Goal: Task Accomplishment & Management: Manage account settings

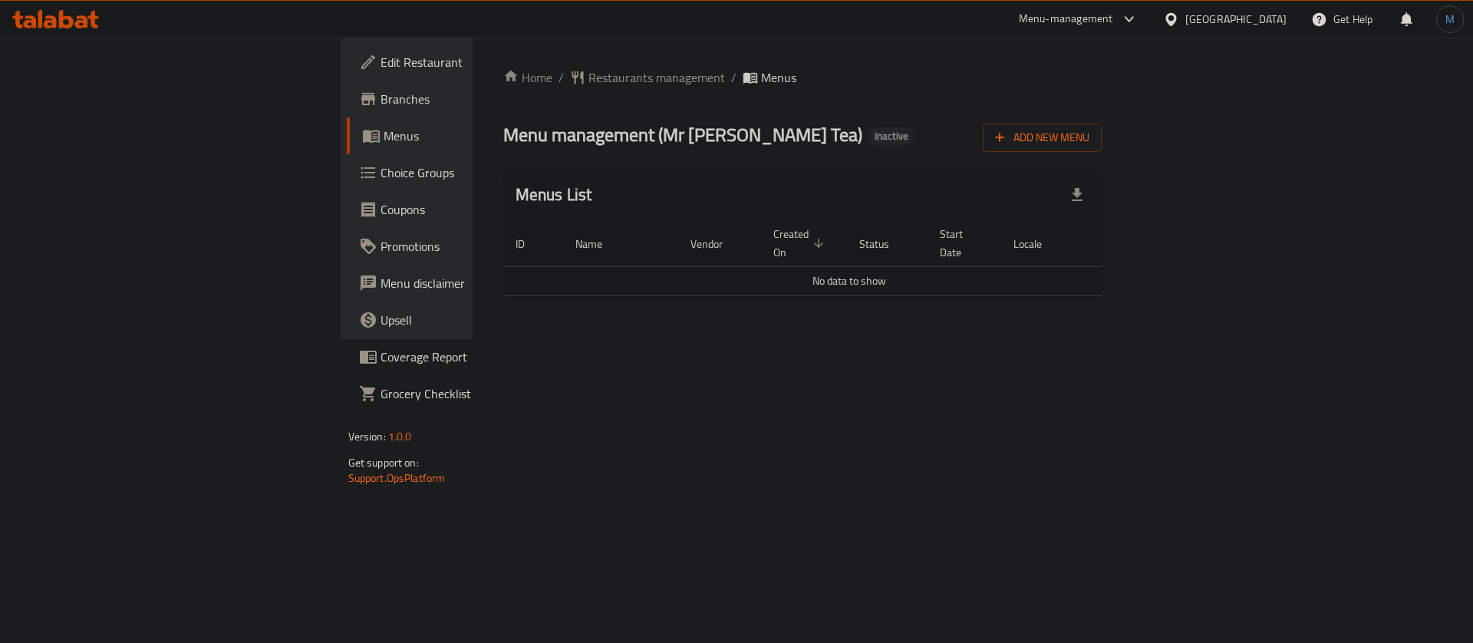
click at [1102, 116] on div "Home / Restaurants management / Menus Menu management ( Mr Royal Tea ) Inactive…" at bounding box center [802, 188] width 599 height 240
click at [1089, 141] on span "Add New Menu" at bounding box center [1042, 137] width 94 height 19
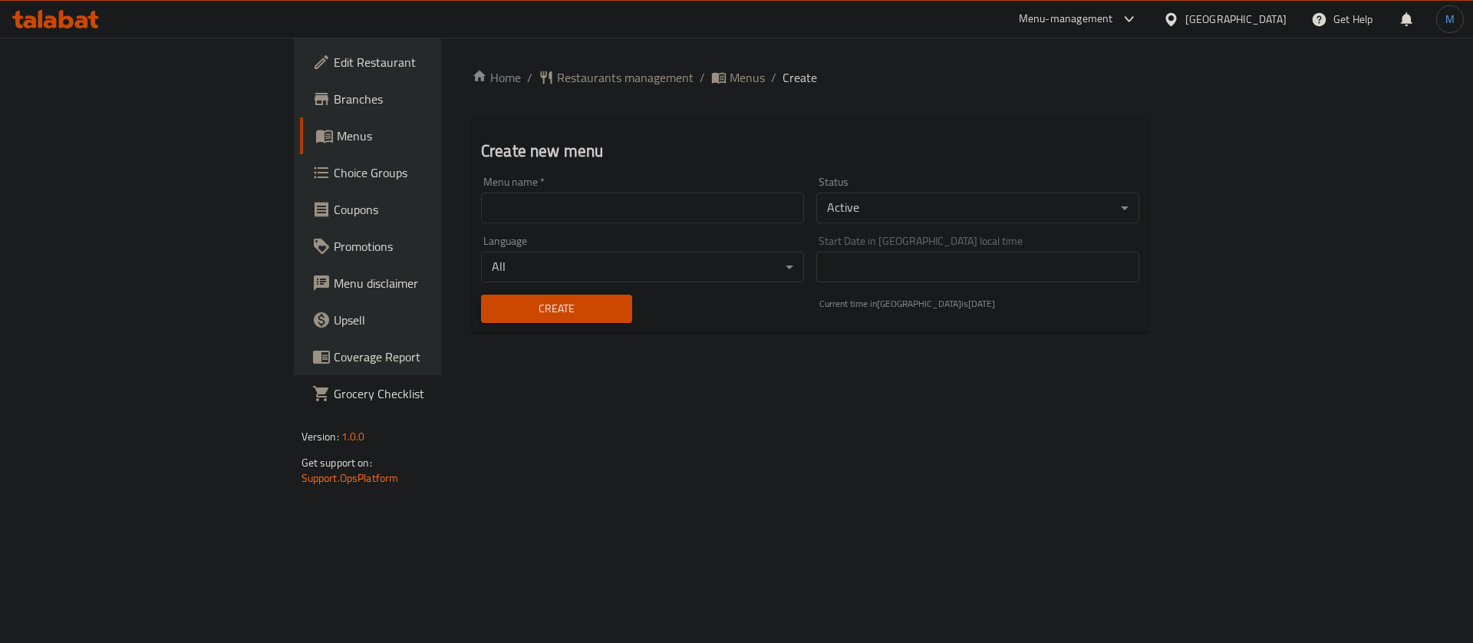
click at [723, 209] on input "text" at bounding box center [642, 208] width 323 height 31
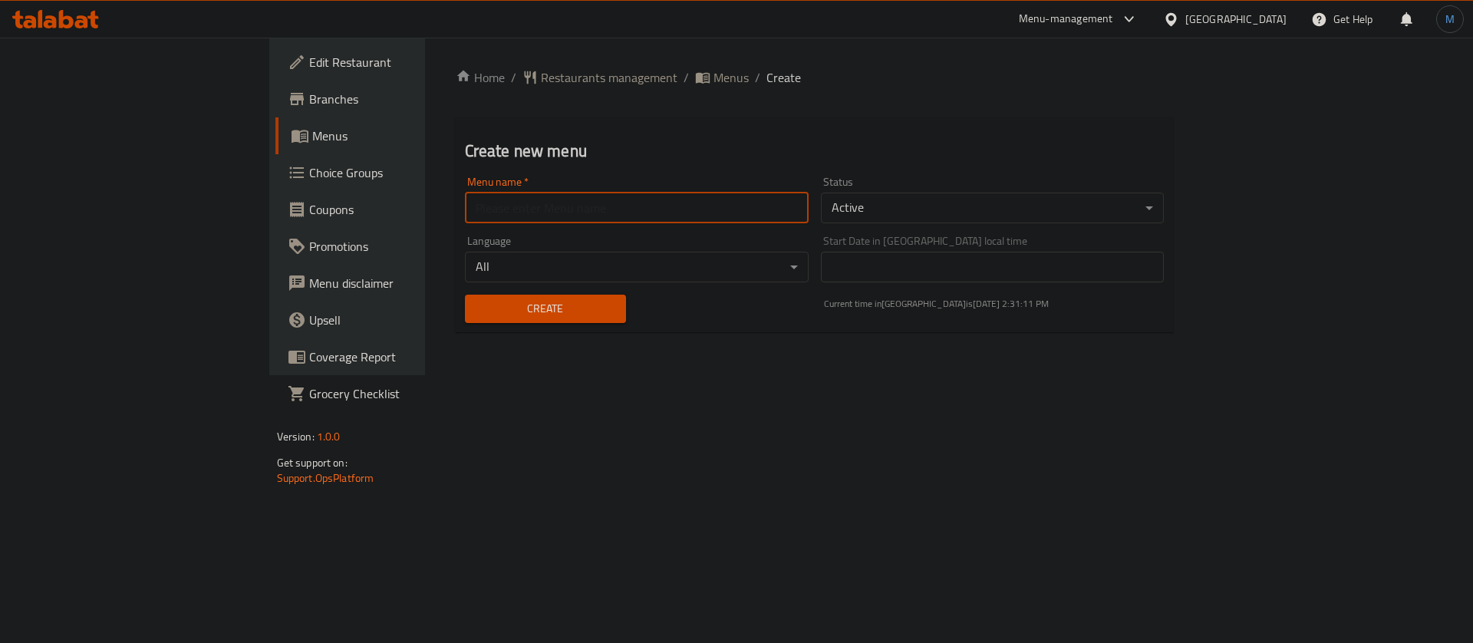
type input "1"
click at [477, 308] on span "Create" at bounding box center [545, 308] width 137 height 19
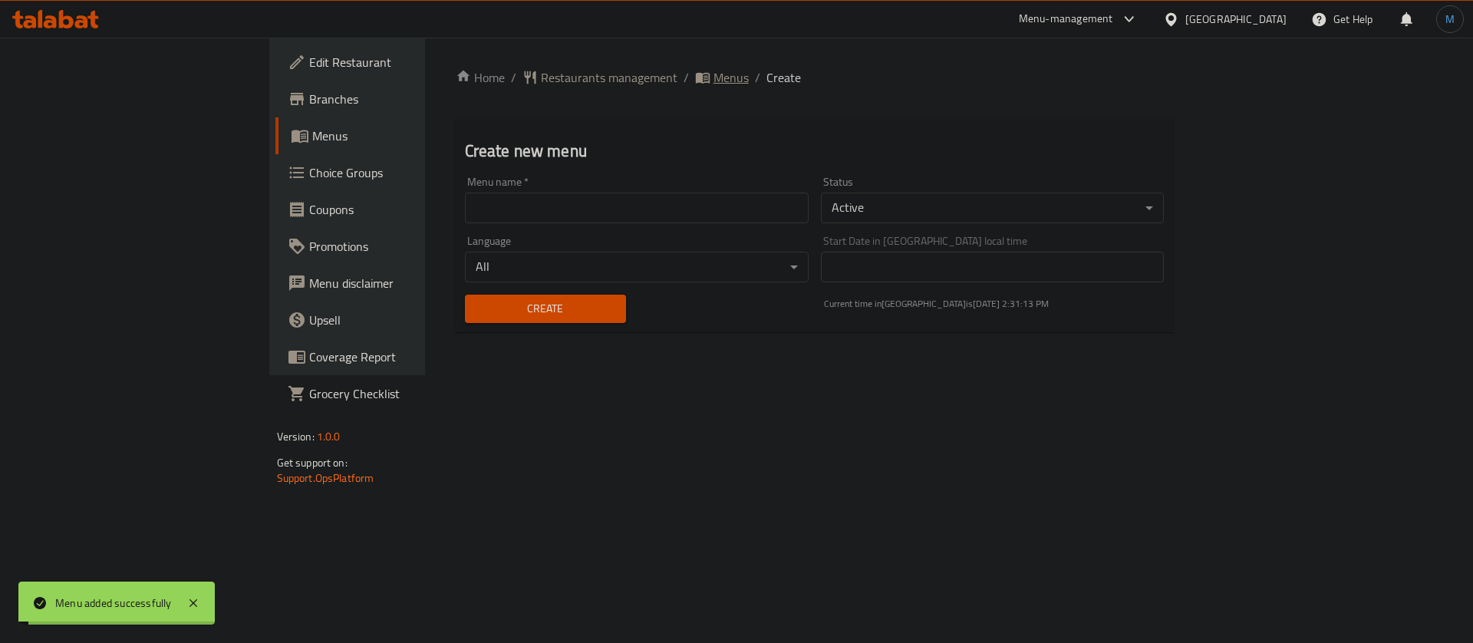
click at [695, 74] on icon "breadcrumb" at bounding box center [702, 78] width 14 height 11
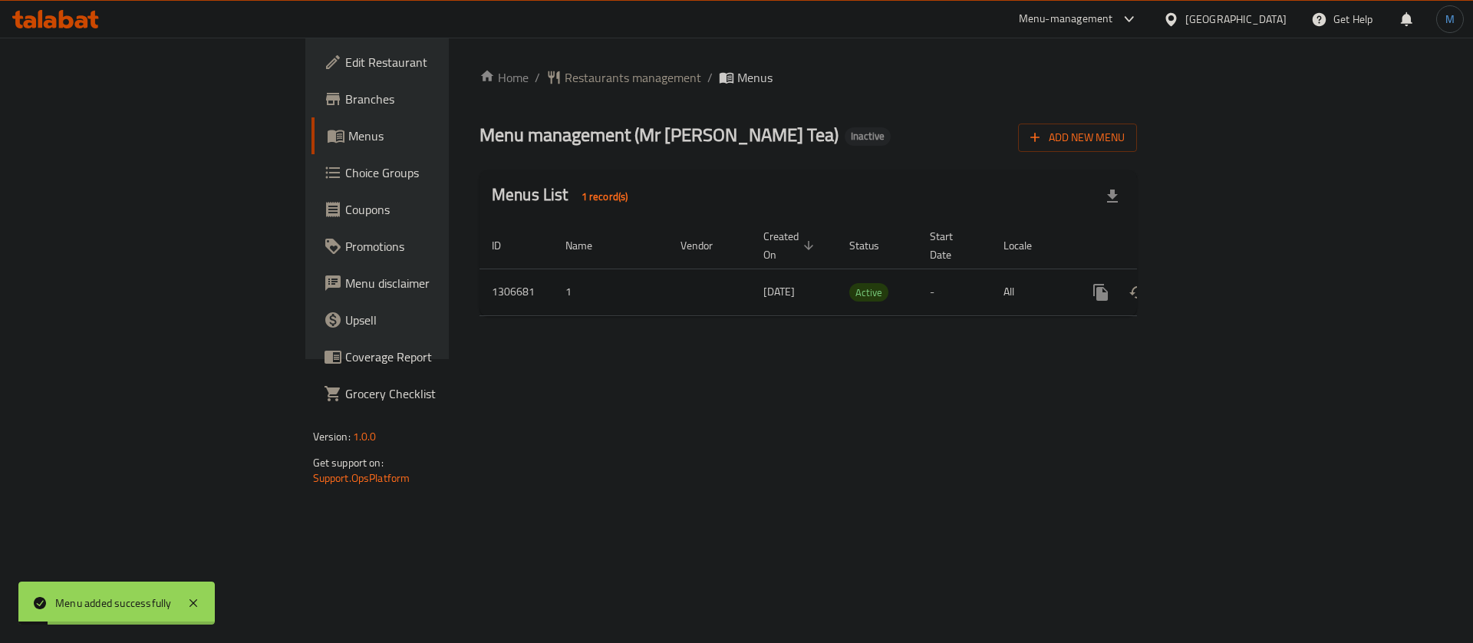
click at [1230, 288] on link "enhanced table" at bounding box center [1211, 292] width 37 height 37
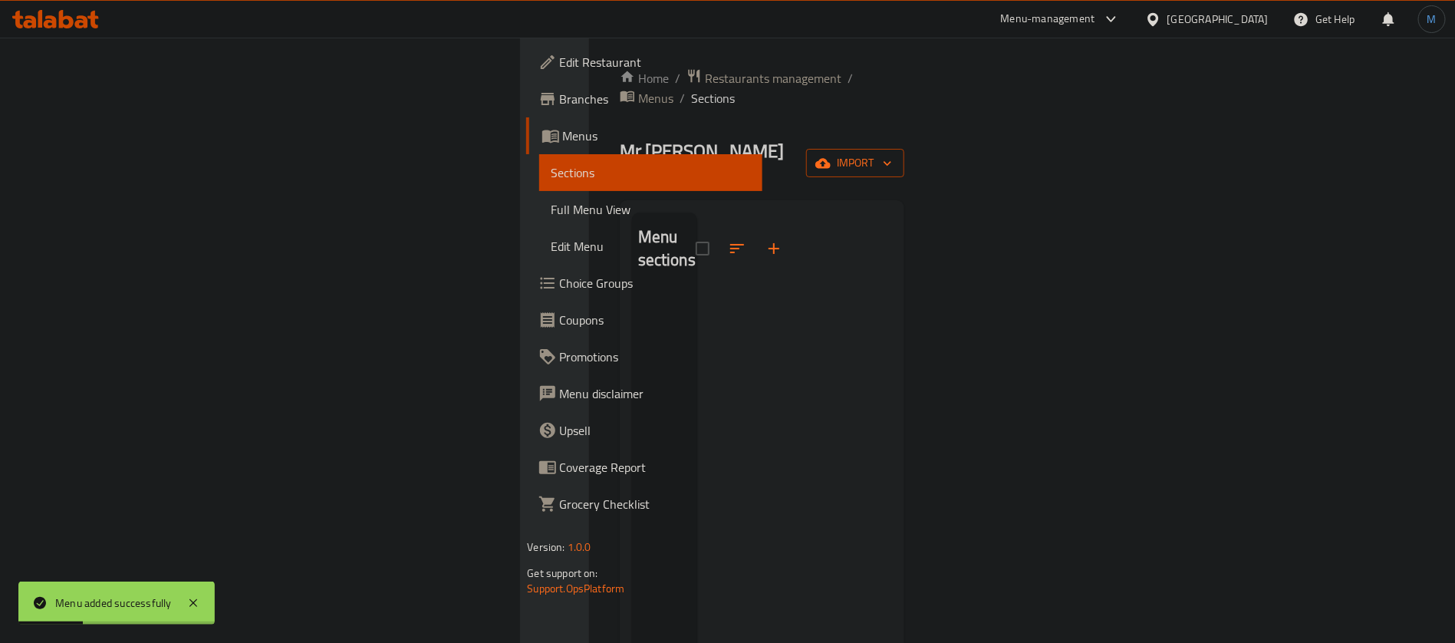
click at [831, 156] on icon "button" at bounding box center [822, 163] width 15 height 15
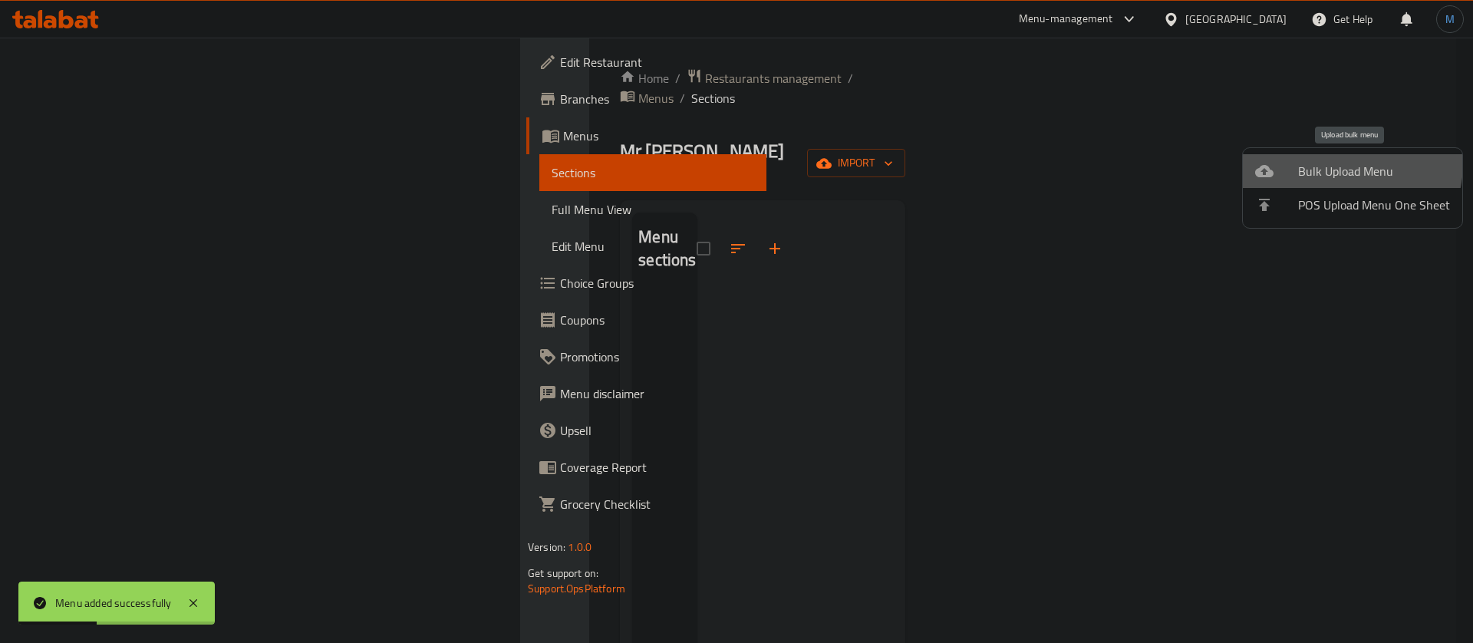
click at [1337, 163] on span "Bulk Upload Menu" at bounding box center [1374, 171] width 152 height 18
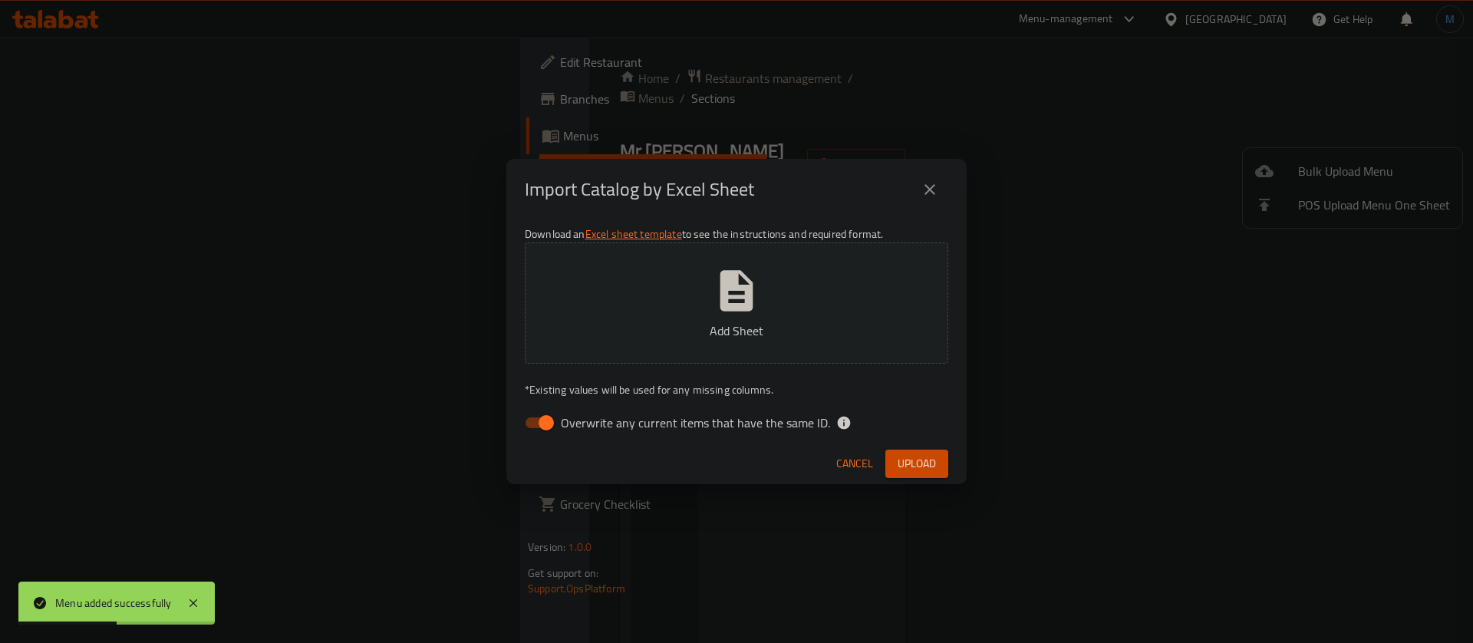
drag, startPoint x: 565, startPoint y: 400, endPoint x: 552, endPoint y: 410, distance: 15.8
click at [563, 403] on div "Download an Excel sheet template to see the instructions and required format. A…" at bounding box center [736, 331] width 460 height 222
click at [524, 422] on input "Overwrite any current items that have the same ID." at bounding box center [545, 422] width 87 height 29
checkbox input "false"
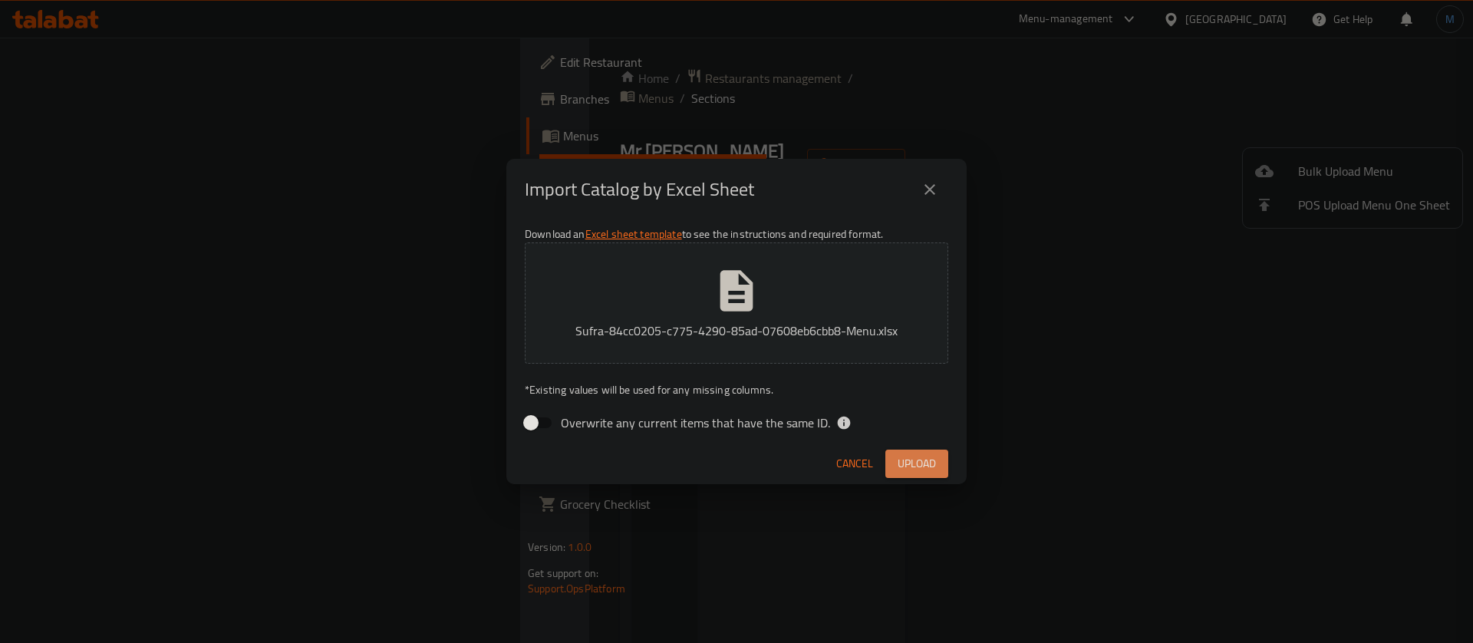
click at [911, 459] on span "Upload" at bounding box center [916, 463] width 38 height 19
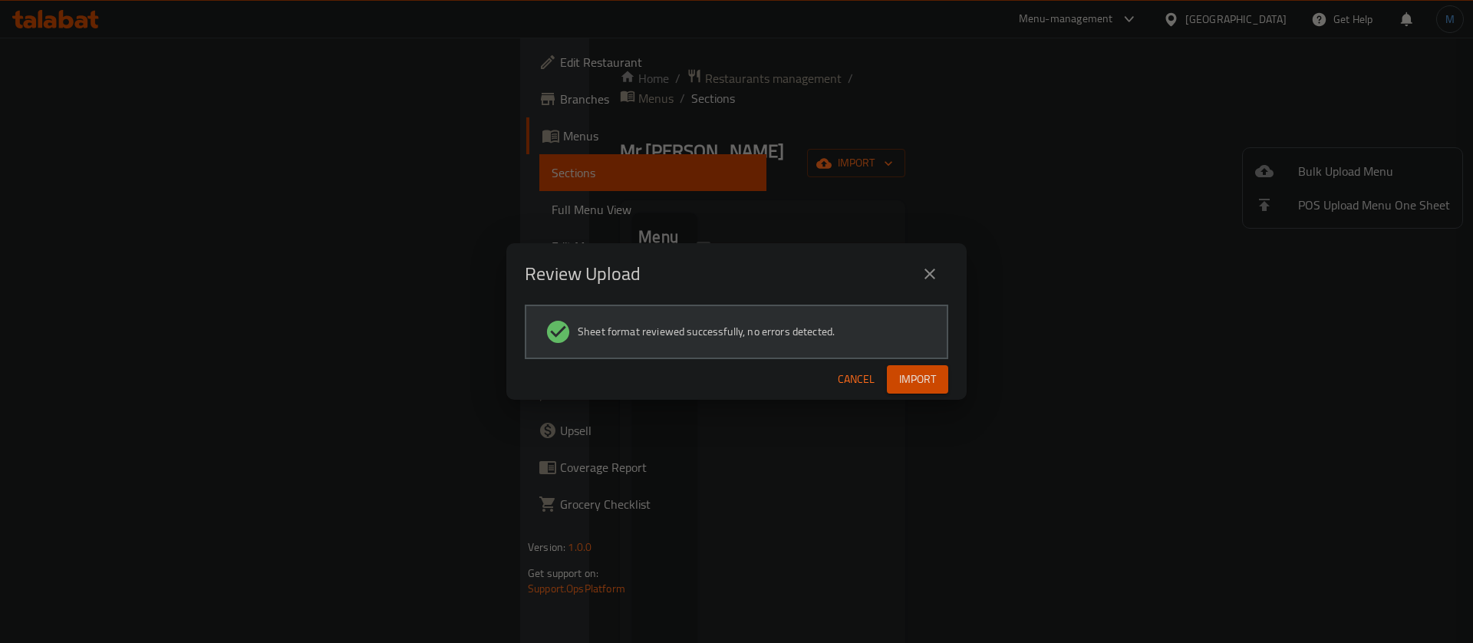
click at [865, 387] on span "Cancel" at bounding box center [856, 379] width 37 height 19
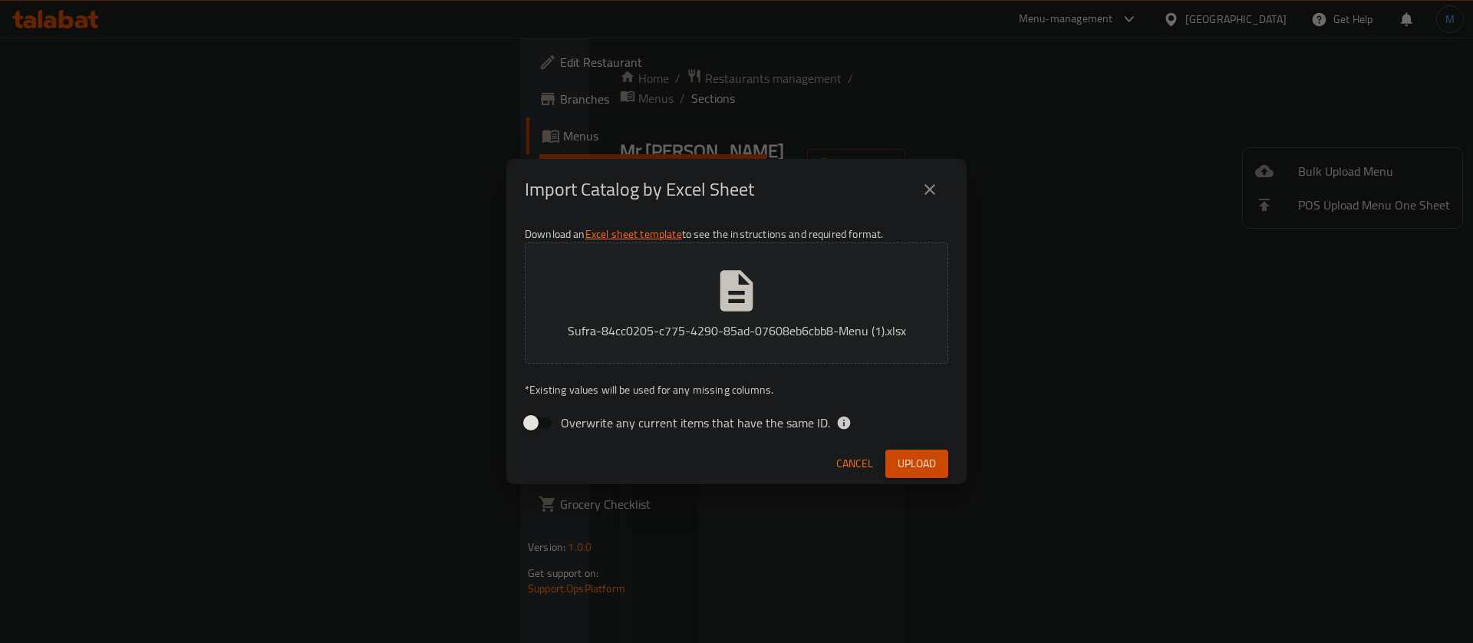
click at [933, 456] on span "Upload" at bounding box center [916, 463] width 38 height 19
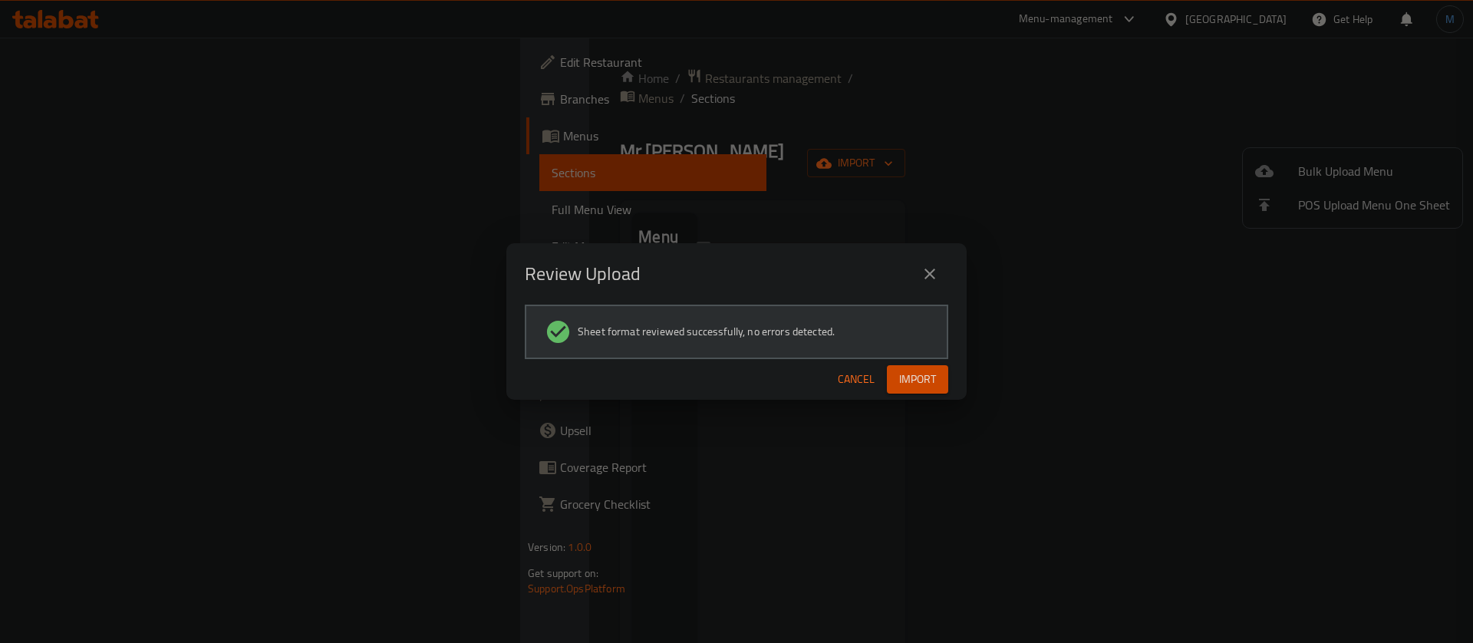
click at [929, 379] on span "Import" at bounding box center [917, 379] width 37 height 19
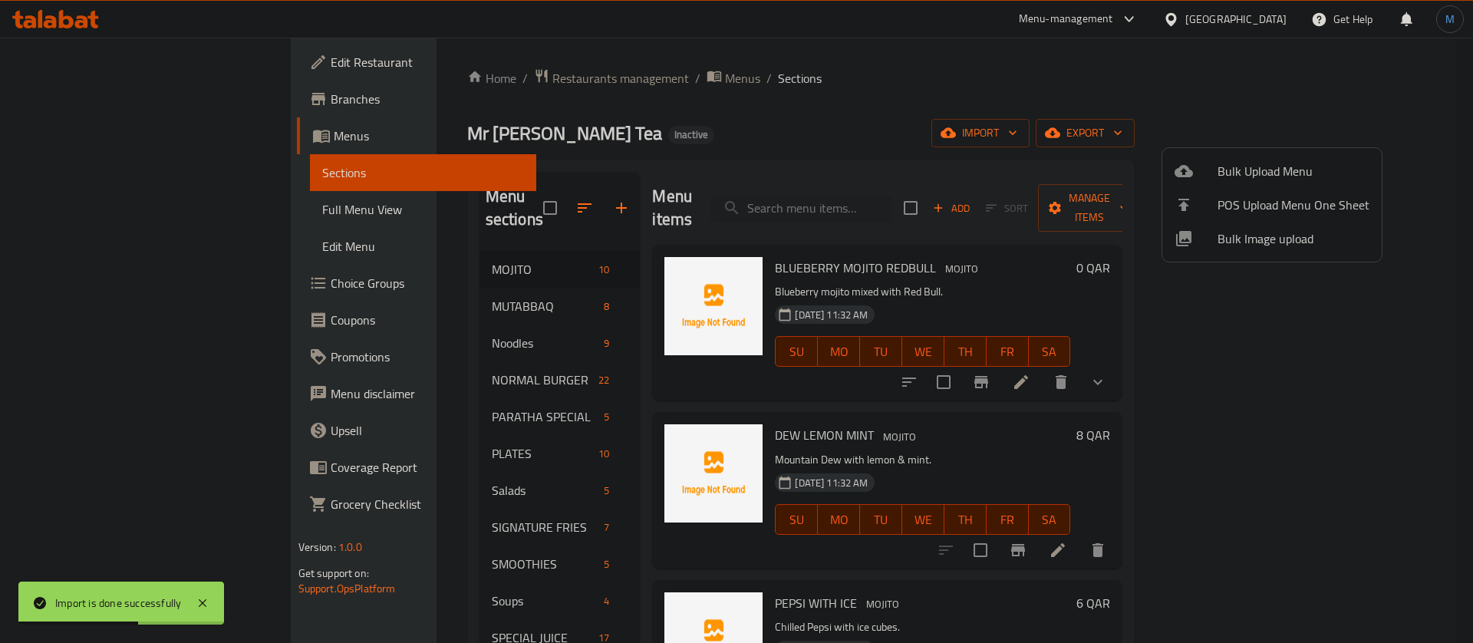
click at [510, 324] on div at bounding box center [736, 321] width 1473 height 643
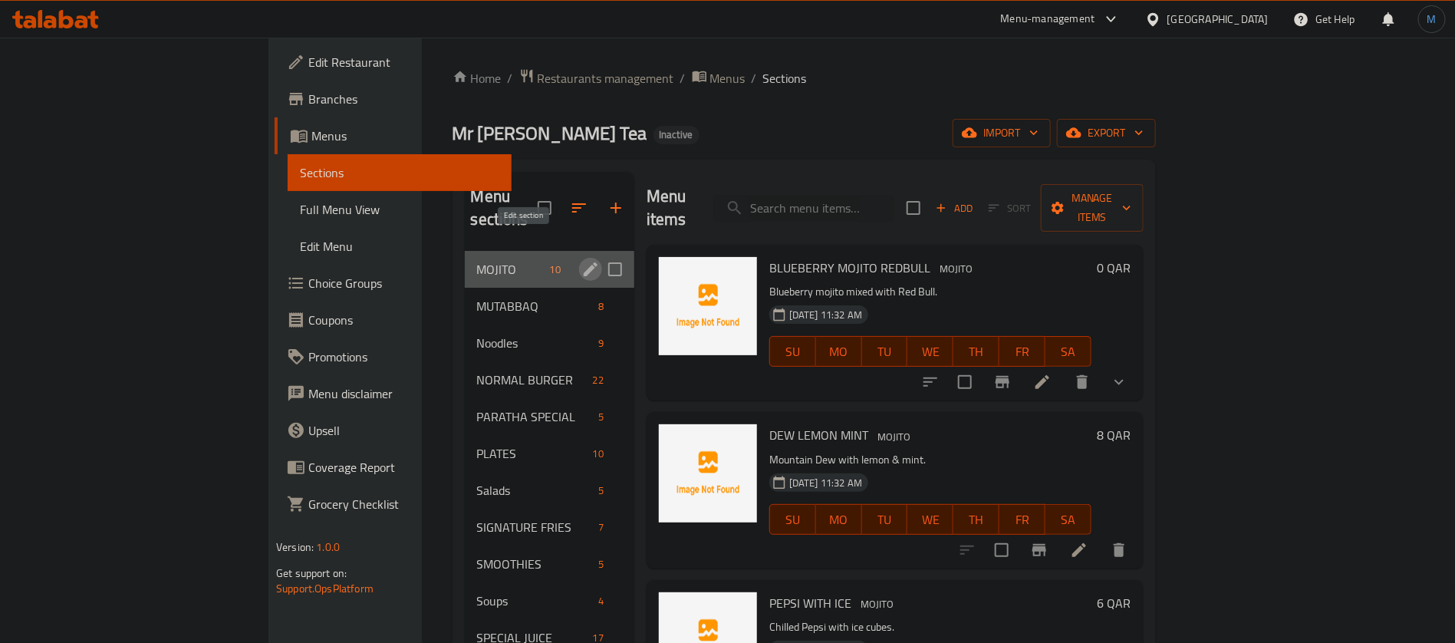
click at [581, 260] on icon "edit" at bounding box center [590, 269] width 18 height 18
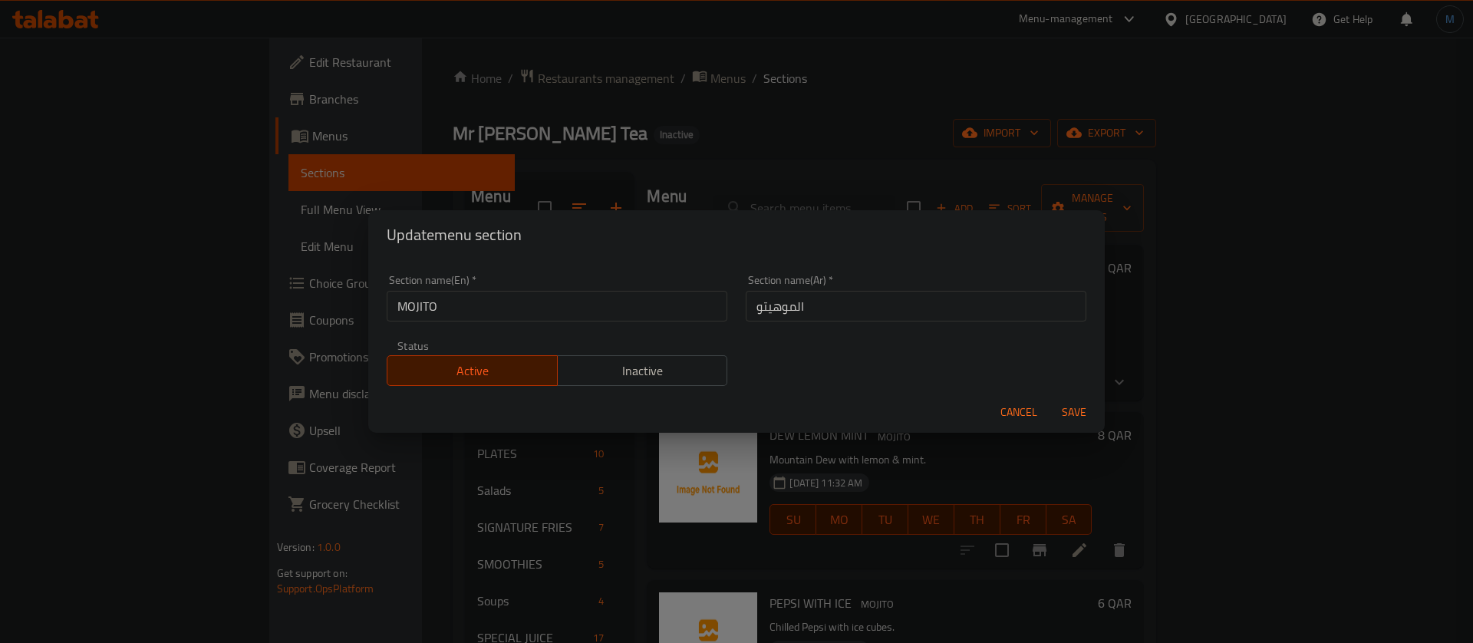
click at [511, 311] on input "MOJITO" at bounding box center [557, 306] width 341 height 31
type input "Mojito"
click at [1049, 398] on button "Save" at bounding box center [1073, 412] width 49 height 28
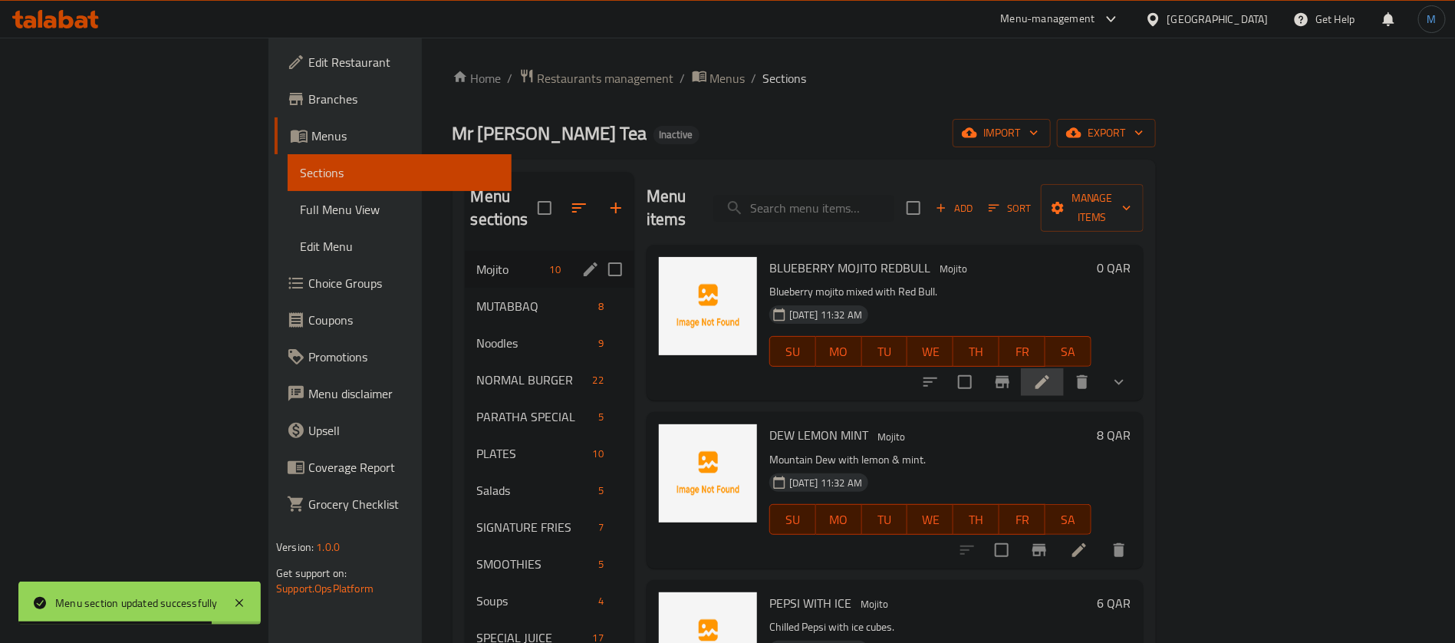
click at [1064, 368] on li at bounding box center [1042, 382] width 43 height 28
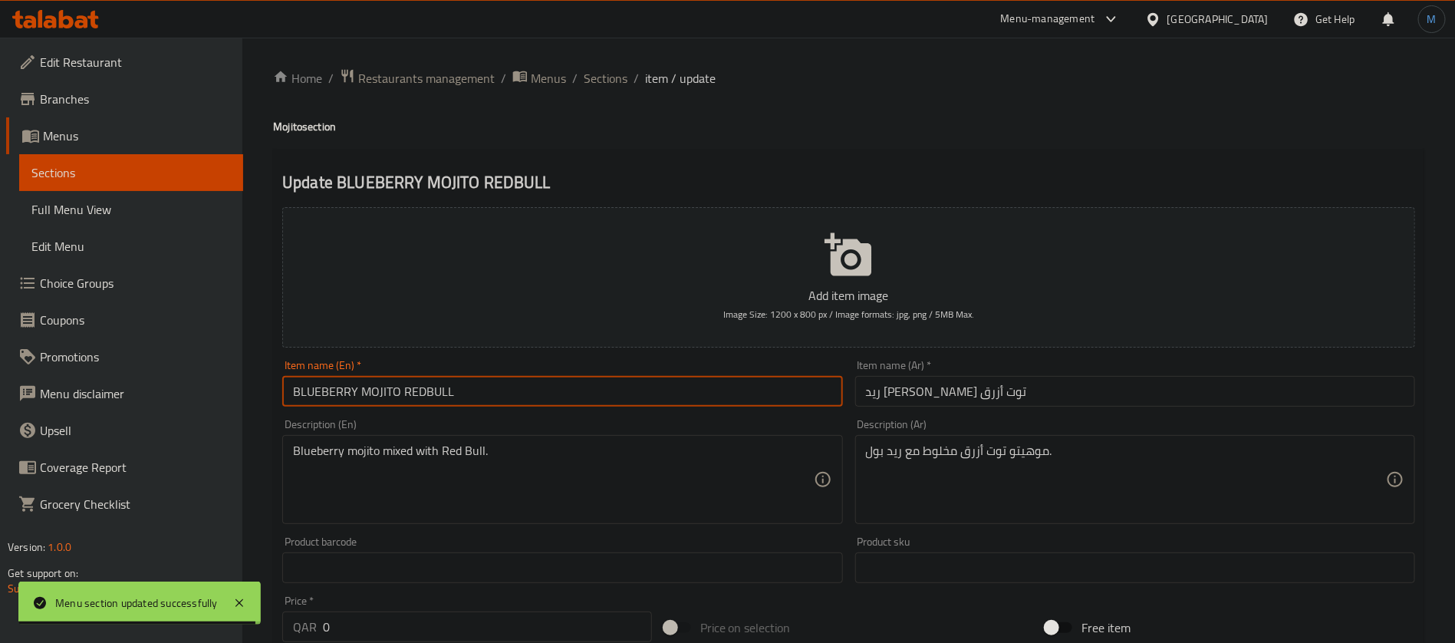
click at [446, 390] on input "BLUEBERRY MOJITO REDBULL" at bounding box center [562, 391] width 560 height 31
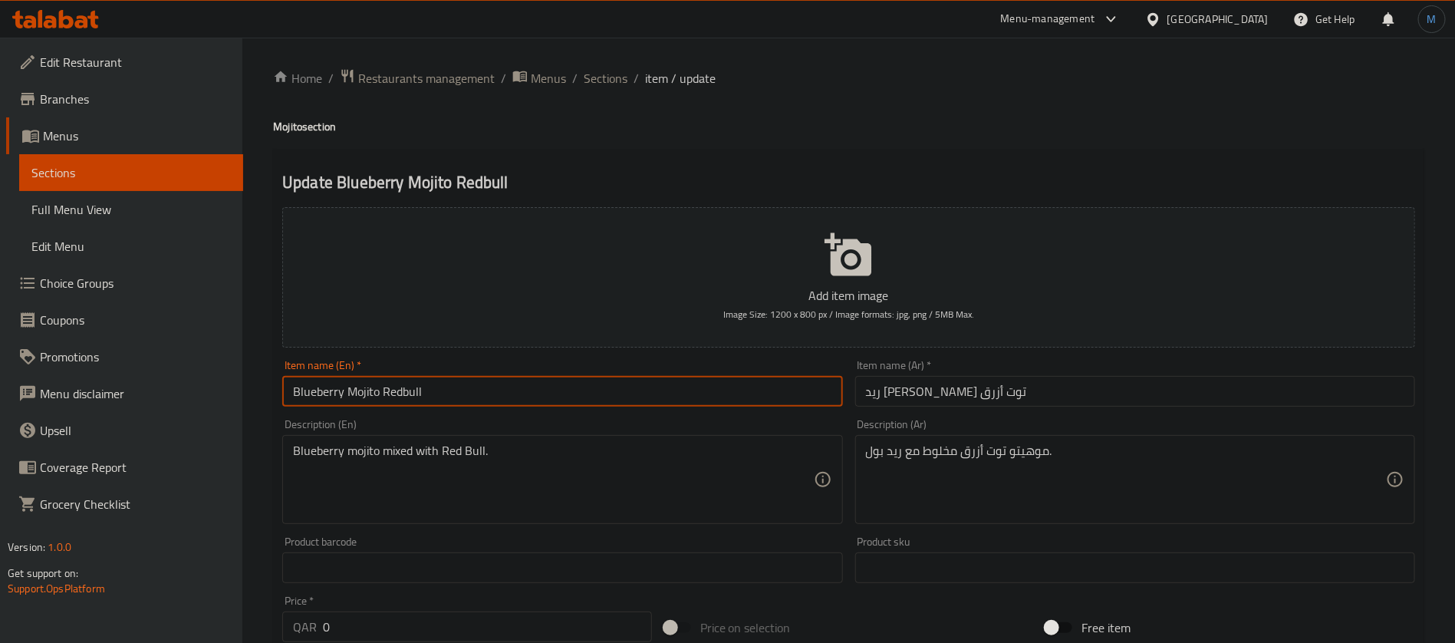
click at [405, 393] on input "Blueberry Mojito Redbull" at bounding box center [562, 391] width 560 height 31
click at [604, 384] on input "Blueberry Mojito Red bull" at bounding box center [562, 391] width 560 height 31
type input "Blueberry Mojito Red bull"
click at [774, 383] on input "Blueberry Mojito Red bull" at bounding box center [562, 391] width 560 height 31
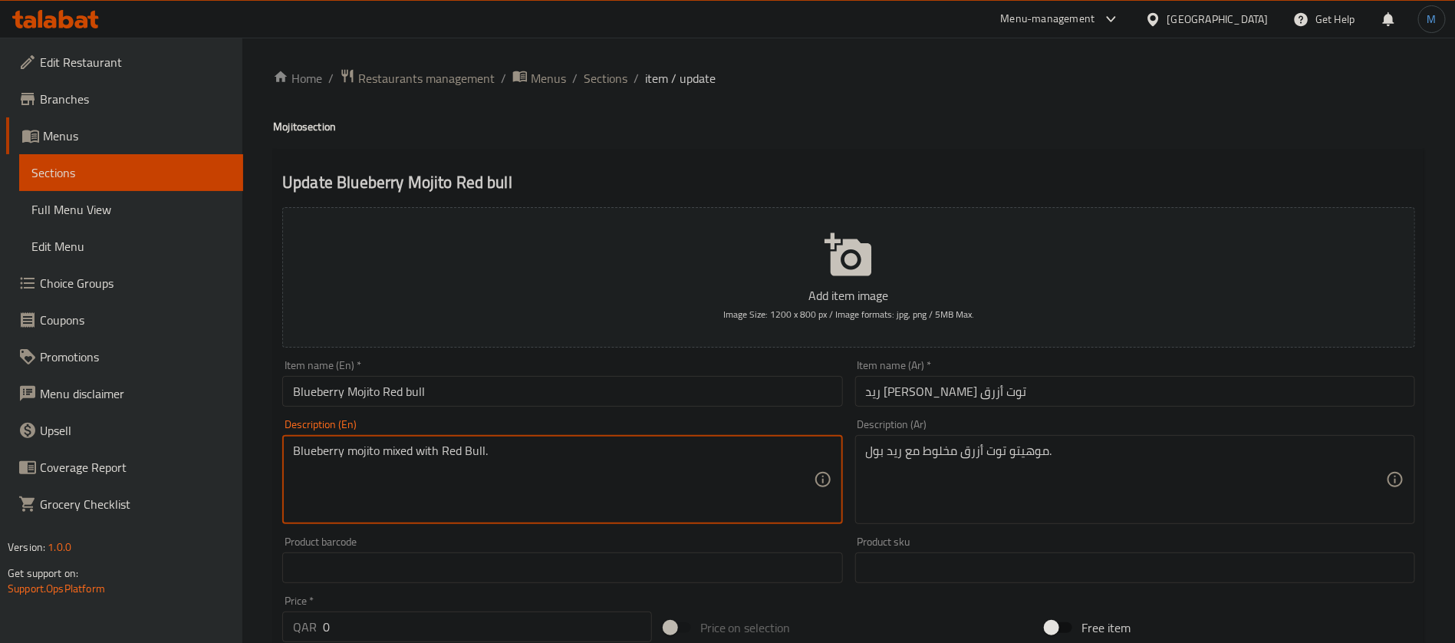
click at [564, 492] on textarea "Blueberry mojito mixed with Red Bull." at bounding box center [553, 479] width 520 height 73
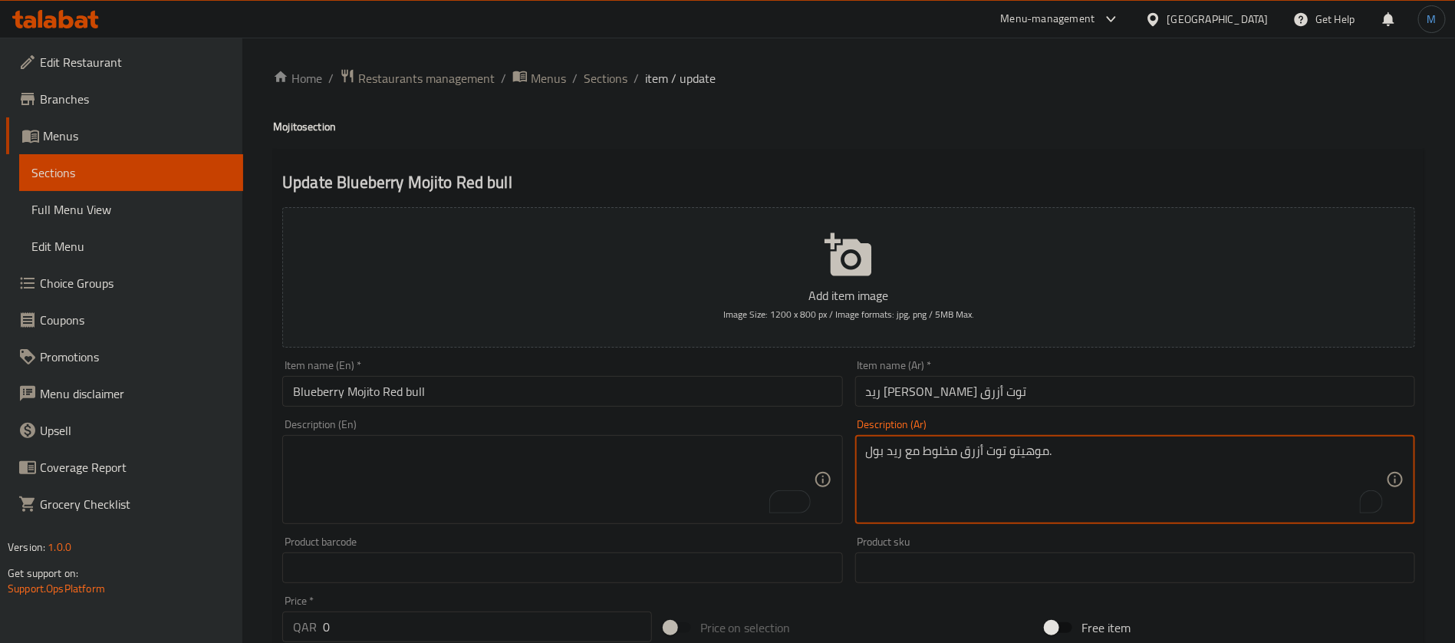
click at [918, 459] on textarea "موهيتو توت أزرق مخلوط مع ريد بول." at bounding box center [1126, 479] width 520 height 73
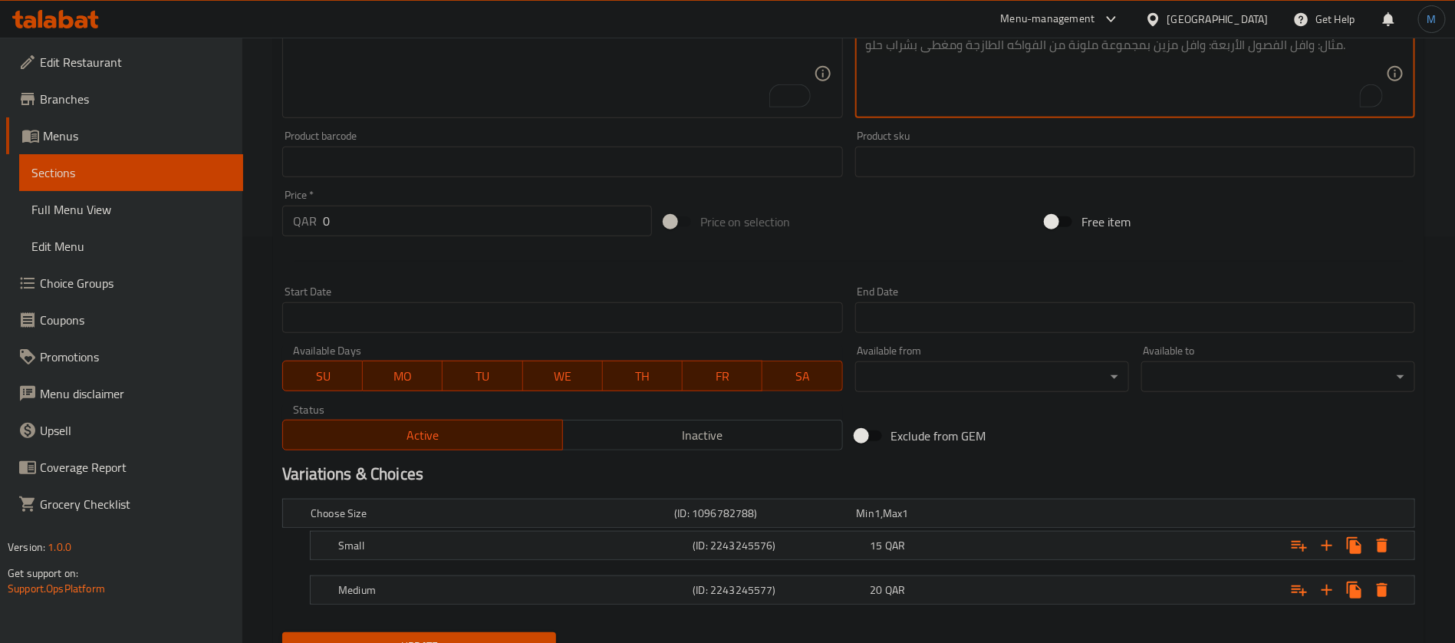
scroll to position [474, 0]
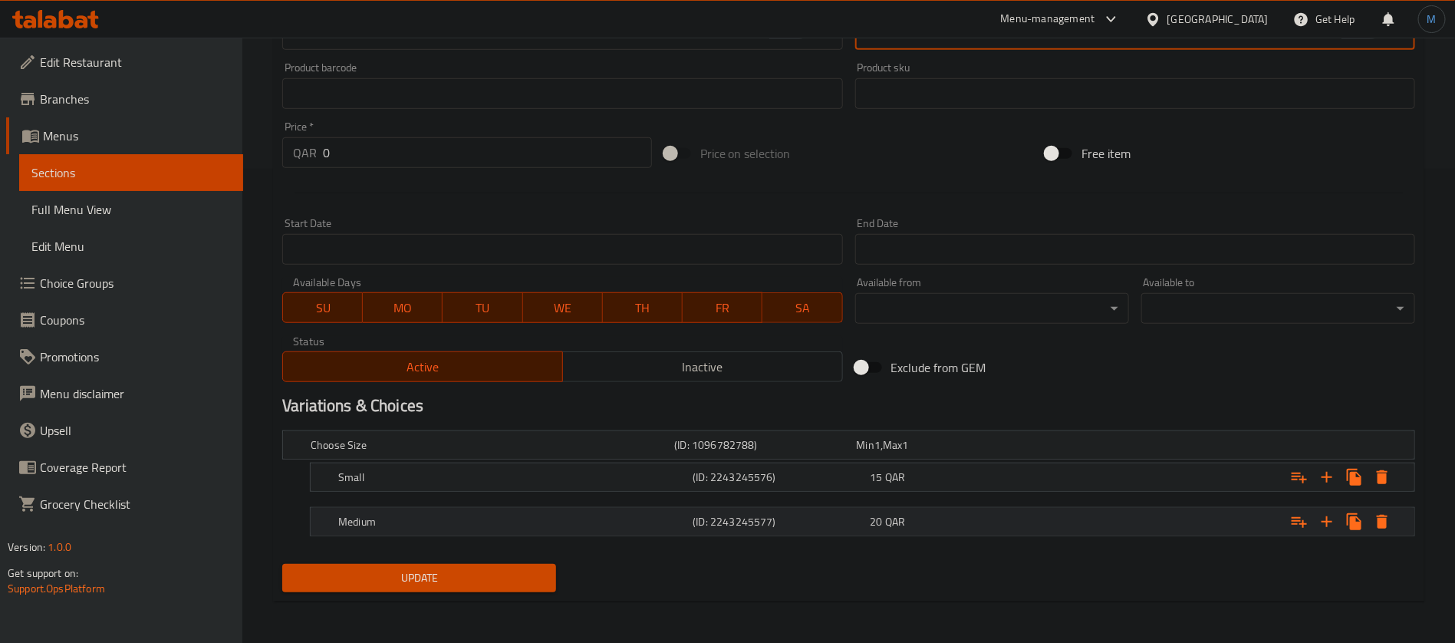
click at [793, 453] on h5 "(ID: 2243245577)" at bounding box center [762, 444] width 176 height 15
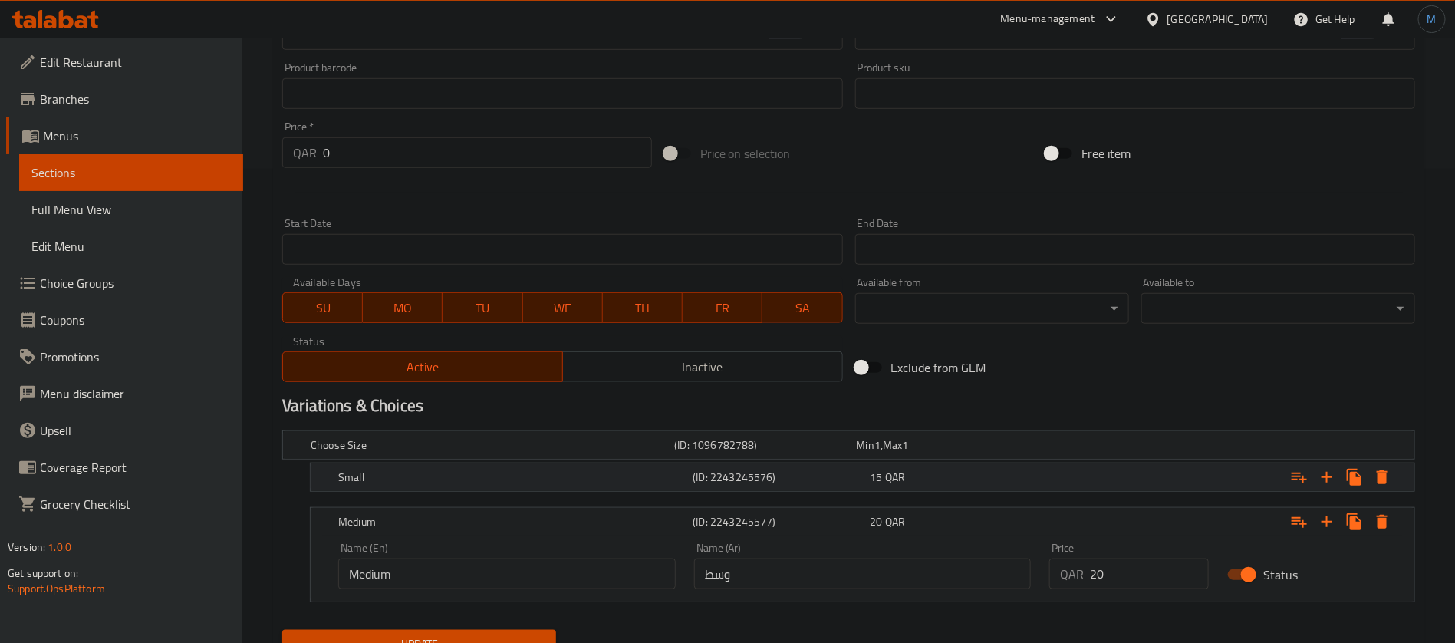
click at [784, 456] on div "(ID: 2243245576)" at bounding box center [762, 444] width 182 height 21
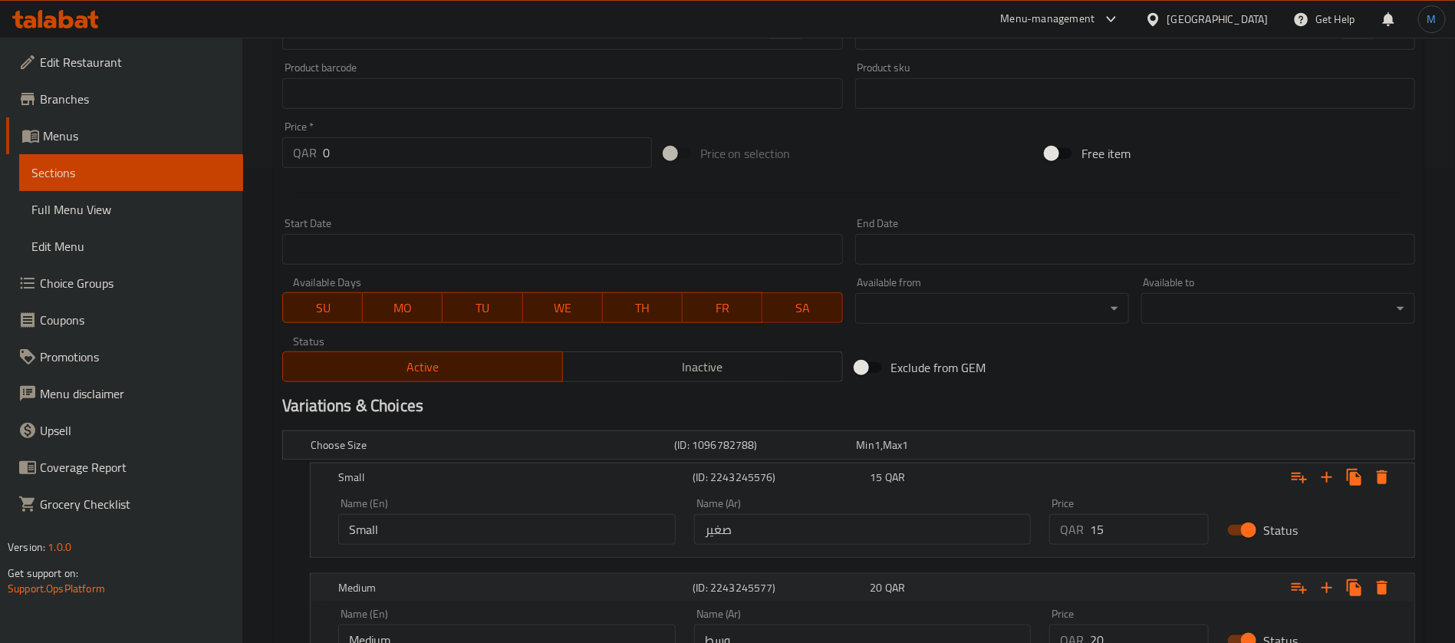
scroll to position [606, 0]
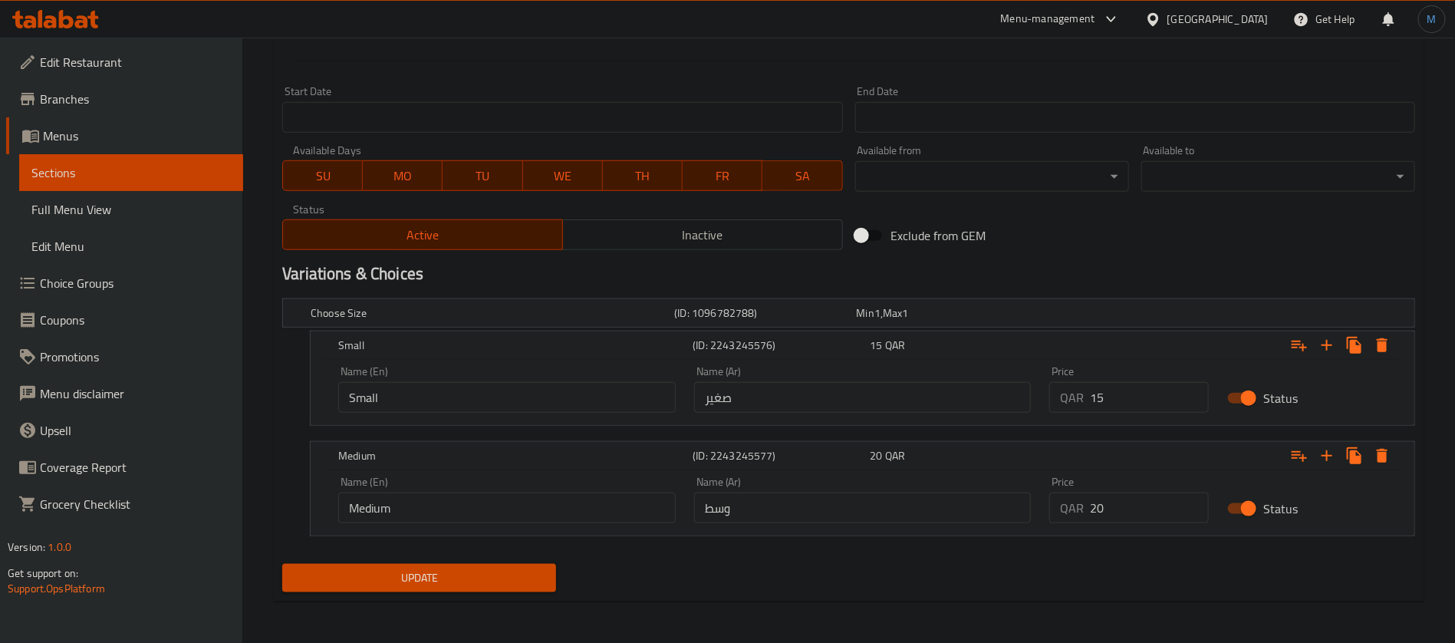
click at [531, 567] on button "Update" at bounding box center [419, 578] width 274 height 28
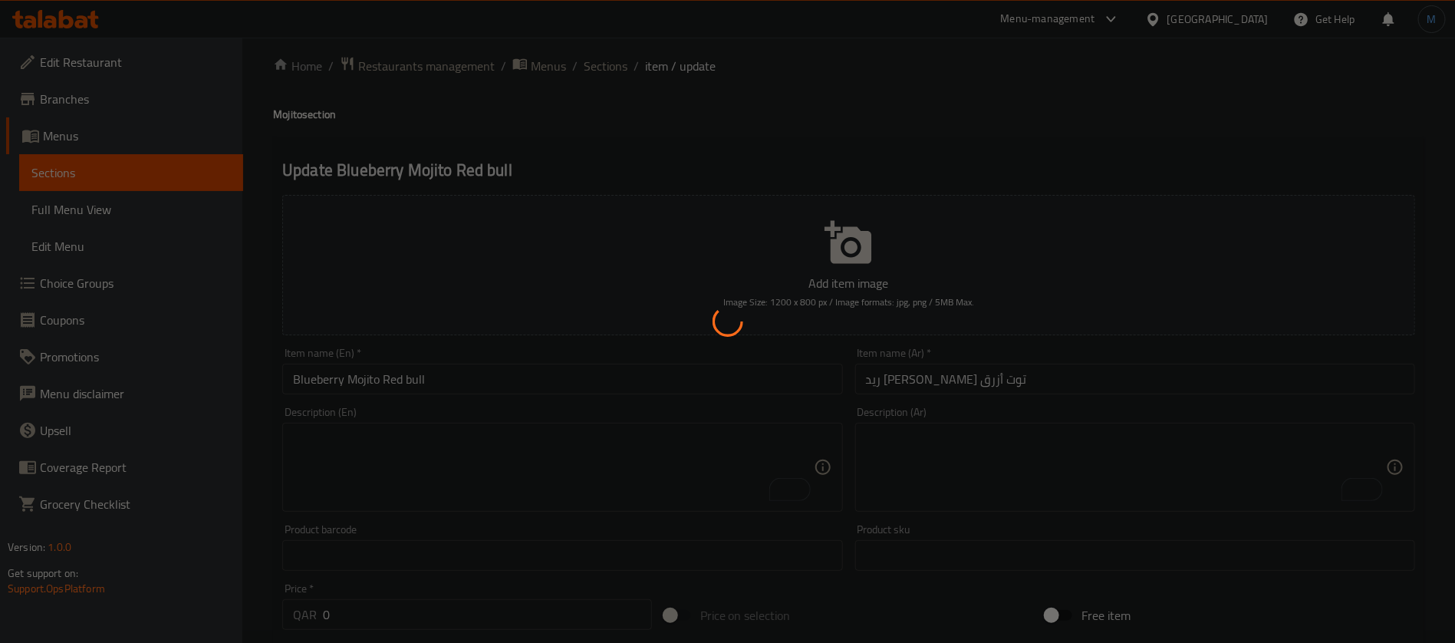
scroll to position [0, 0]
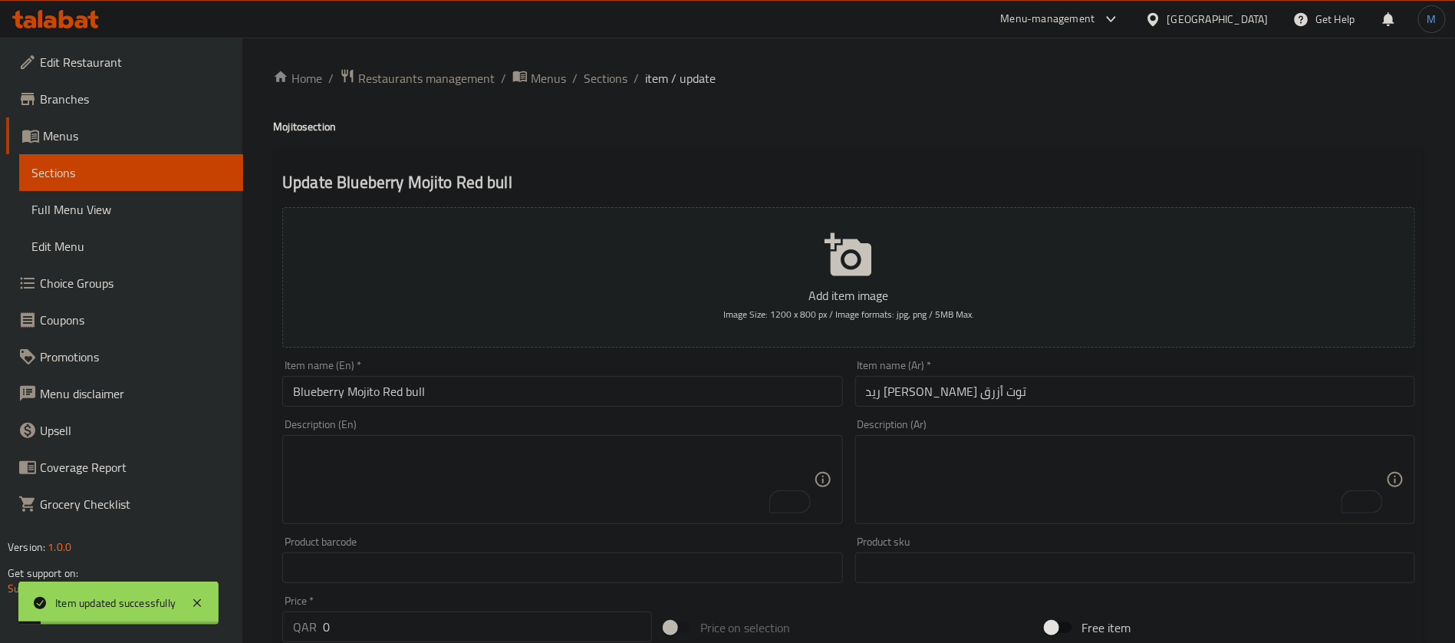
click at [631, 71] on ol "Home / Restaurants management / Menus / Sections / item / update" at bounding box center [848, 78] width 1151 height 20
click at [623, 72] on span "Sections" at bounding box center [606, 78] width 44 height 18
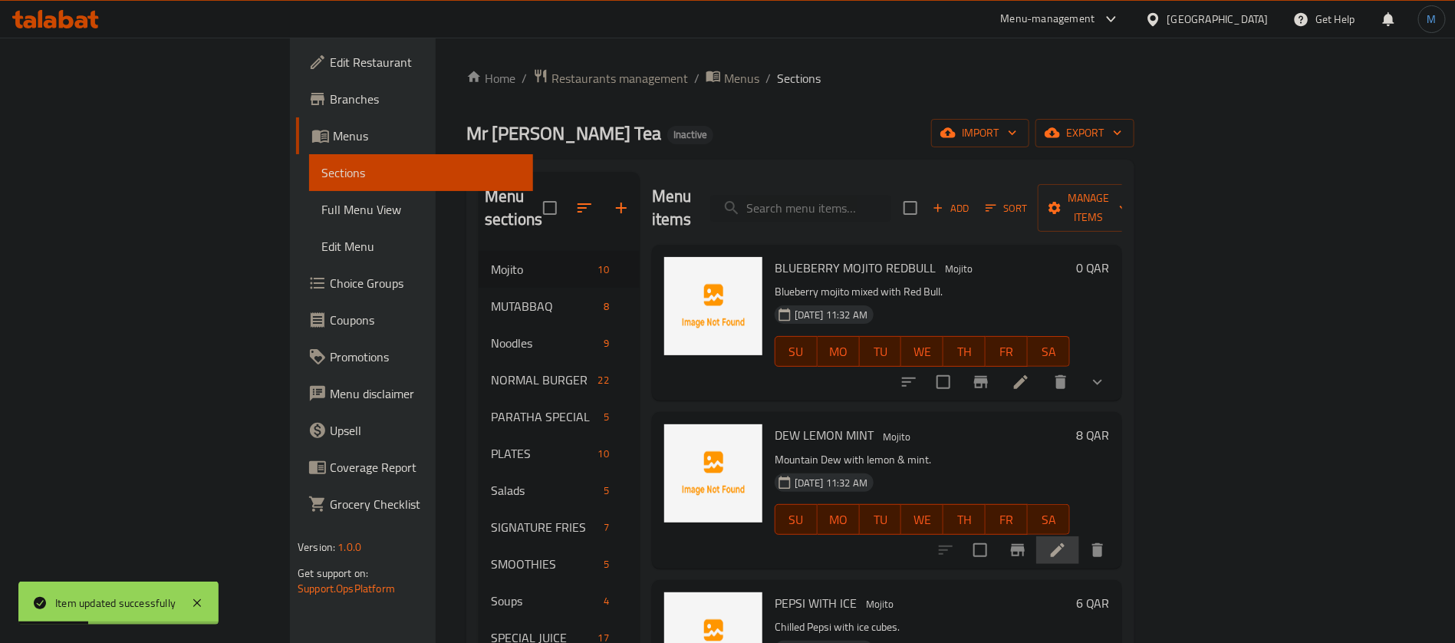
click at [1079, 536] on li at bounding box center [1057, 550] width 43 height 28
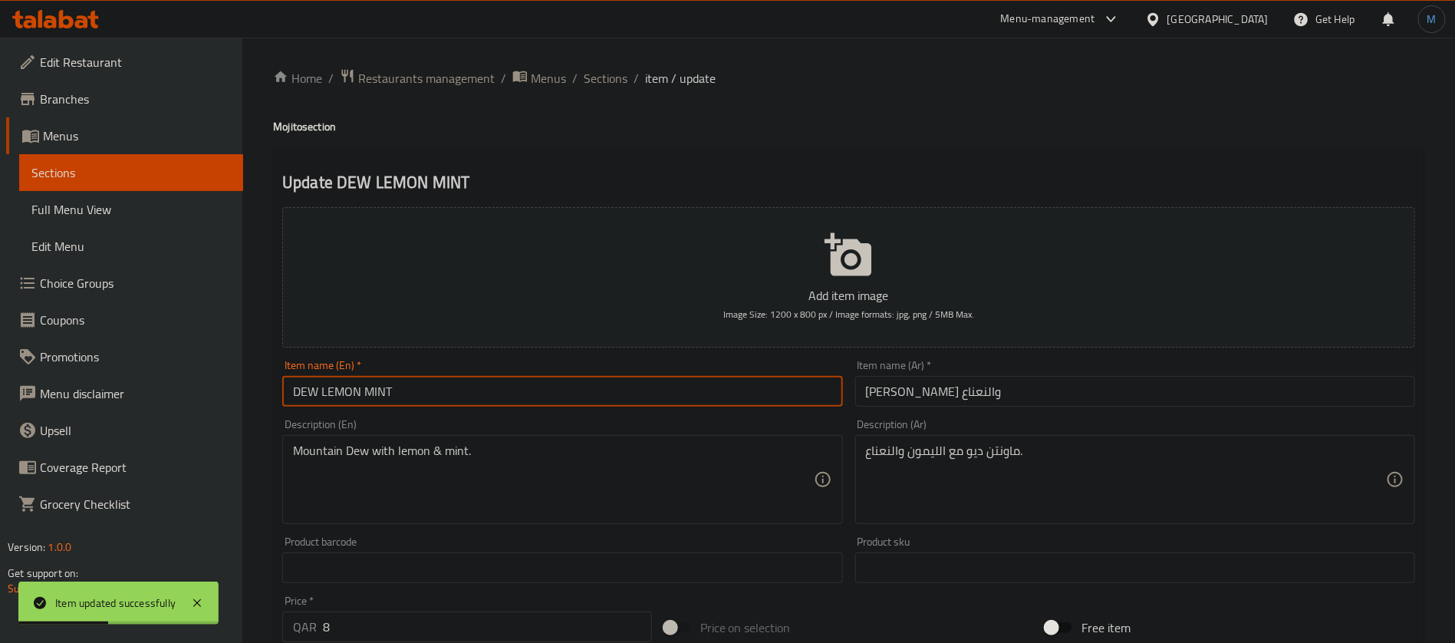
click at [598, 387] on input "DEW LEMON MINT" at bounding box center [562, 391] width 560 height 31
type input "Dew Lemon Mint"
click at [955, 399] on input "ندى الليمون والنعناع" at bounding box center [1135, 391] width 560 height 31
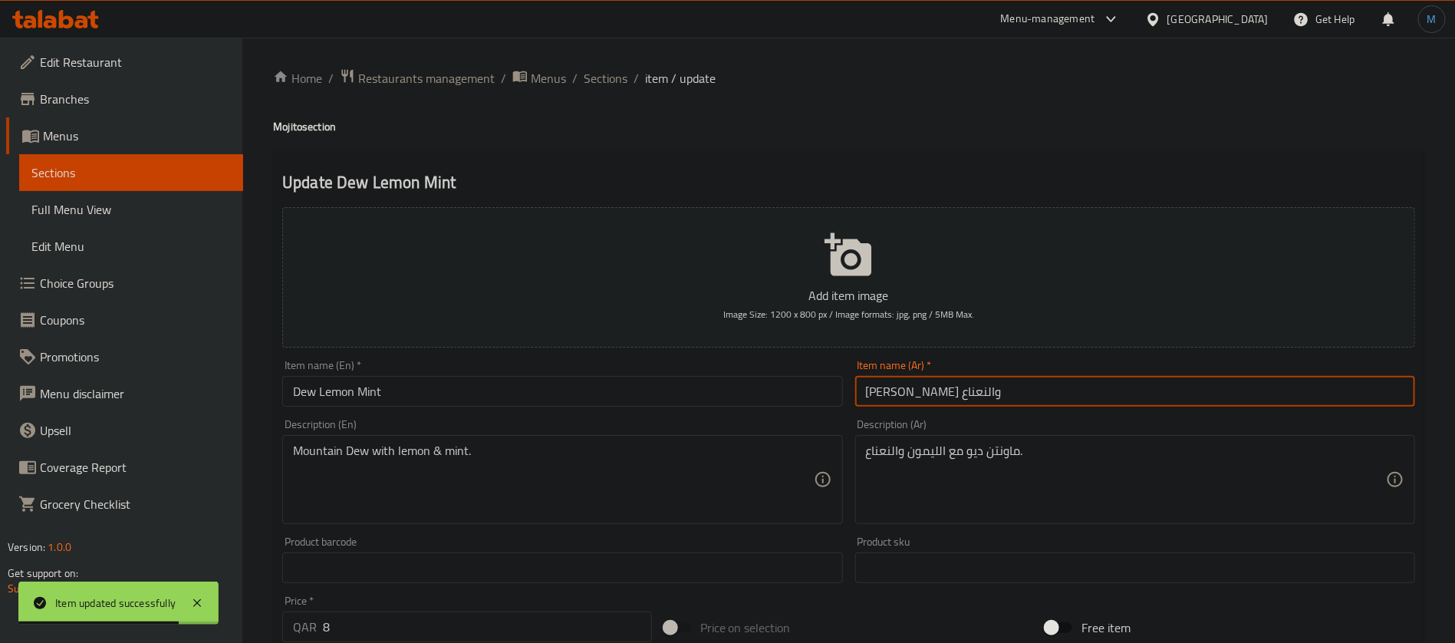
drag, startPoint x: 955, startPoint y: 399, endPoint x: 1055, endPoint y: 379, distance: 101.7
click at [955, 399] on input "ندى الليمون والنعناع" at bounding box center [1135, 391] width 560 height 31
click at [968, 392] on input "ندى الليمون والنعناع" at bounding box center [1135, 391] width 560 height 31
click at [963, 393] on input "ندى الليمون والنعناع" at bounding box center [1135, 391] width 560 height 31
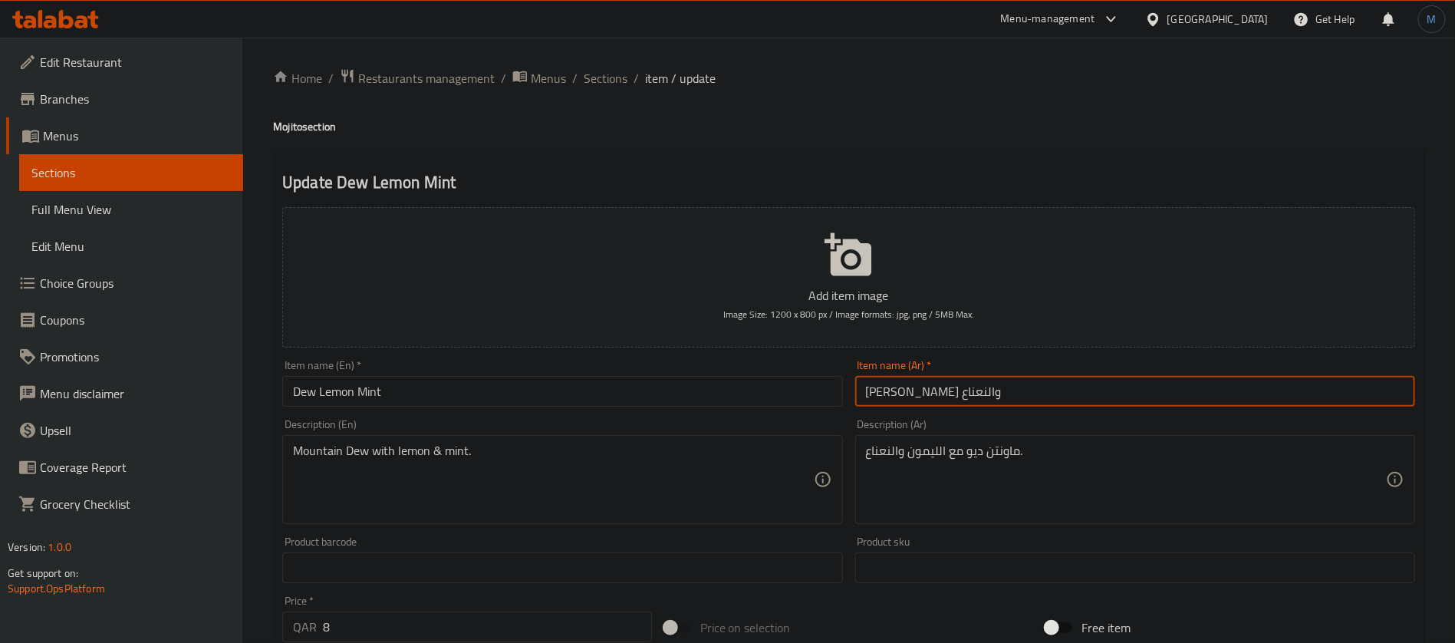
click at [963, 393] on input "ندى الليمون والنعناع" at bounding box center [1135, 391] width 560 height 31
type input "ديو الليمون والنعناع"
click at [749, 404] on input "Dew Lemon Mint" at bounding box center [562, 391] width 560 height 31
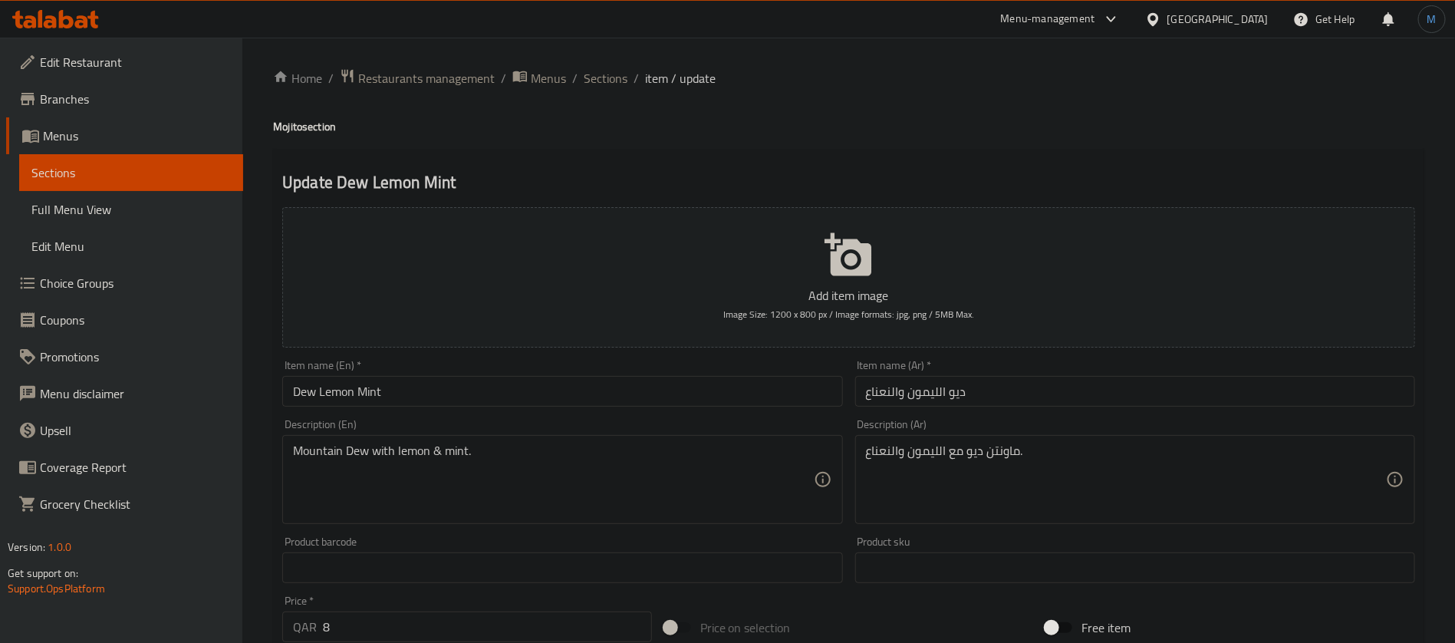
click at [502, 371] on div "Item name (En)   * Dew Lemon Mint Item name (En) *" at bounding box center [562, 383] width 560 height 47
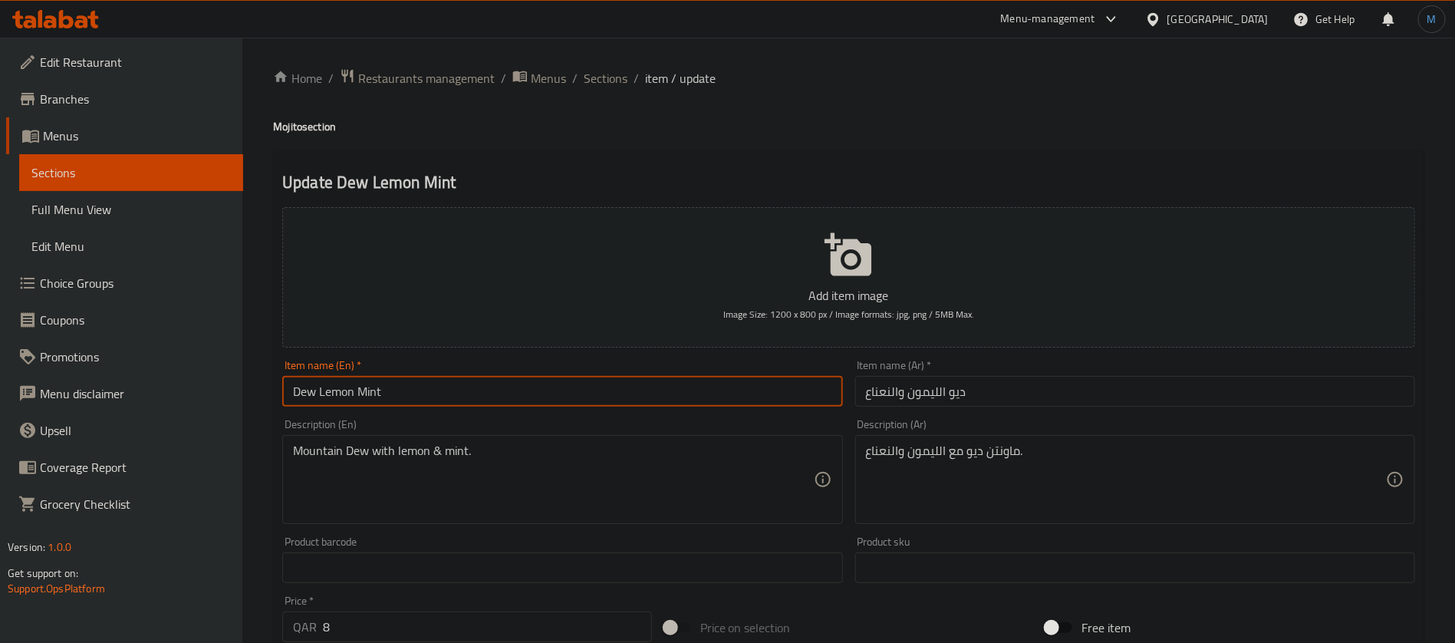
click at [449, 398] on input "Dew Lemon Mint" at bounding box center [562, 391] width 560 height 31
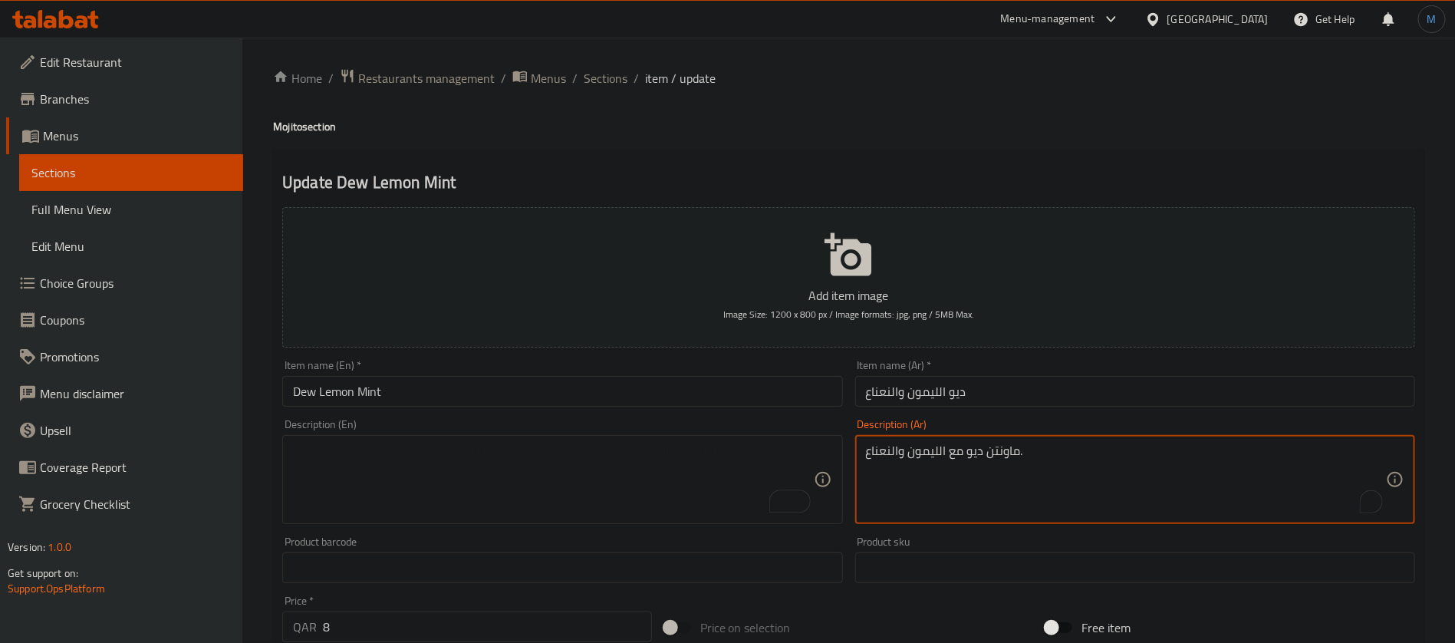
click at [935, 449] on textarea "ماونتن ديو مع الليمون والنعناع." at bounding box center [1126, 479] width 520 height 73
click at [955, 380] on input "ديو الليمون والنعناع" at bounding box center [1135, 391] width 560 height 31
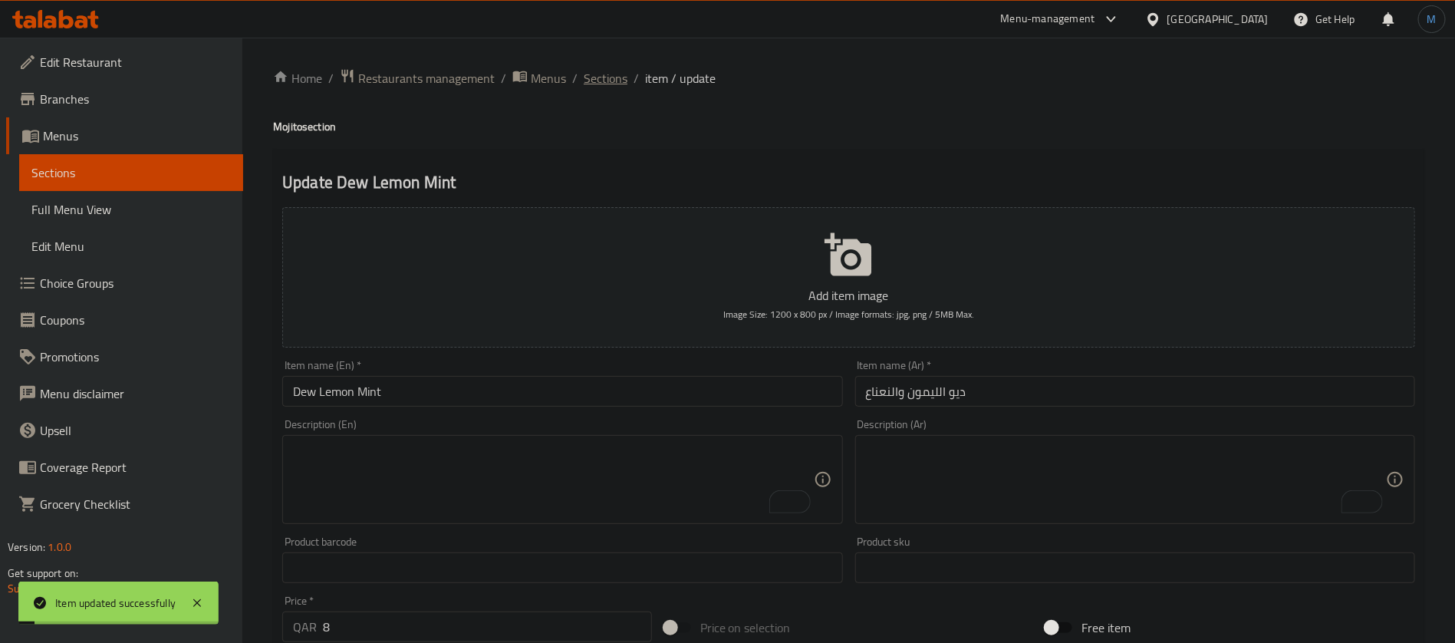
click at [620, 76] on span "Sections" at bounding box center [606, 78] width 44 height 18
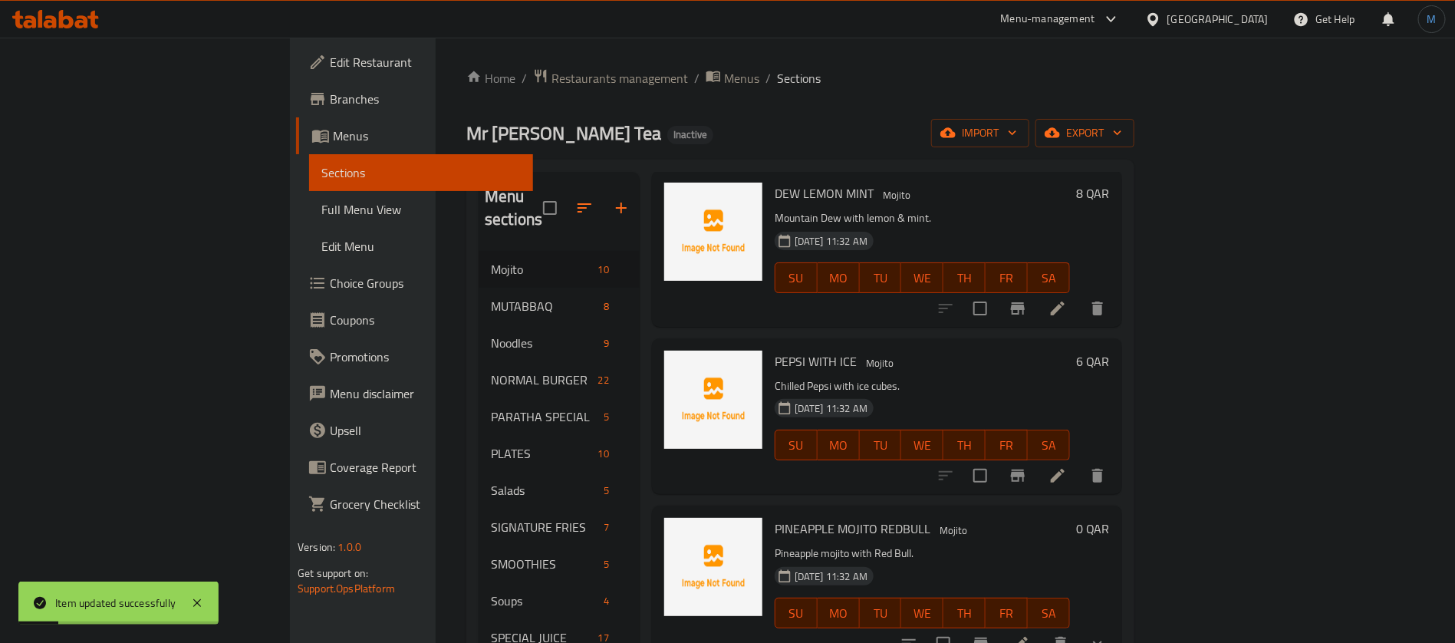
scroll to position [230, 0]
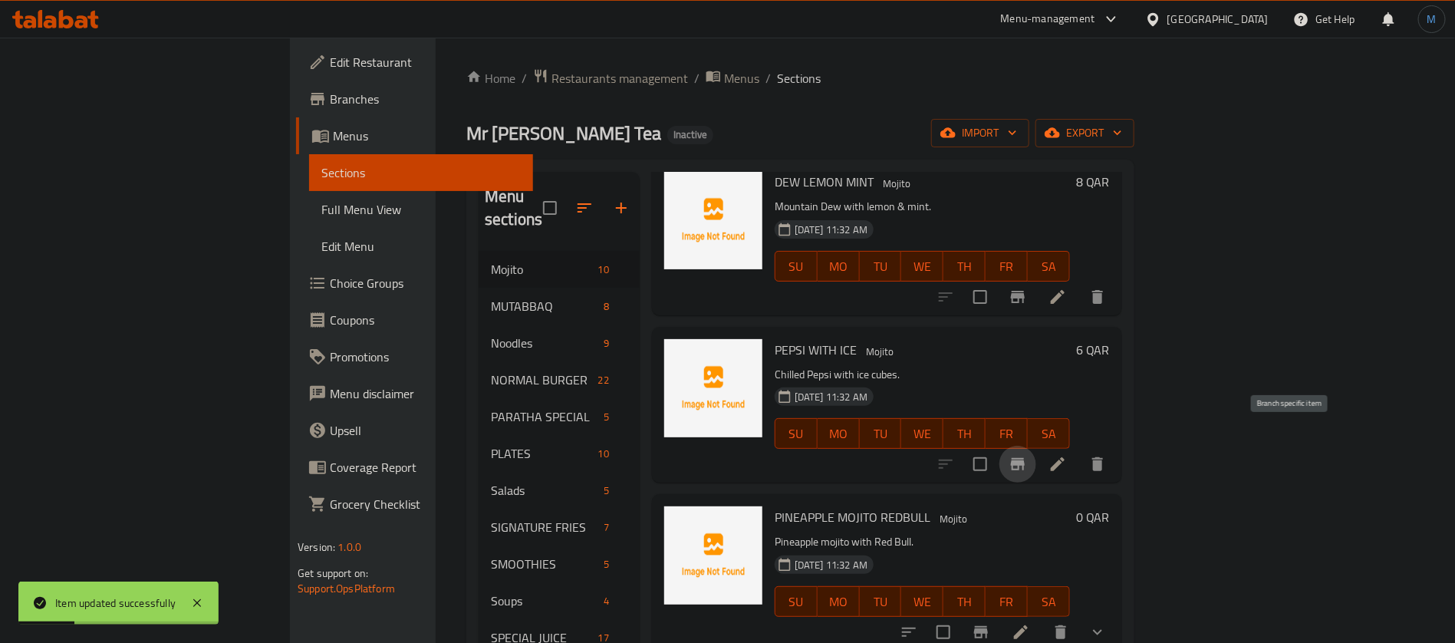
click at [1025, 458] on icon "Branch-specific-item" at bounding box center [1018, 464] width 14 height 12
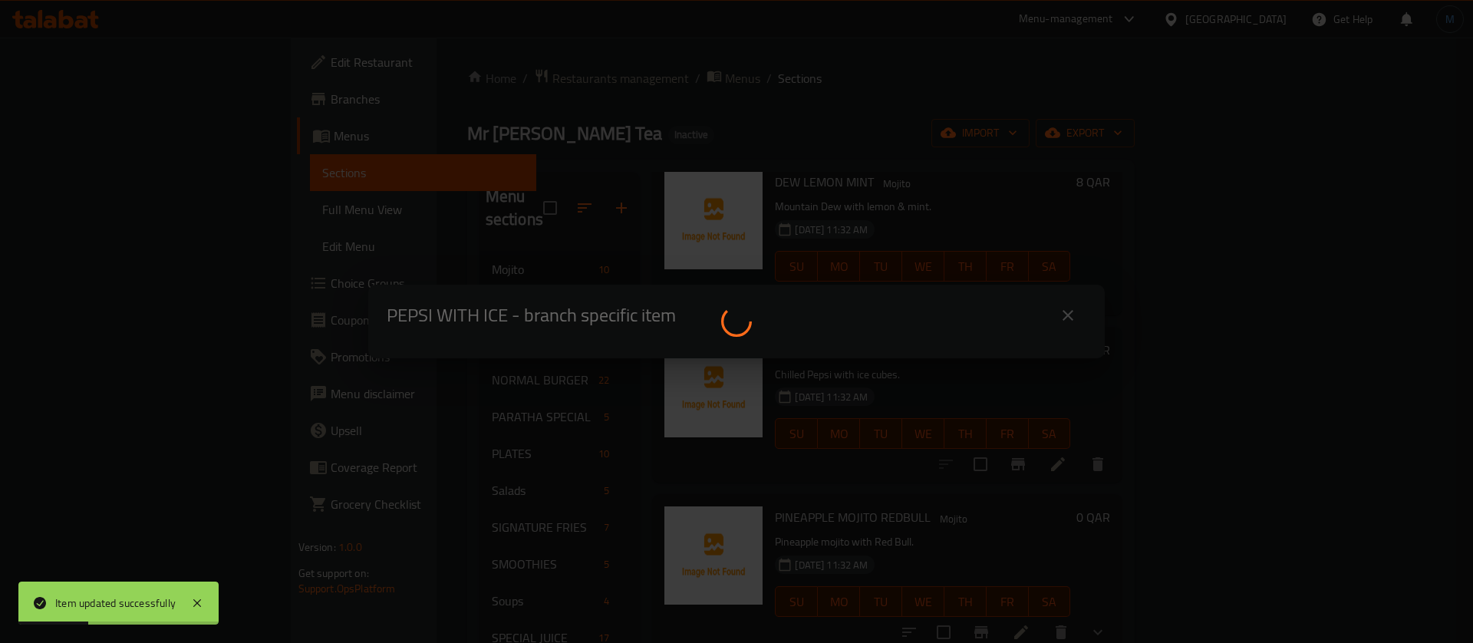
click at [1308, 440] on div at bounding box center [736, 321] width 1473 height 643
click at [1313, 441] on div at bounding box center [736, 321] width 1473 height 643
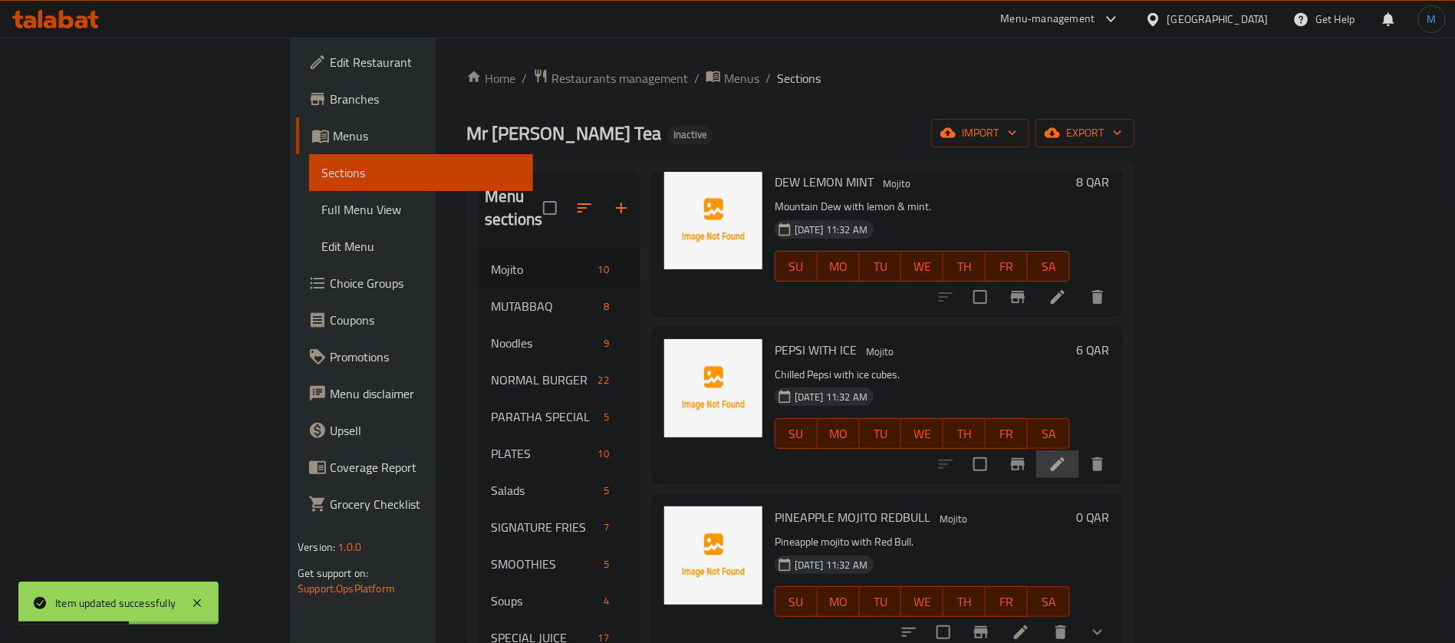
click at [1079, 450] on li at bounding box center [1057, 464] width 43 height 28
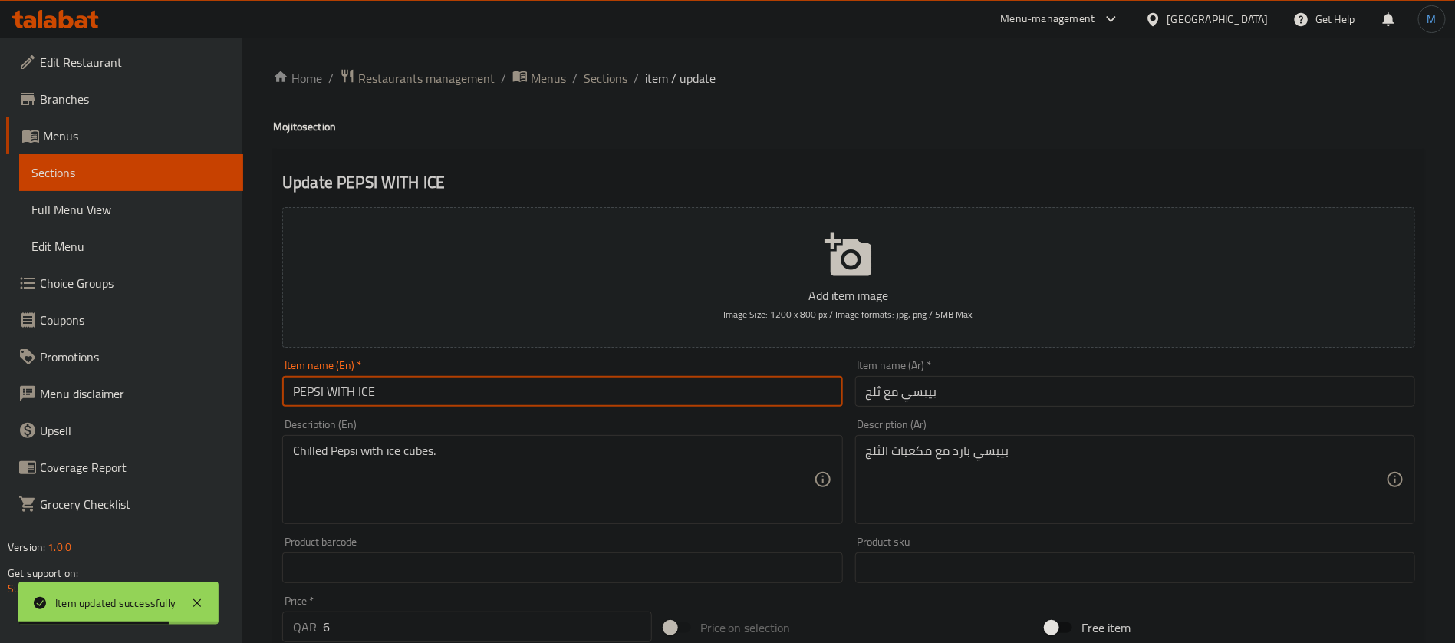
click at [608, 397] on input "PEPSI WITH ICE" at bounding box center [562, 391] width 560 height 31
type input "Pepsi with Ice"
click at [1029, 387] on input "بيبسي مع ثلج" at bounding box center [1135, 391] width 560 height 31
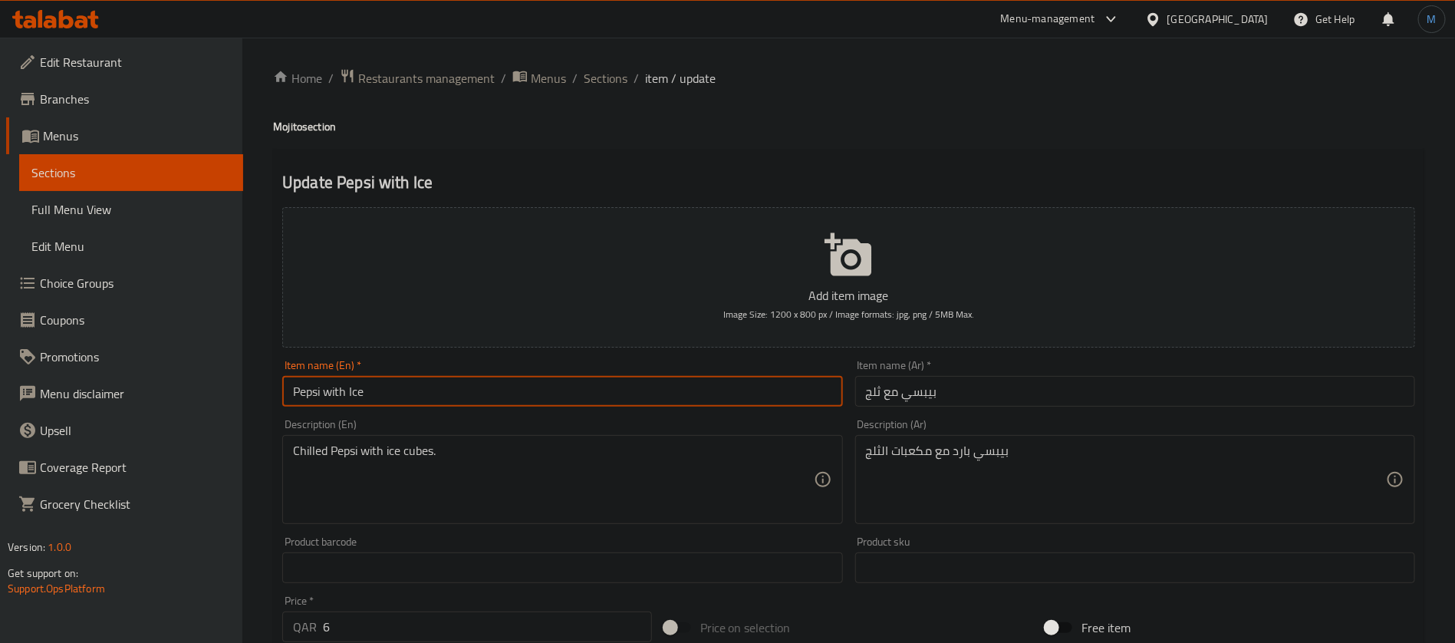
click at [735, 386] on input "Pepsi with Ice" at bounding box center [562, 391] width 560 height 31
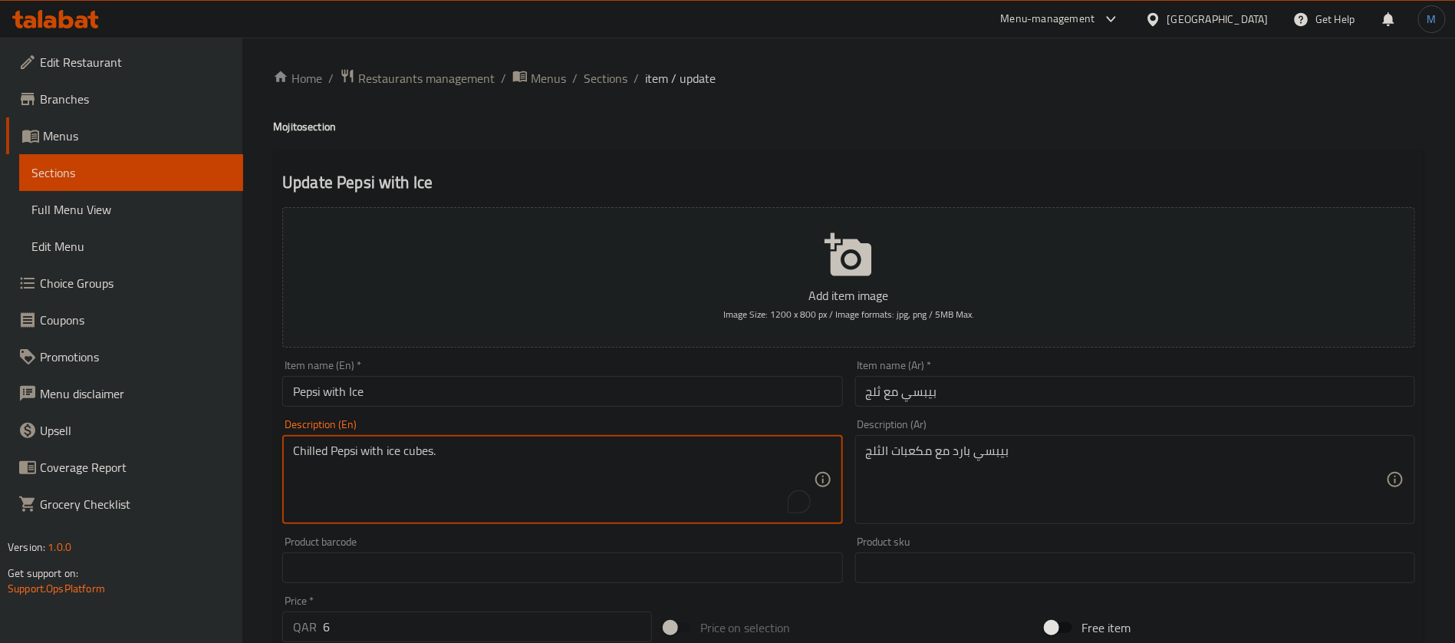
paste textarea "Refreshing soda served chilled over ice"
type textarea "Refreshing soda served chilled over ice."
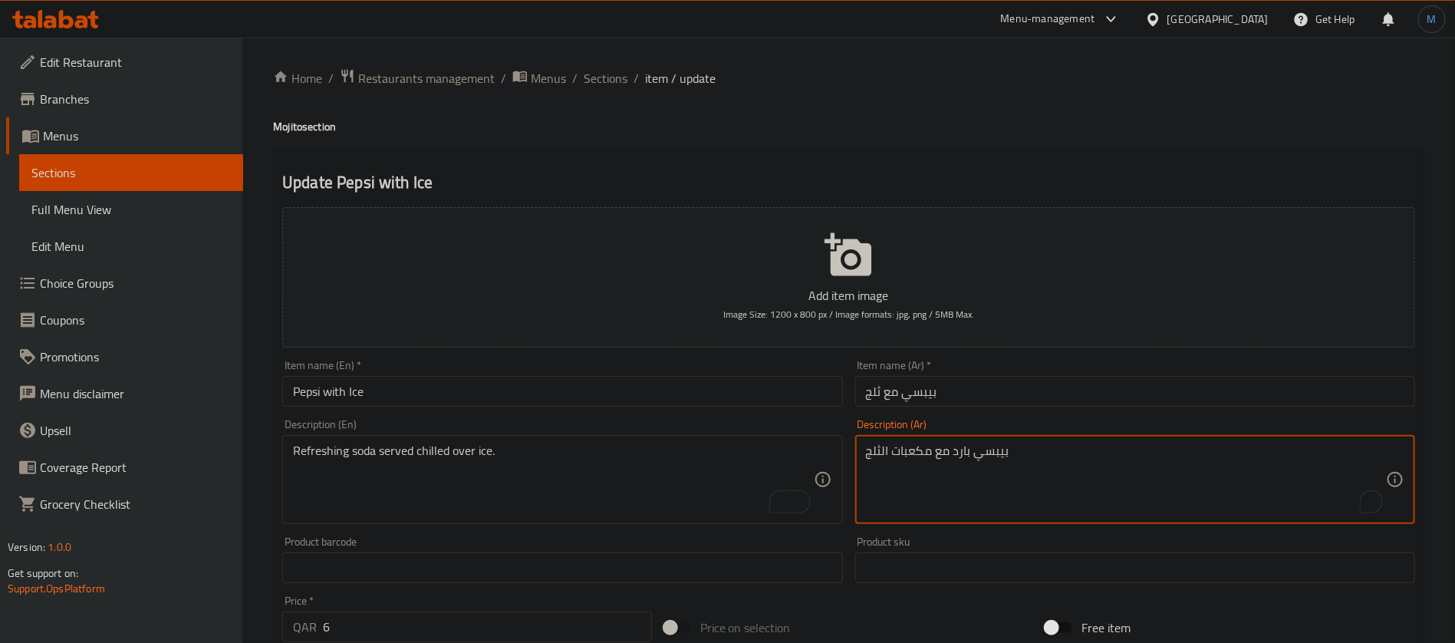
paste textarea "ودا منعشة تقدم باردة فوق الثلج."
type textarea "صودا منعشة تقدم باردة فوق الثلج."
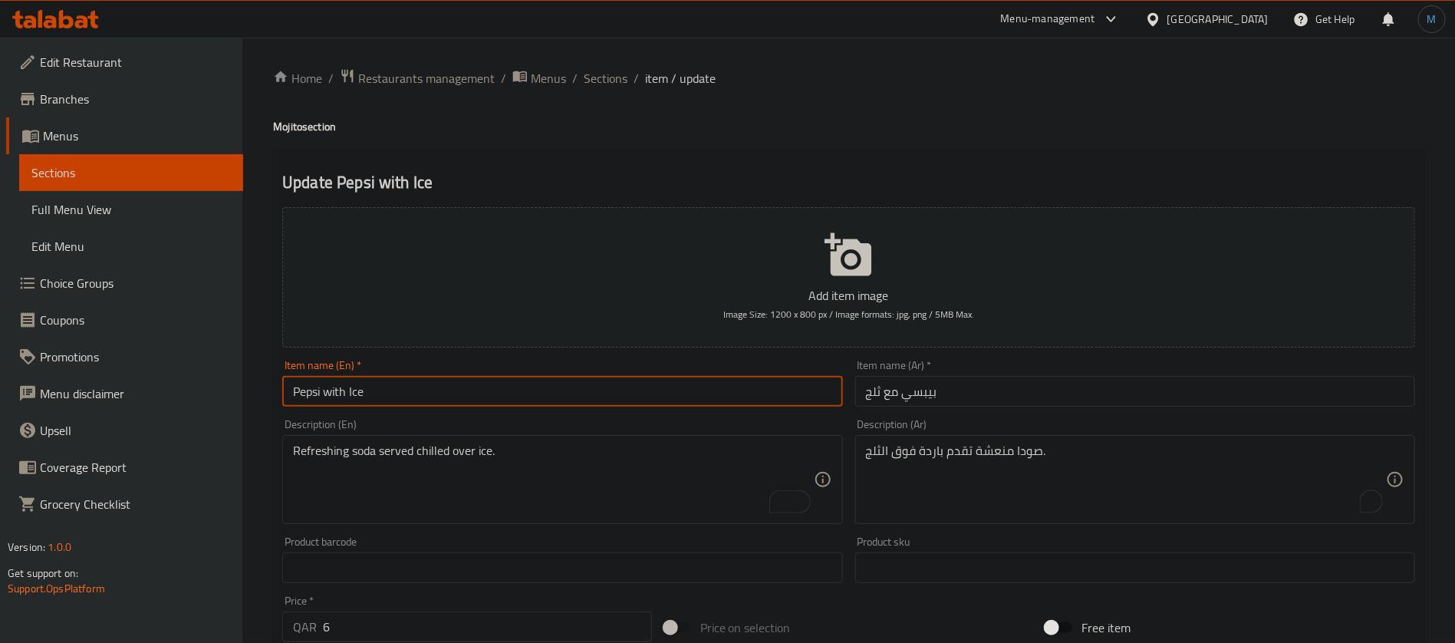
click at [583, 393] on input "Pepsi with Ice" at bounding box center [562, 391] width 560 height 31
click at [568, 397] on input "Pepsi with Ice" at bounding box center [562, 391] width 560 height 31
click at [600, 96] on div "Home / Restaurants management / Menus / Sections / item / update Mojito section…" at bounding box center [848, 560] width 1151 height 985
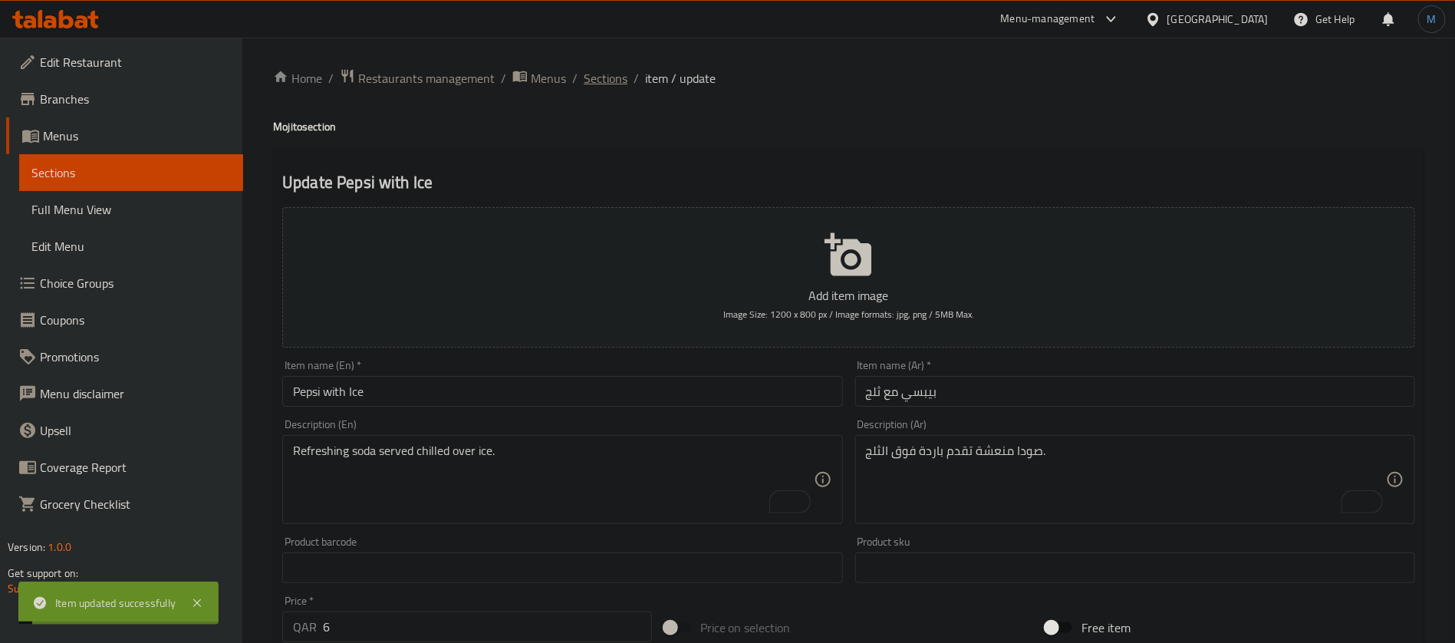
click at [601, 80] on span "Sections" at bounding box center [606, 78] width 44 height 18
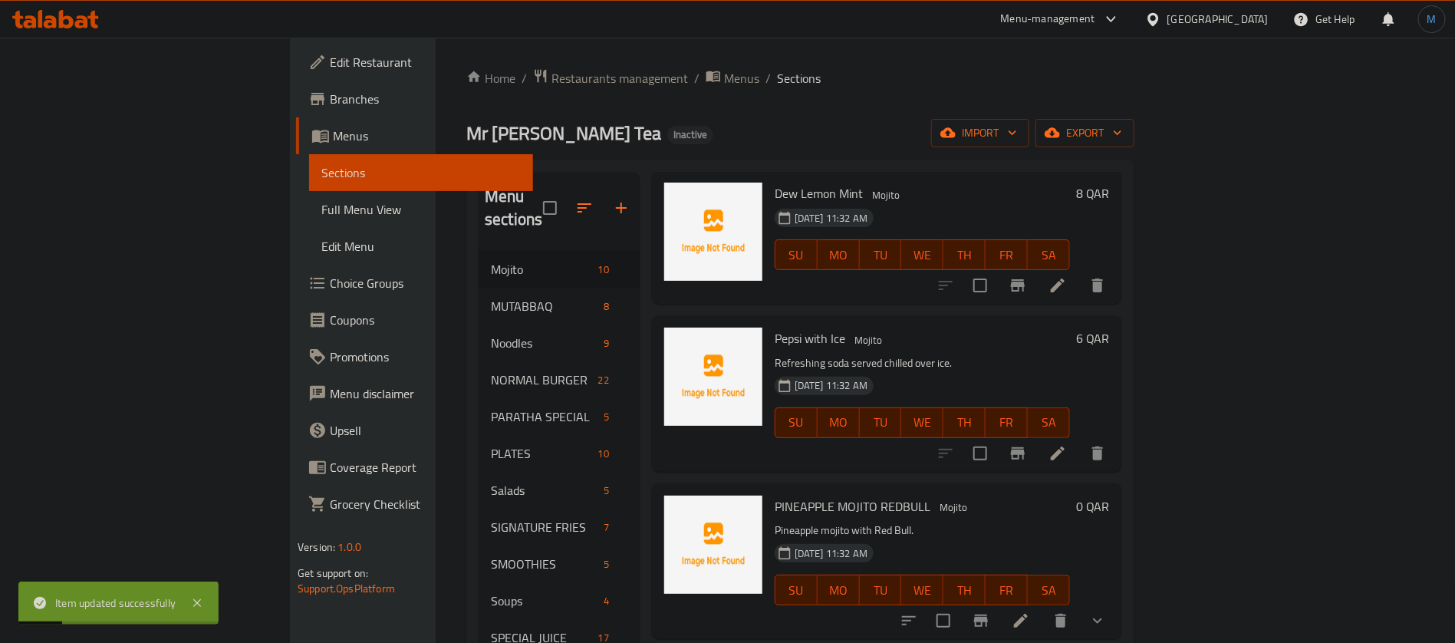
scroll to position [230, 0]
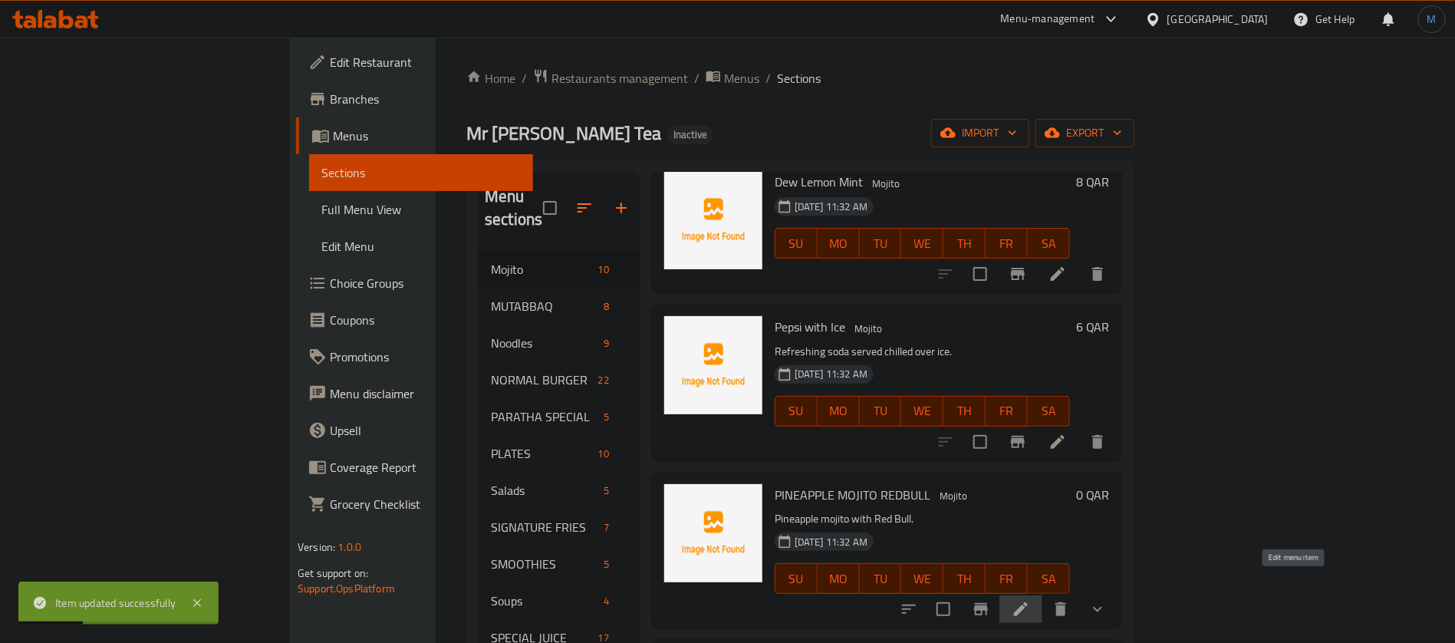
click at [1028, 602] on icon at bounding box center [1021, 609] width 14 height 14
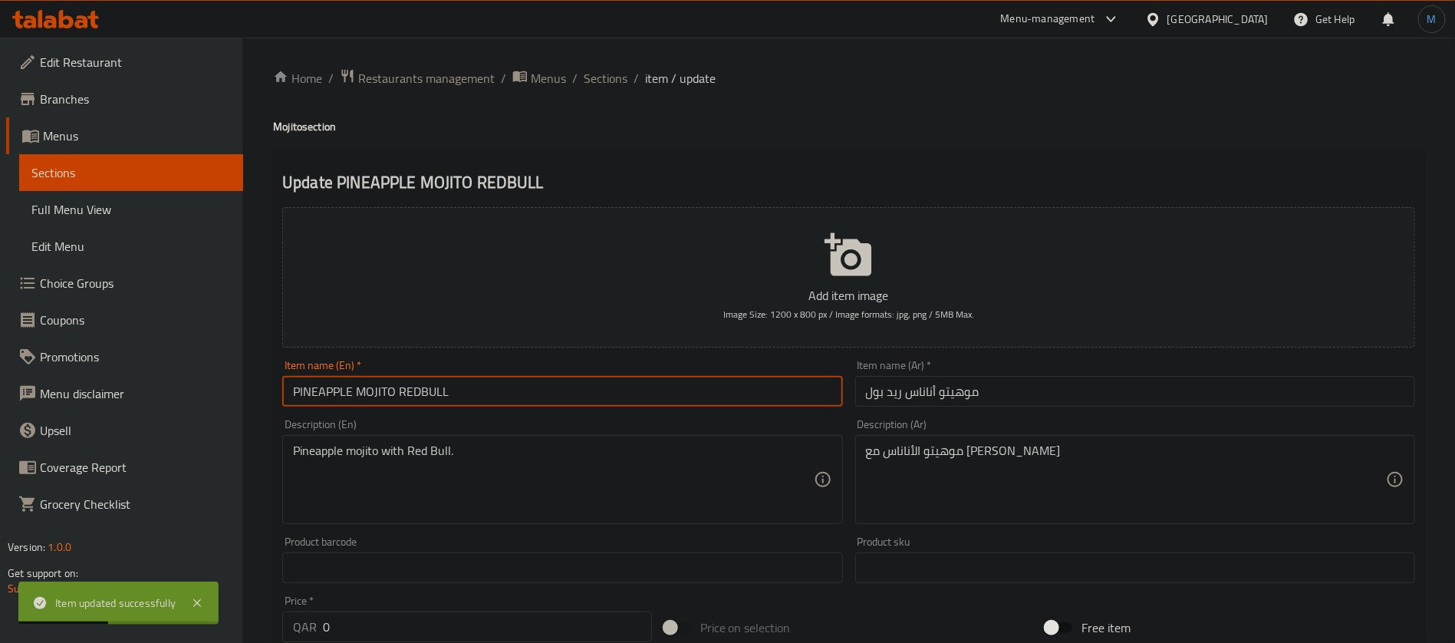
click at [601, 384] on input "PINEAPPLE MOJITO REDBULL" at bounding box center [562, 391] width 560 height 31
type input "Pineapple [PERSON_NAME]"
click at [601, 384] on input "Pineapple [PERSON_NAME]" at bounding box center [562, 391] width 560 height 31
drag, startPoint x: 410, startPoint y: 397, endPoint x: 1016, endPoint y: 410, distance: 606.1
click at [1016, 410] on div "Item name (Ar)   * موهيتو أناناس ريد بول Item name (Ar) *" at bounding box center [1135, 383] width 572 height 59
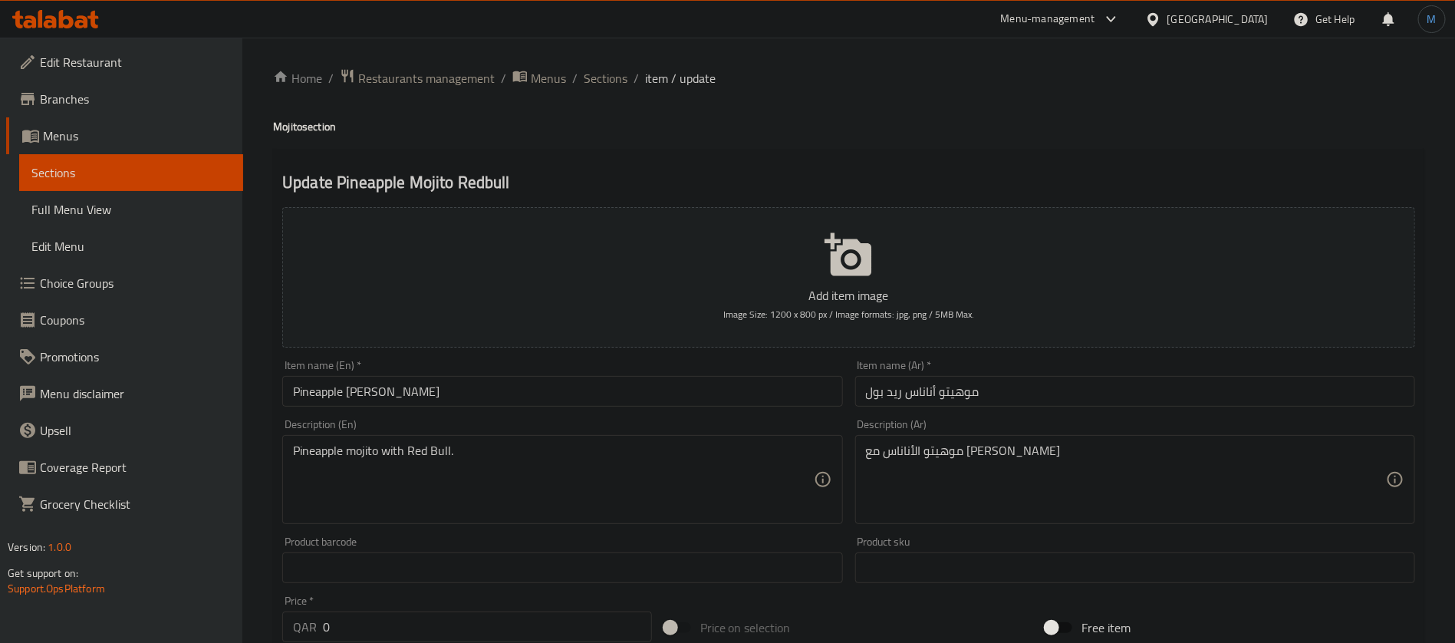
click at [601, 407] on div "Item name (En)   * Pineapple Mojito Redbull Item name (En) *" at bounding box center [562, 383] width 572 height 59
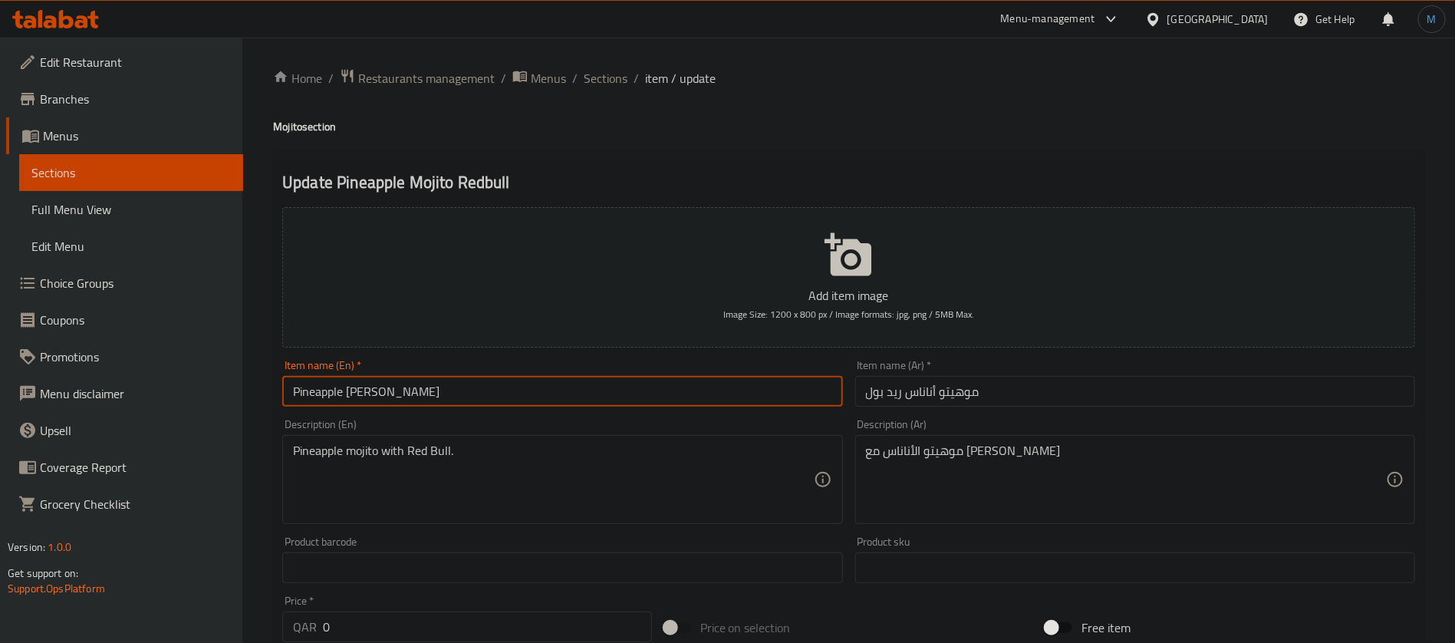
click at [601, 401] on input "Pineapple [PERSON_NAME]" at bounding box center [562, 391] width 560 height 31
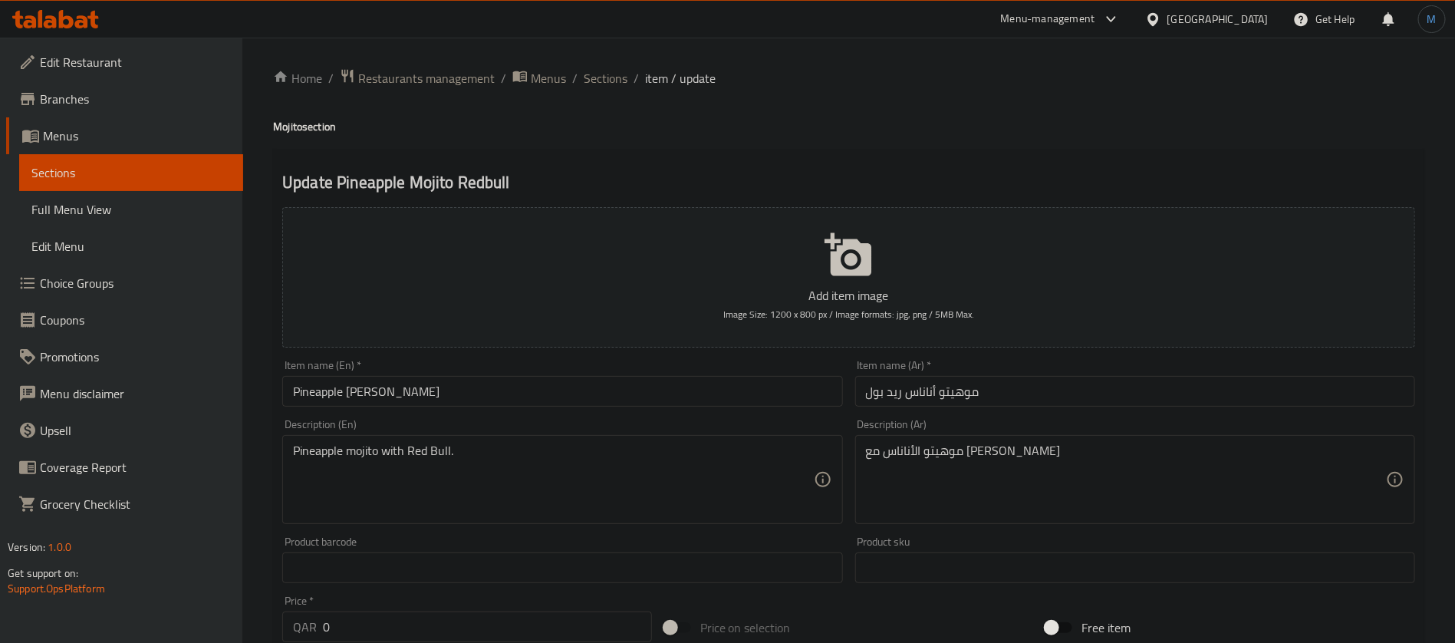
click at [827, 381] on input "Pineapple [PERSON_NAME]" at bounding box center [562, 391] width 560 height 31
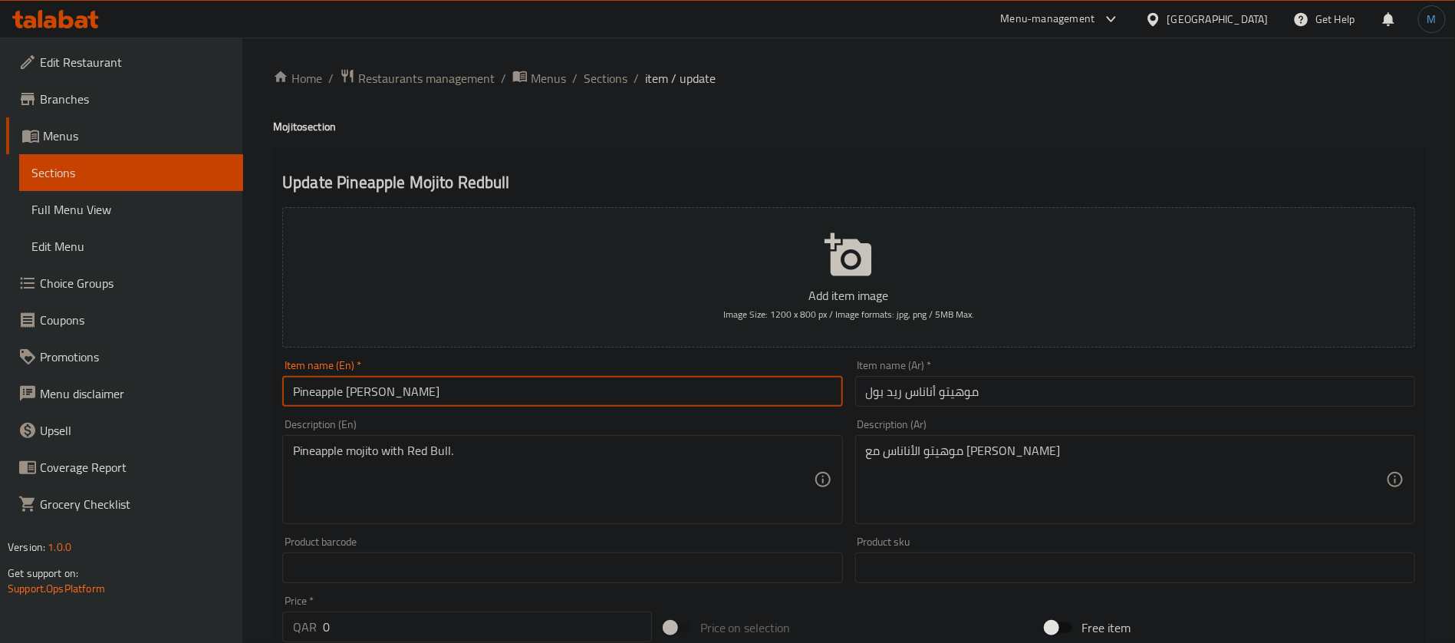
click at [702, 441] on div "Pineapple mojito with Red Bull. Description (En)" at bounding box center [562, 479] width 560 height 89
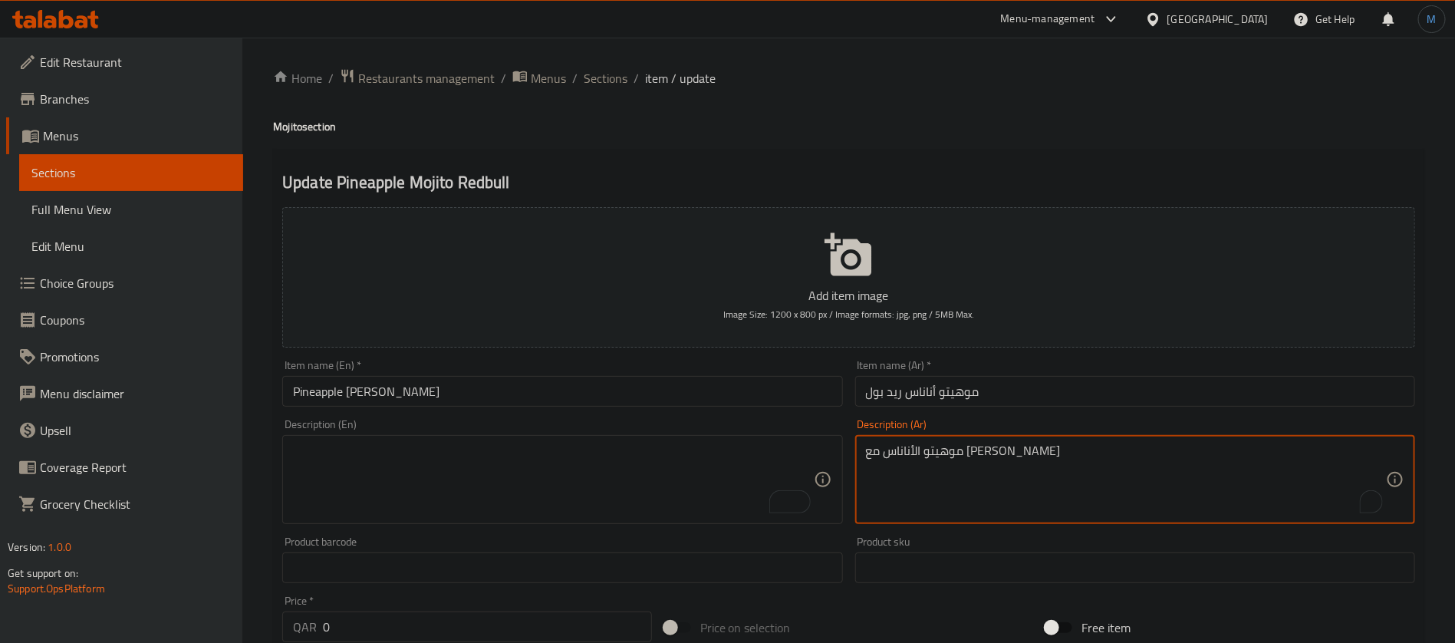
click at [891, 449] on textarea "موهيتو الأناناس مع ريد بول" at bounding box center [1126, 479] width 520 height 73
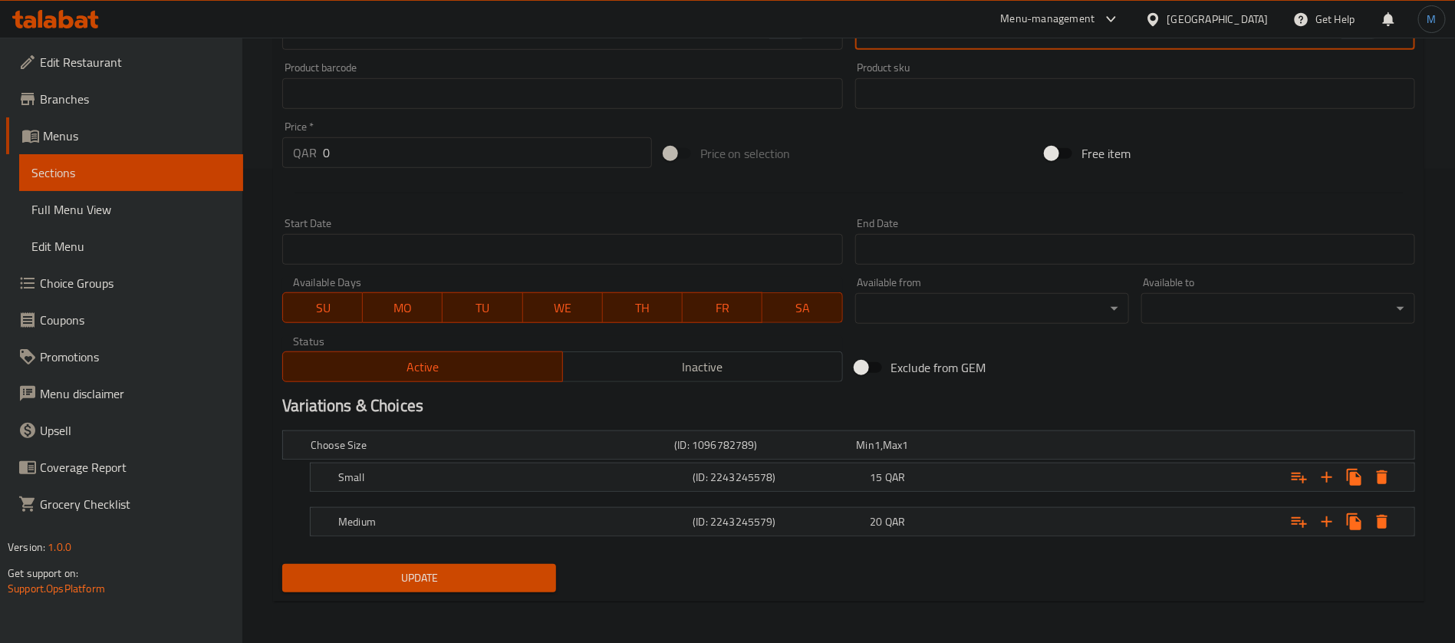
click at [523, 588] on button "Update" at bounding box center [419, 578] width 274 height 28
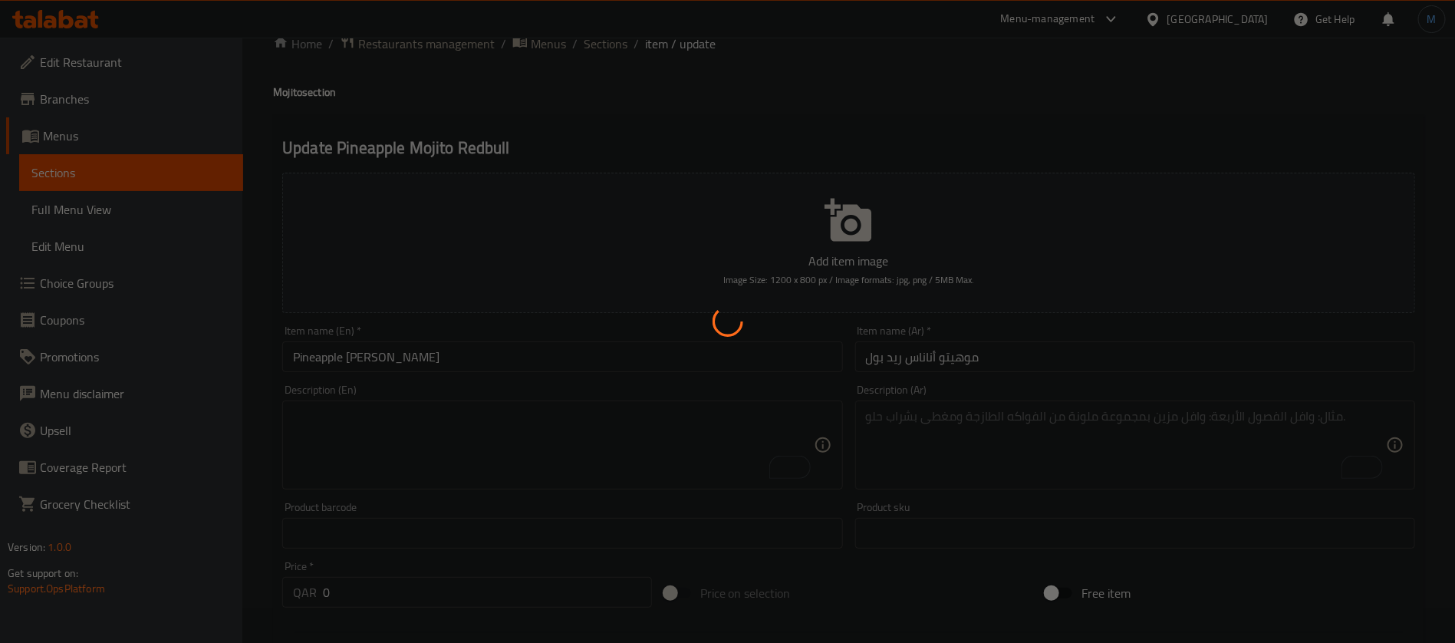
scroll to position [0, 0]
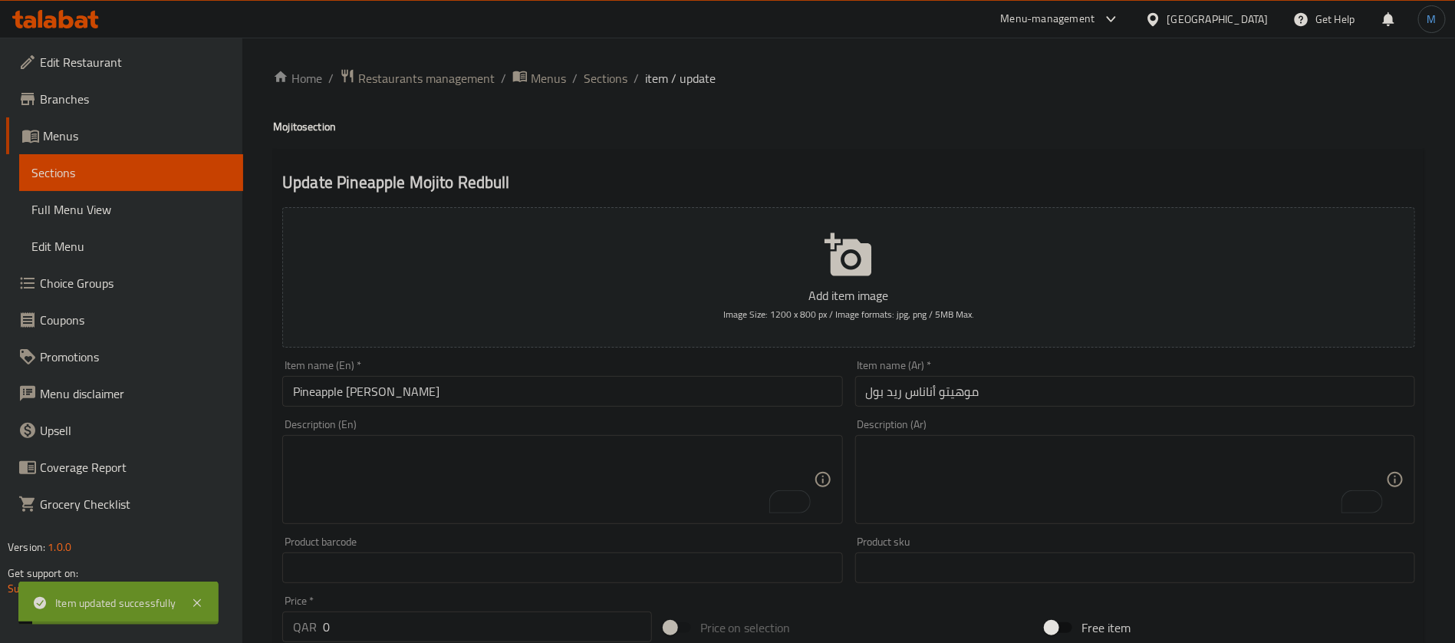
click at [597, 80] on span "Sections" at bounding box center [606, 78] width 44 height 18
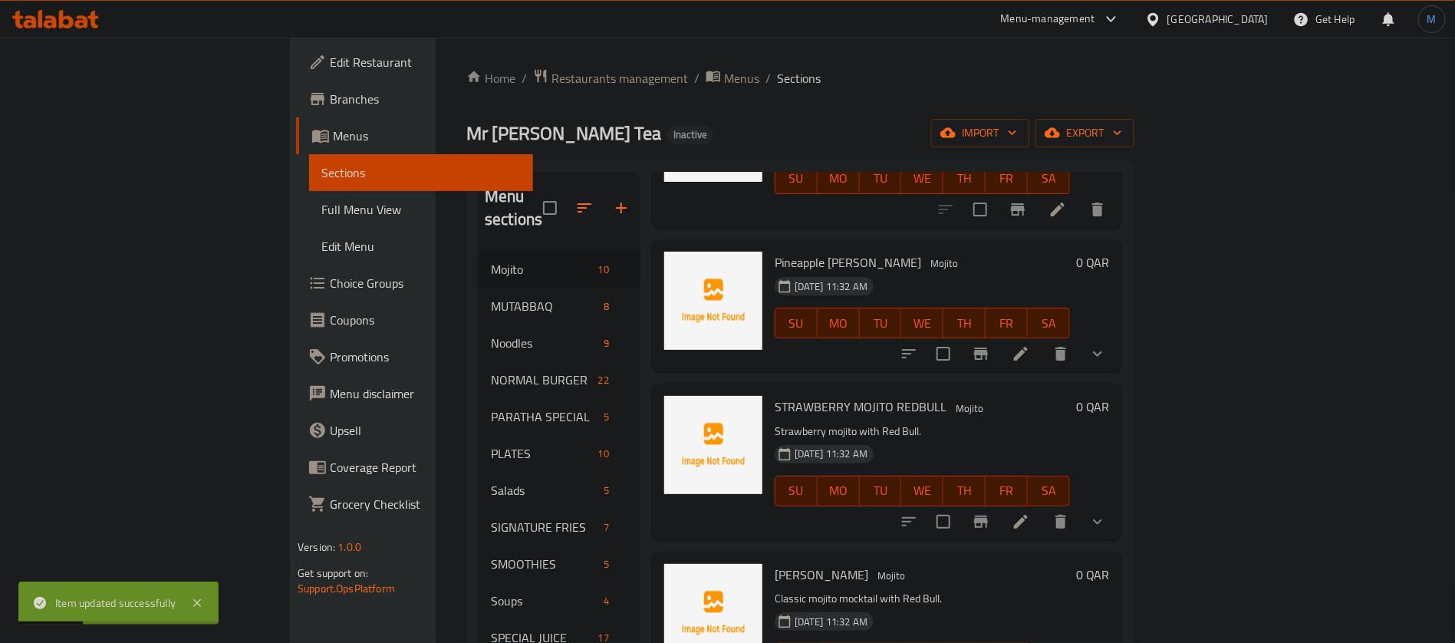
scroll to position [460, 0]
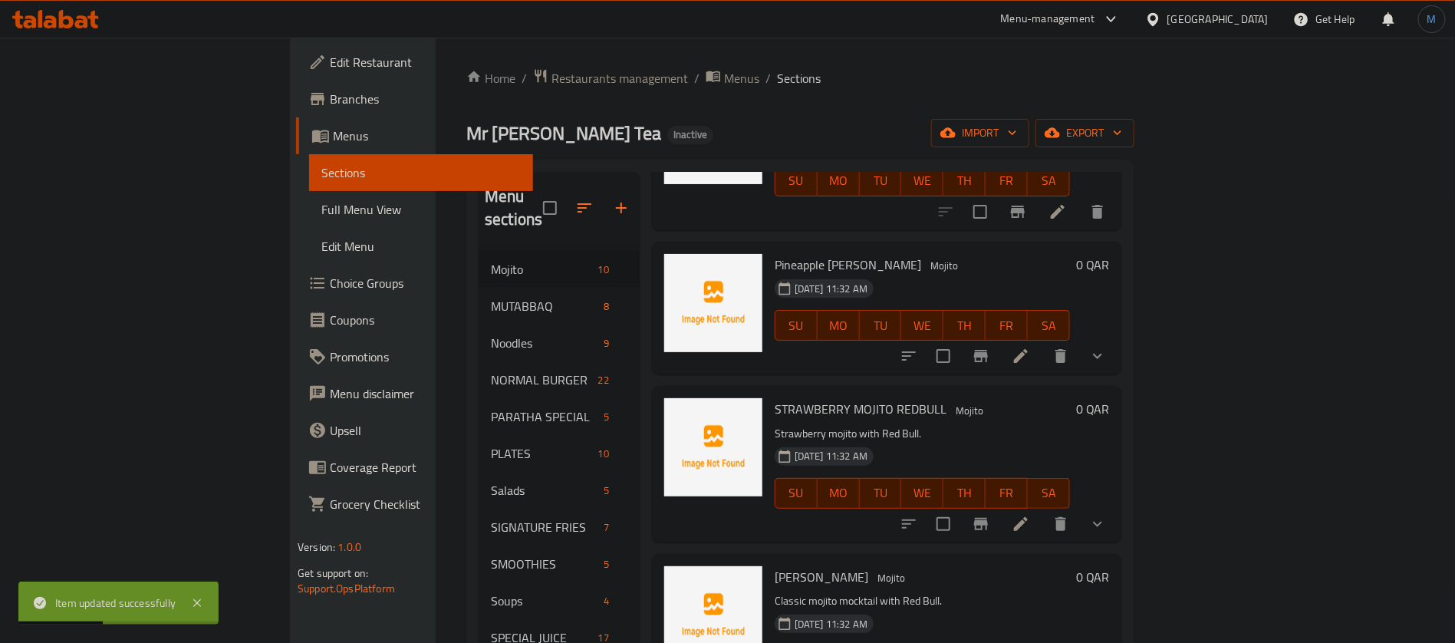
click at [1042, 510] on li at bounding box center [1020, 524] width 43 height 28
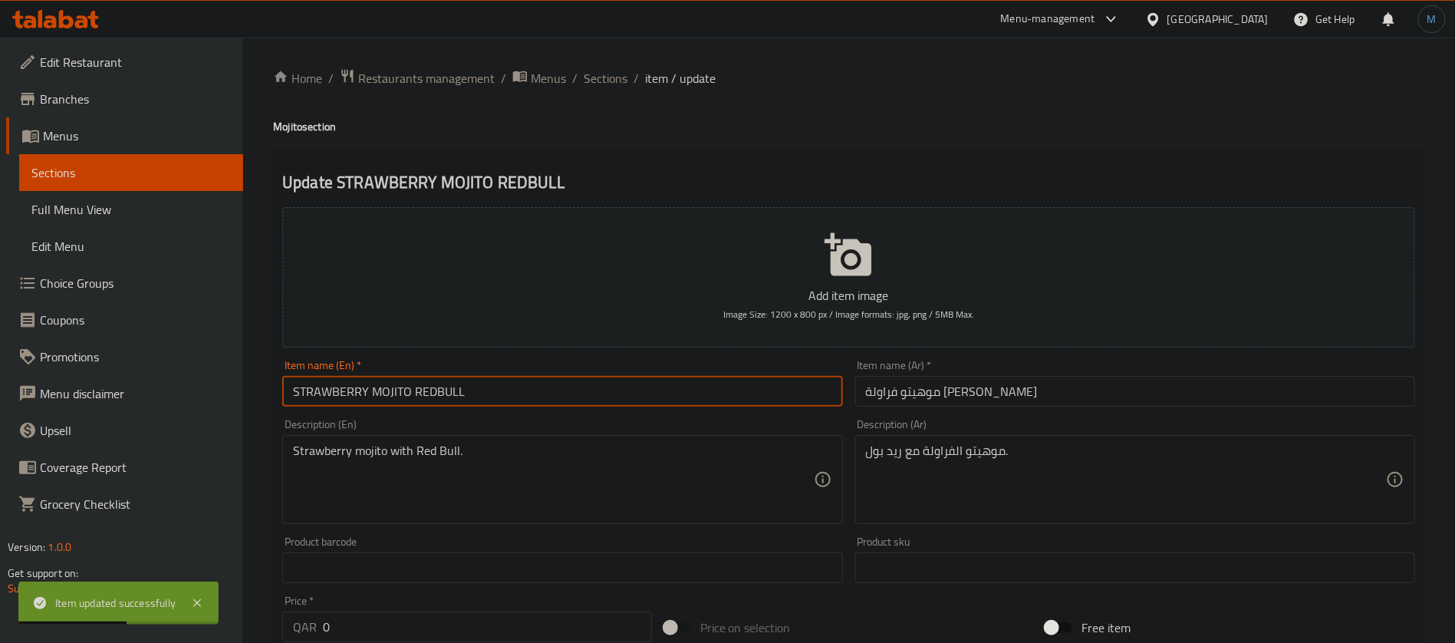
click at [607, 398] on input "STRAWBERRY MOJITO REDBULL" at bounding box center [562, 391] width 560 height 31
type input "Strawberry Mojito Redbull"
click at [607, 397] on input "Strawberry Mojito Redbull" at bounding box center [562, 391] width 560 height 31
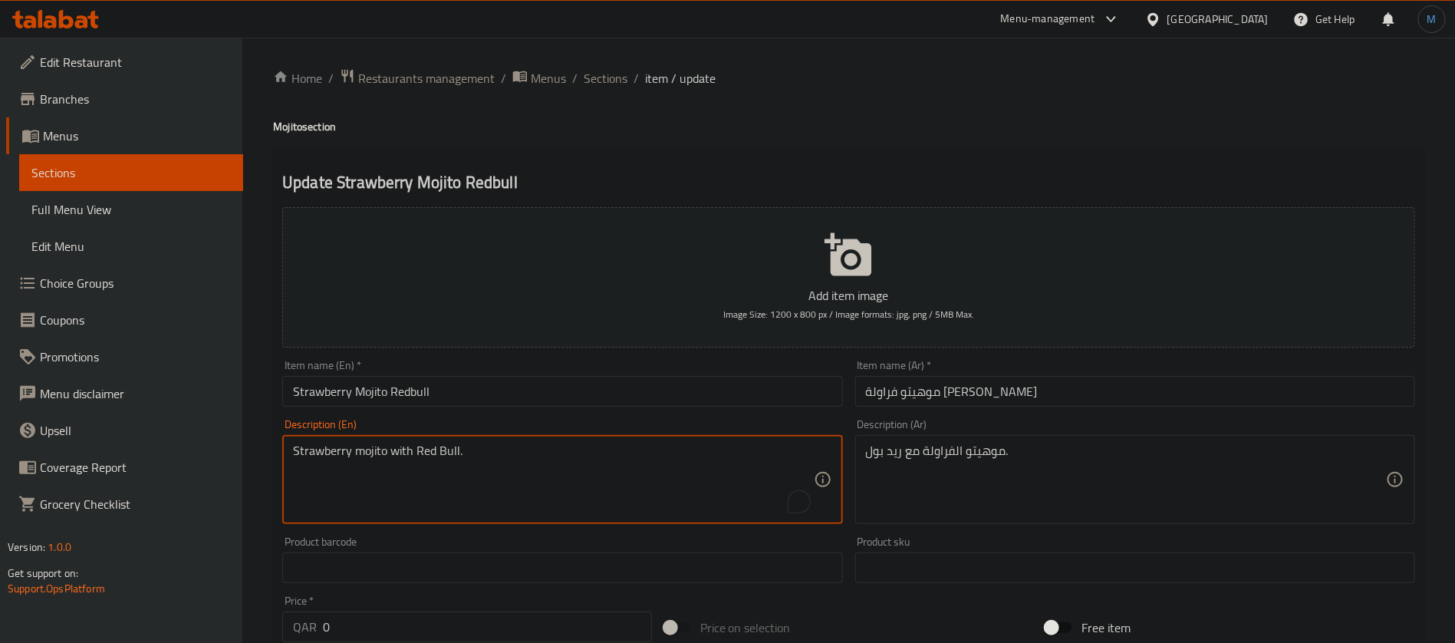
paste textarea "Red Bull, strawberries, fresh lime juice, sugar, mint leaves and ice"
type textarea "Red Bull, strawberries, fresh lime juice, sugar, mint leaves and ice"
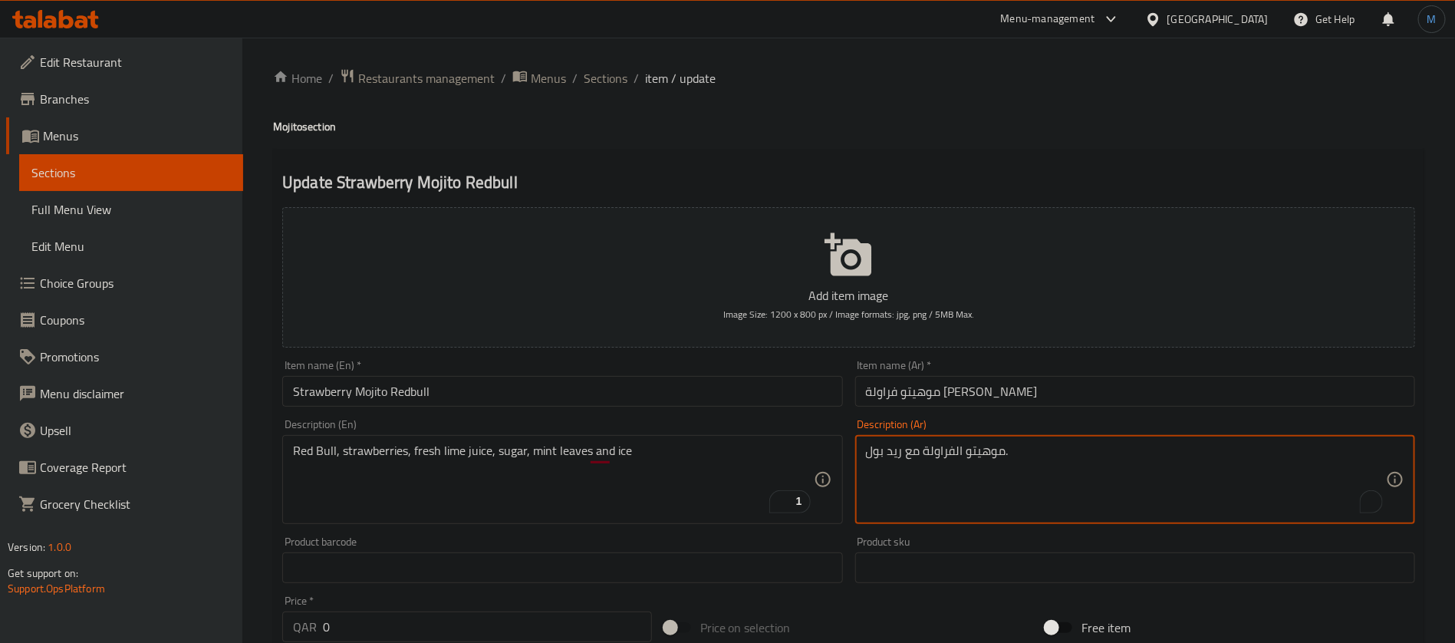
paste textarea "ريد بول، فراولة، عصير حامض طازج، سكر، أوراق نعناع وثلج"
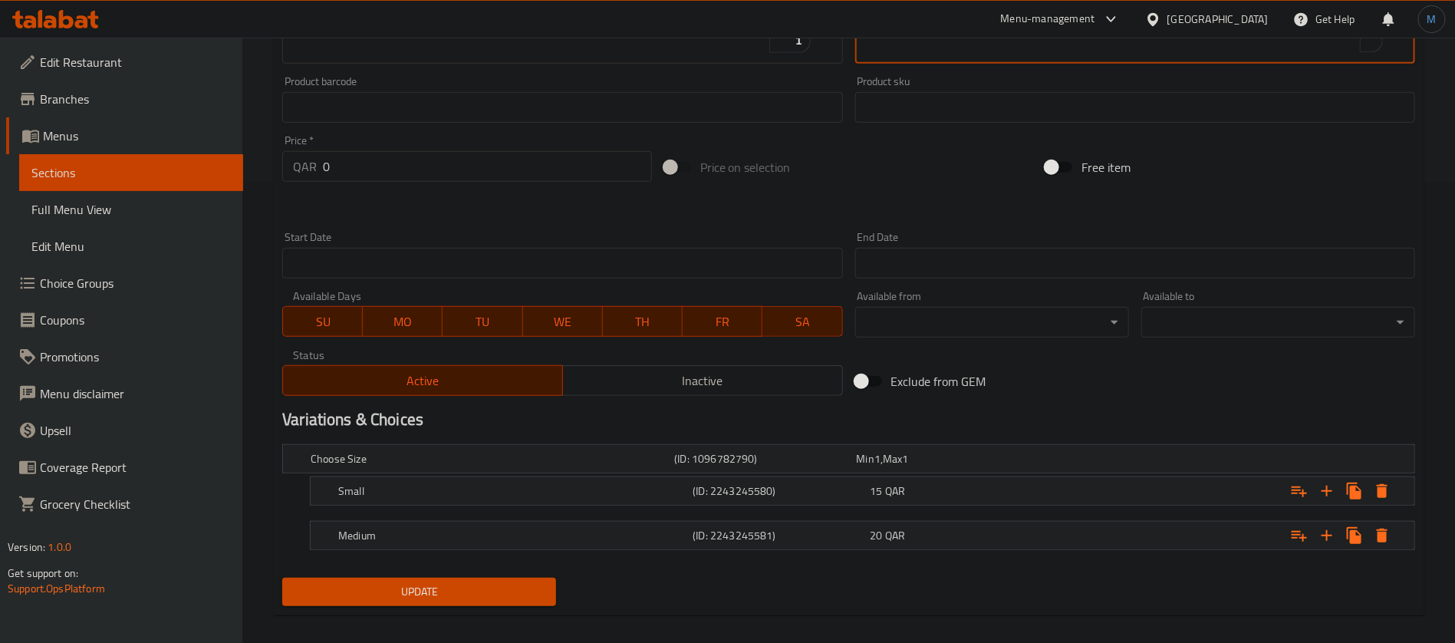
scroll to position [474, 0]
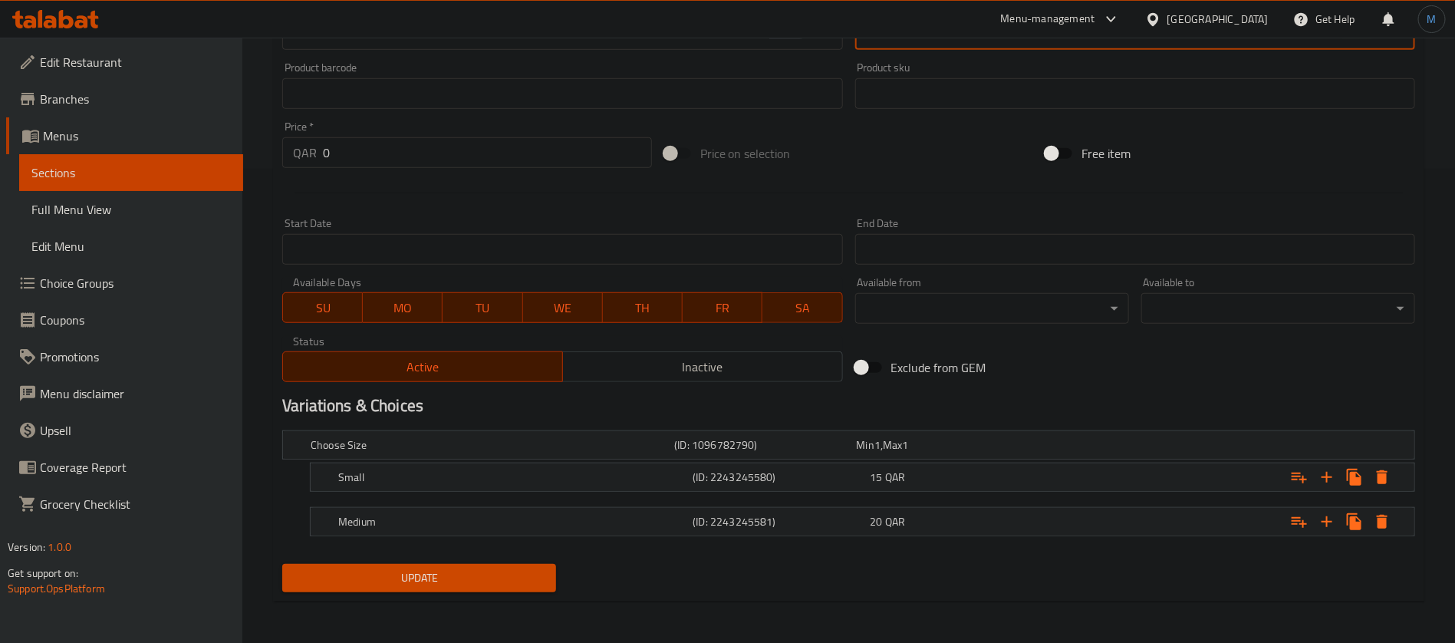
type textarea "ريد بول، فراولة، عصير حامض طازج، سكر، أوراق نعناع وثلج"
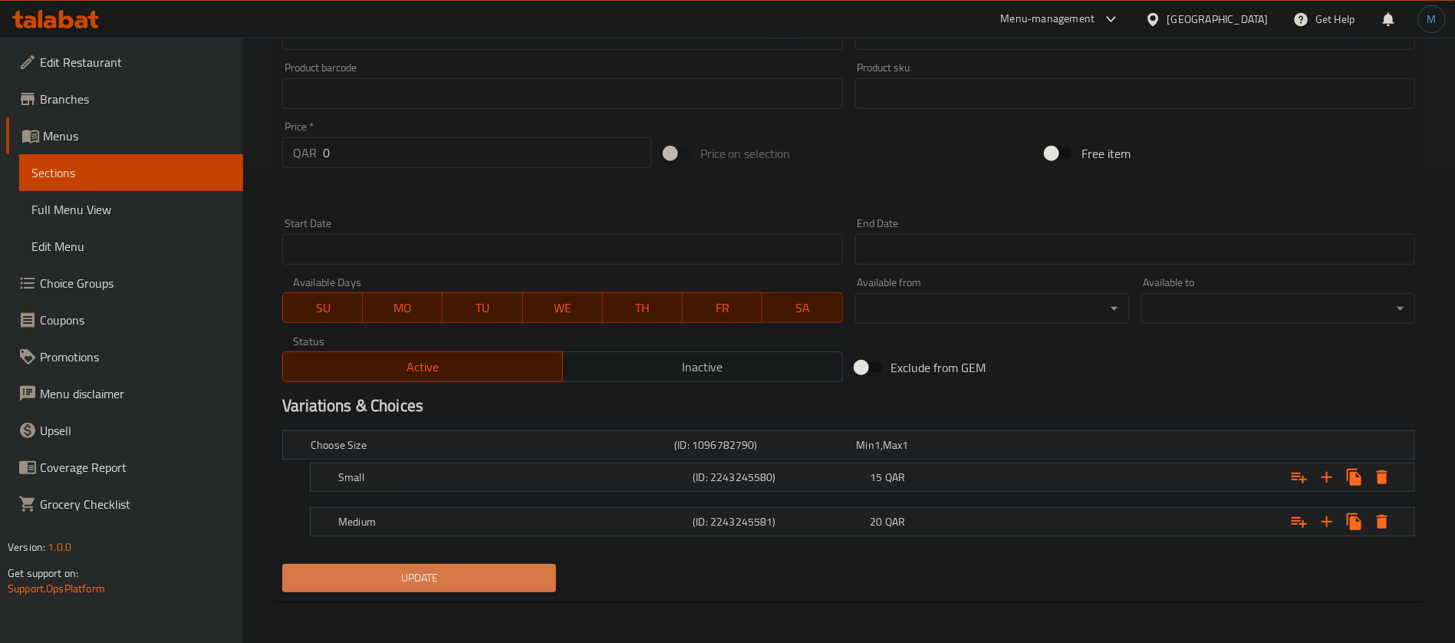
click at [519, 578] on span "Update" at bounding box center [419, 577] width 249 height 19
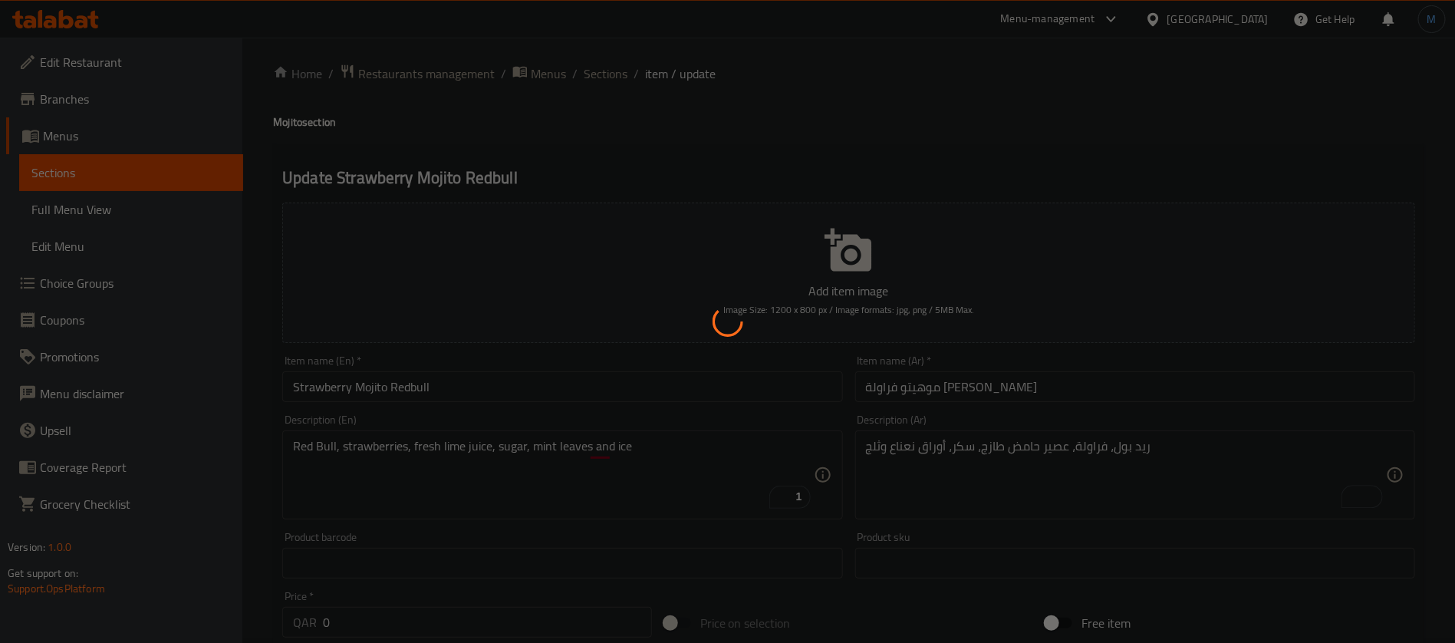
scroll to position [0, 0]
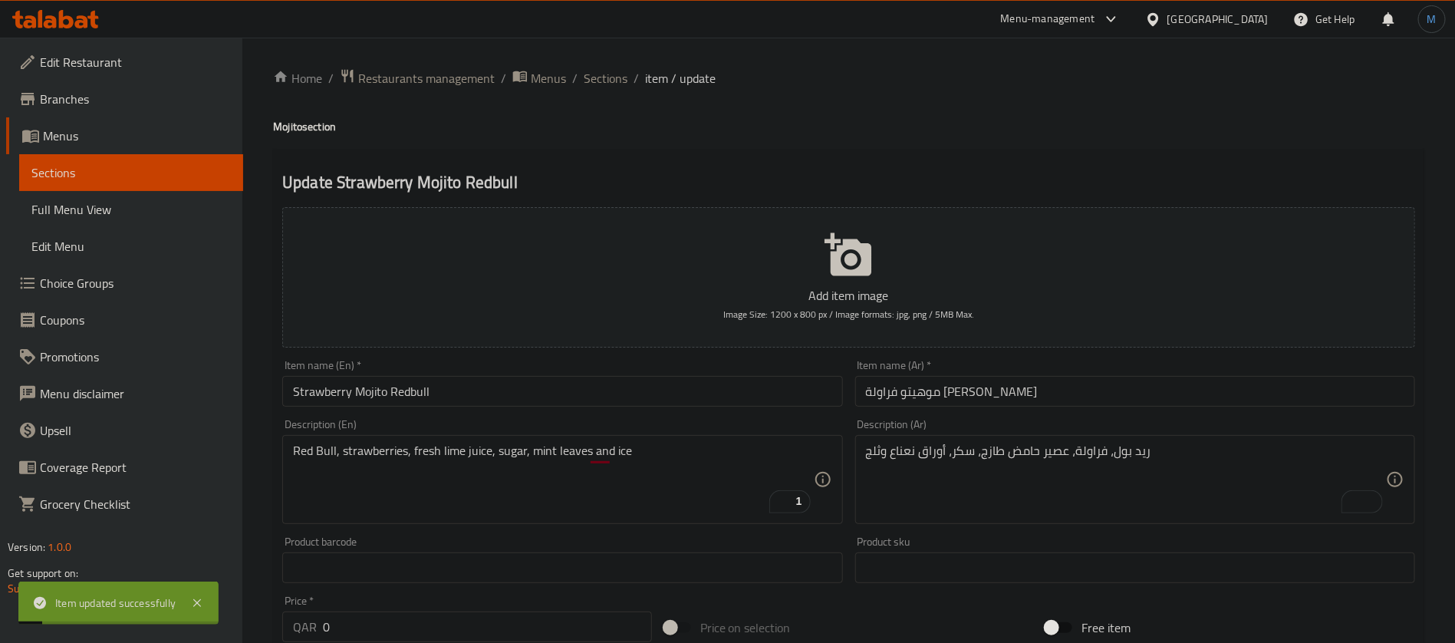
click at [527, 396] on input "Strawberry Mojito Redbull" at bounding box center [562, 391] width 560 height 31
click at [619, 80] on span "Sections" at bounding box center [606, 78] width 44 height 18
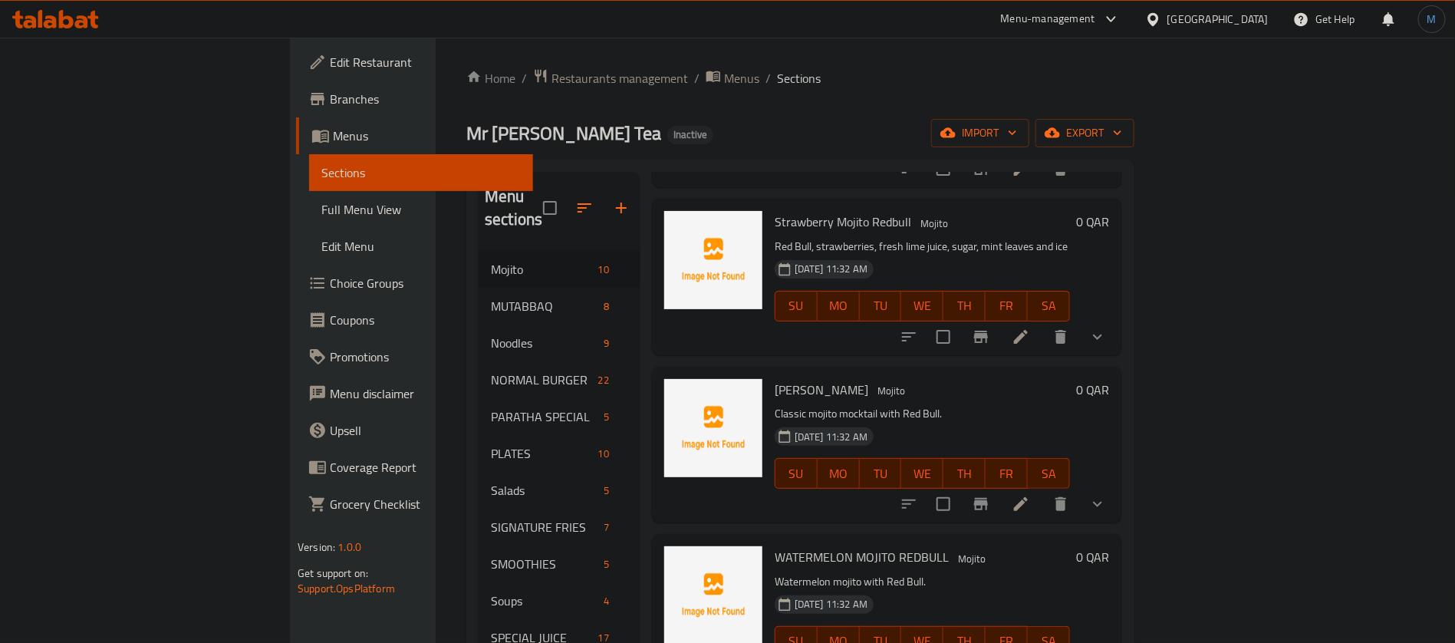
scroll to position [657, 0]
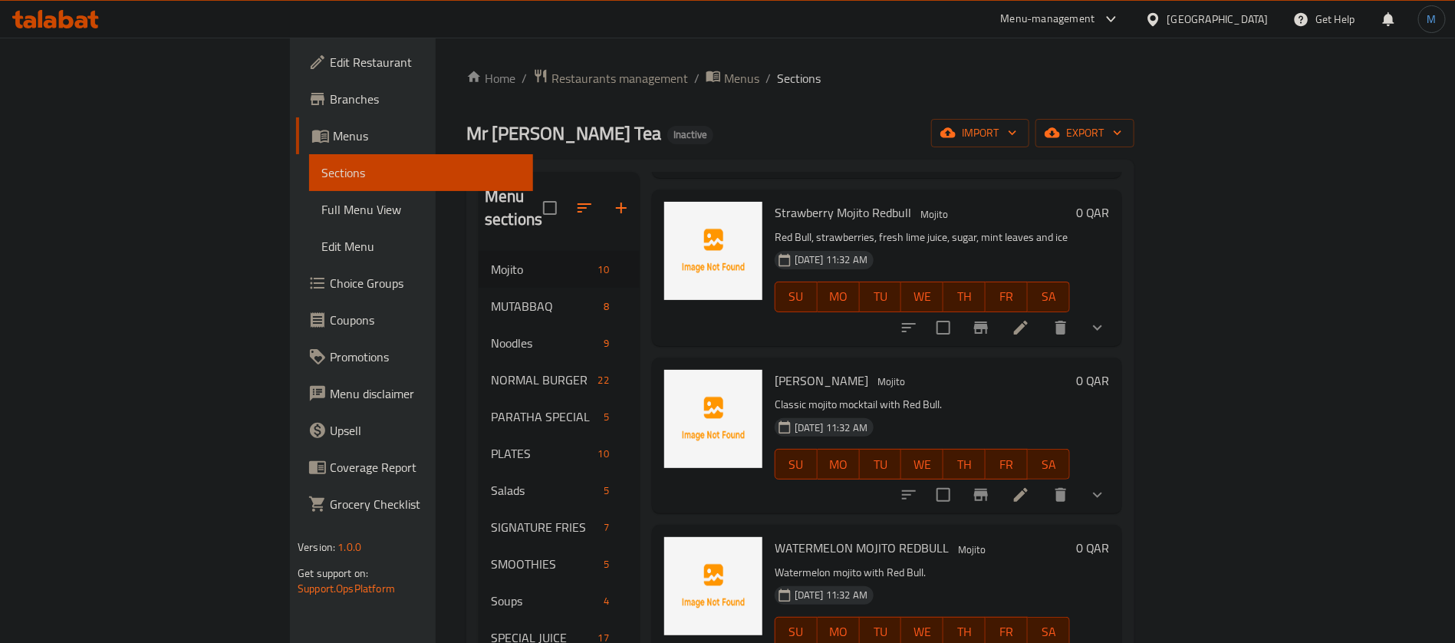
click at [1042, 481] on li at bounding box center [1020, 495] width 43 height 28
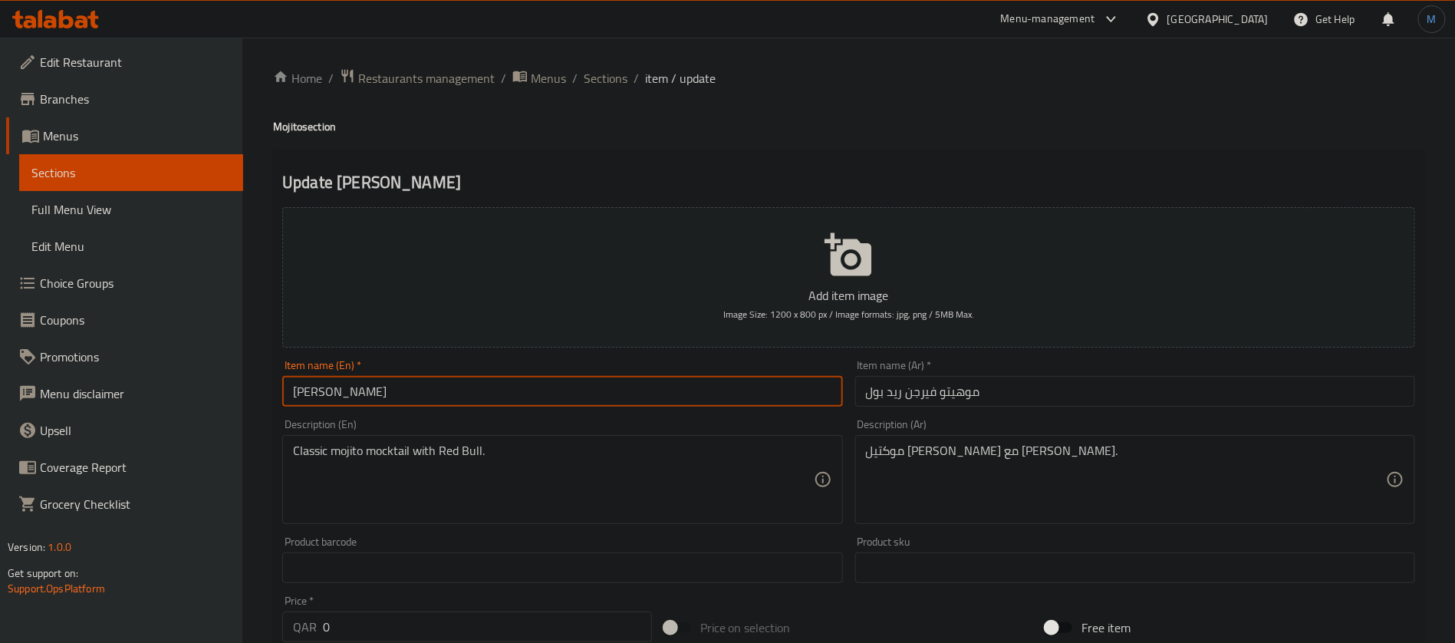
click at [575, 403] on input "VIRGIN MOJITO REDBULL" at bounding box center [562, 391] width 560 height 31
type input "[PERSON_NAME]"
click at [337, 393] on input "[PERSON_NAME]" at bounding box center [562, 391] width 560 height 31
click at [336, 393] on input "[PERSON_NAME]" at bounding box center [562, 391] width 560 height 31
click at [301, 393] on input "[PERSON_NAME]" at bounding box center [562, 391] width 560 height 31
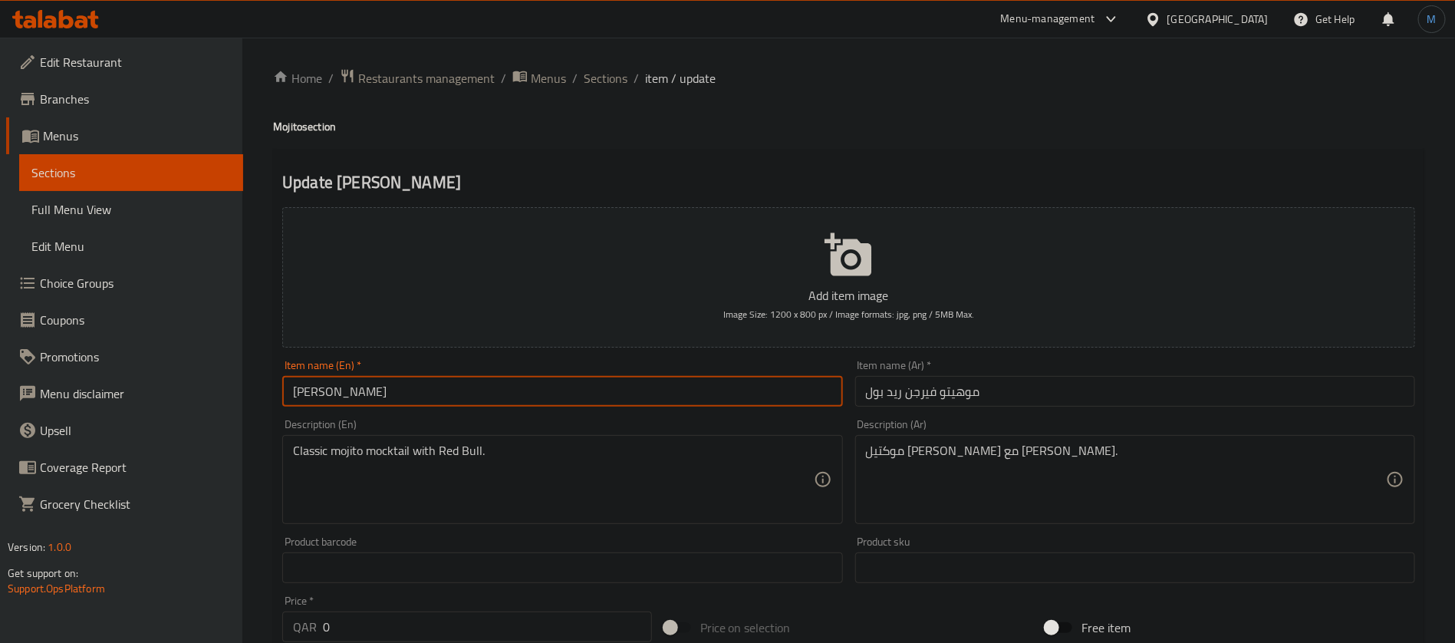
click at [301, 393] on input "[PERSON_NAME]" at bounding box center [562, 391] width 560 height 31
click at [748, 388] on input "[PERSON_NAME]" at bounding box center [562, 391] width 560 height 31
click at [782, 380] on input "[PERSON_NAME]" at bounding box center [562, 391] width 560 height 31
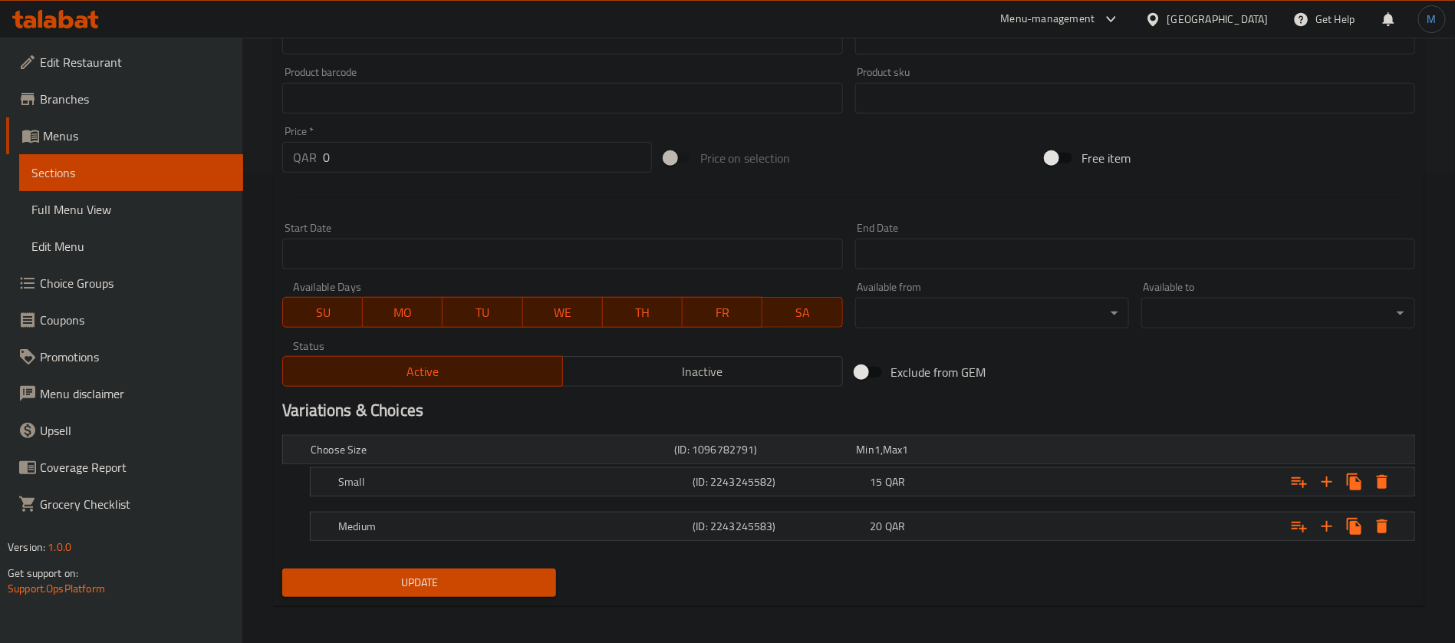
scroll to position [474, 0]
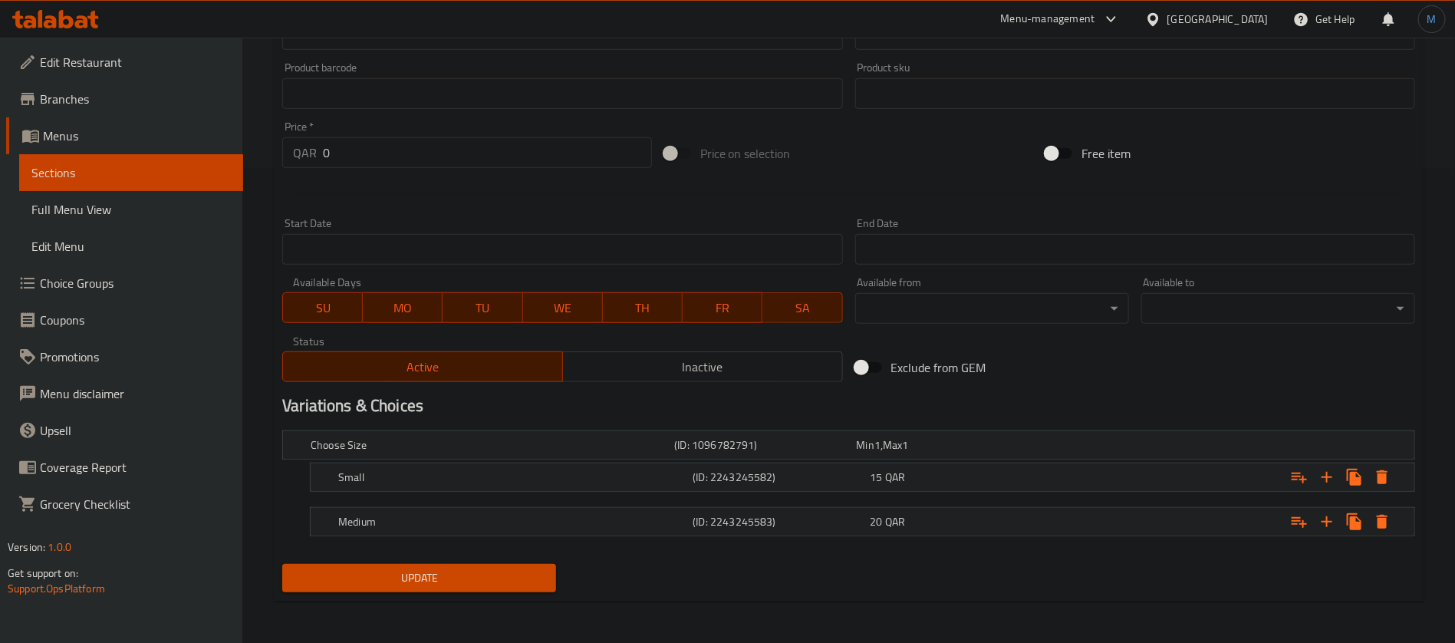
click at [509, 594] on div "Update" at bounding box center [419, 578] width 286 height 41
click at [515, 581] on span "Update" at bounding box center [419, 577] width 249 height 19
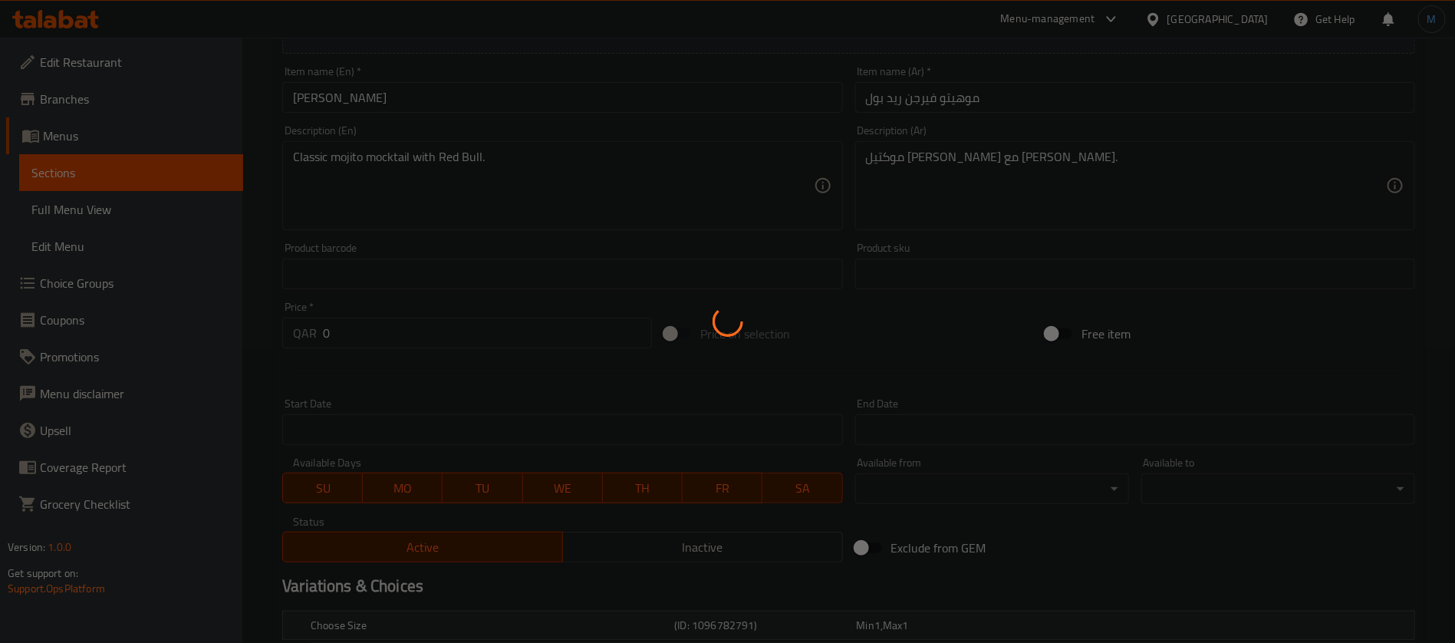
scroll to position [0, 0]
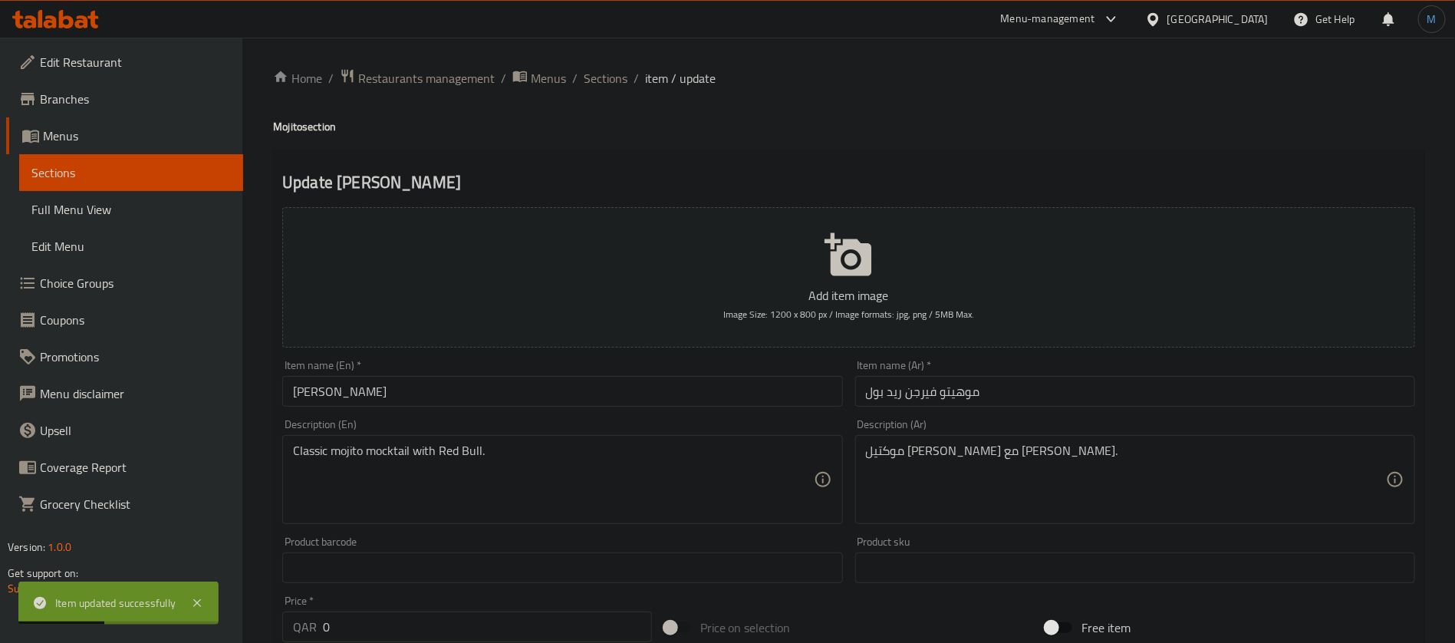
click at [525, 382] on input "[PERSON_NAME]" at bounding box center [562, 391] width 560 height 31
click at [598, 66] on div "Home / Restaurants management / Menus / Sections / item / update Mojito section…" at bounding box center [848, 578] width 1213 height 1081
click at [601, 75] on span "Sections" at bounding box center [606, 78] width 44 height 18
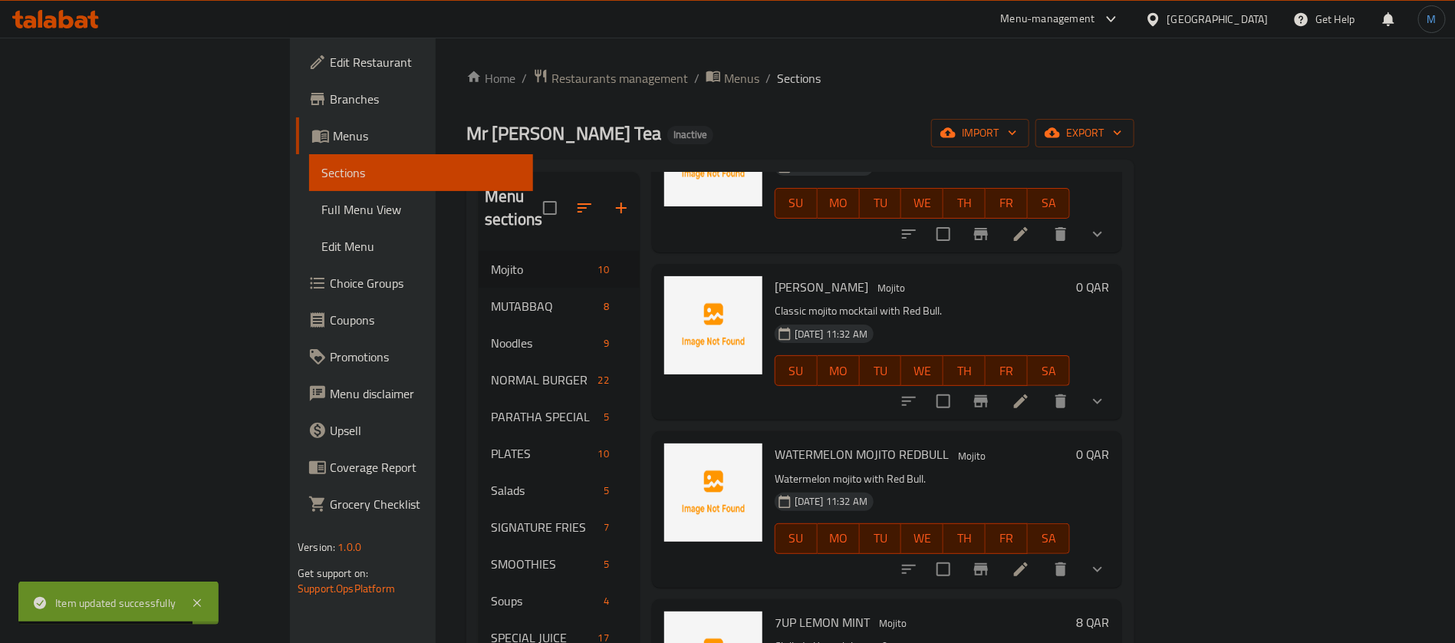
scroll to position [635, 0]
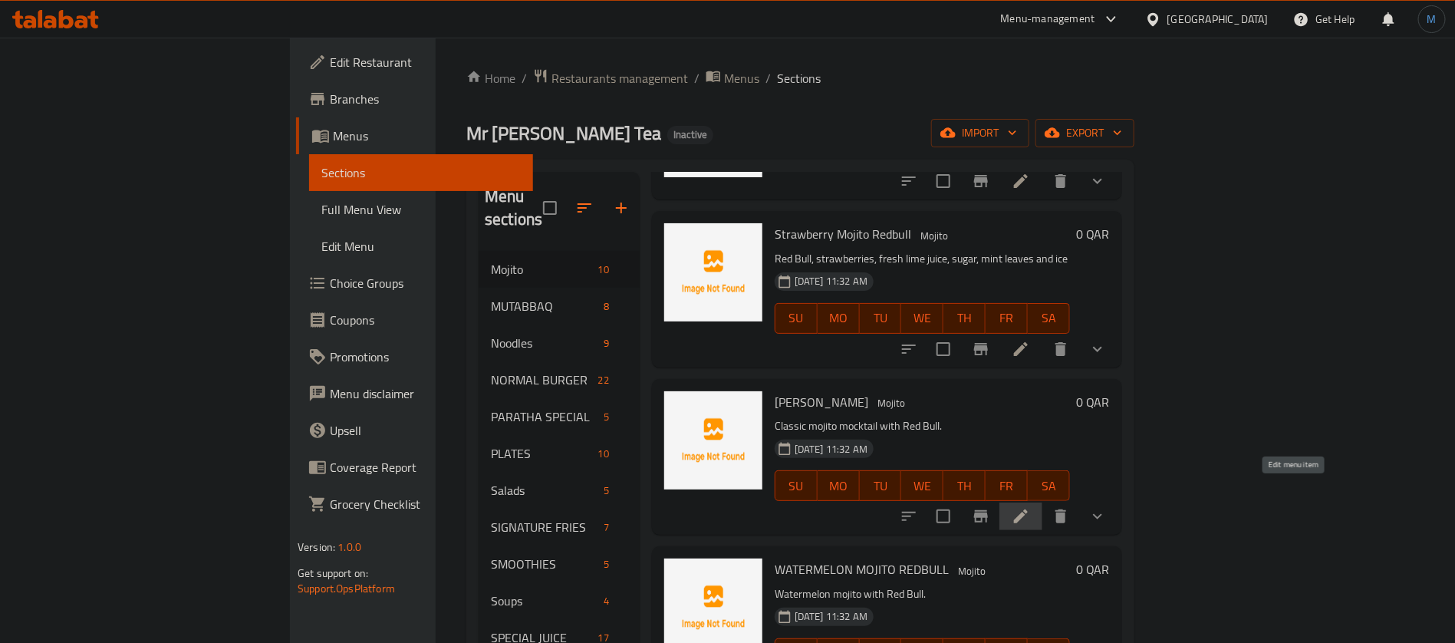
click at [1030, 507] on icon at bounding box center [1021, 516] width 18 height 18
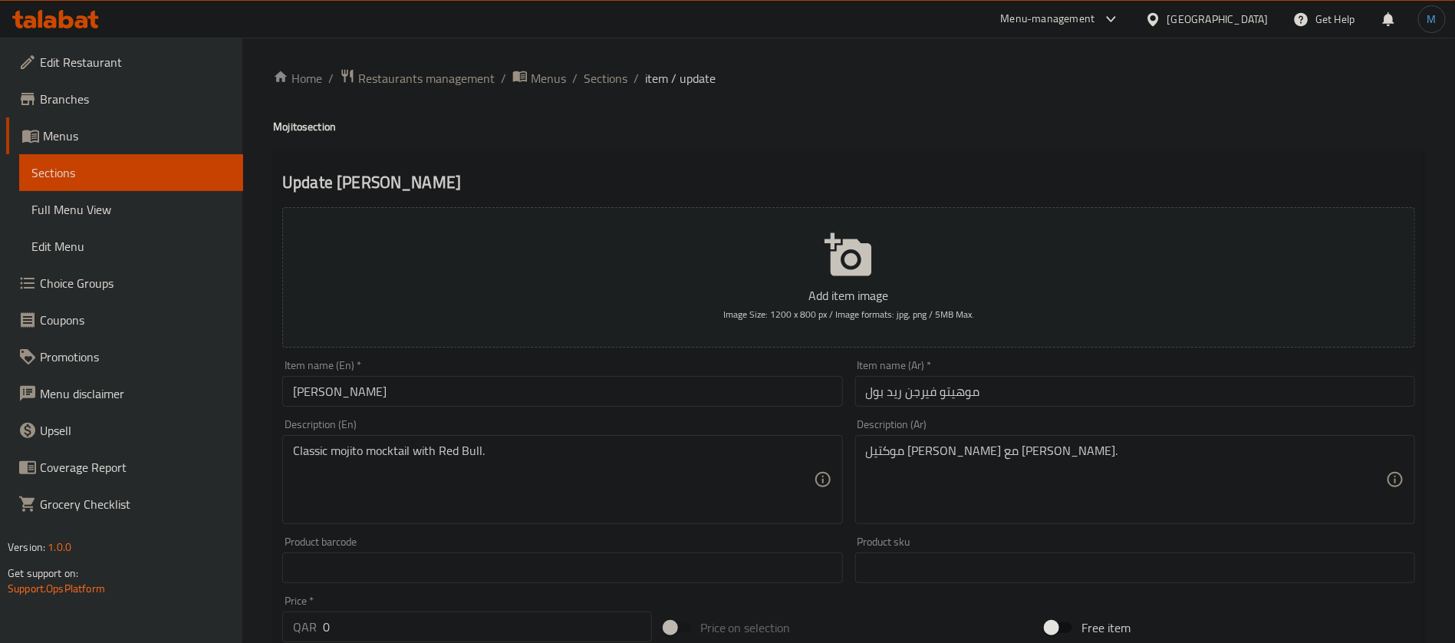
click at [586, 60] on div "Home / Restaurants management / Menus / Sections / item / update Mojito section…" at bounding box center [848, 578] width 1213 height 1081
click at [594, 77] on span "Sections" at bounding box center [606, 78] width 44 height 18
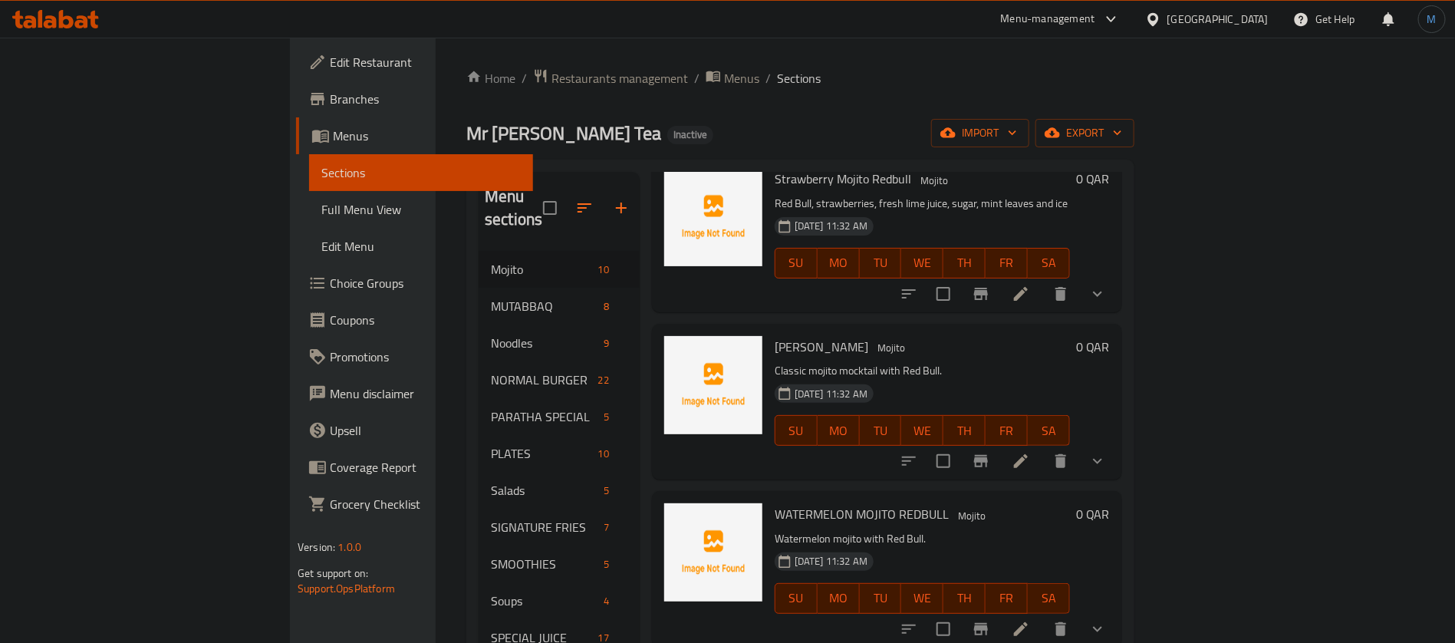
scroll to position [805, 0]
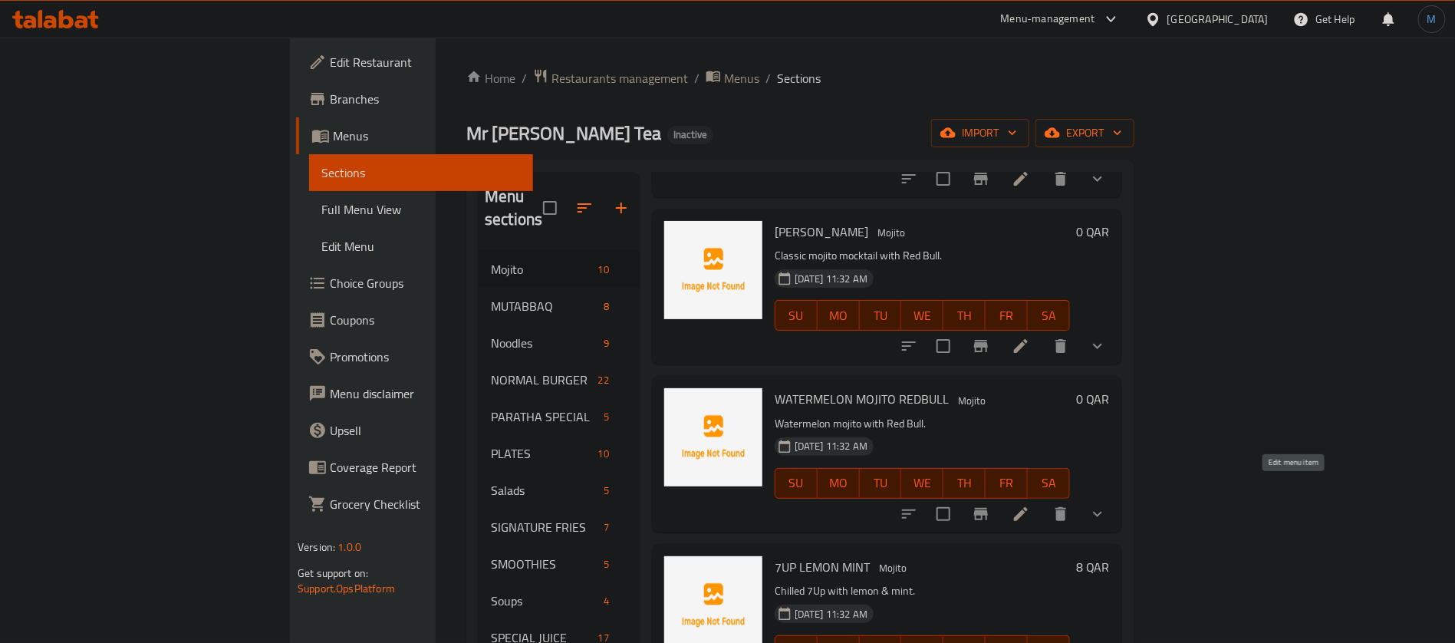
click at [1030, 505] on icon at bounding box center [1021, 514] width 18 height 18
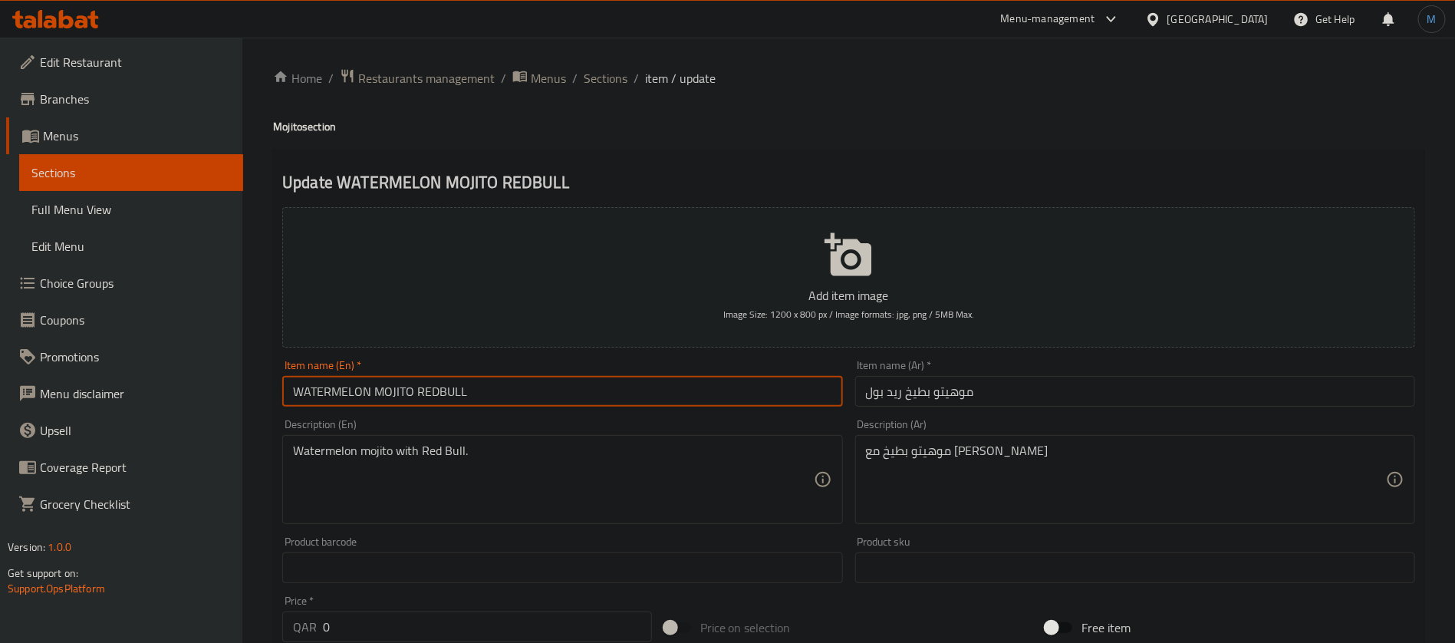
click at [440, 399] on input "WATERMELON MOJITO REDBULL" at bounding box center [562, 391] width 560 height 31
type input "Watermelon [PERSON_NAME]"
click at [423, 392] on input "Watermelon [PERSON_NAME]" at bounding box center [562, 391] width 560 height 31
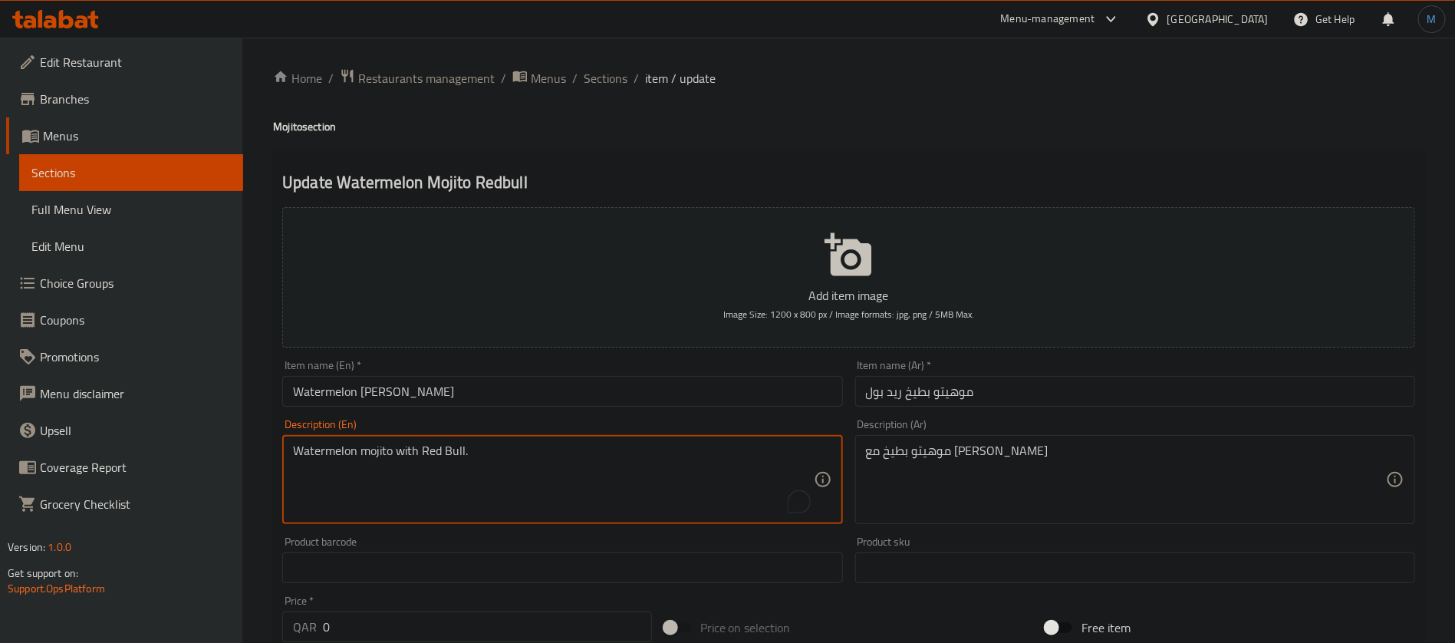
paste textarea "Red Bull, watermelon, fresh lime juice, sugar, mint leaves and ice"
type textarea "Red Bull, watermelon, fresh lime juice, sugar, mint leaves and ice"
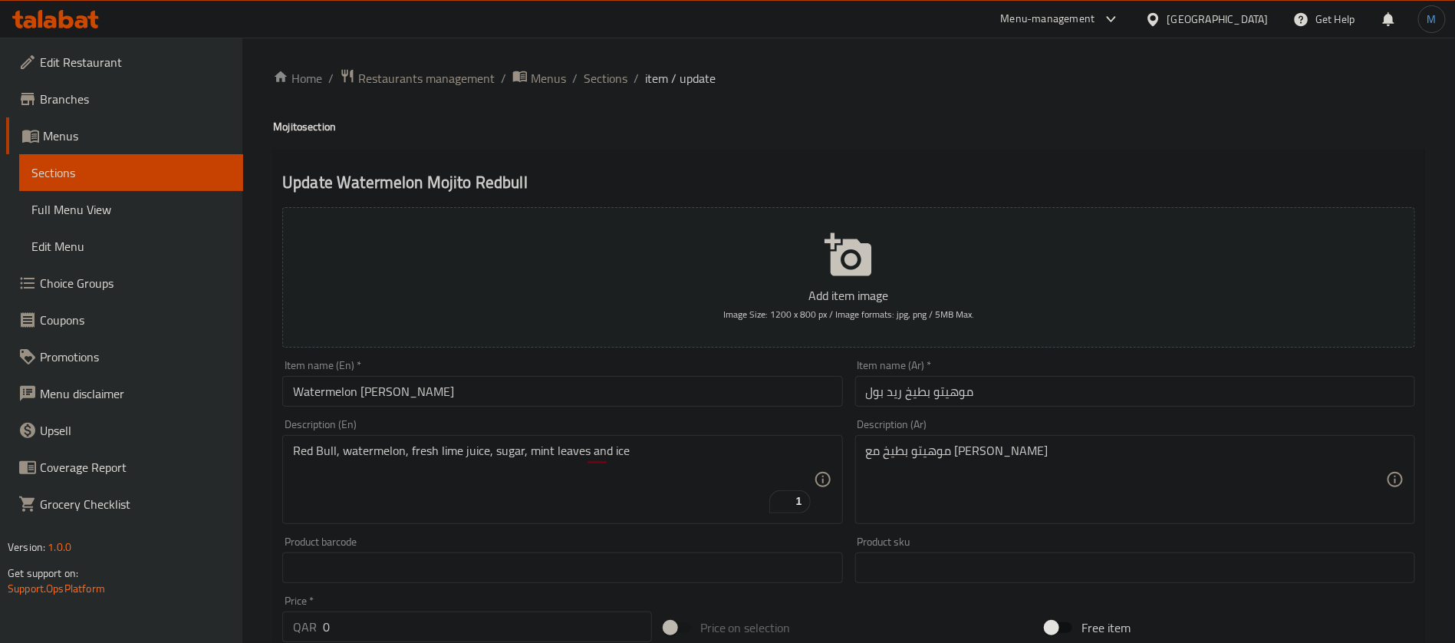
click at [1072, 442] on div "موهيتو بطيخ مع ريد بول Description (Ar)" at bounding box center [1135, 479] width 560 height 89
paste textarea "ريد بول، بطيخ، عصير حامض طازج، سكر، أوراق نعناع وثلج"
type textarea "ريد بول، بطيخ، عصير حامض طازج، سكر، أوراق نعناع وثلج"
click at [682, 391] on input "Watermelon [PERSON_NAME]" at bounding box center [562, 391] width 560 height 31
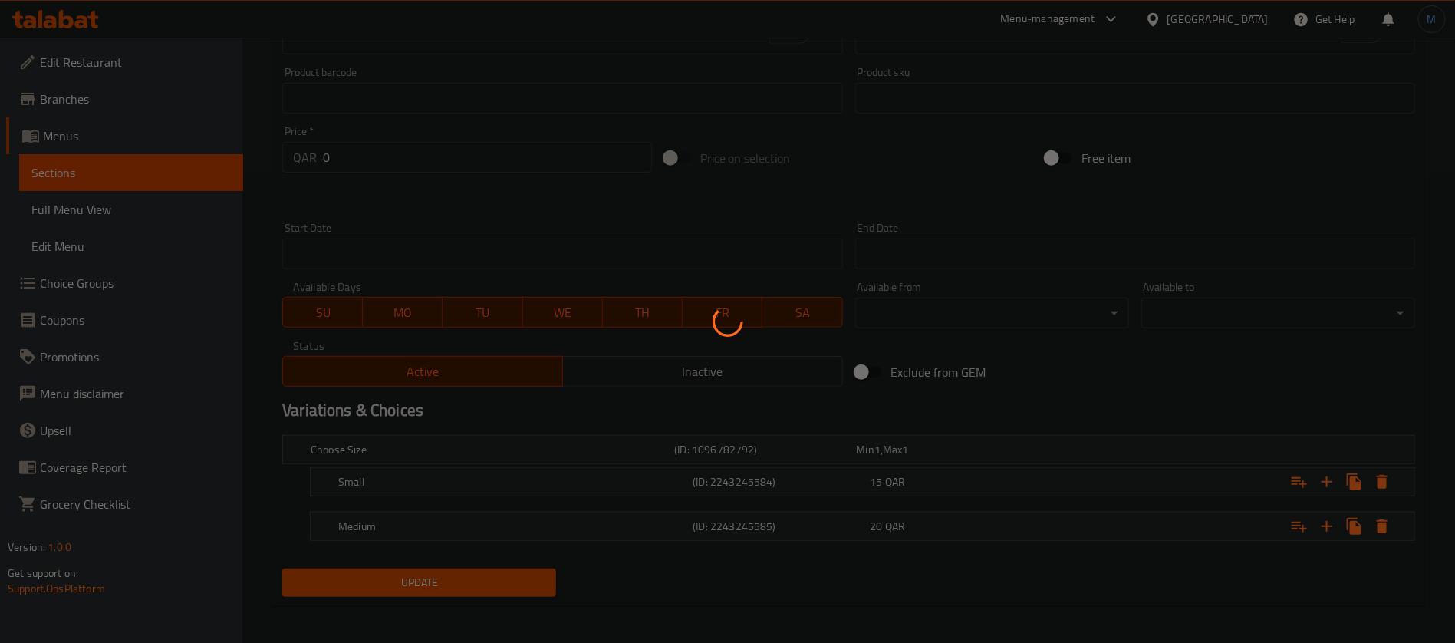
scroll to position [474, 0]
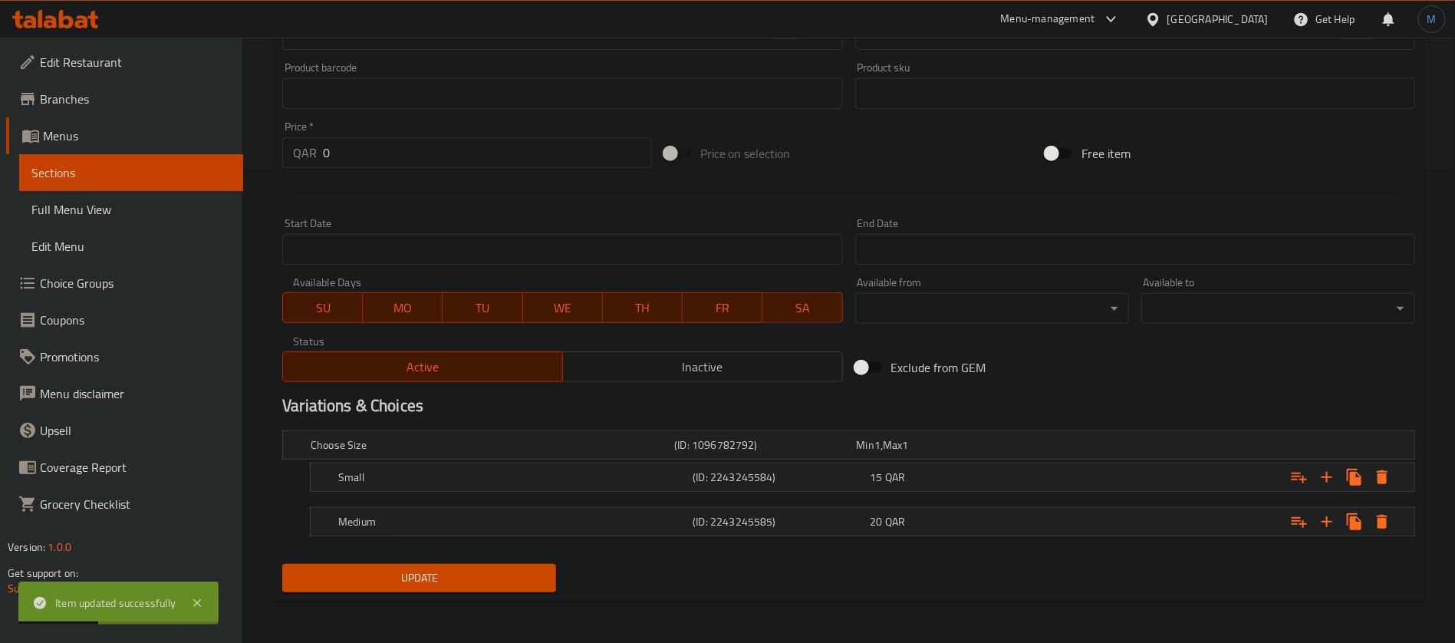
click at [731, 401] on h2 "Variations & Choices" at bounding box center [848, 405] width 1133 height 23
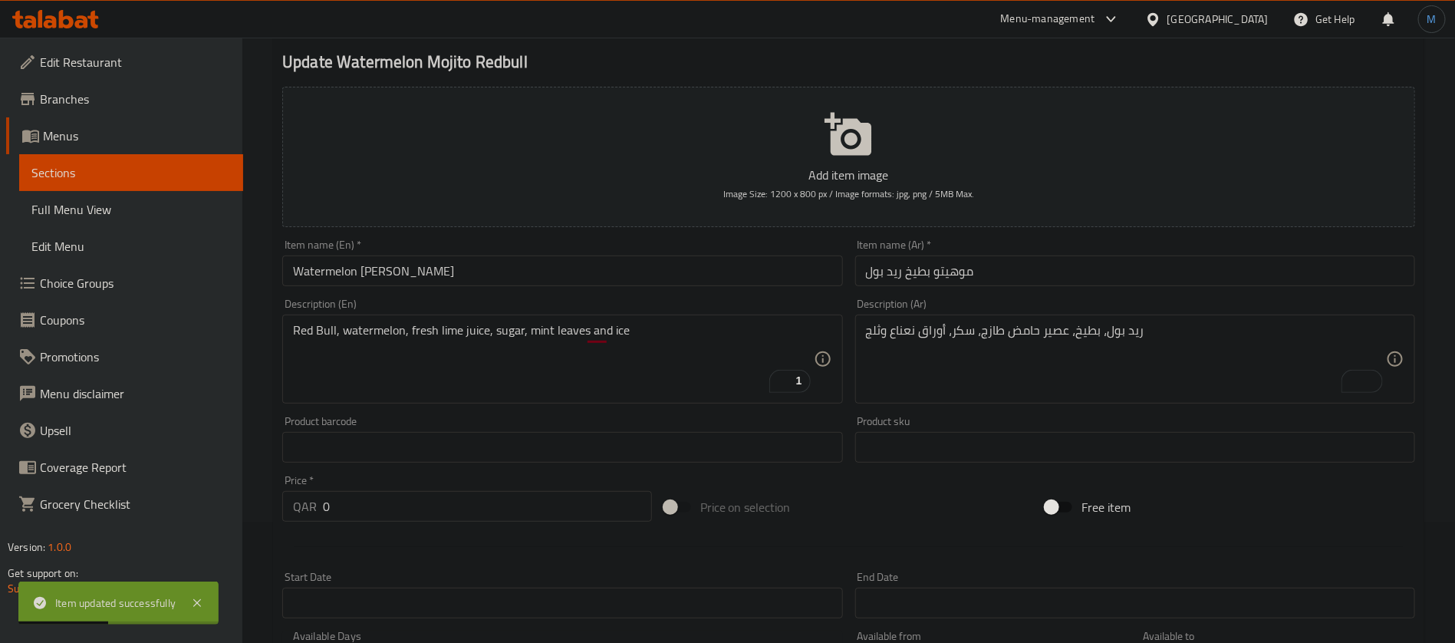
scroll to position [0, 0]
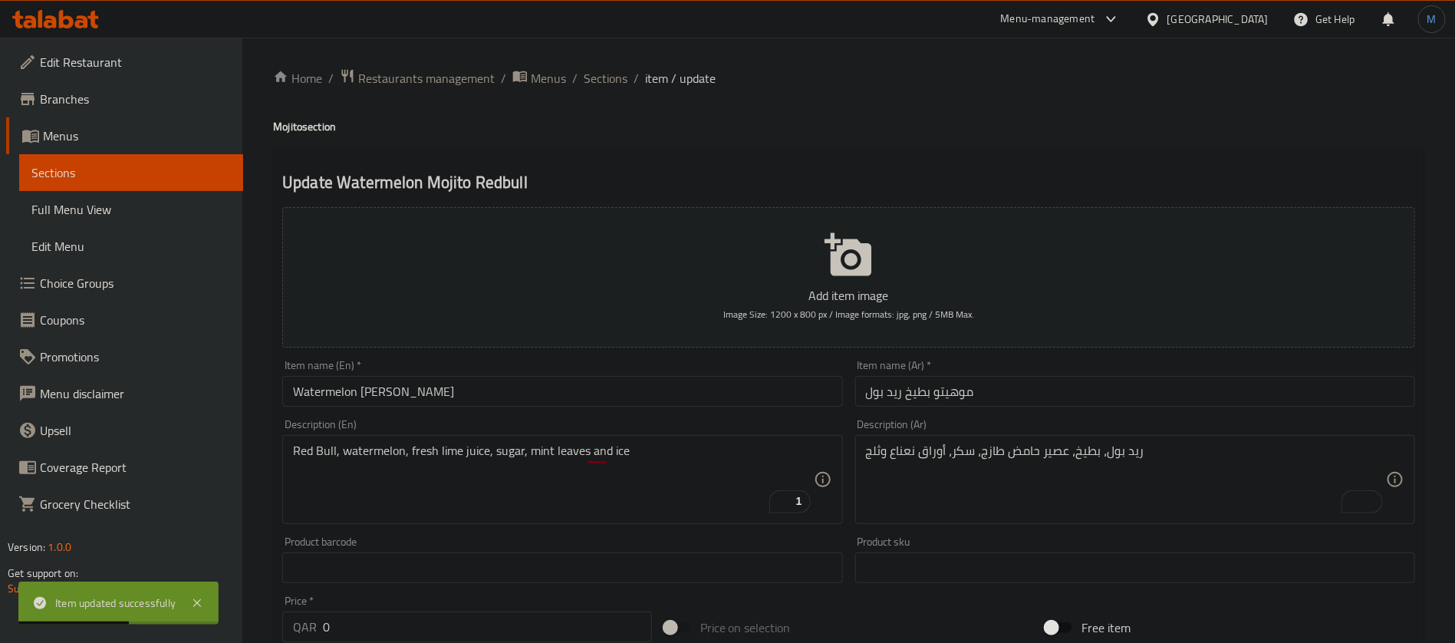
click at [457, 384] on input "Watermelon [PERSON_NAME]" at bounding box center [562, 391] width 560 height 31
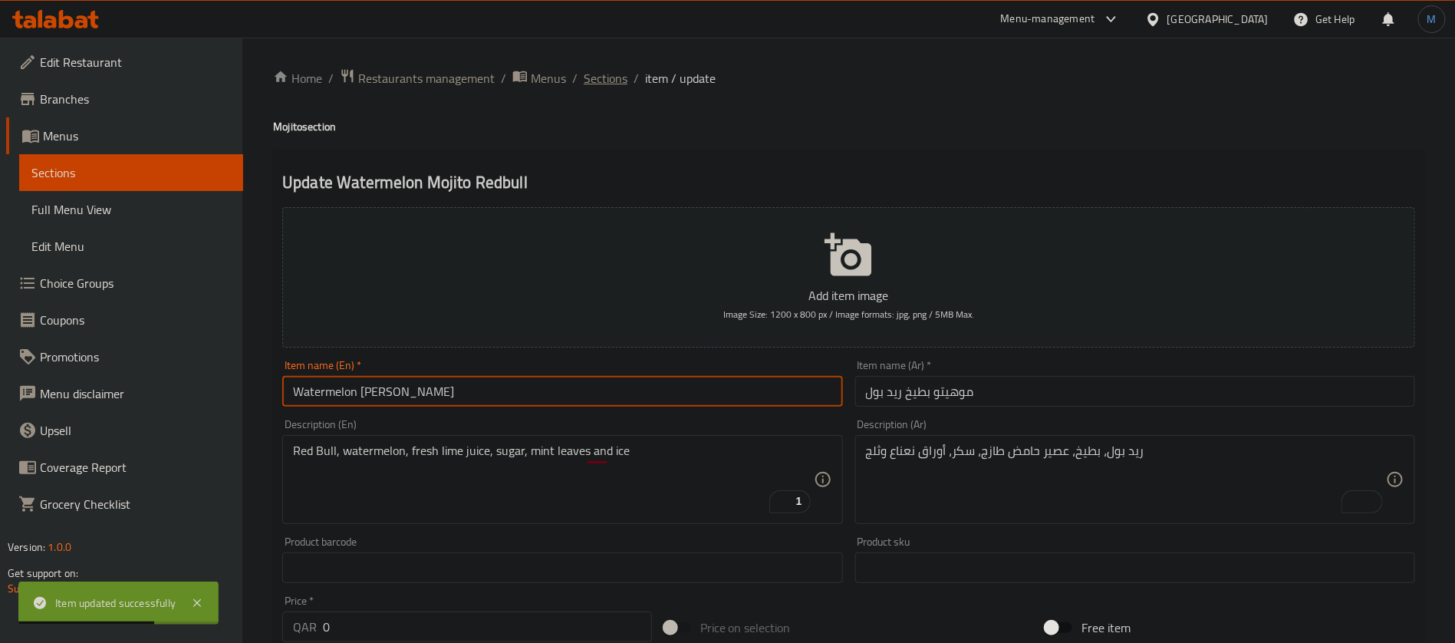
click at [601, 81] on span "Sections" at bounding box center [606, 78] width 44 height 18
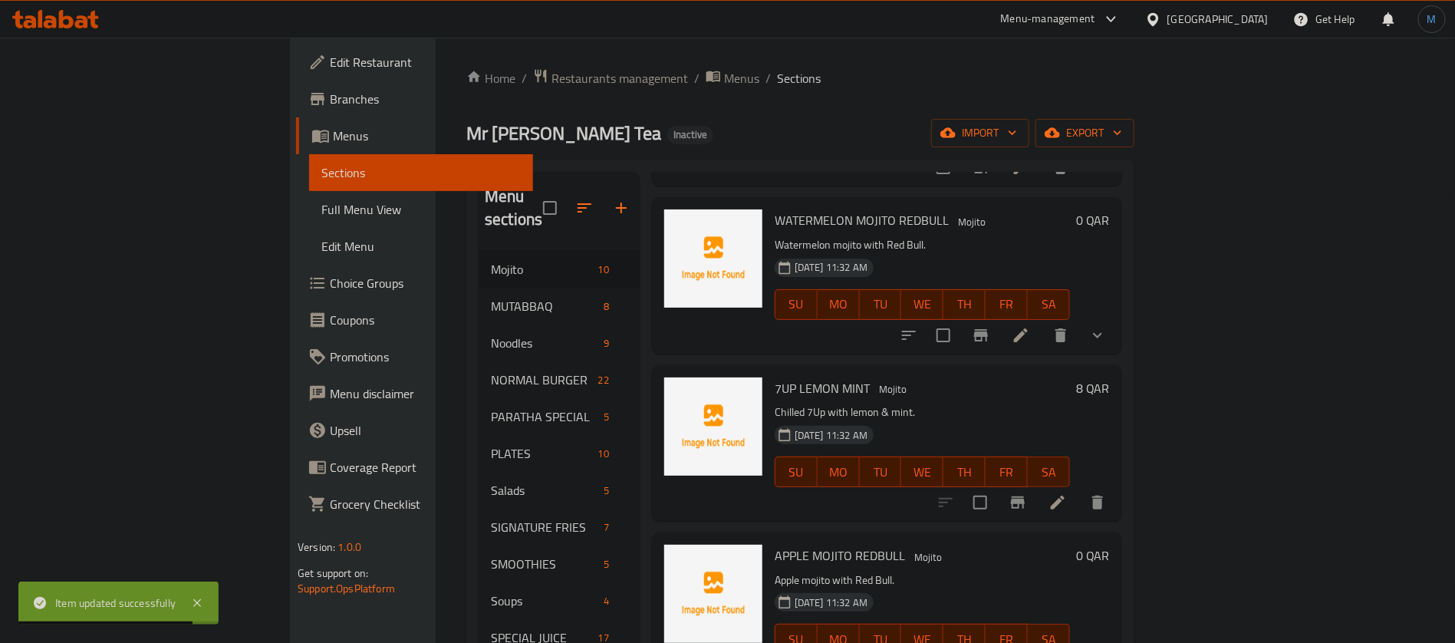
scroll to position [1002, 0]
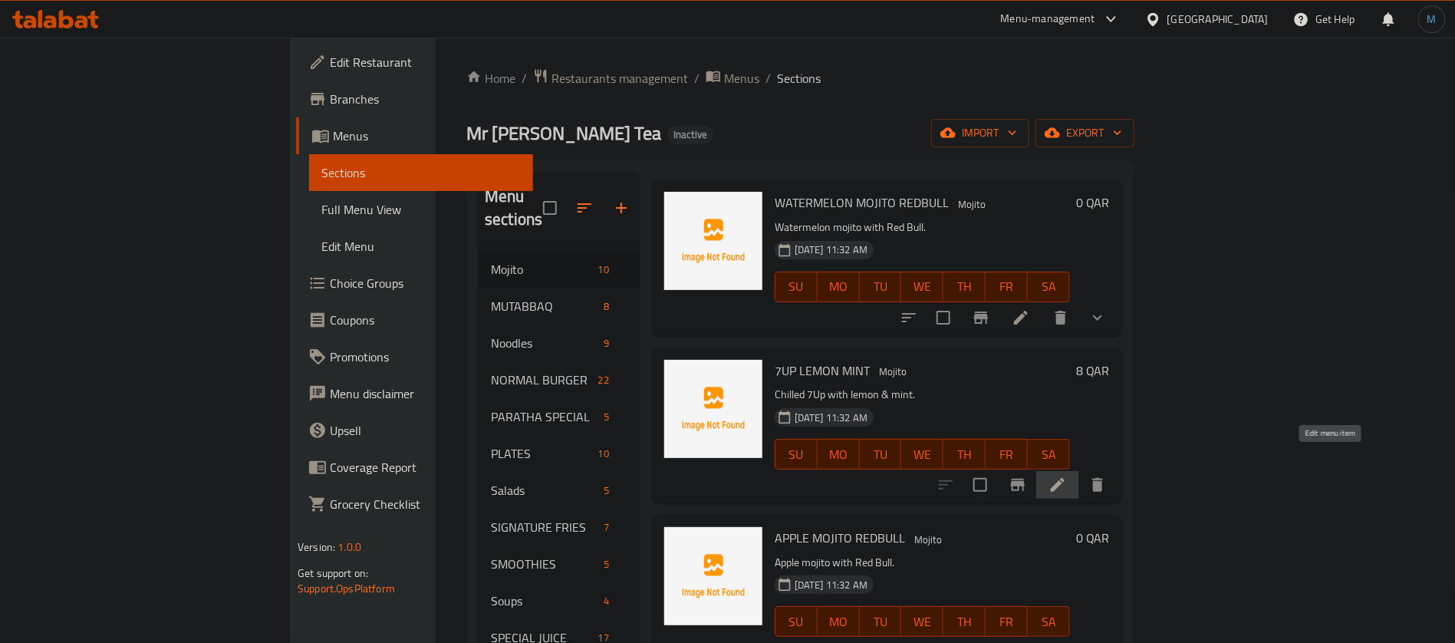
click at [1067, 476] on icon at bounding box center [1058, 485] width 18 height 18
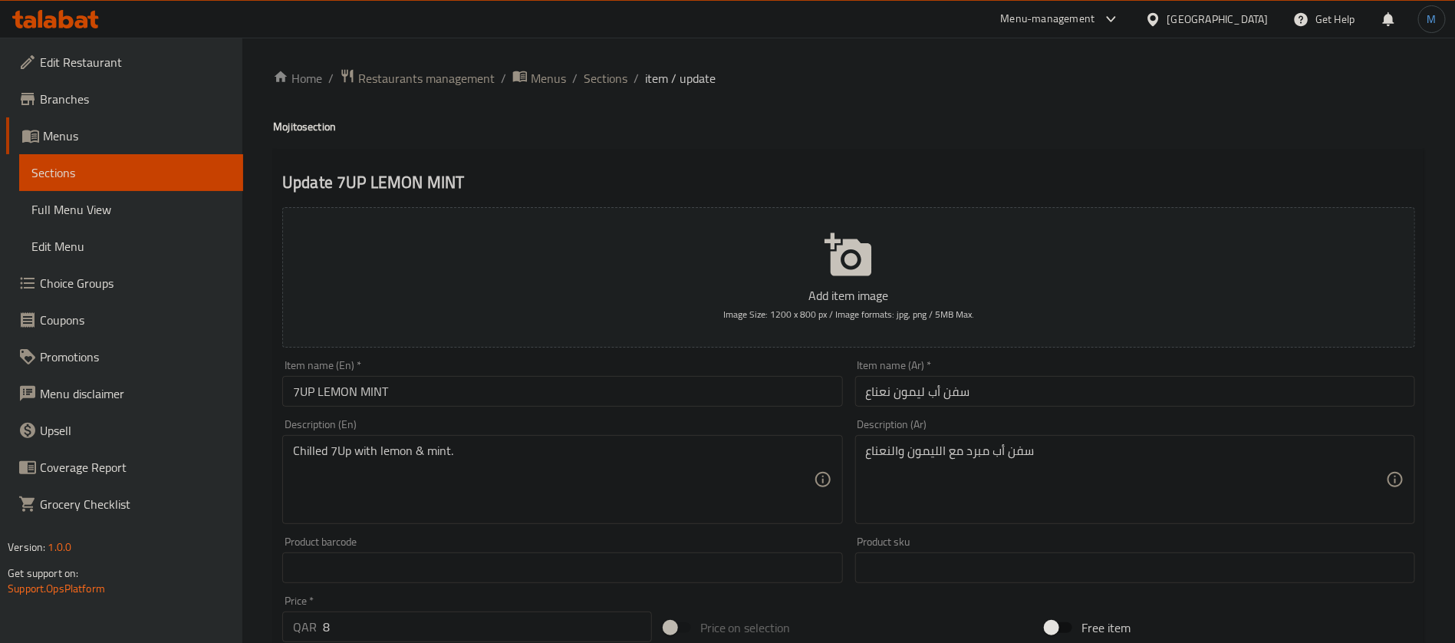
click at [522, 398] on input "7UP LEMON MINT" at bounding box center [562, 391] width 560 height 31
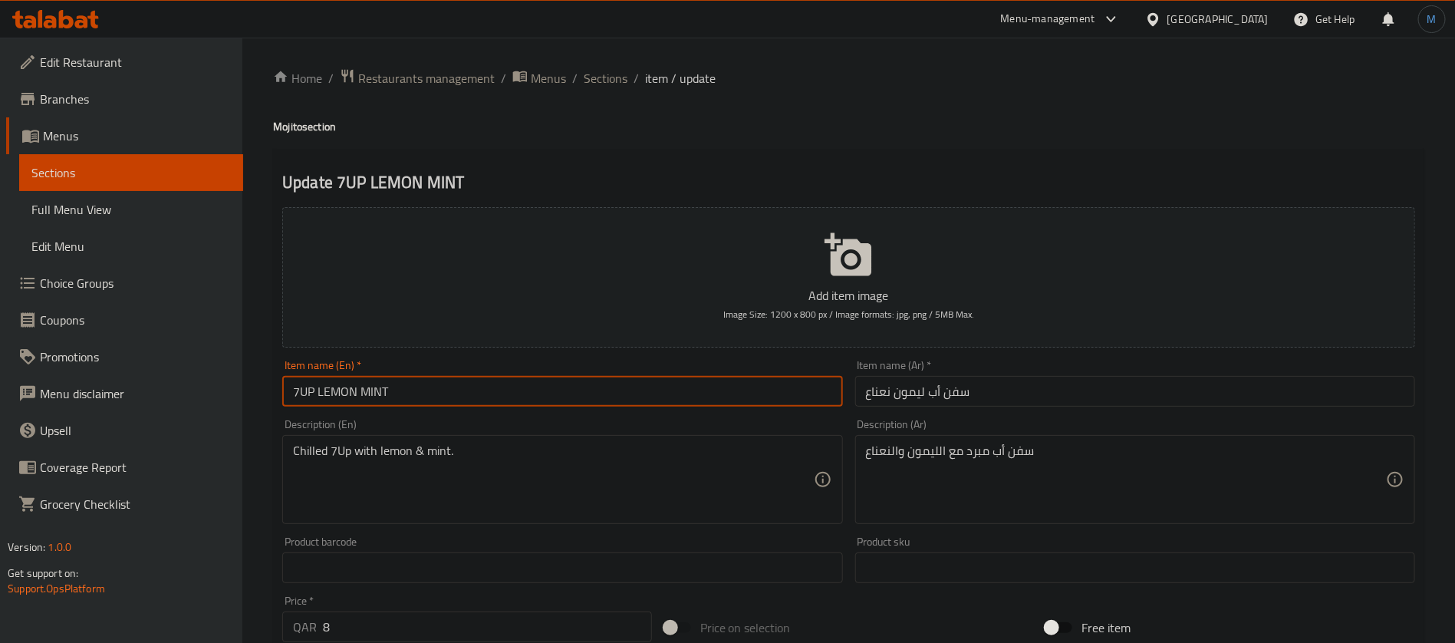
type input "7 up Lemon Mint"
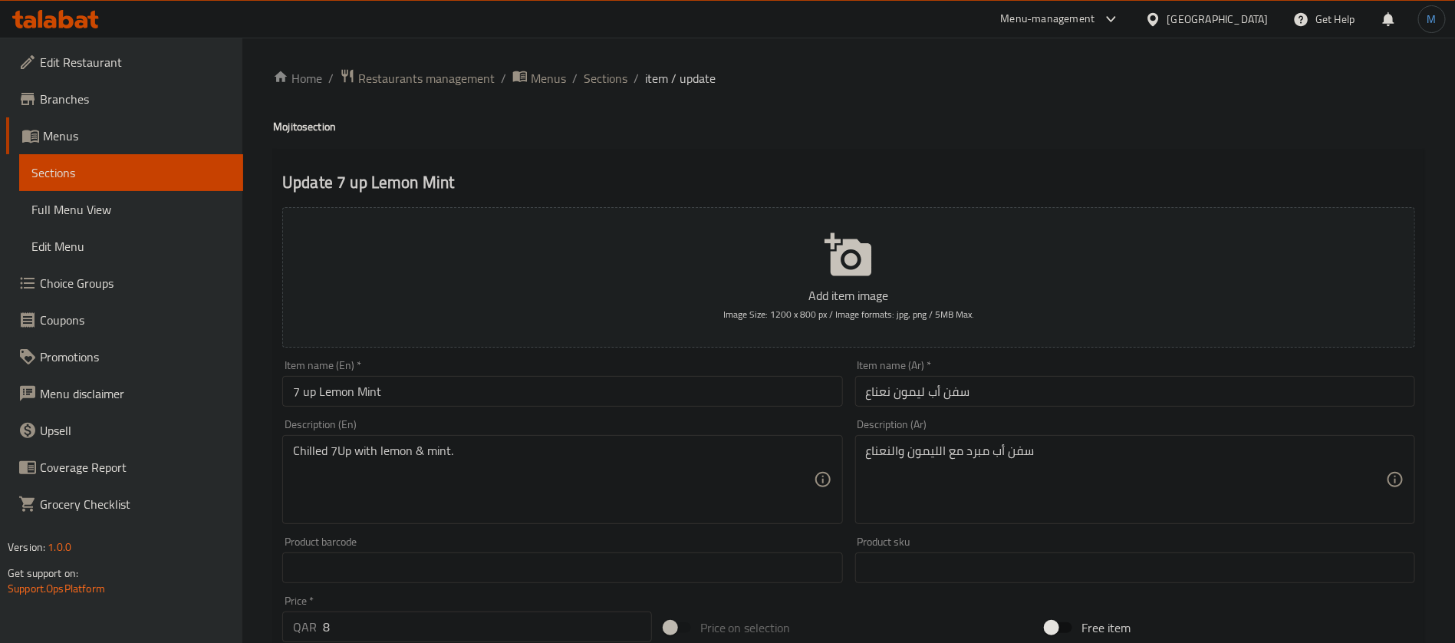
click at [604, 63] on div "Home / Restaurants management / Menus / Sections / item / update Mojito section…" at bounding box center [848, 561] width 1213 height 1046
click at [604, 73] on span "Sections" at bounding box center [606, 78] width 44 height 18
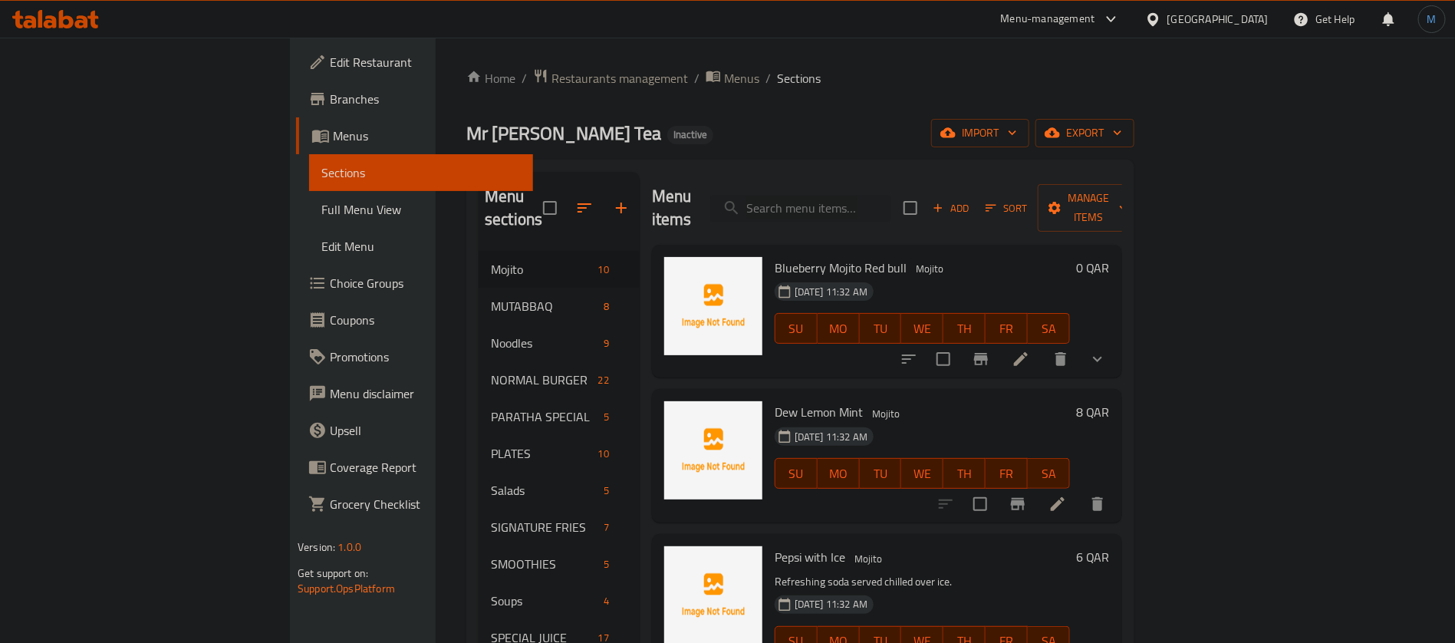
click at [780, 256] on span "Blueberry Mojito Red bull" at bounding box center [841, 267] width 132 height 23
copy span "Mojito"
click at [1065, 497] on icon at bounding box center [1058, 504] width 14 height 14
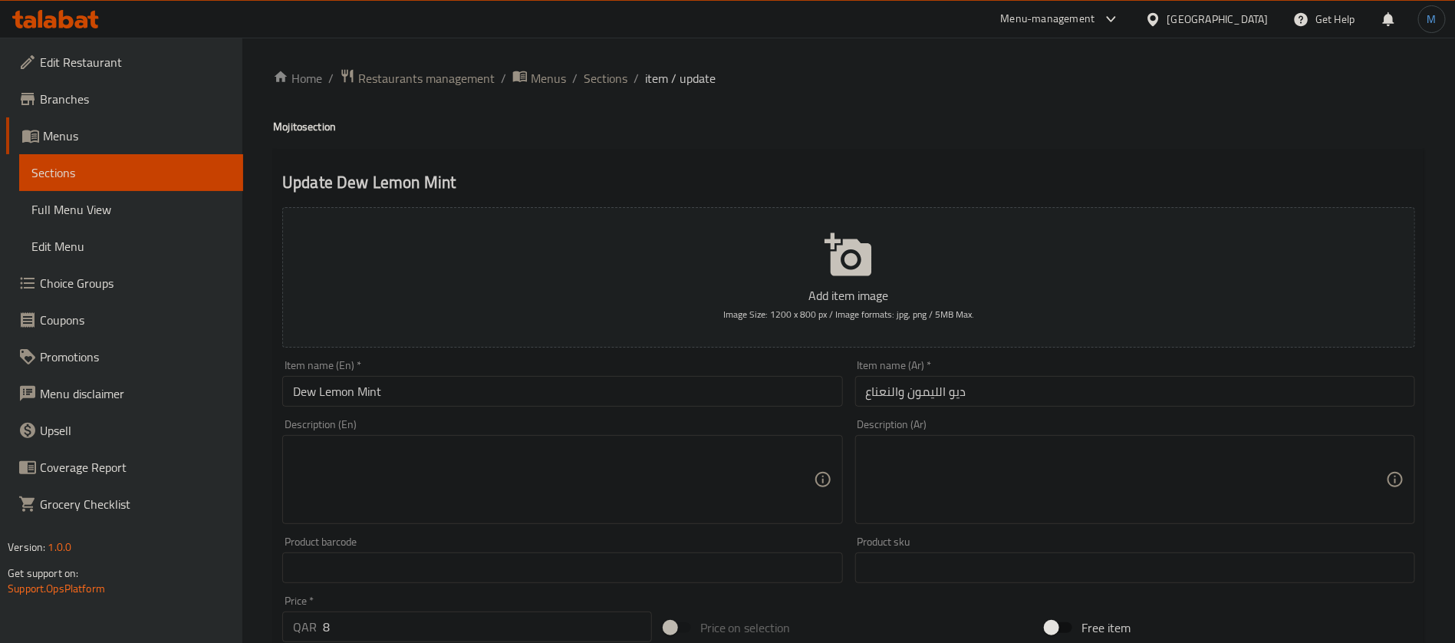
click at [482, 377] on input "Dew Lemon Mint" at bounding box center [562, 391] width 560 height 31
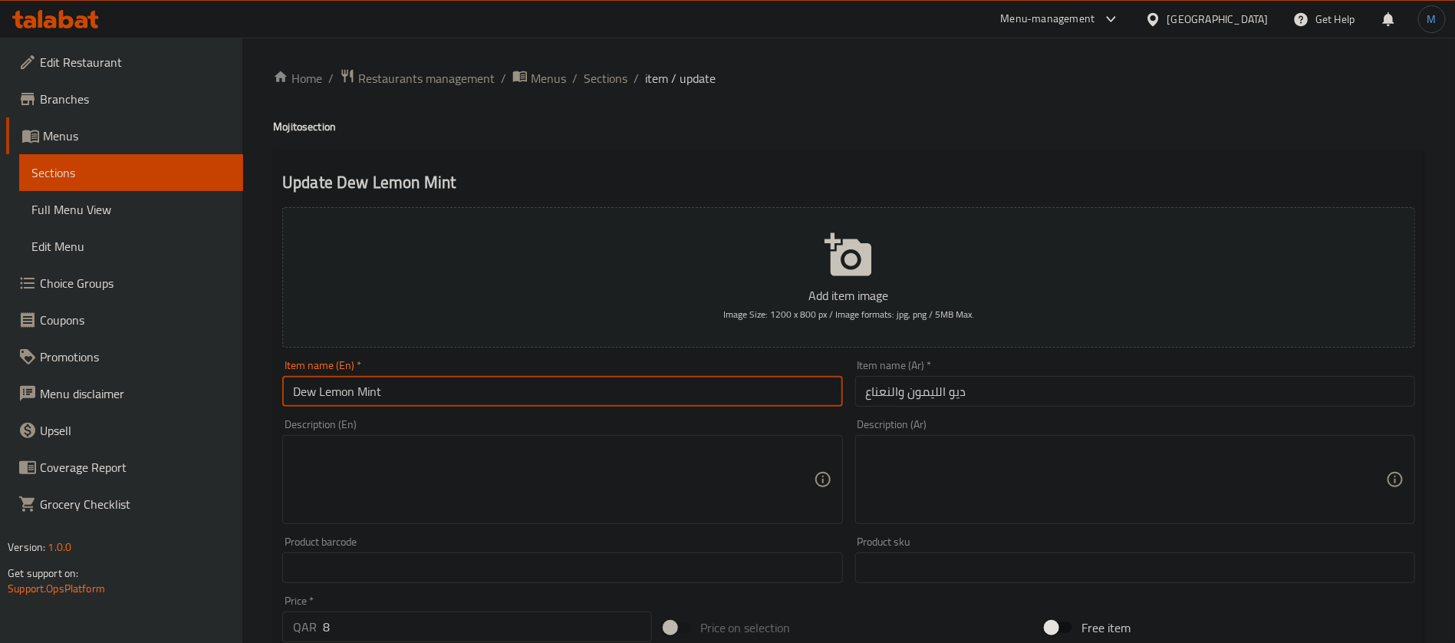
paste input "Mojito"
type input "Dew Lemon Mint Mojito"
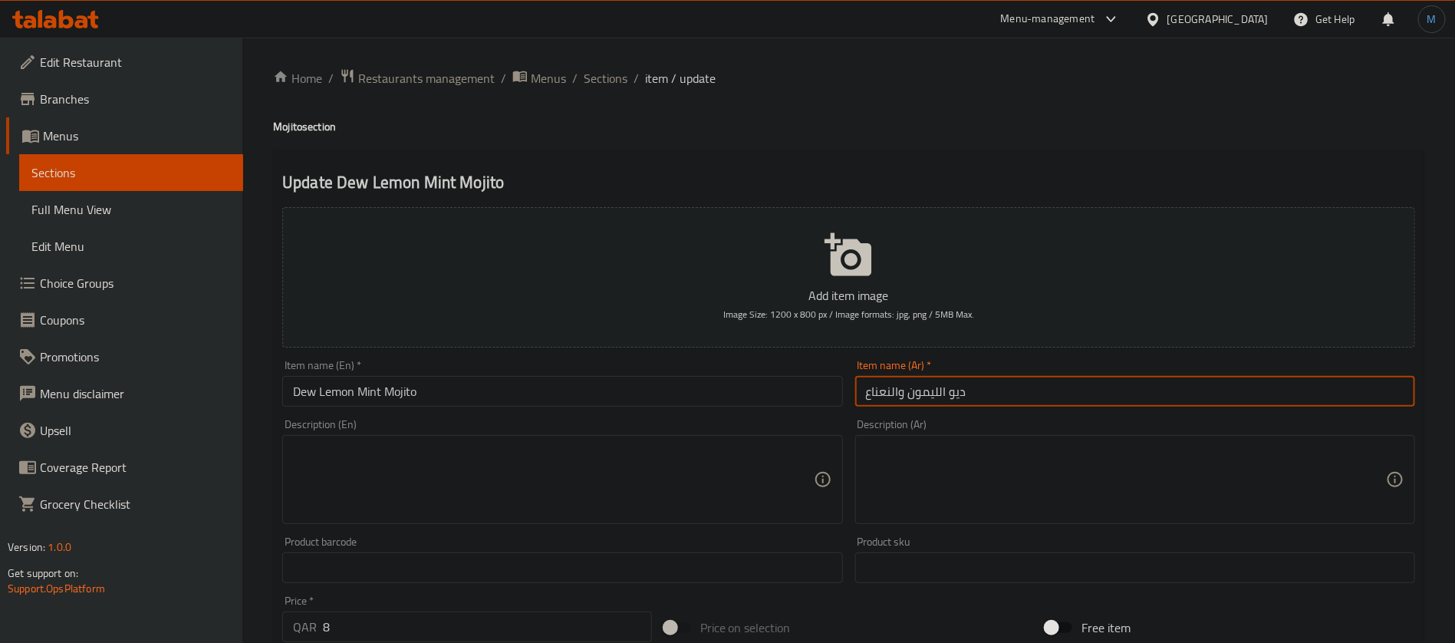
click at [1041, 396] on input "ديو الليمون والنعناع" at bounding box center [1135, 391] width 560 height 31
click at [1006, 393] on input "موهيتو ديو الليمون والنعناع" at bounding box center [1135, 391] width 560 height 31
click at [993, 396] on input "موهيتو ديو الليمون والنعناع" at bounding box center [1135, 391] width 560 height 31
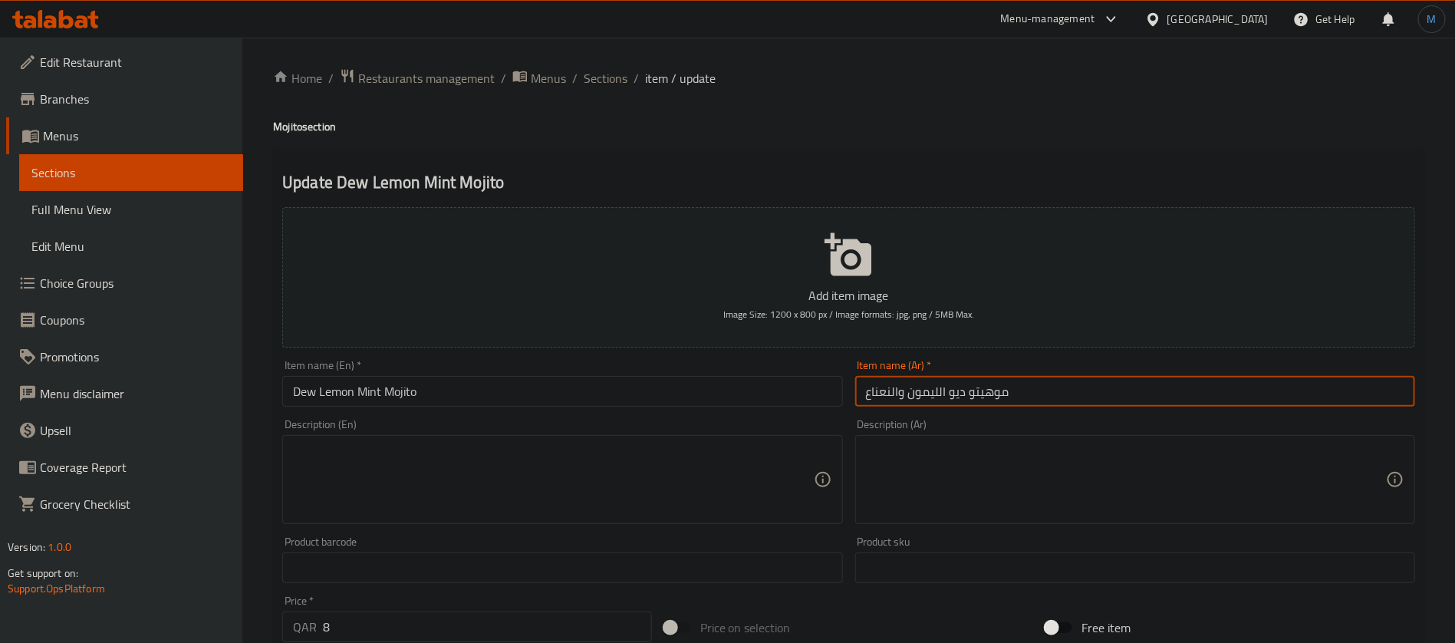
type input "موهيتو ديو الليمون والنعناع"
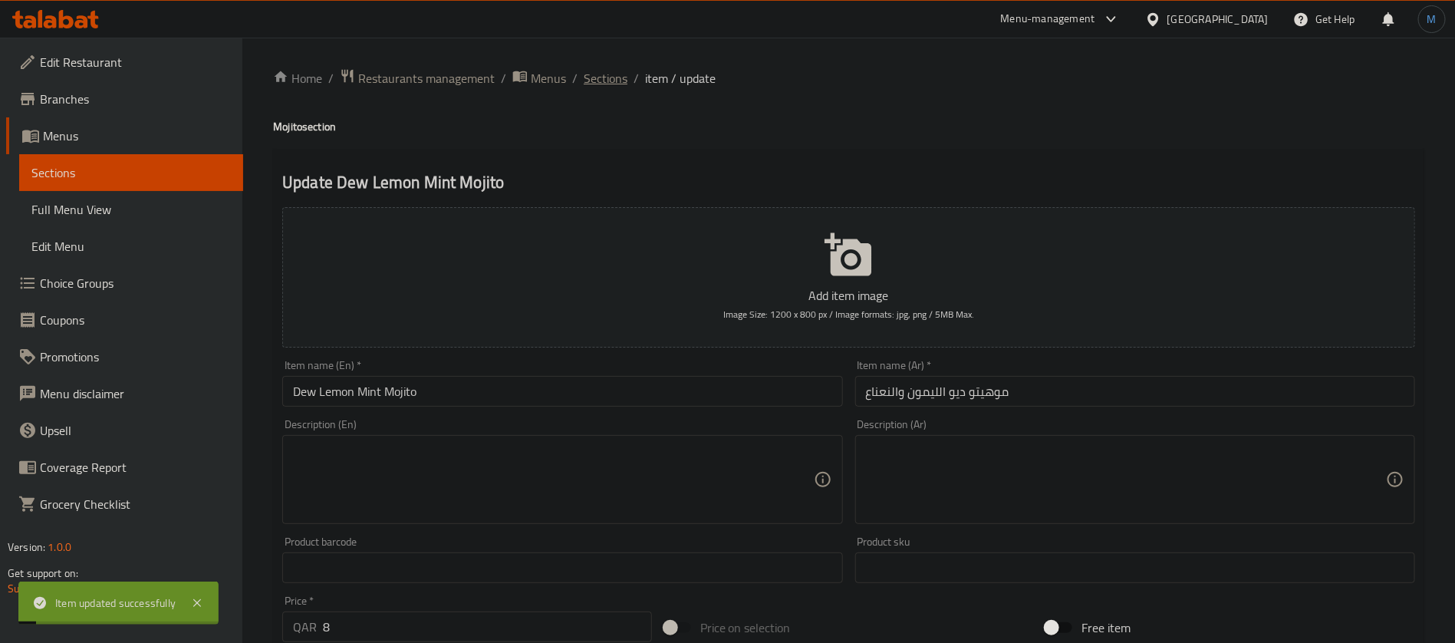
click at [597, 78] on span "Sections" at bounding box center [606, 78] width 44 height 18
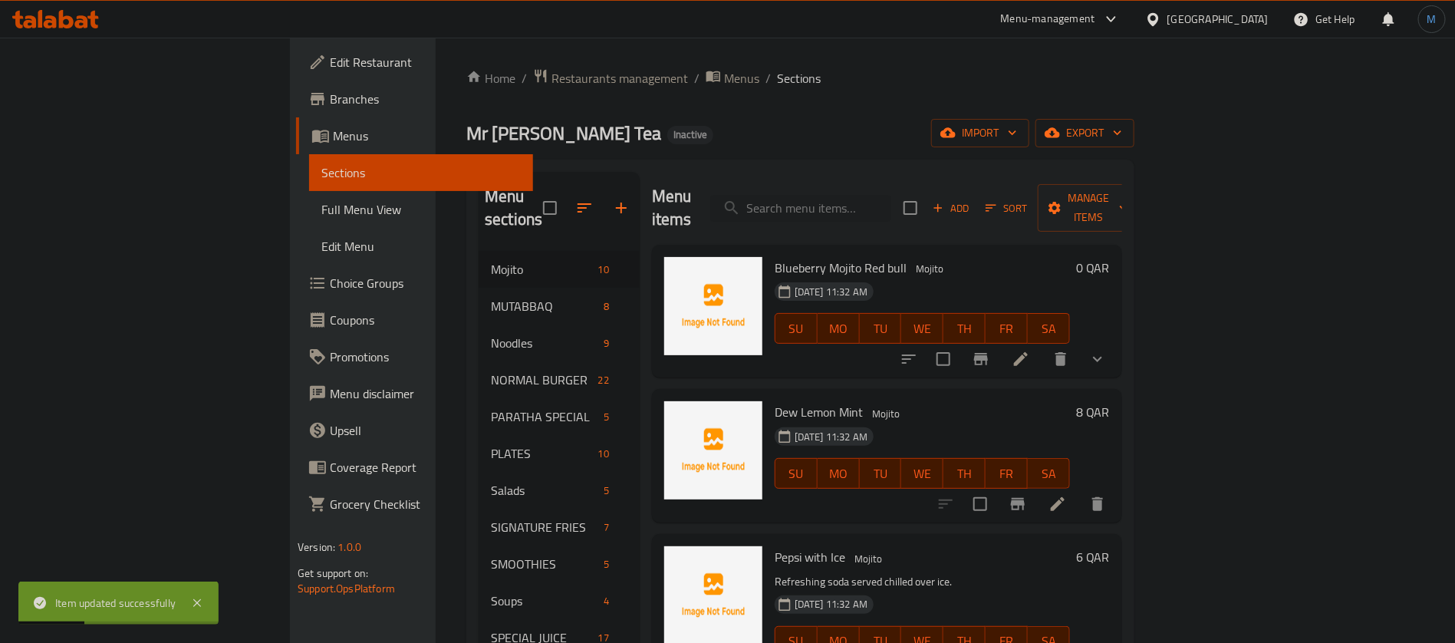
scroll to position [115, 0]
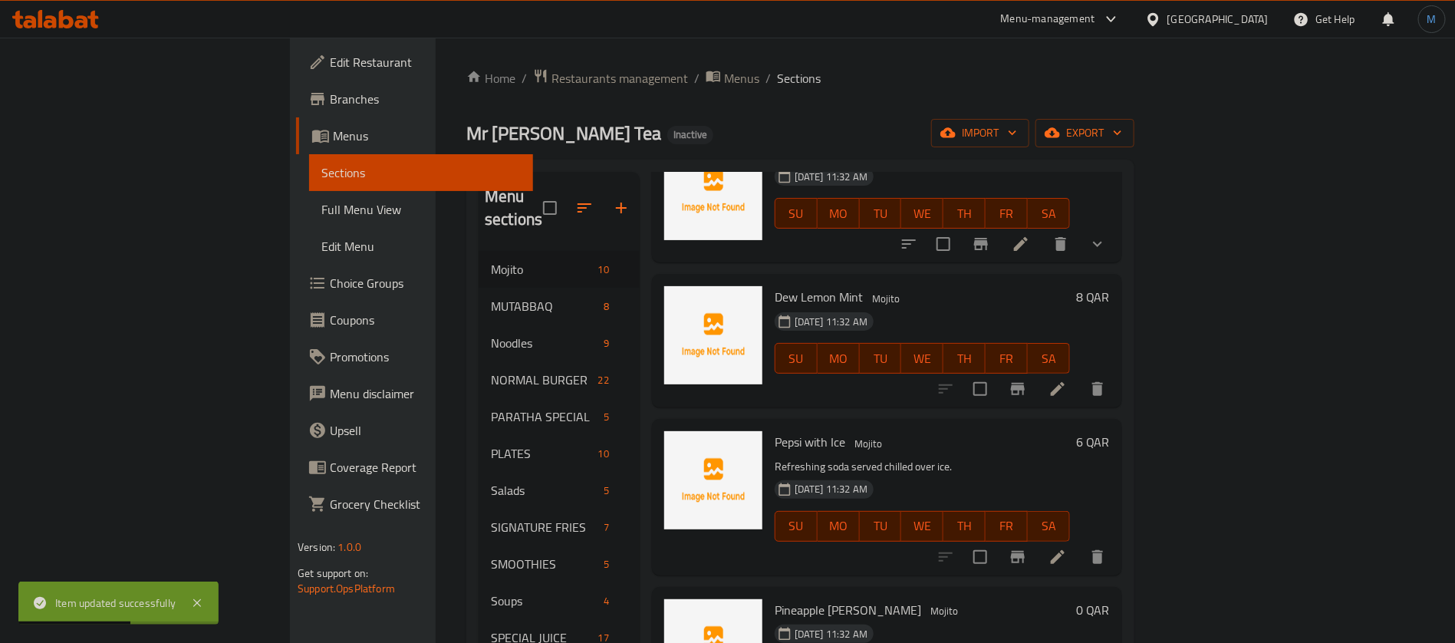
click at [1079, 544] on li at bounding box center [1057, 557] width 43 height 28
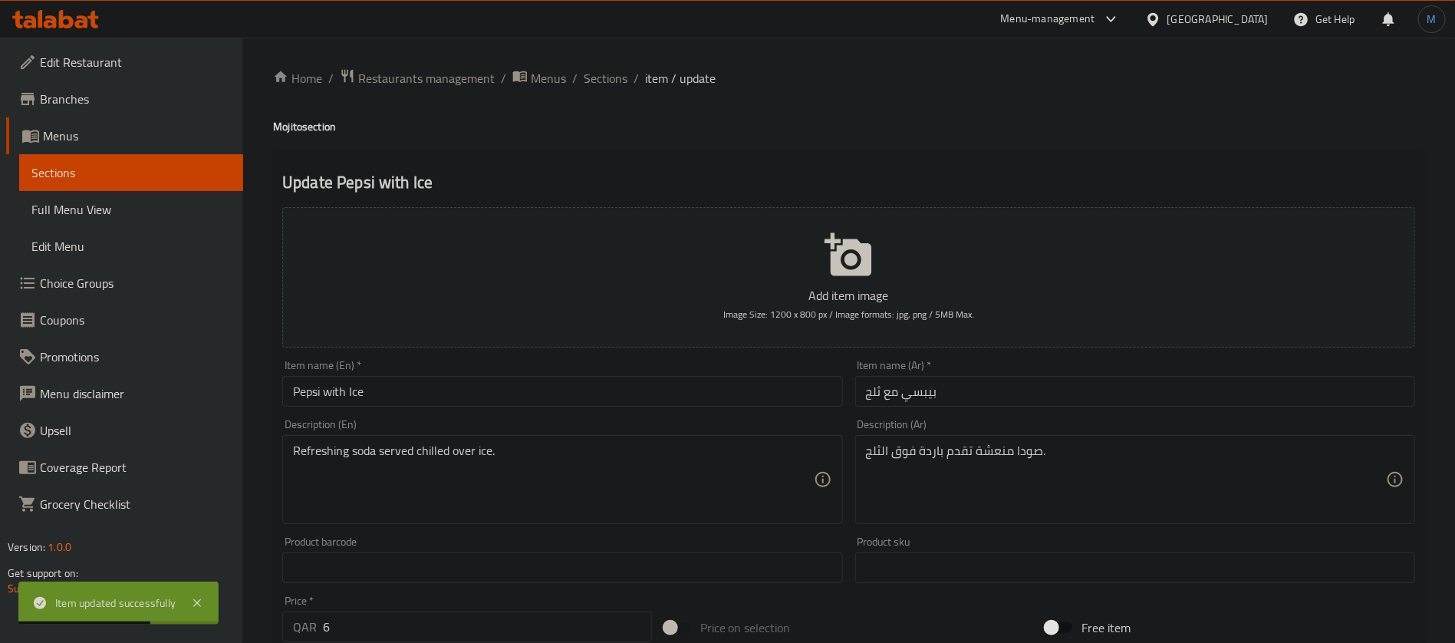
click at [970, 396] on input "بيبسي مع ثلج" at bounding box center [1135, 391] width 560 height 31
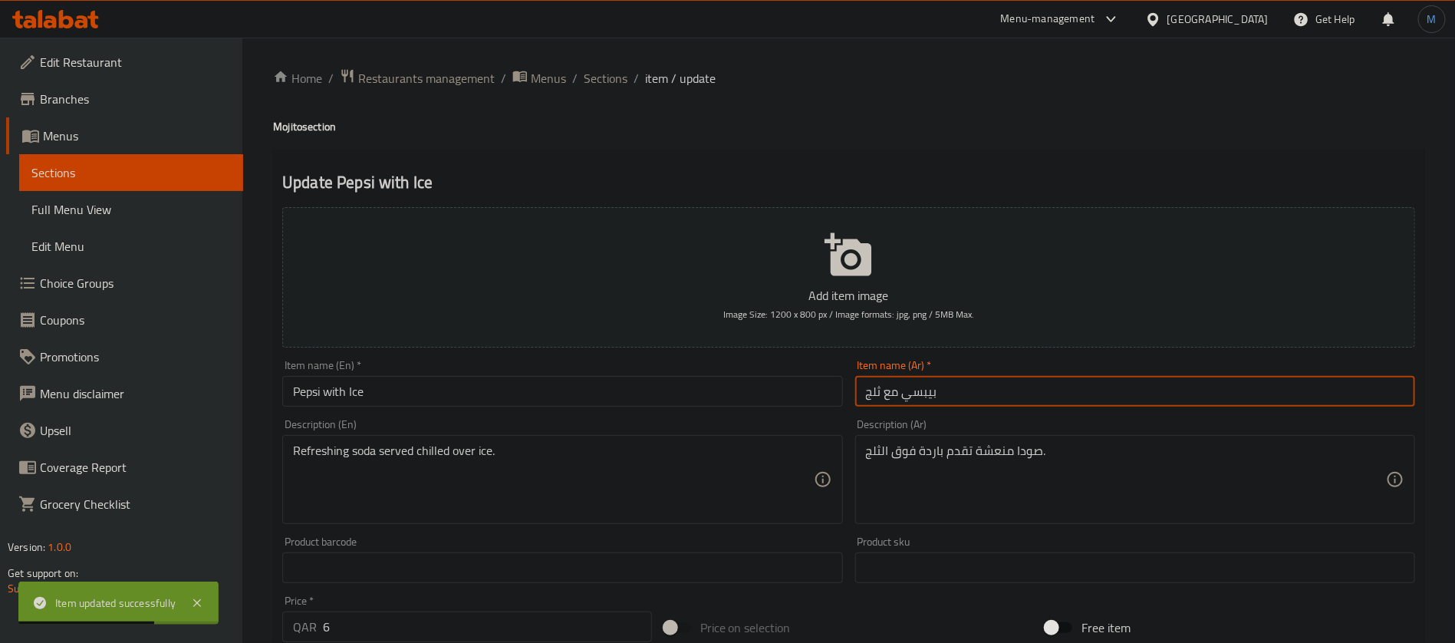
click at [970, 396] on input "بيبسي مع ثلج" at bounding box center [1135, 391] width 560 height 31
paste input "موهيتو"
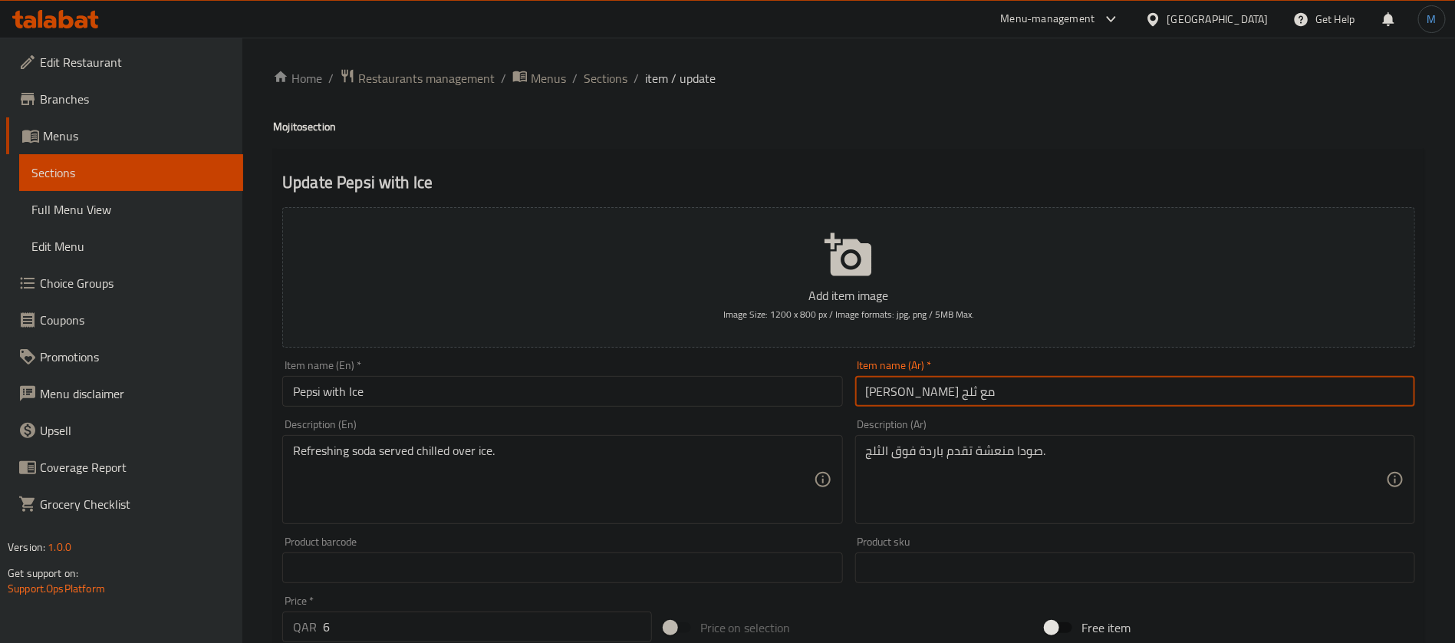
type input "[PERSON_NAME] مع ثلج"
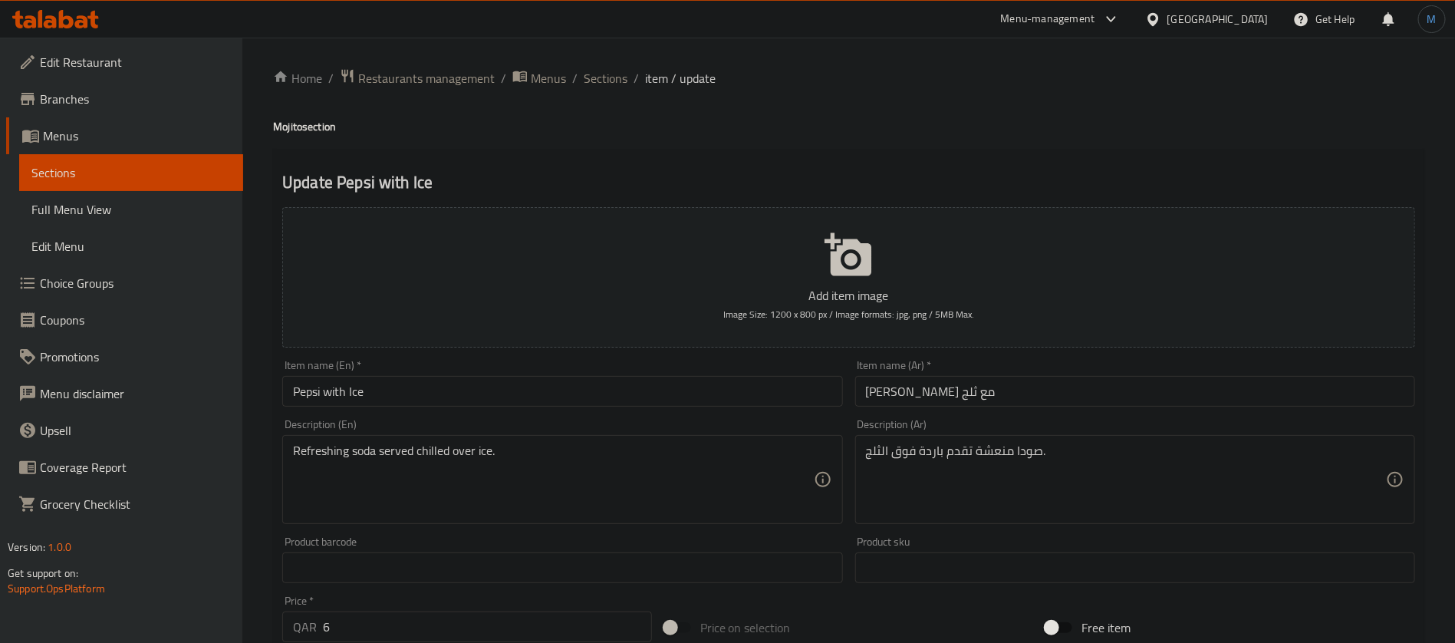
click at [291, 132] on h4 "Mojito section" at bounding box center [848, 126] width 1151 height 15
copy h4 "Mojito"
click at [407, 375] on div "Item name (En)   * Pepsi with Ice Item name (En) *" at bounding box center [562, 383] width 560 height 47
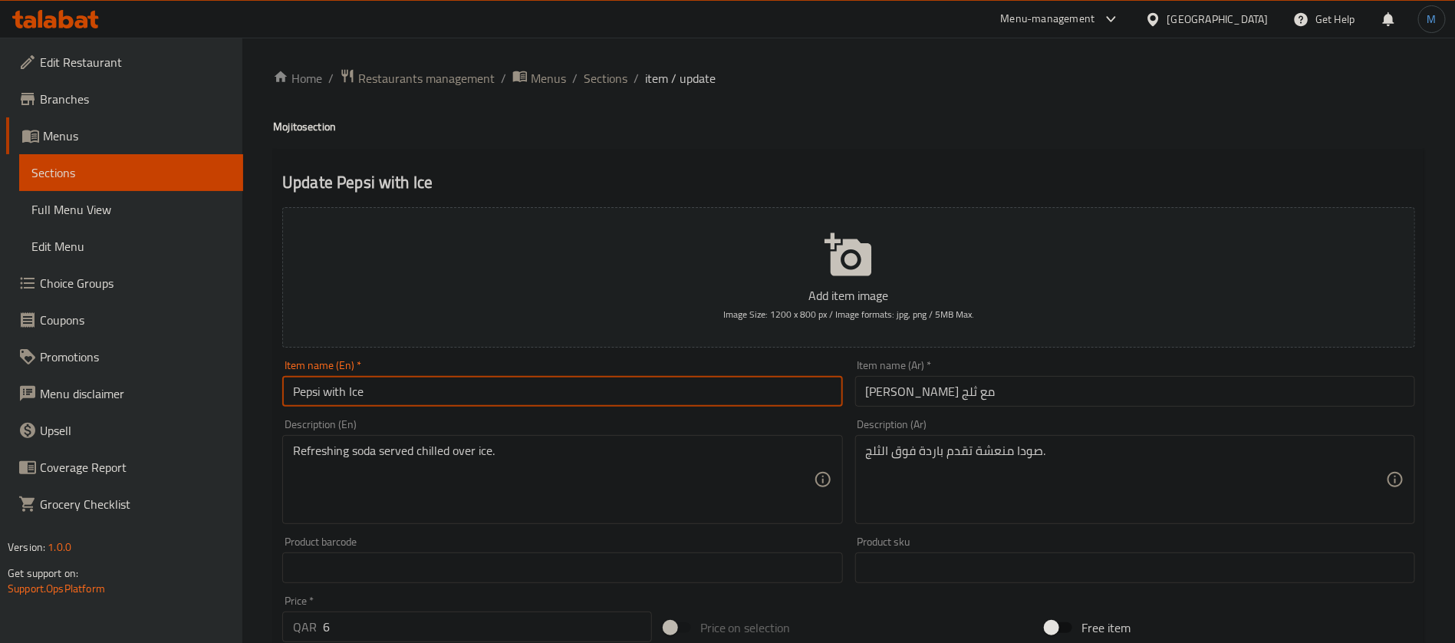
click at [410, 380] on input "Pepsi with Ice" at bounding box center [562, 391] width 560 height 31
paste input "Mojito"
type input "Pepsi with Ice Mojito"
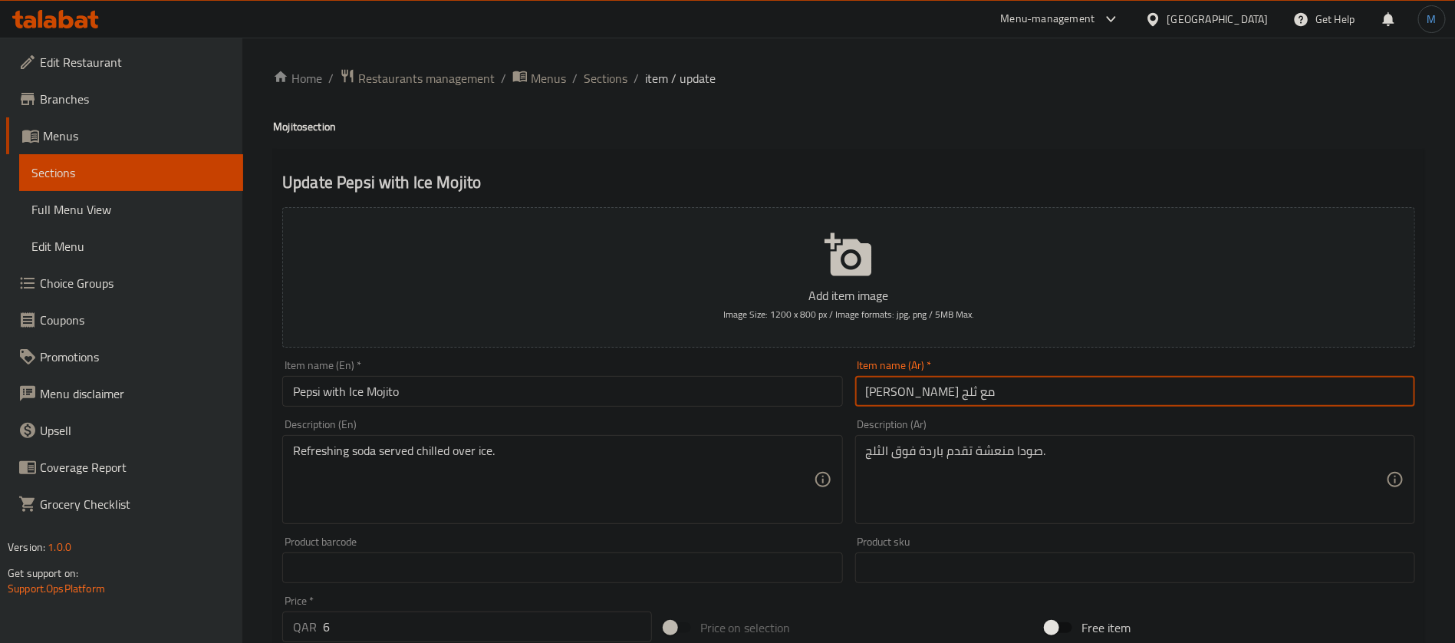
click at [956, 395] on input "[PERSON_NAME] مع ثلج" at bounding box center [1135, 391] width 560 height 31
click at [957, 394] on input "[PERSON_NAME] مع ثلج" at bounding box center [1135, 391] width 560 height 31
click at [958, 393] on input "[PERSON_NAME] مع ثلج" at bounding box center [1135, 391] width 560 height 31
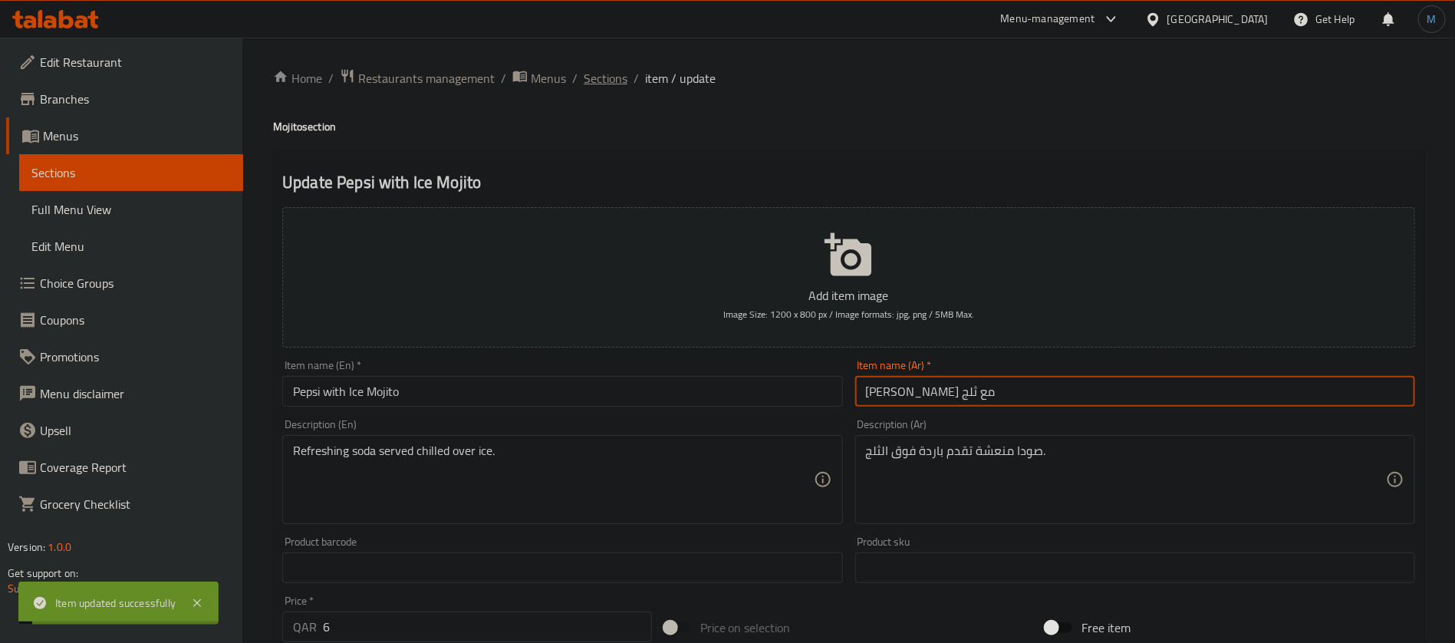
click at [584, 84] on span "Sections" at bounding box center [606, 78] width 44 height 18
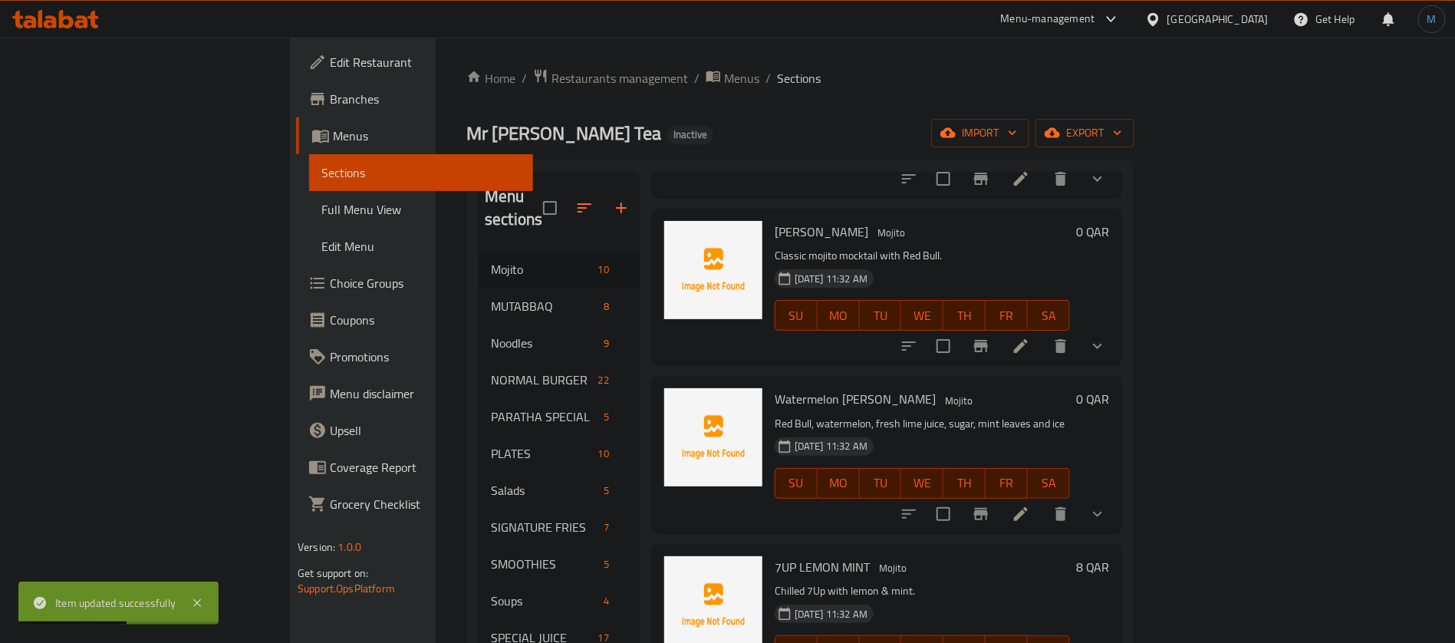
scroll to position [1002, 0]
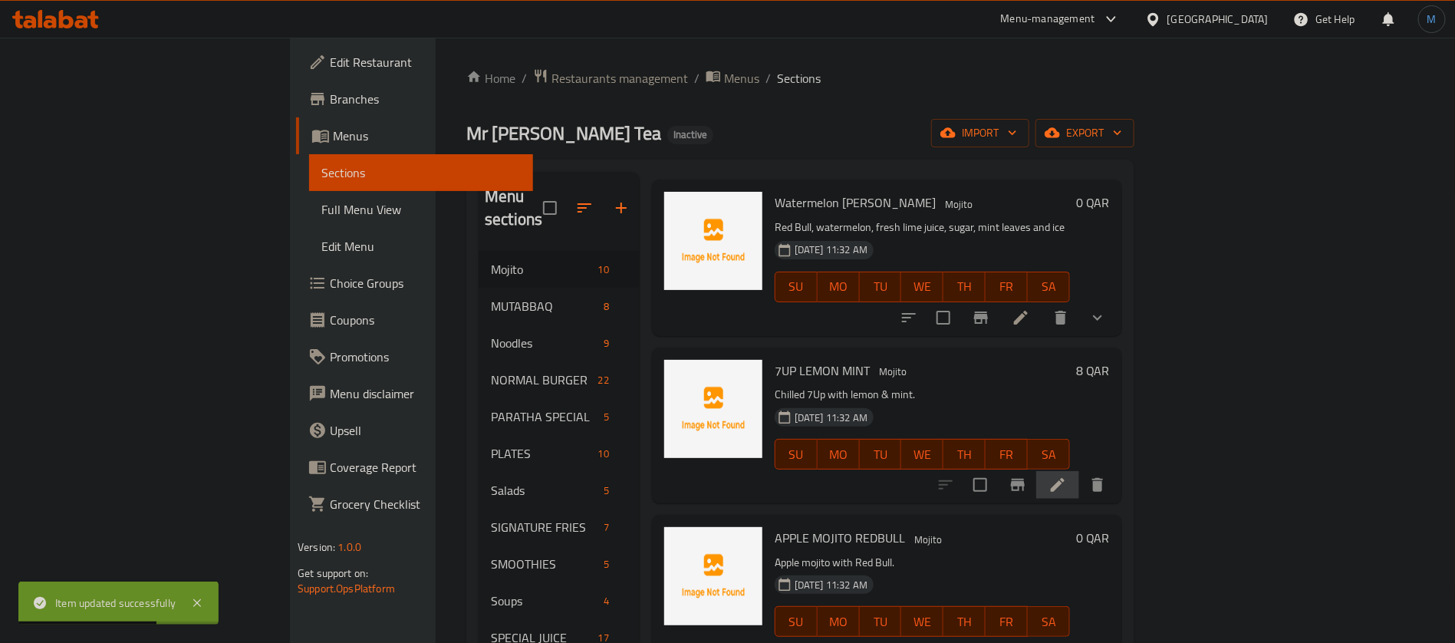
click at [1079, 471] on li at bounding box center [1057, 485] width 43 height 28
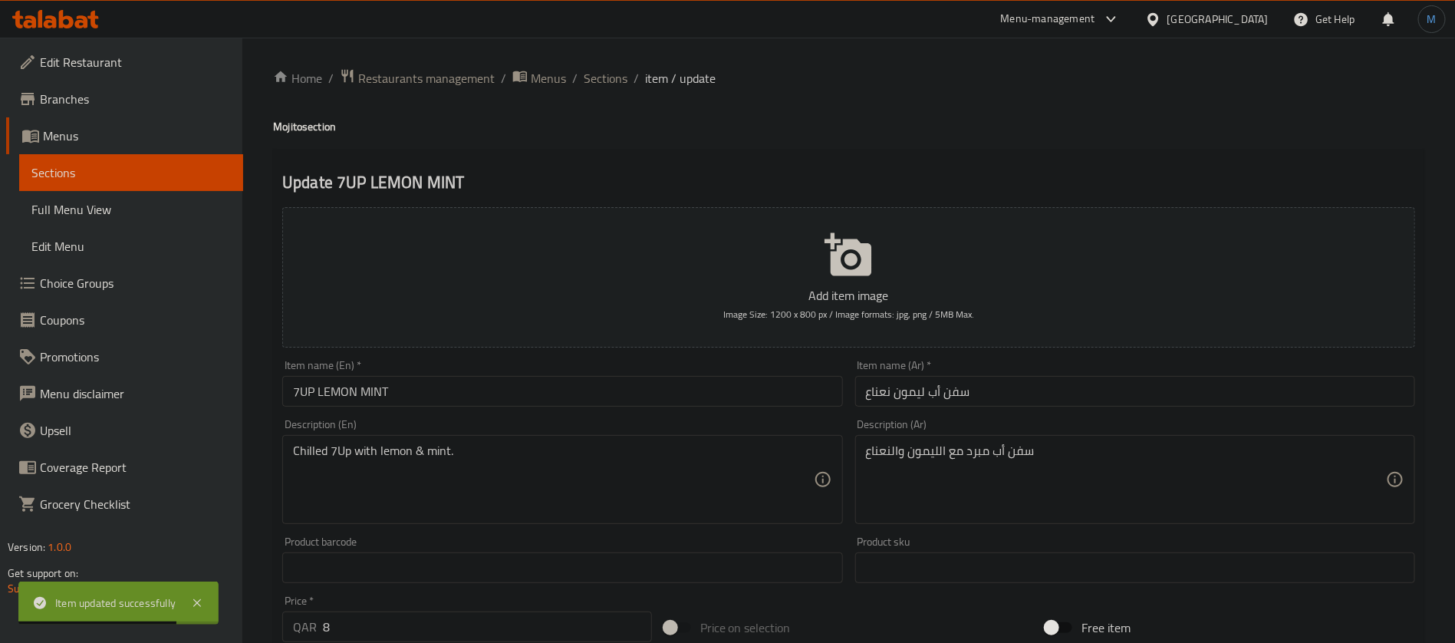
click at [573, 401] on input "7UP LEMON MINT" at bounding box center [562, 391] width 560 height 31
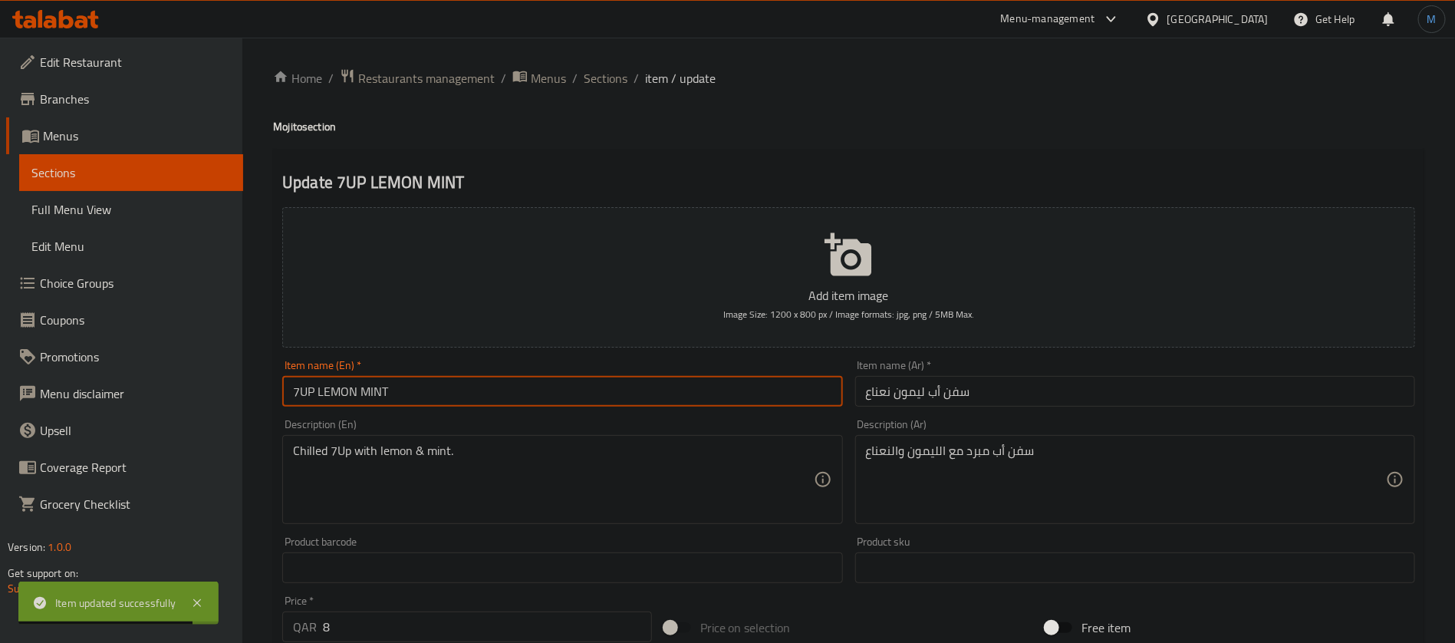
paste input "موهيتو"
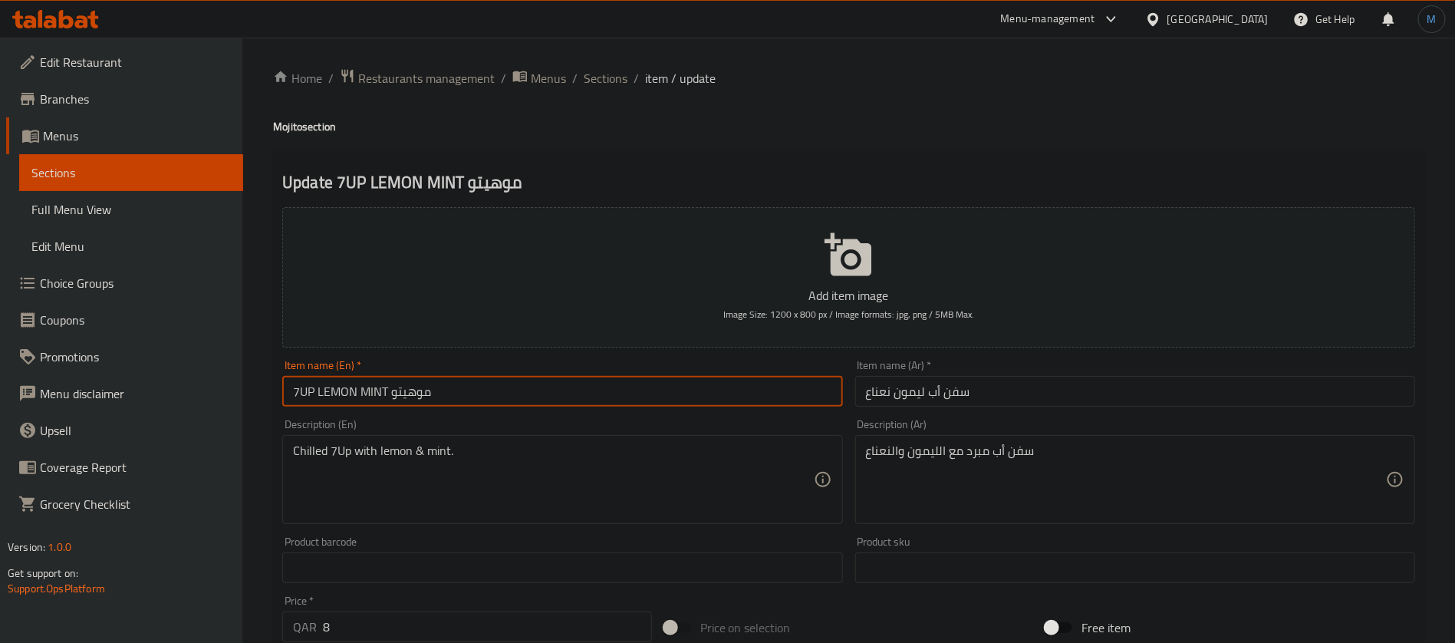
type input "7UP LEMON MINT موهيتو"
click at [1094, 410] on div "Item name (Ar)   * سفن أب ليمون نعناع Item name (Ar) *" at bounding box center [1135, 383] width 572 height 59
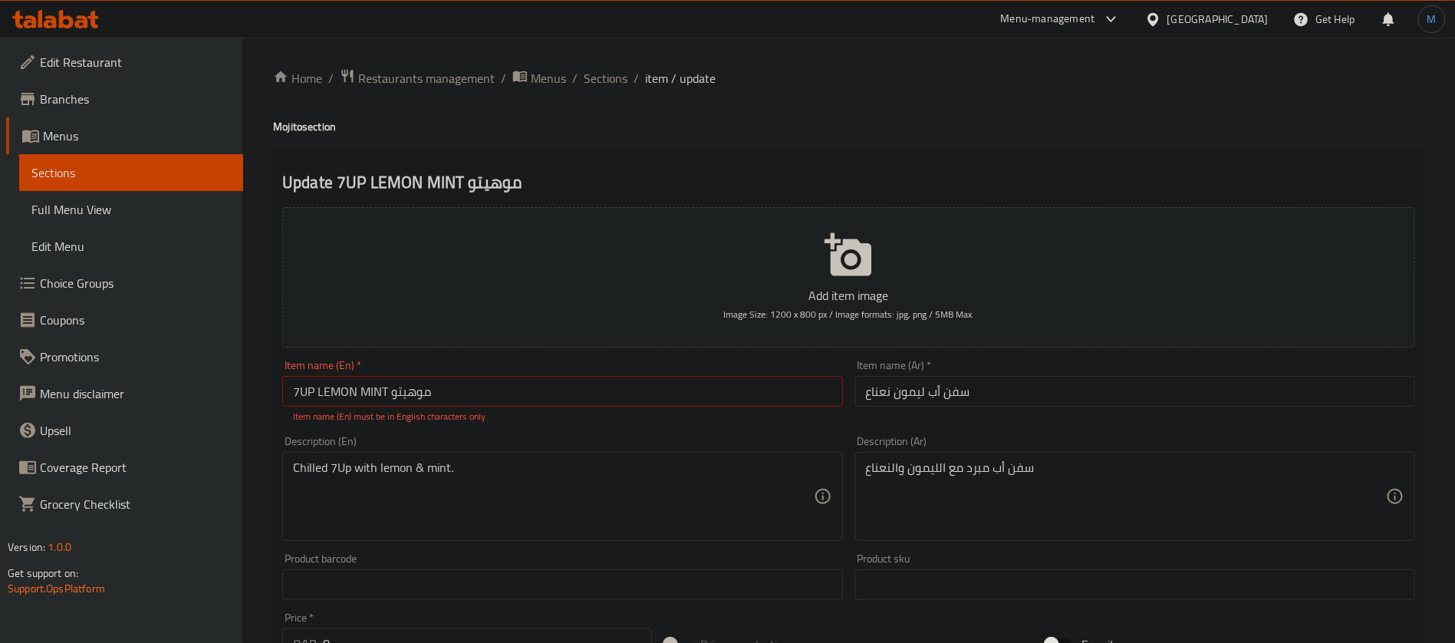
click at [1091, 403] on input "سفن أب ليمون نعناع" at bounding box center [1135, 391] width 560 height 31
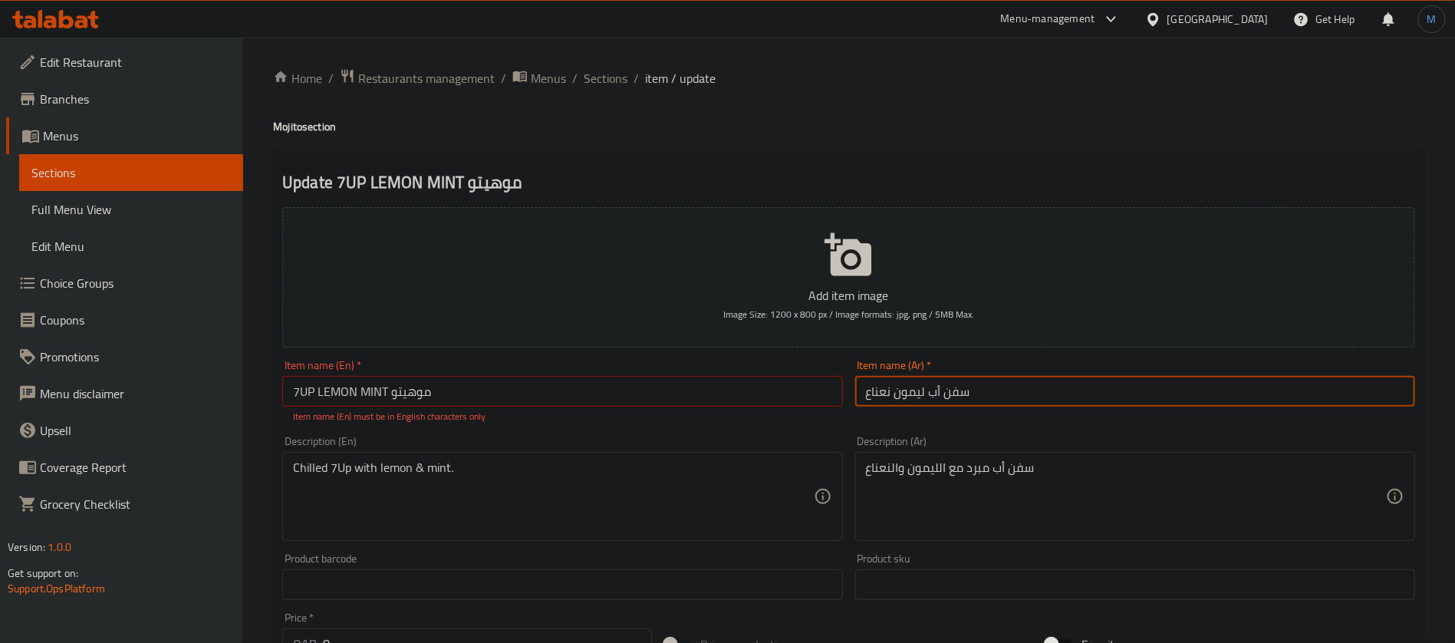
paste input "موهيتو"
type input "موهيتو سفن أب ليمون نعناع"
click at [286, 140] on div "Home / Restaurants management / Menus / Sections / item / update Mojito section…" at bounding box center [848, 569] width 1151 height 1002
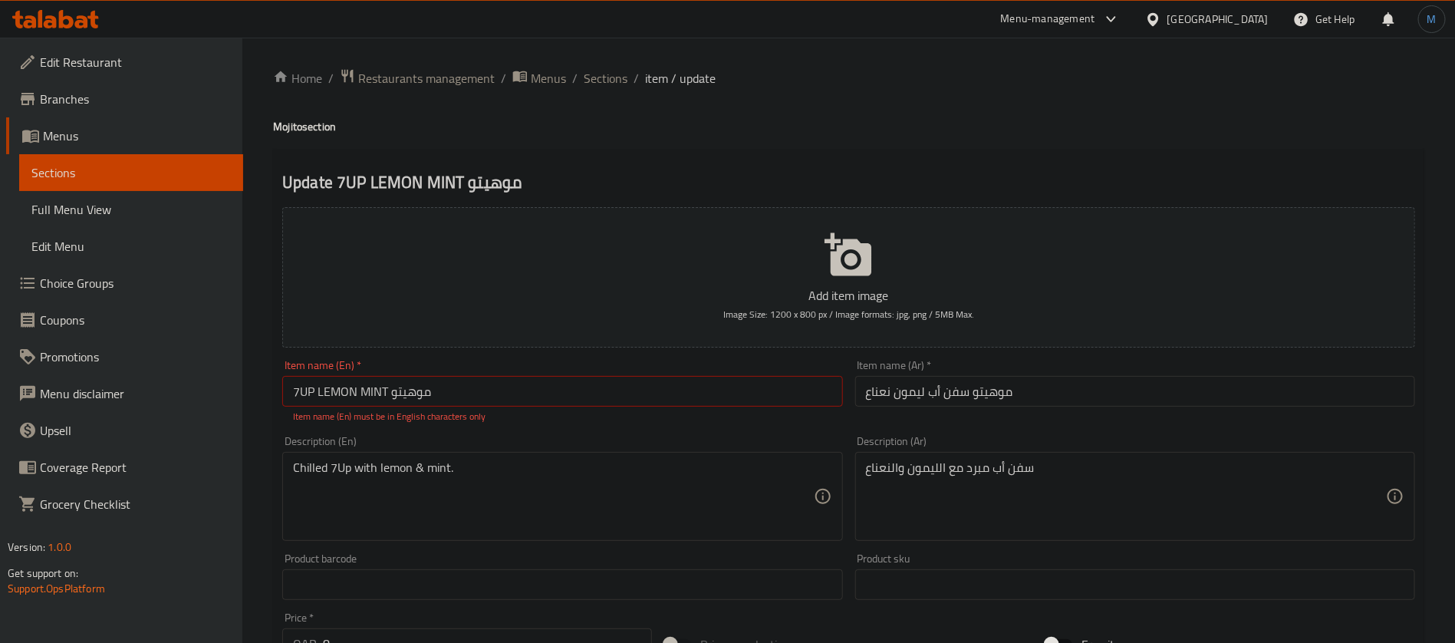
click at [286, 124] on h4 "Mojito section" at bounding box center [848, 126] width 1151 height 15
copy h4 "Mojito"
click at [396, 397] on input "7UP LEMON MINT موهيتو" at bounding box center [562, 391] width 560 height 31
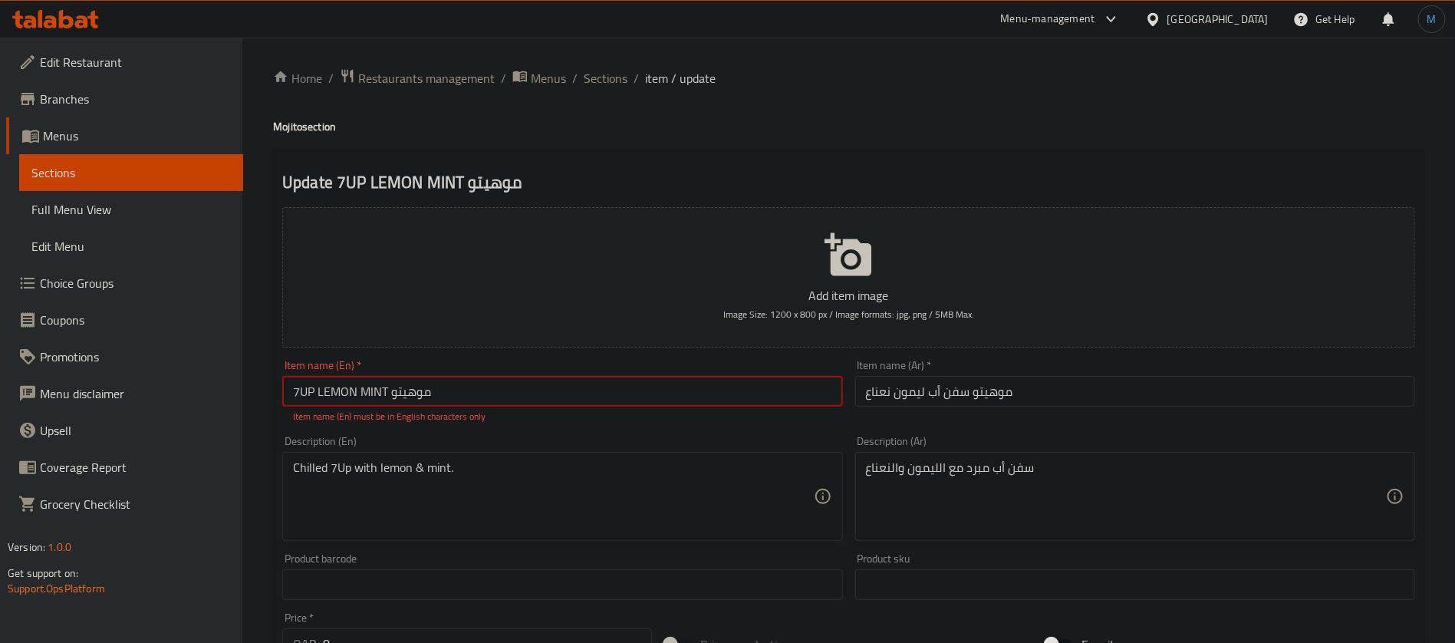
paste input "Mojito"
click at [546, 386] on input "7 up Lemon Mint Mojito" at bounding box center [562, 391] width 560 height 31
type input "7 up Lemon Mint Mojito"
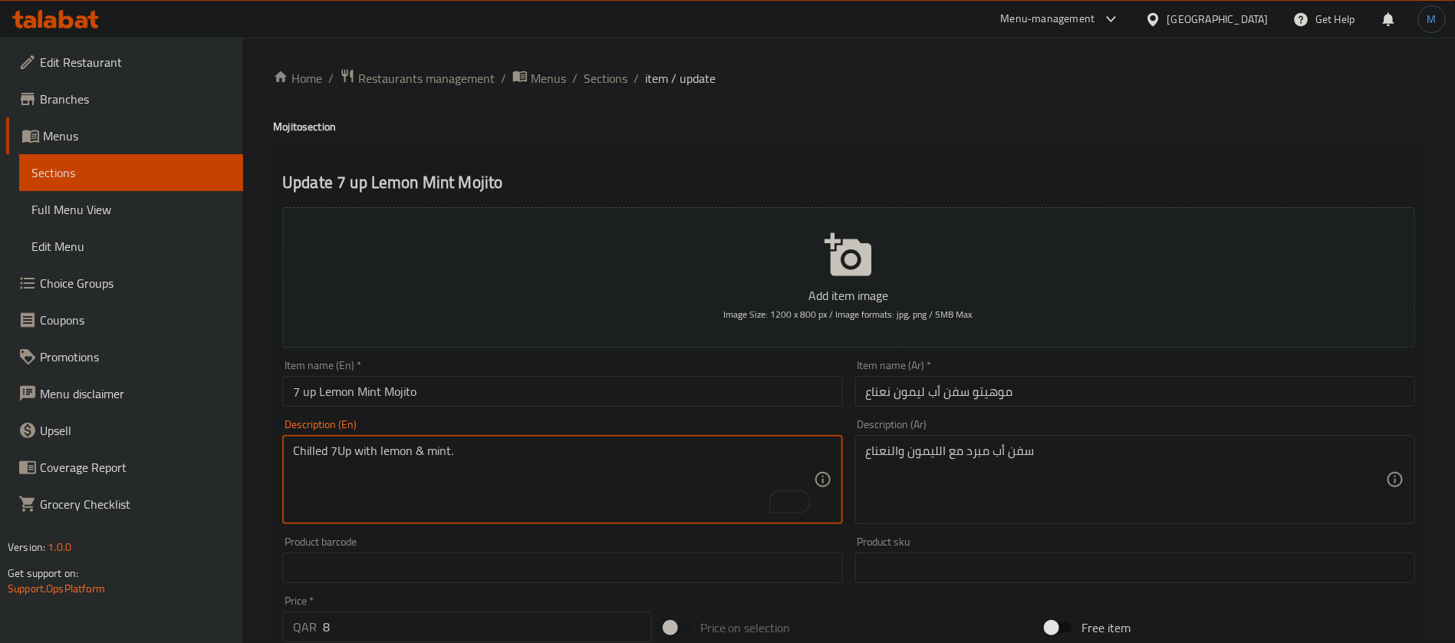
click at [700, 481] on textarea "Chilled 7Up with lemon & mint." at bounding box center [553, 479] width 520 height 73
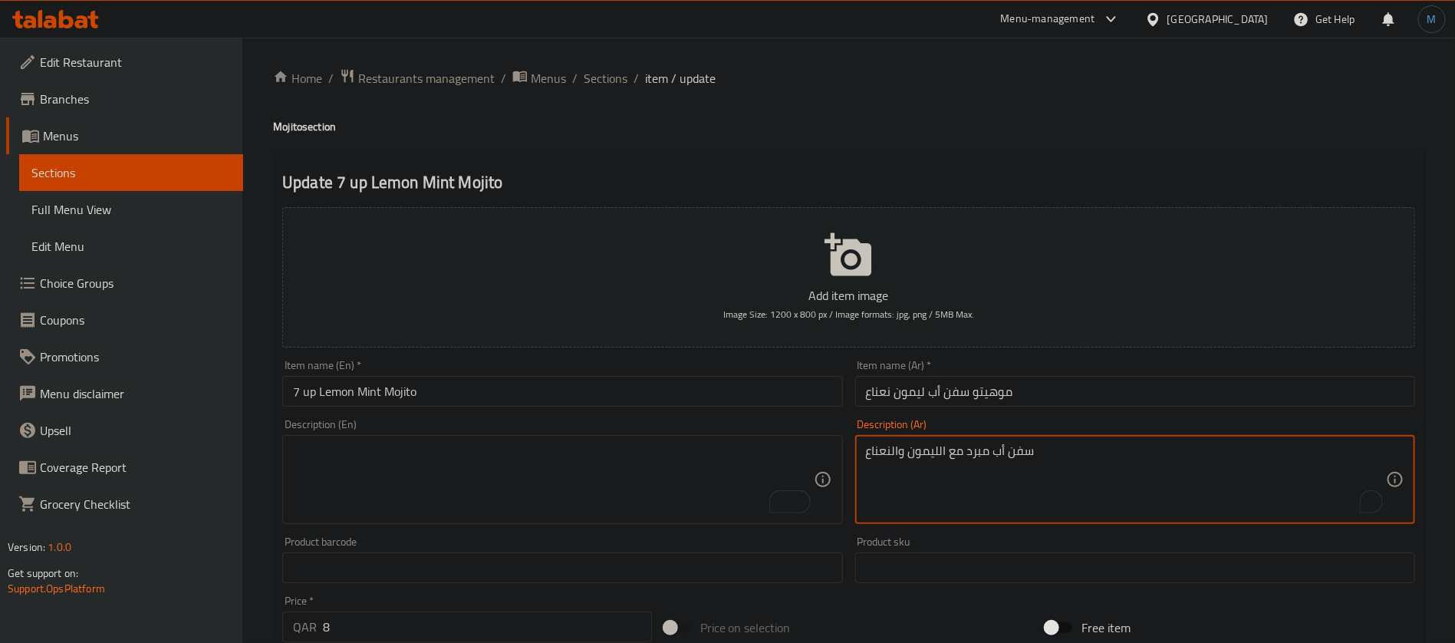
click at [979, 458] on textarea "سفن أب مبرد مع الليمون والنعناع" at bounding box center [1126, 479] width 520 height 73
click at [459, 404] on input "7 up Lemon Mint Mojito" at bounding box center [562, 391] width 560 height 31
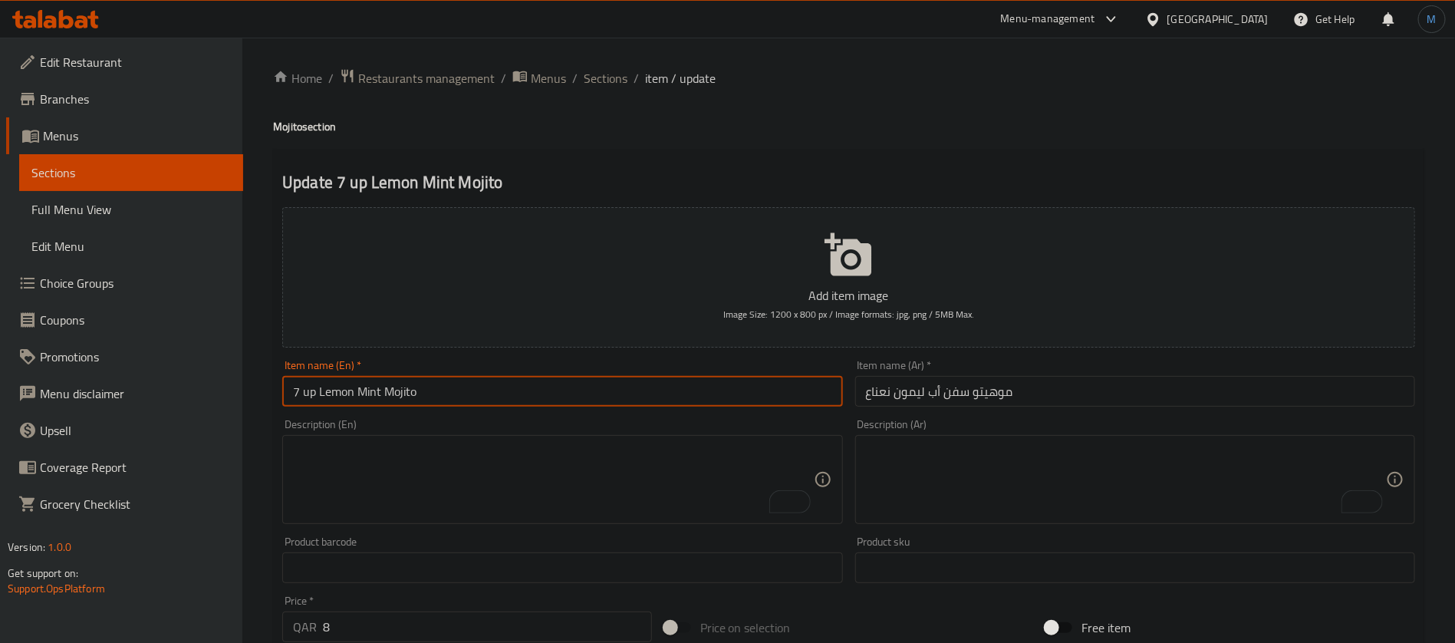
click at [614, 383] on input "7 up Lemon Mint Mojito" at bounding box center [562, 391] width 560 height 31
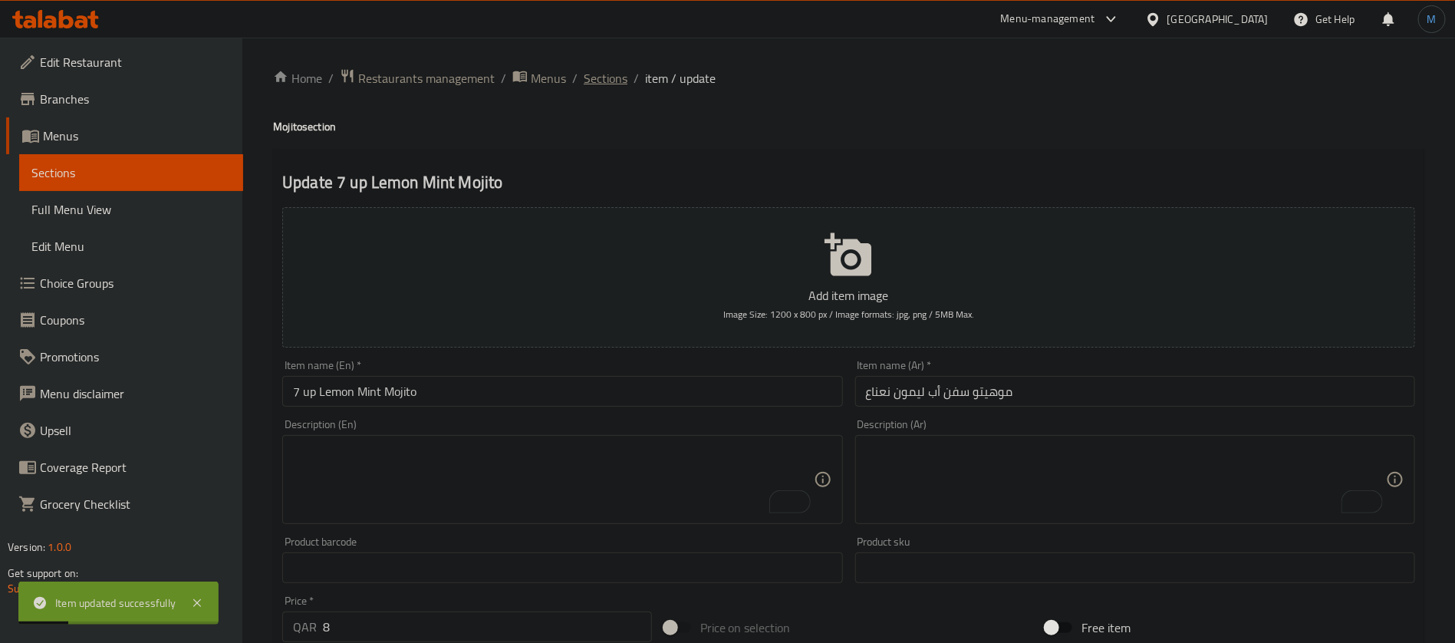
click at [617, 84] on span "Sections" at bounding box center [606, 78] width 44 height 18
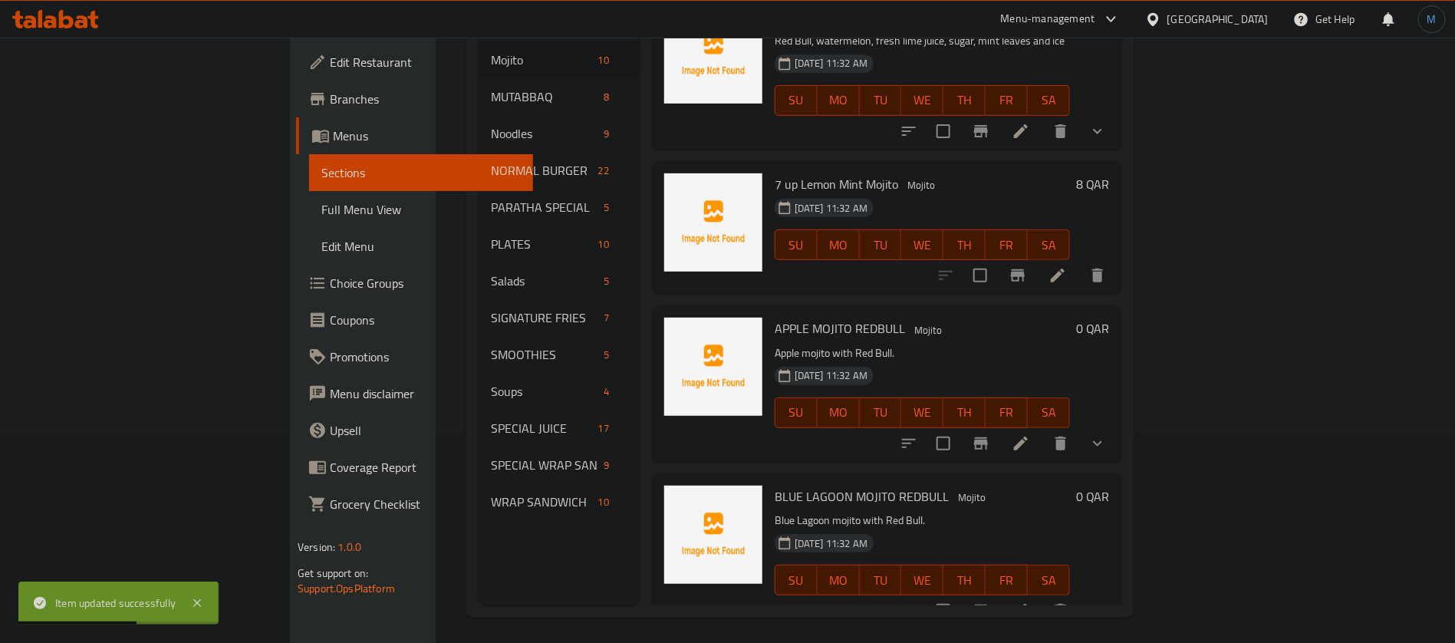
scroll to position [215, 0]
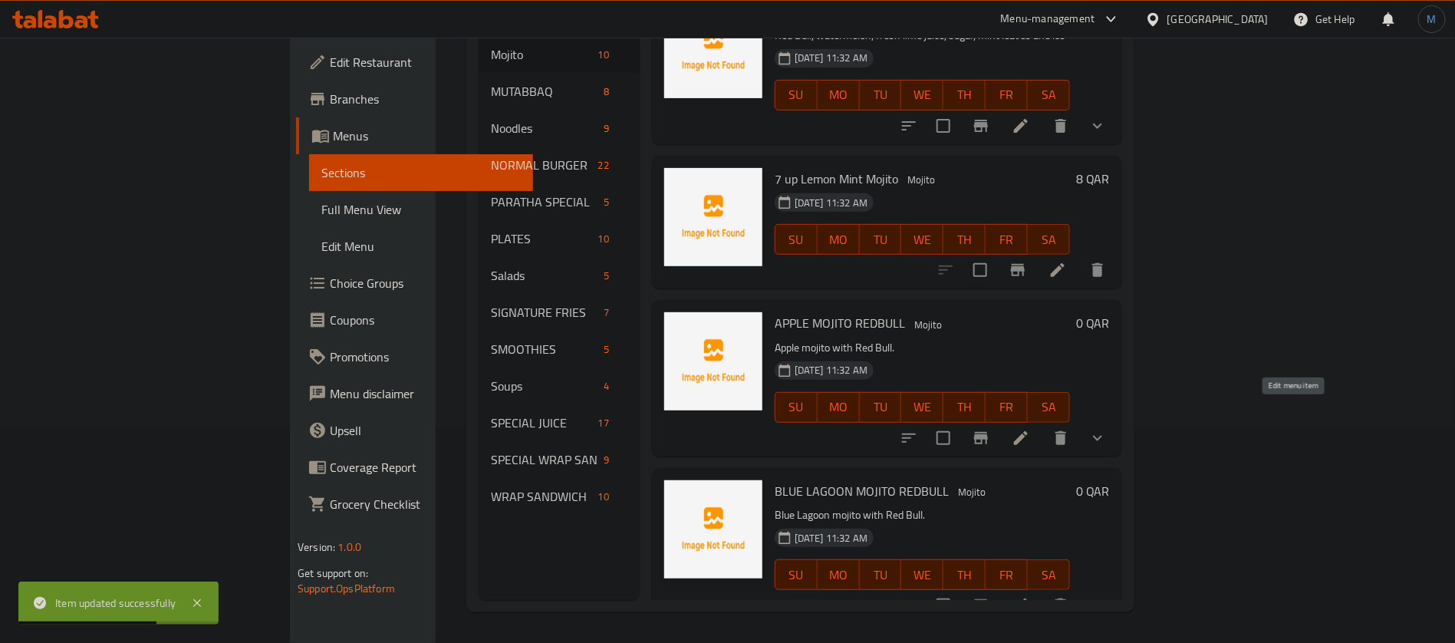
click at [1028, 431] on icon at bounding box center [1021, 438] width 14 height 14
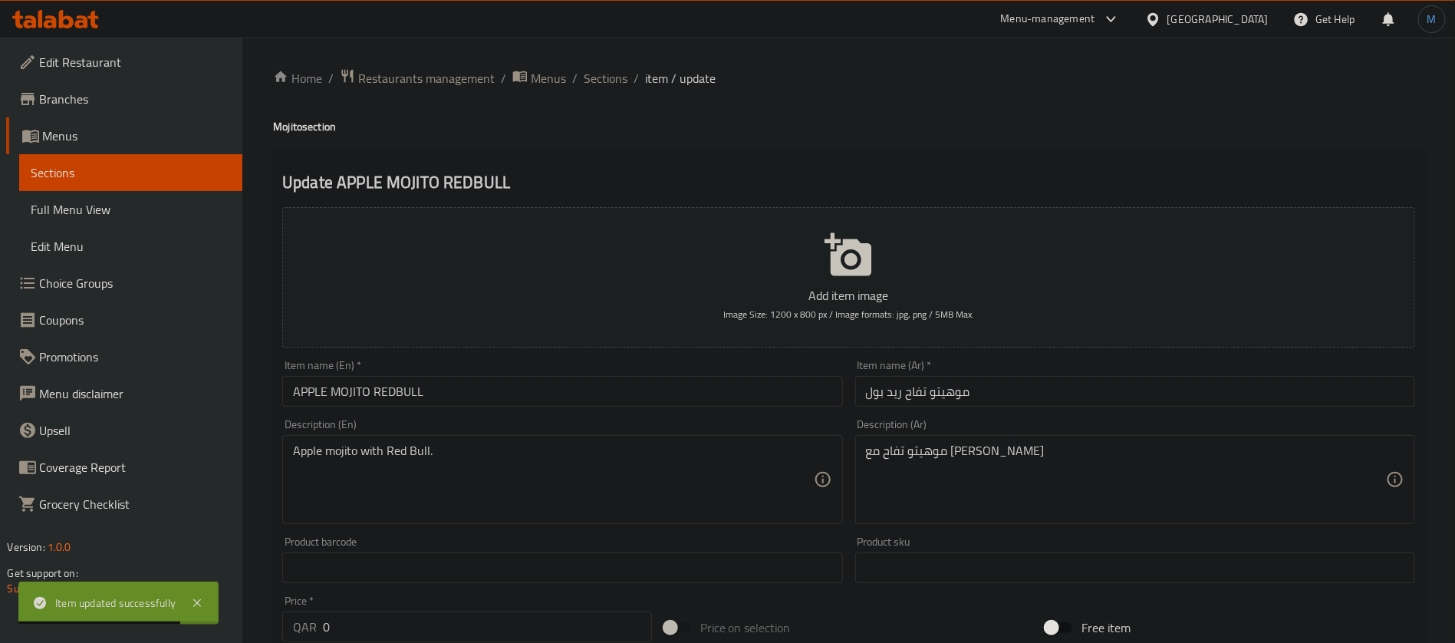
click at [634, 393] on input "APPLE MOJITO REDBULL" at bounding box center [562, 391] width 560 height 31
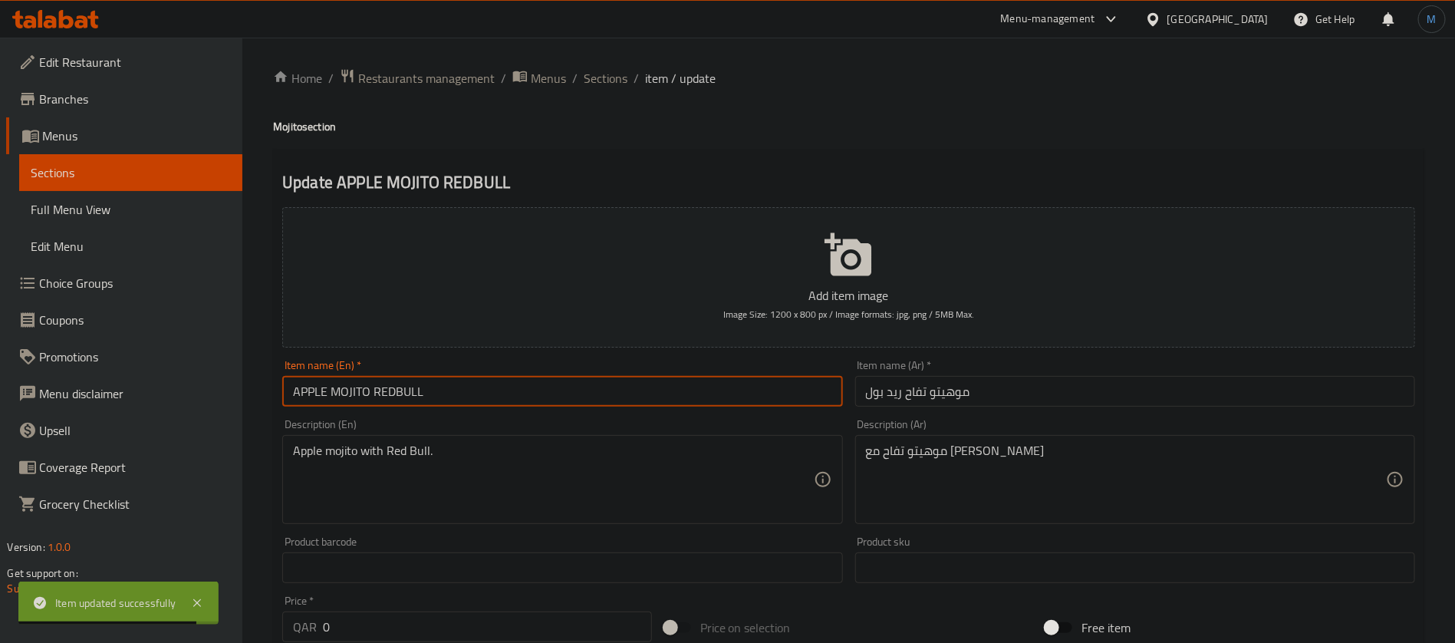
type input "Apple Mojito Redbull"
click at [522, 384] on input "Apple Mojito Redbull" at bounding box center [562, 391] width 560 height 31
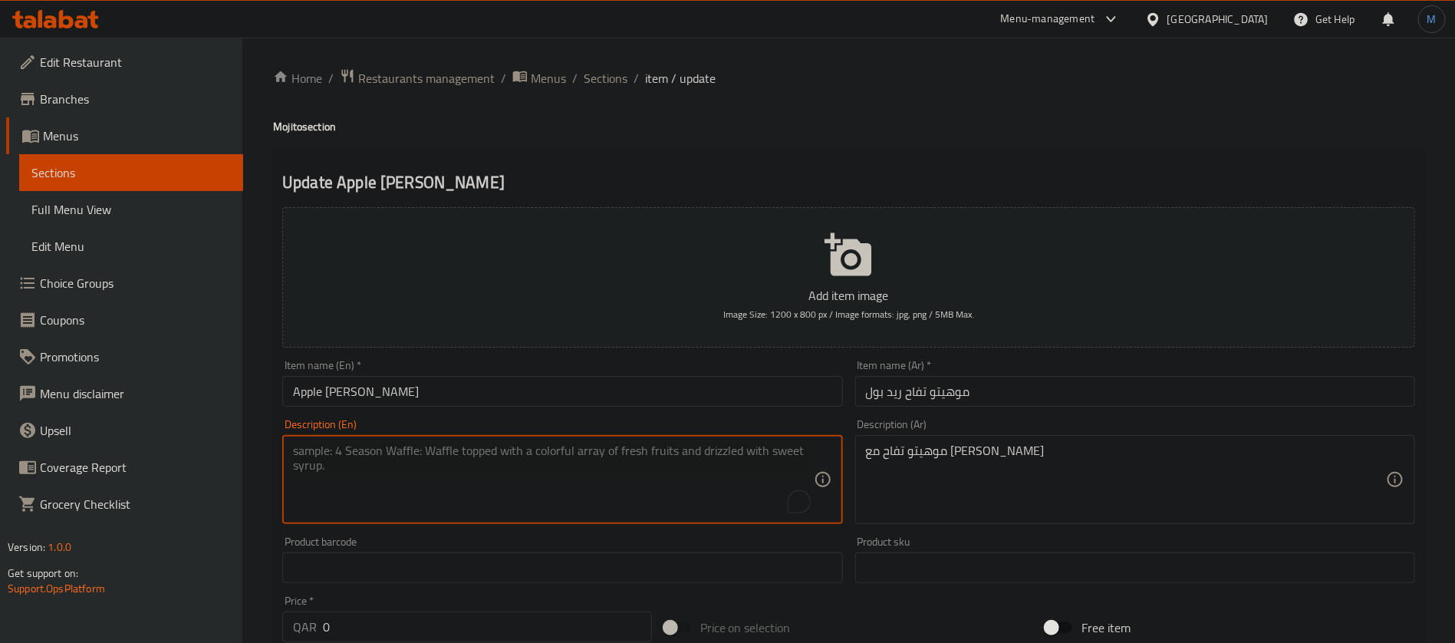
click at [887, 459] on textarea "موهيتو تفاح مع ريد بول" at bounding box center [1126, 479] width 520 height 73
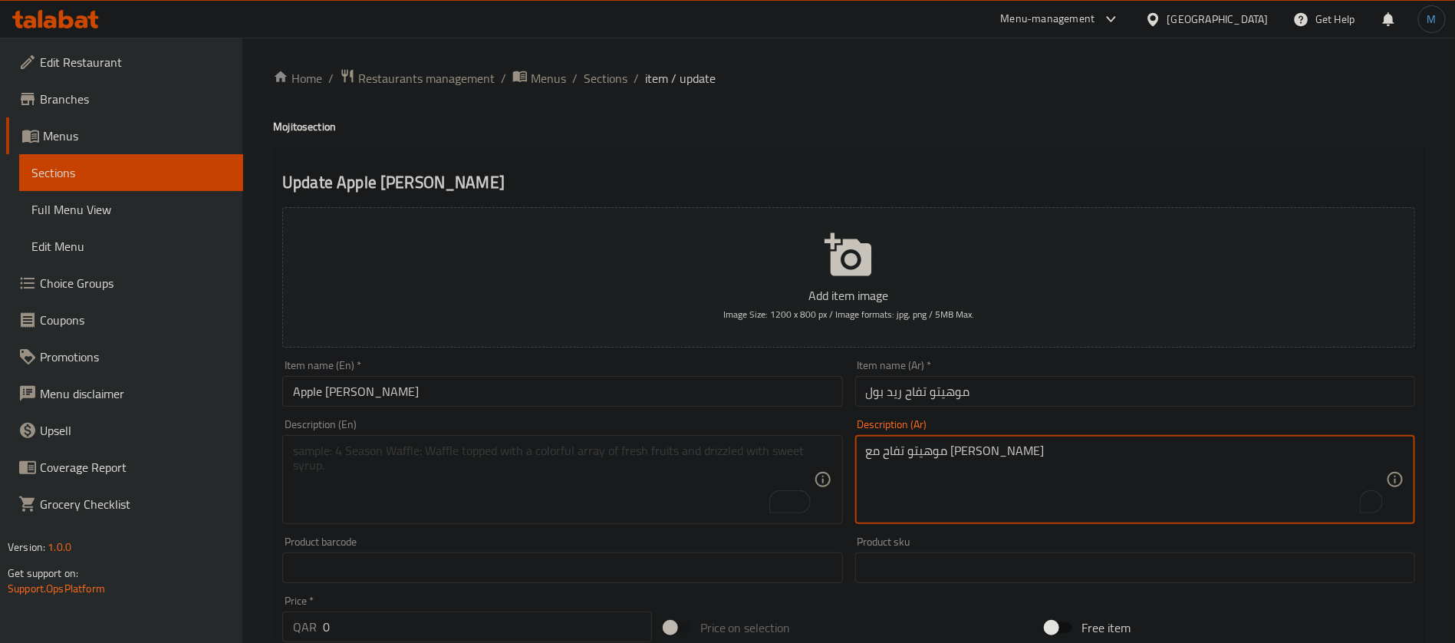
click at [887, 459] on textarea "موهيتو تفاح مع ريد بول" at bounding box center [1126, 479] width 520 height 73
click at [892, 455] on textarea "موهيتو تفاح مع ريد بول" at bounding box center [1126, 479] width 520 height 73
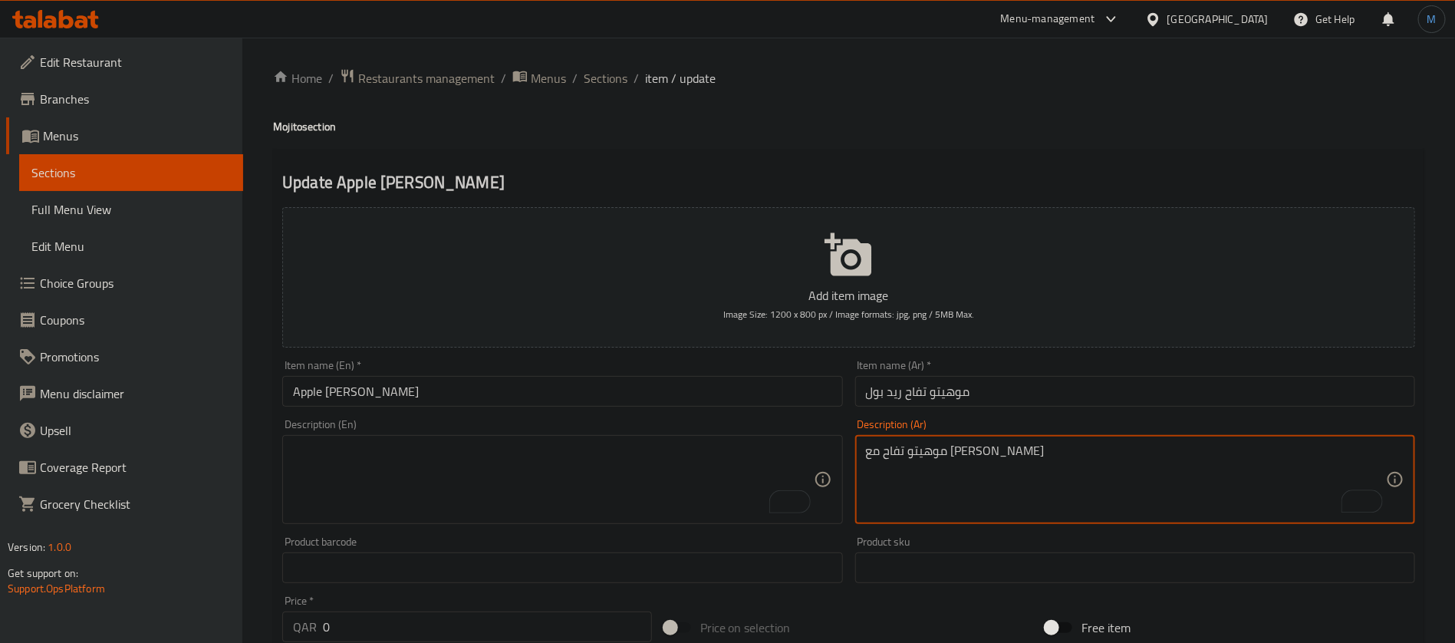
click at [892, 455] on textarea "موهيتو تفاح مع ريد بول" at bounding box center [1126, 479] width 520 height 73
click at [730, 407] on input "Apple Mojito Redbull" at bounding box center [562, 391] width 560 height 31
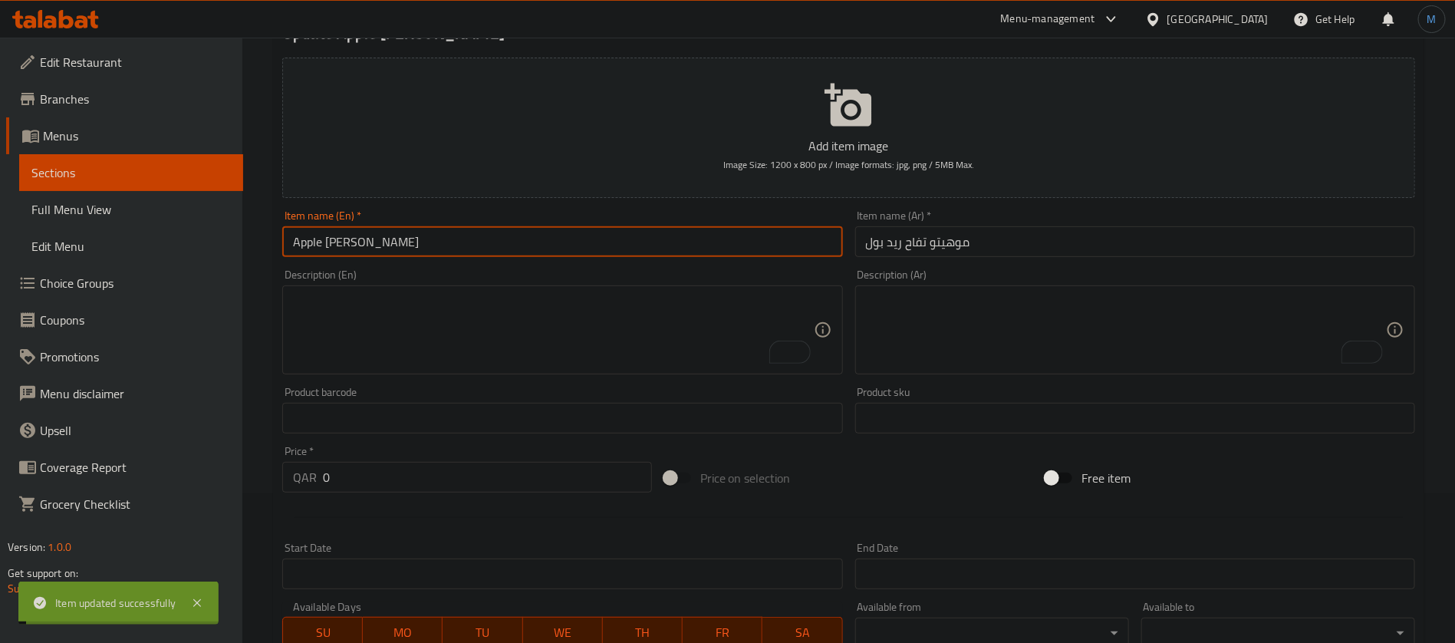
scroll to position [14, 0]
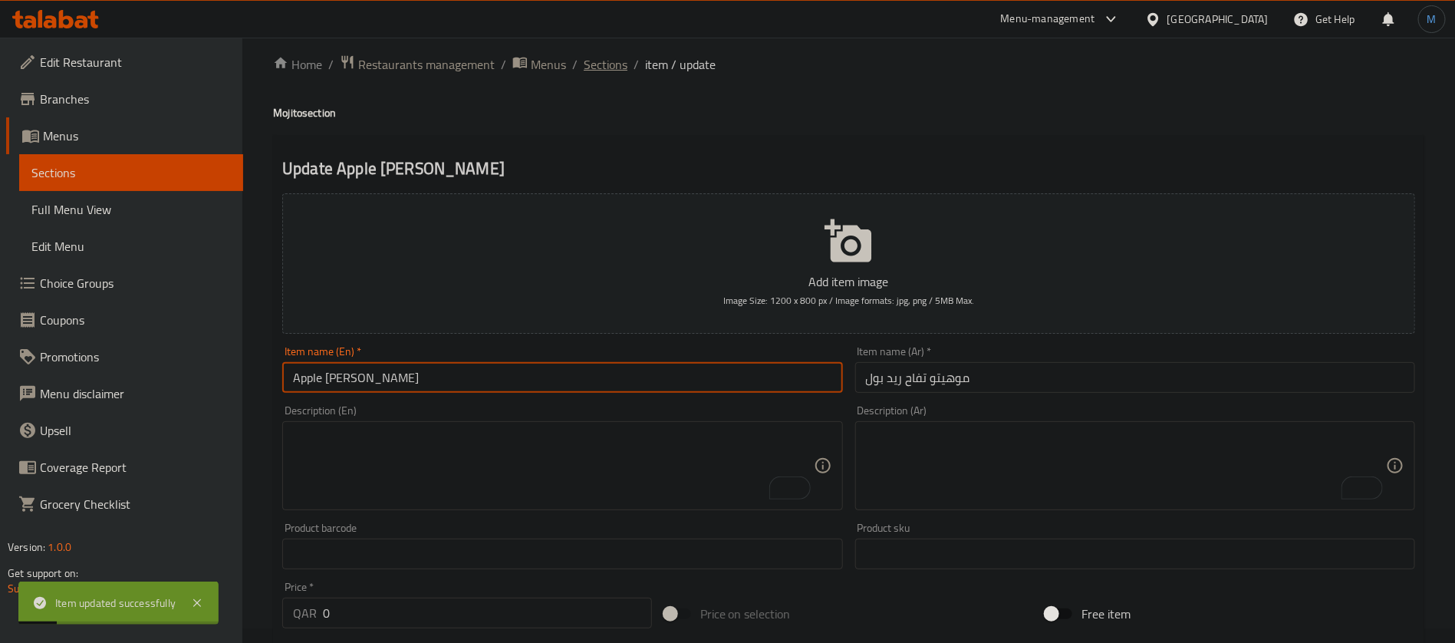
click at [614, 58] on span "Sections" at bounding box center [606, 64] width 44 height 18
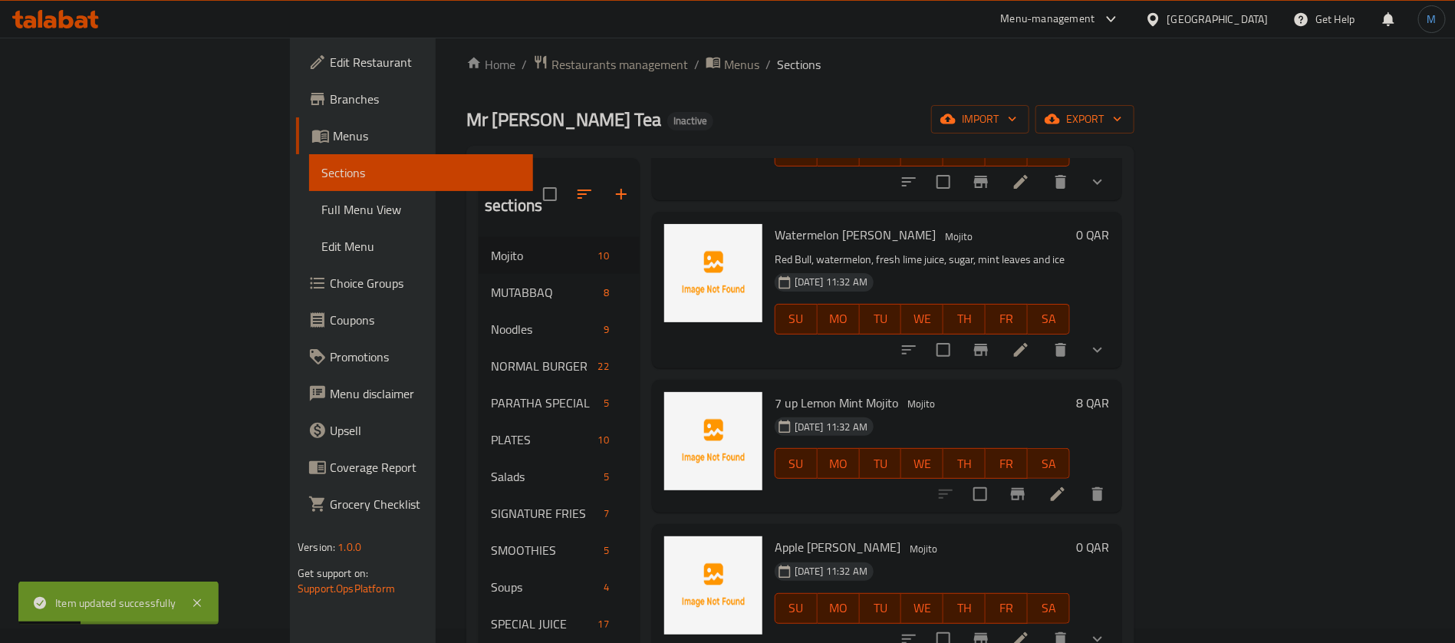
scroll to position [215, 0]
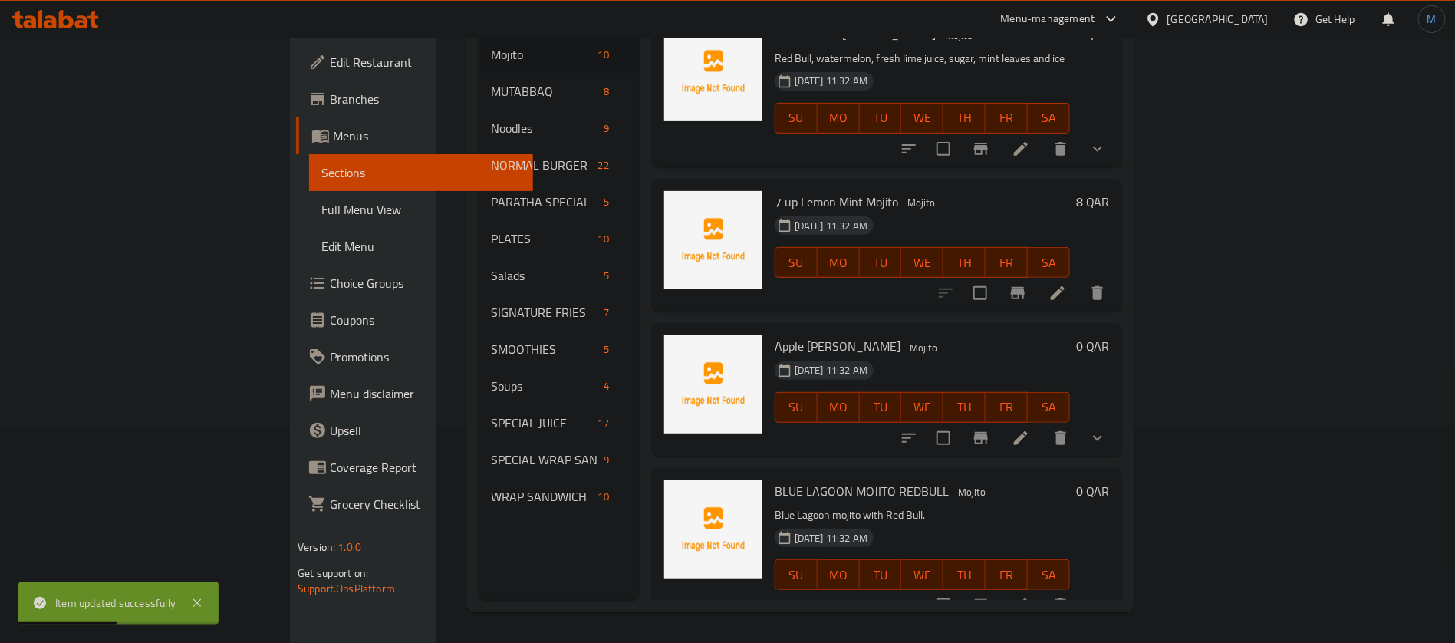
click at [1030, 596] on icon at bounding box center [1021, 605] width 18 height 18
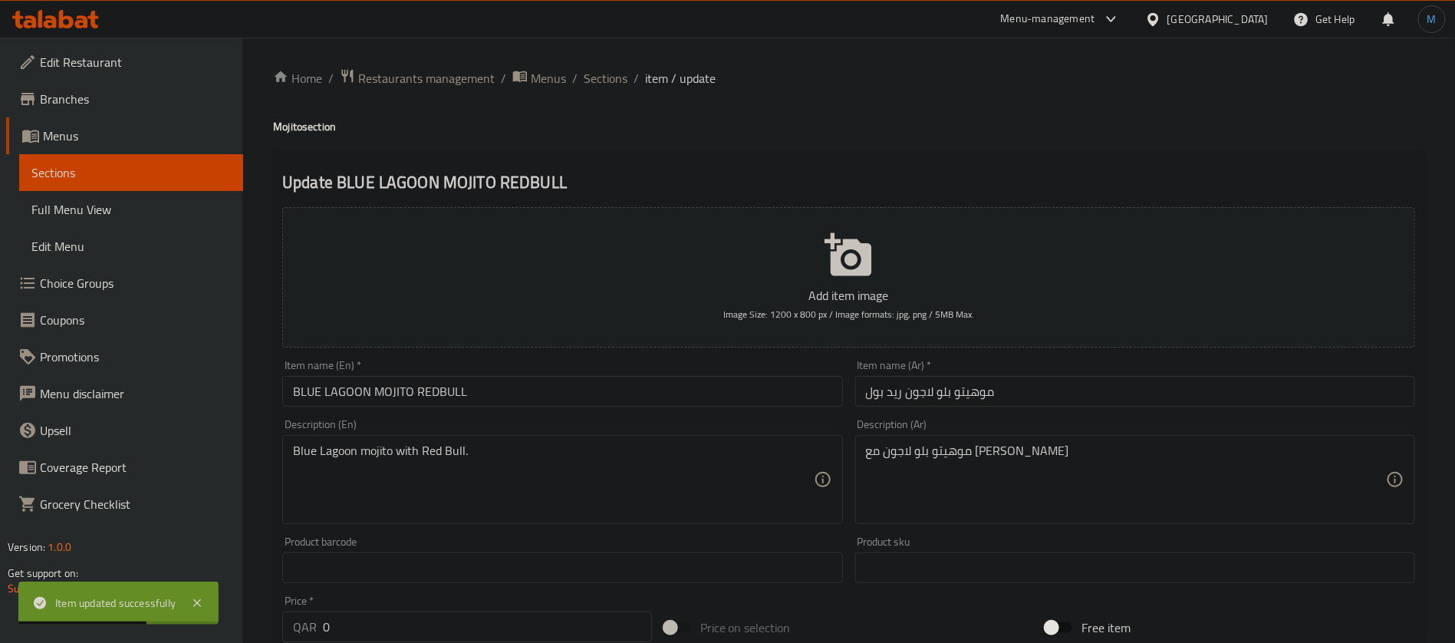
click at [515, 411] on div "Item name (En)   * BLUE LAGOON MOJITO REDBULL Item name (En) *" at bounding box center [562, 383] width 572 height 59
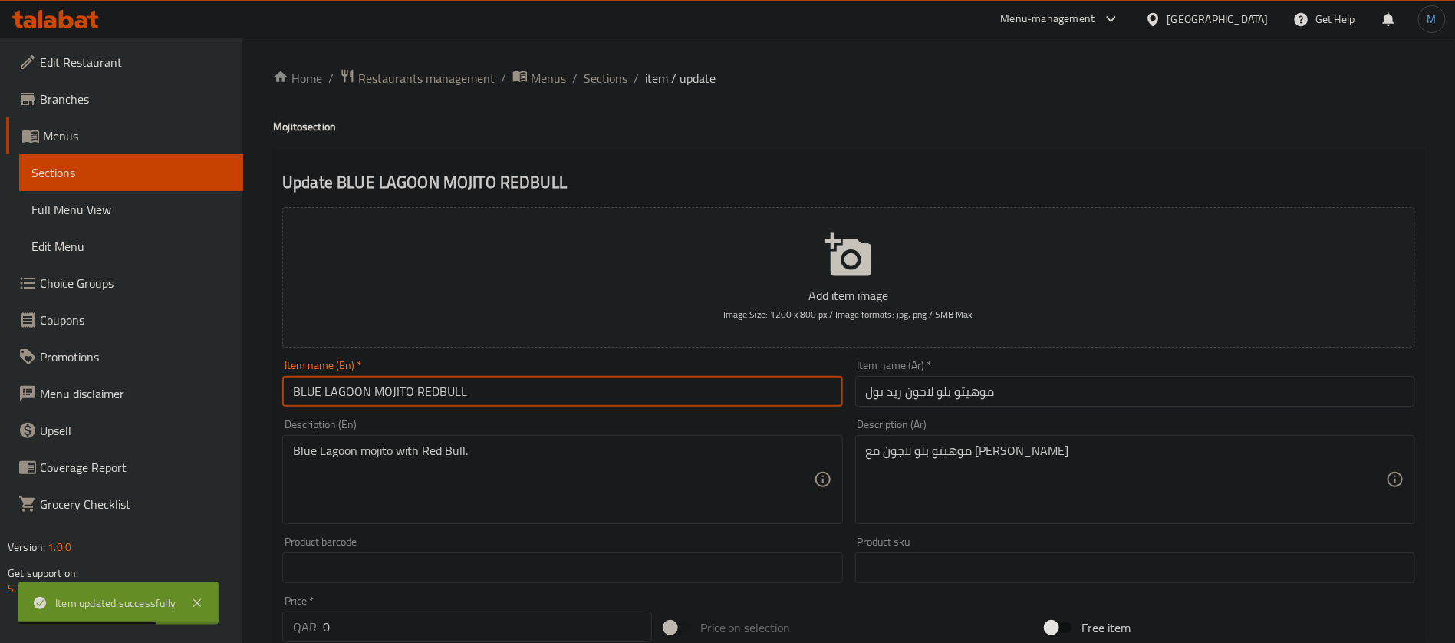
click at [516, 407] on input "BLUE LAGOON MOJITO REDBULL" at bounding box center [562, 391] width 560 height 31
type input "Blue Lagoon Mojito Redbull"
click at [501, 400] on input "Blue Lagoon Mojito Redbull" at bounding box center [562, 391] width 560 height 31
click at [407, 390] on input "Blue Lagoon Mojito Redbull" at bounding box center [562, 391] width 560 height 31
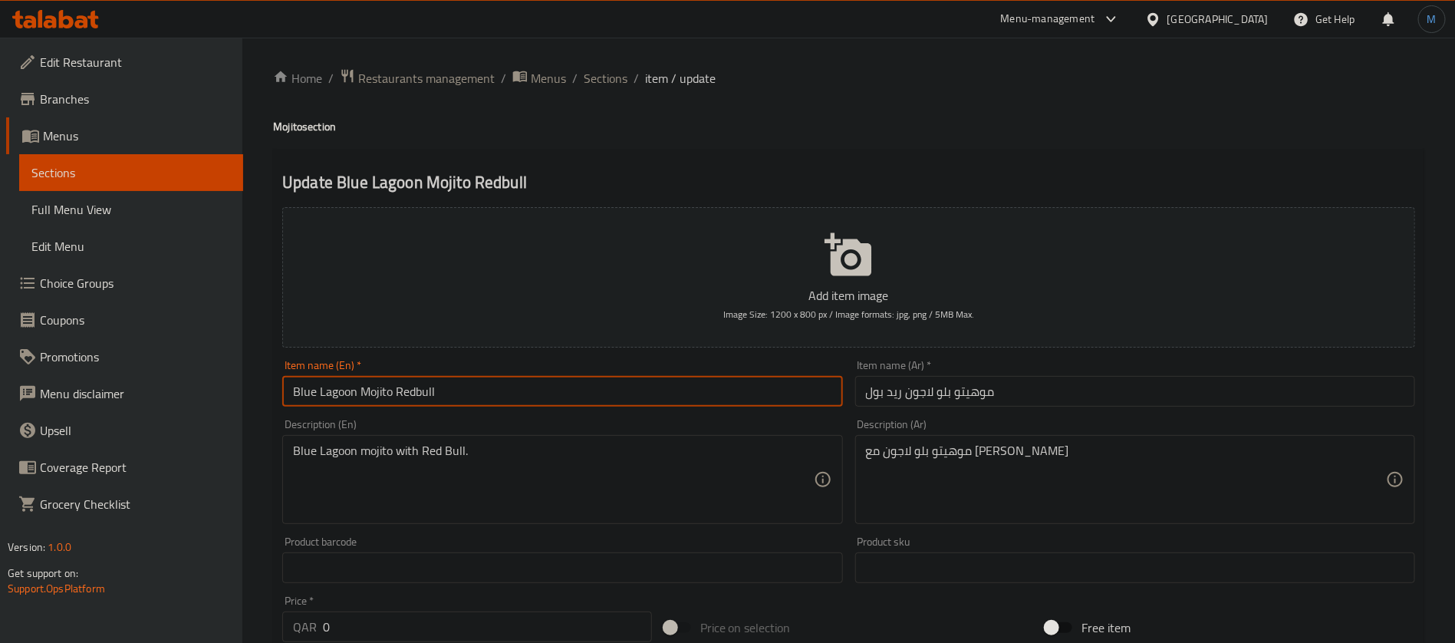
click at [407, 390] on input "Blue Lagoon Mojito Redbull" at bounding box center [562, 391] width 560 height 31
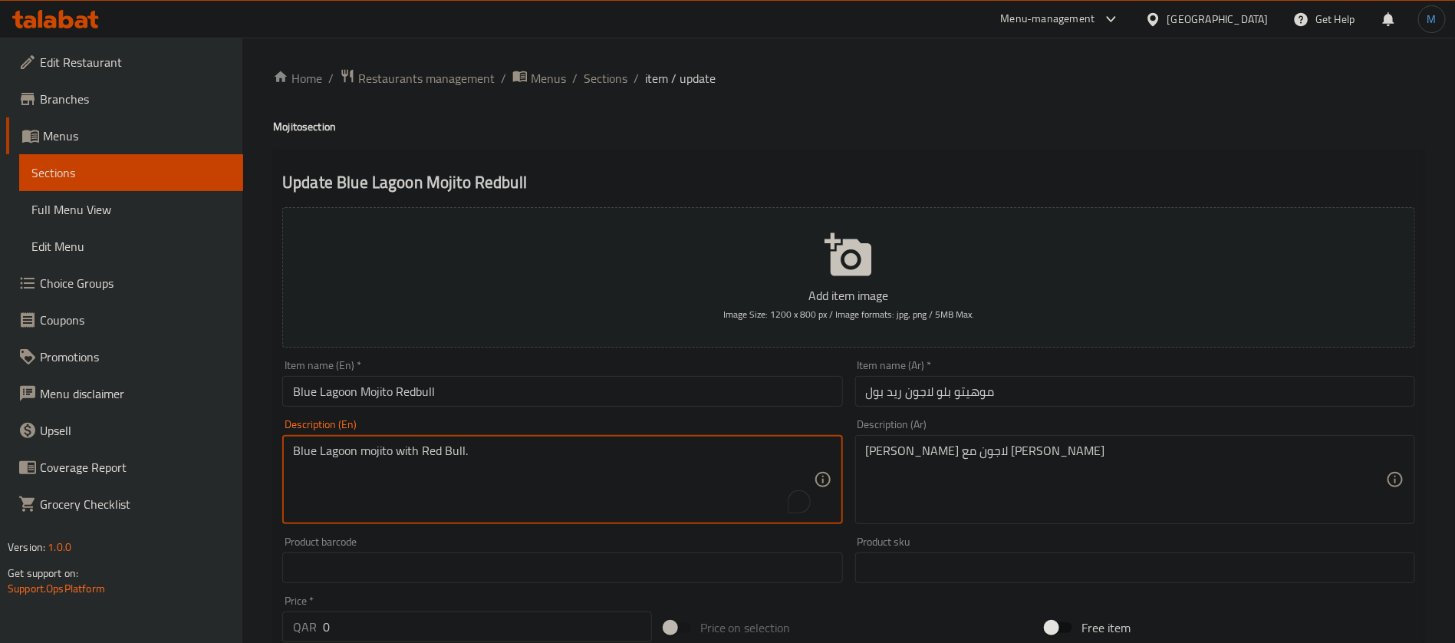
paste textarea ""Refreshing drink with lime, mint, and energy drink. ""
type textarea ""Refreshing drink with lime, mint, and energy drink. ""
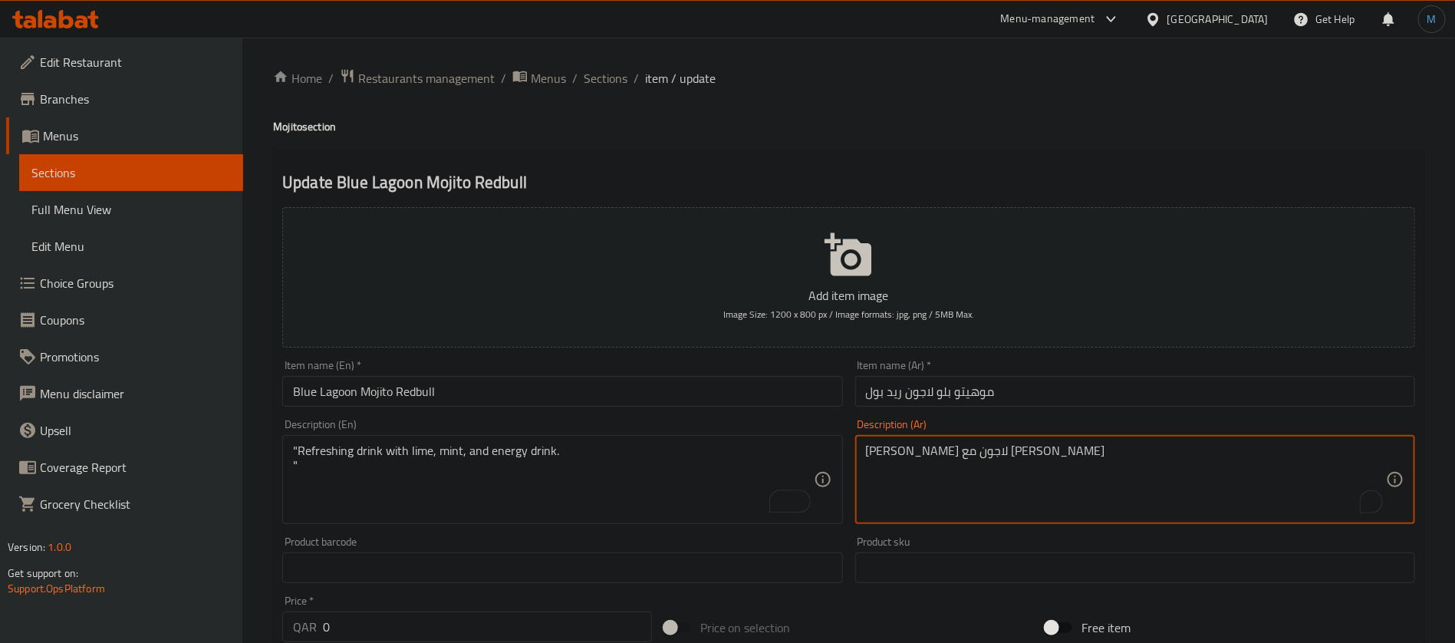
paste textarea "شروب منعش بالليمون والنعناع ومشروب الطاقة."
type textarea "مشروب منعش بالليمون والنعناع ومشروب الطاقة."
click at [757, 413] on div "Description (En) "Refreshing drink with lime, mint, and energy drink. " Descrip…" at bounding box center [562, 471] width 572 height 117
click at [757, 399] on input "Blue Lagoon Mojito Redbull" at bounding box center [562, 391] width 560 height 31
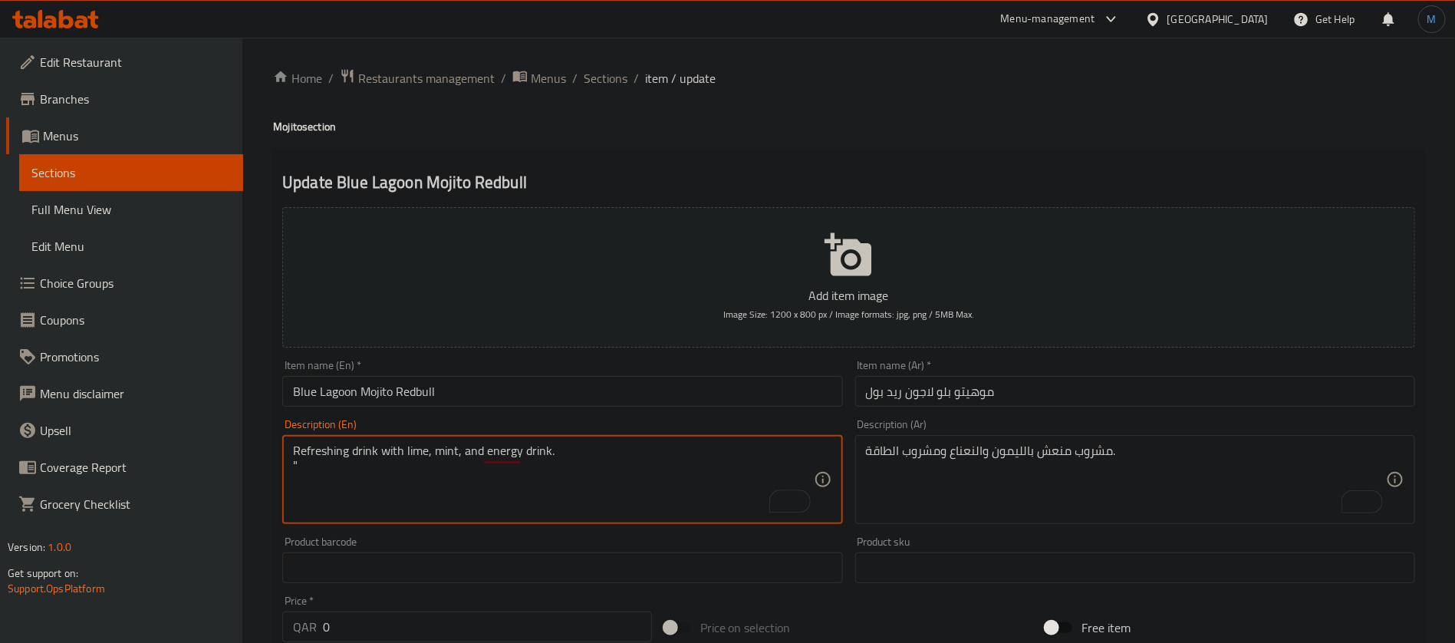
click at [636, 460] on textarea "Refreshing drink with lime, mint, and energy drink. "" at bounding box center [553, 479] width 520 height 73
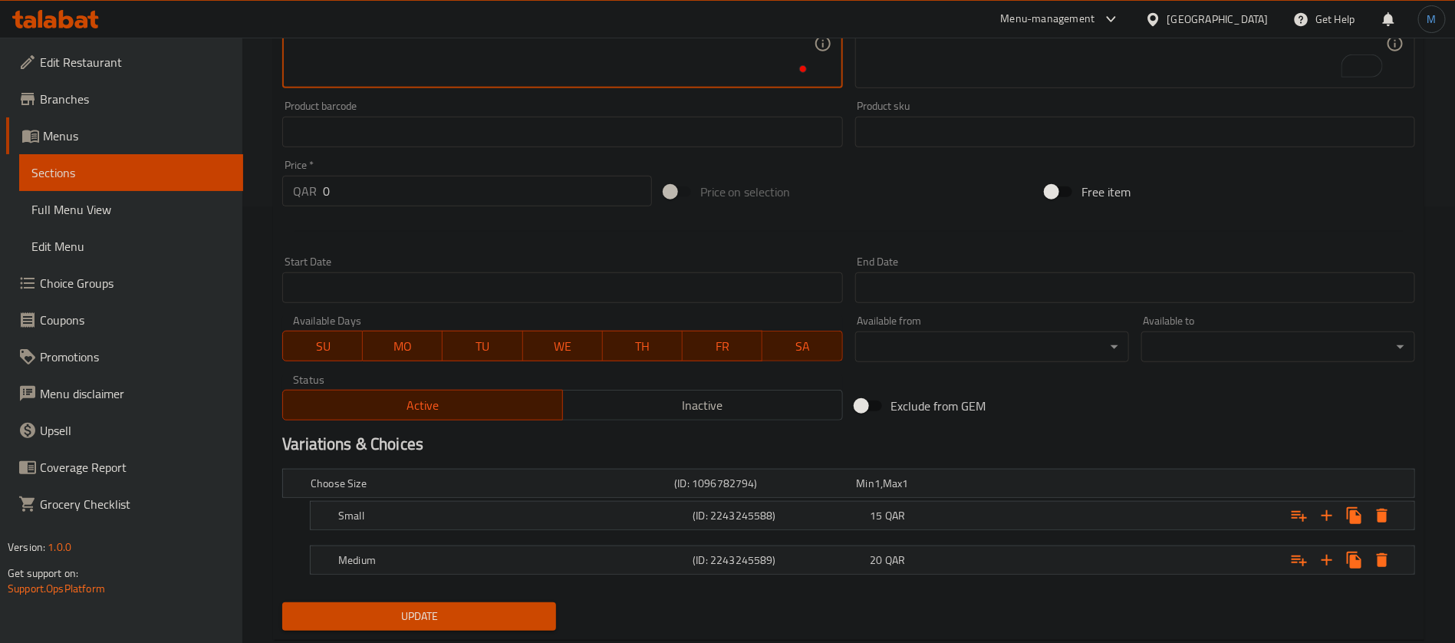
scroll to position [474, 0]
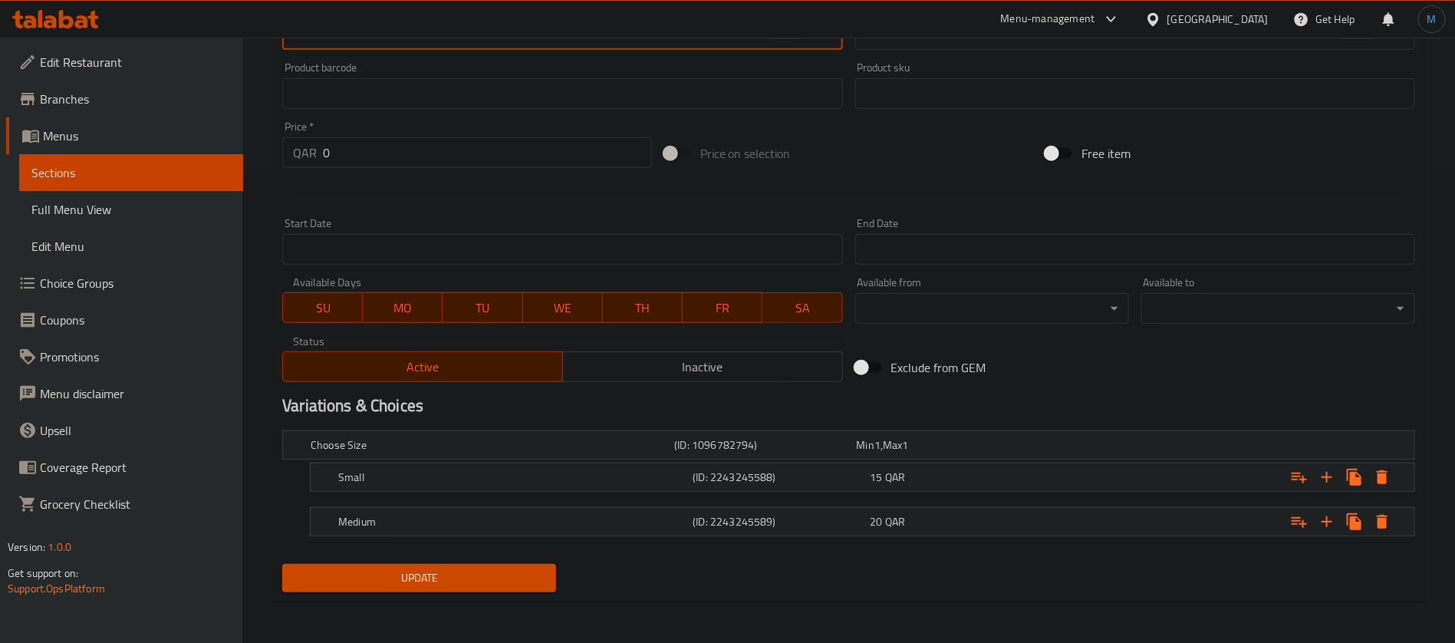
type textarea "Refreshing drink with lime, mint, and energy drink."
click at [520, 565] on button "Update" at bounding box center [419, 578] width 274 height 28
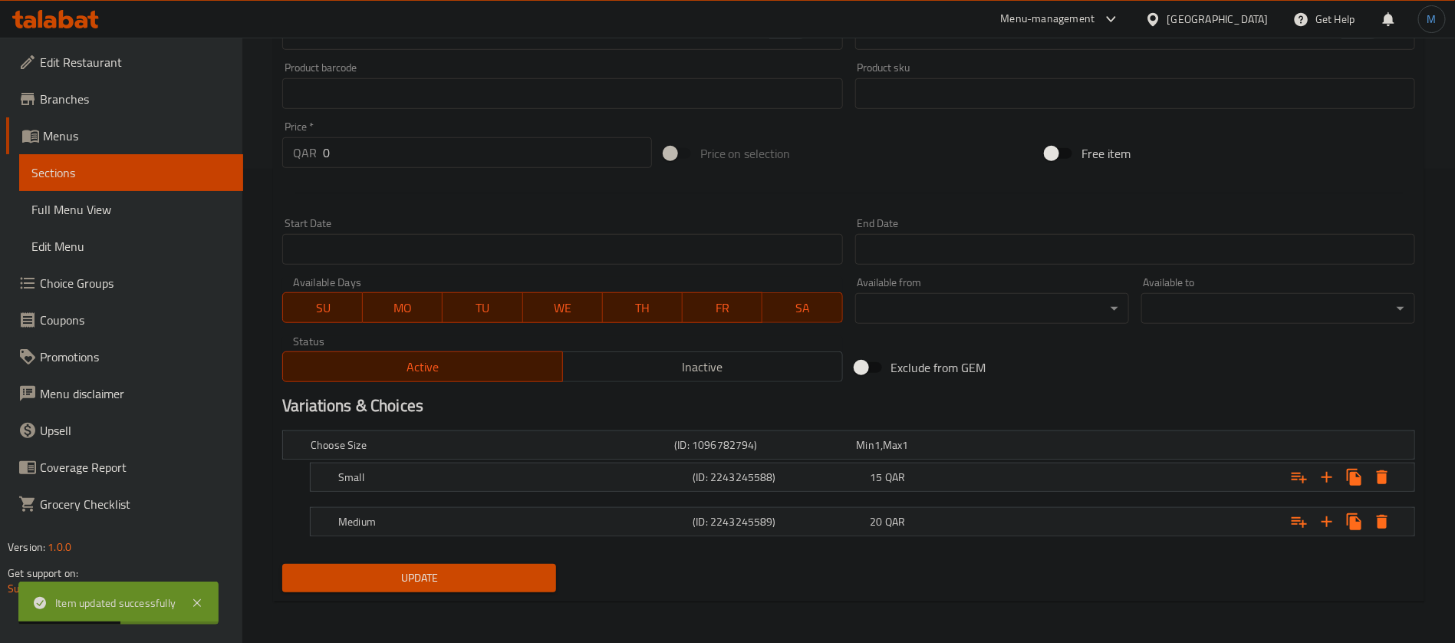
click at [586, 412] on h2 "Variations & Choices" at bounding box center [848, 405] width 1133 height 23
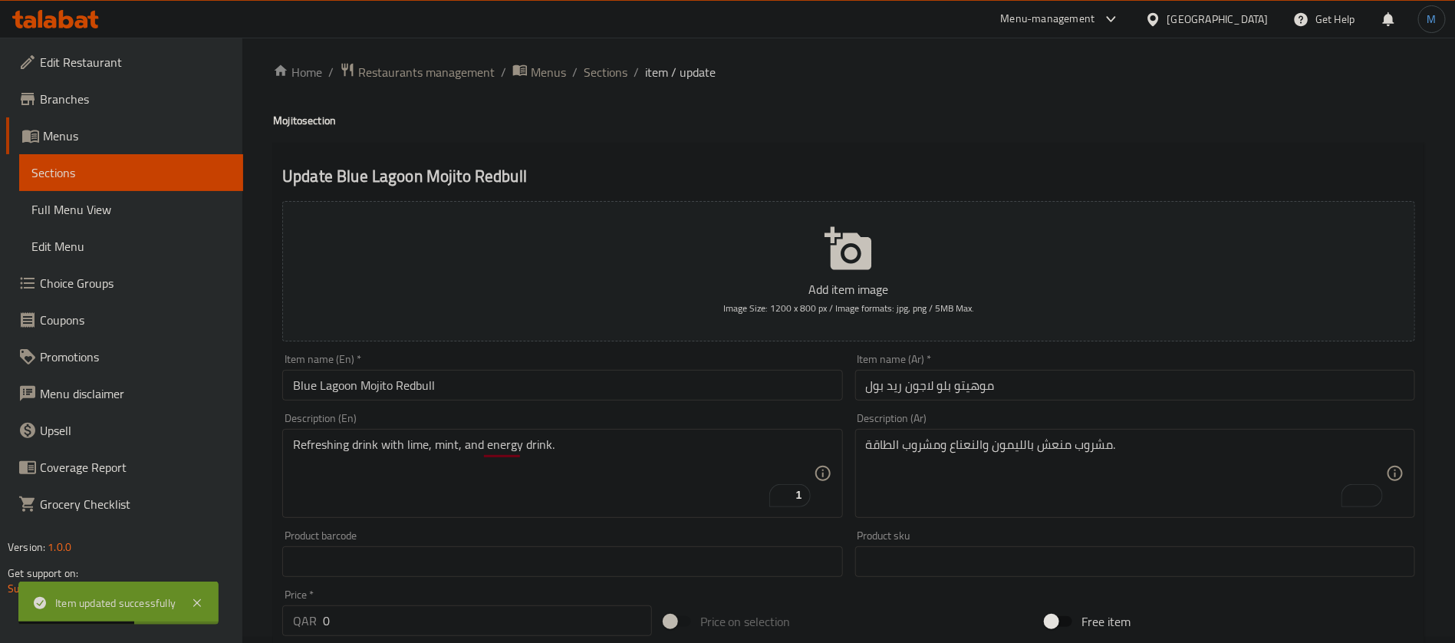
scroll to position [0, 0]
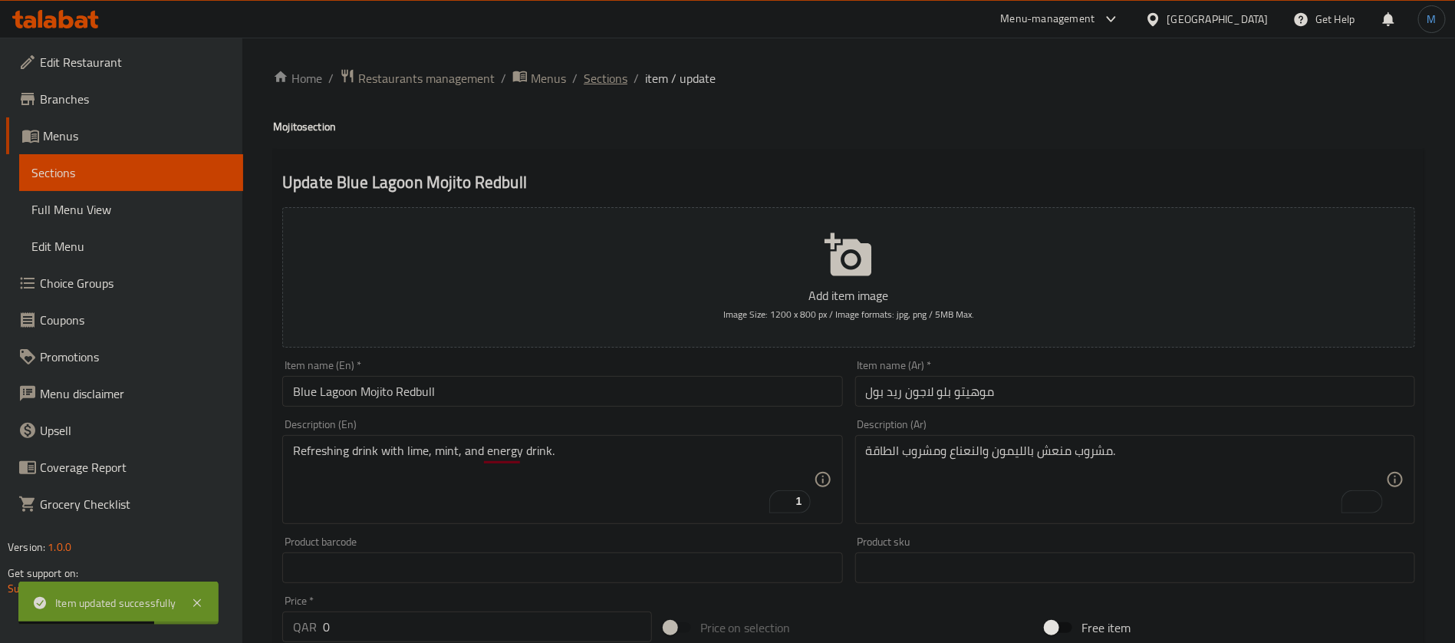
click at [625, 75] on span "Sections" at bounding box center [606, 78] width 44 height 18
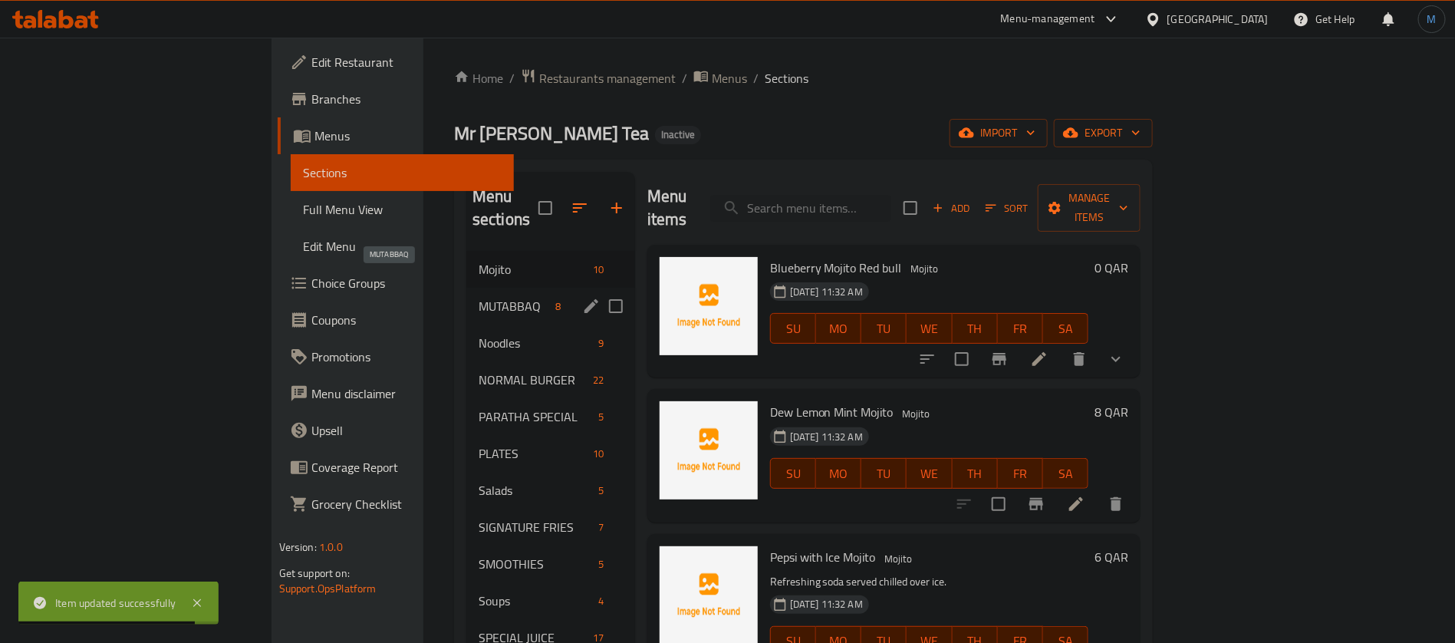
click at [479, 297] on span "MUTABBAQ" at bounding box center [514, 306] width 71 height 18
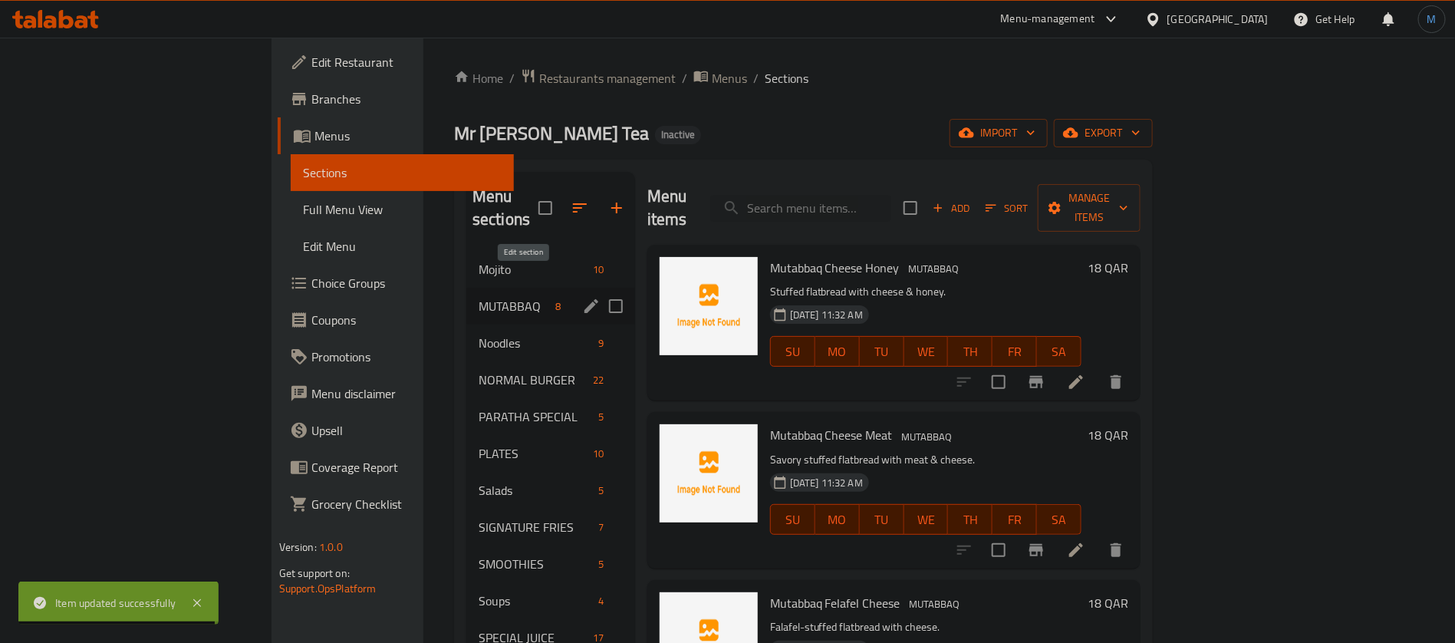
click at [582, 297] on icon "edit" at bounding box center [591, 306] width 18 height 18
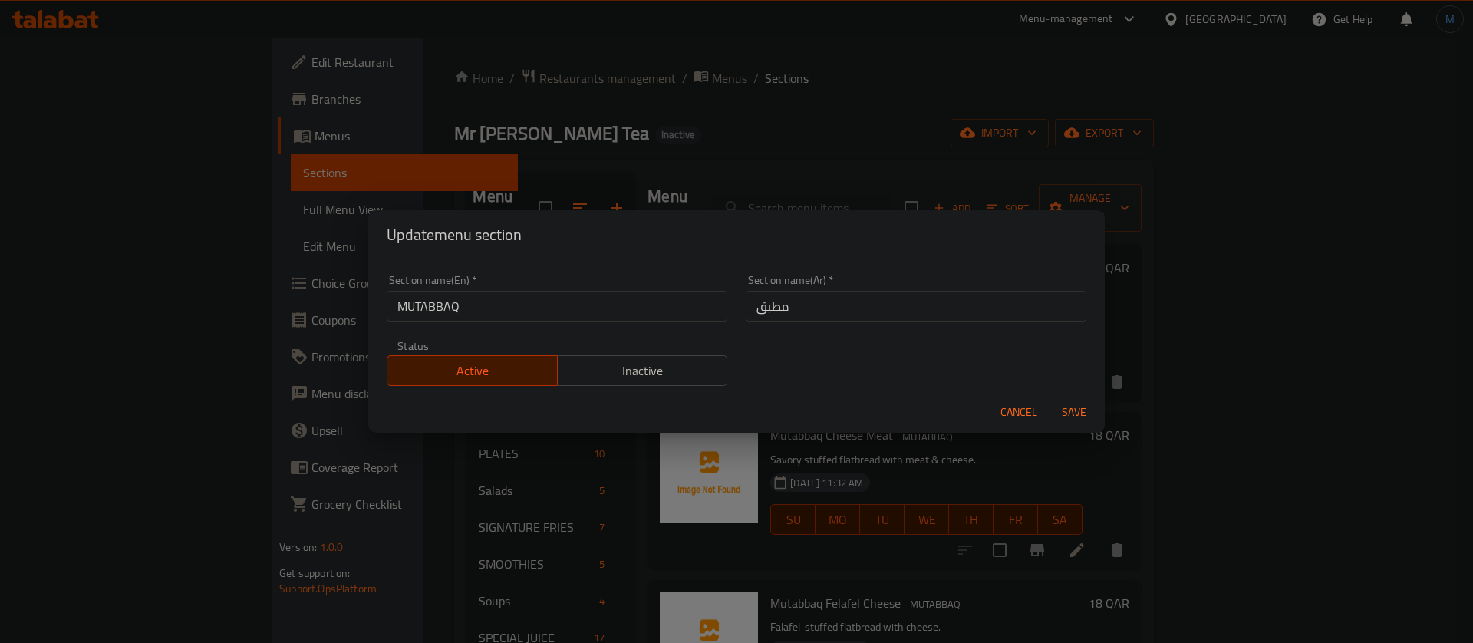
click at [637, 298] on input "MUTABBAQ" at bounding box center [557, 306] width 341 height 31
type input "Mutabbaq"
click at [1049, 398] on button "Save" at bounding box center [1073, 412] width 49 height 28
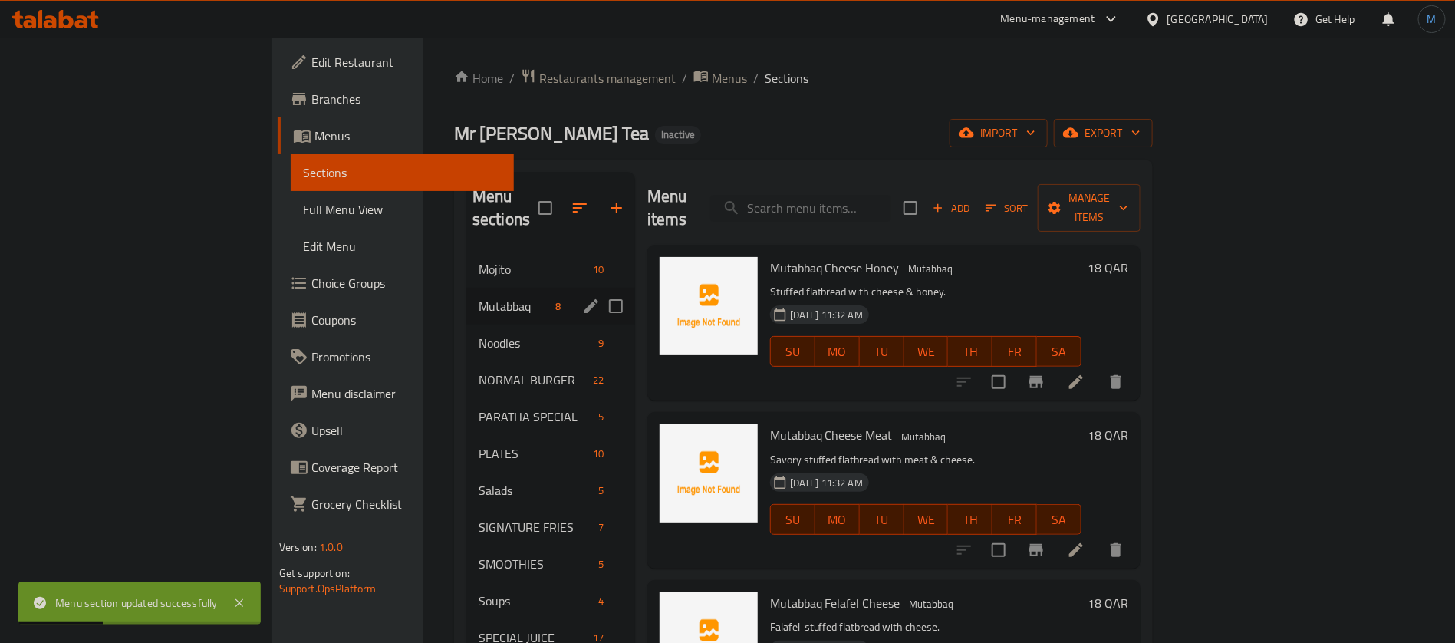
click at [1098, 368] on li at bounding box center [1076, 382] width 43 height 28
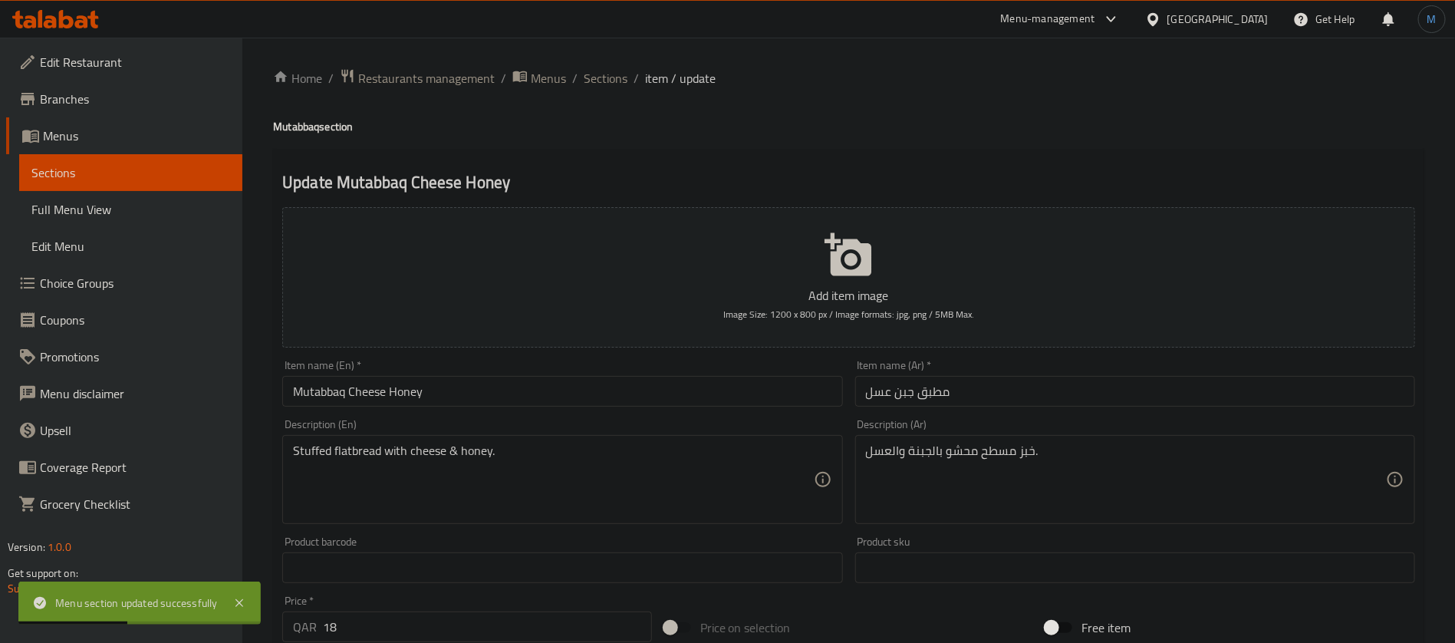
click at [519, 393] on input "Mutabbaq Cheese Honey" at bounding box center [562, 391] width 560 height 31
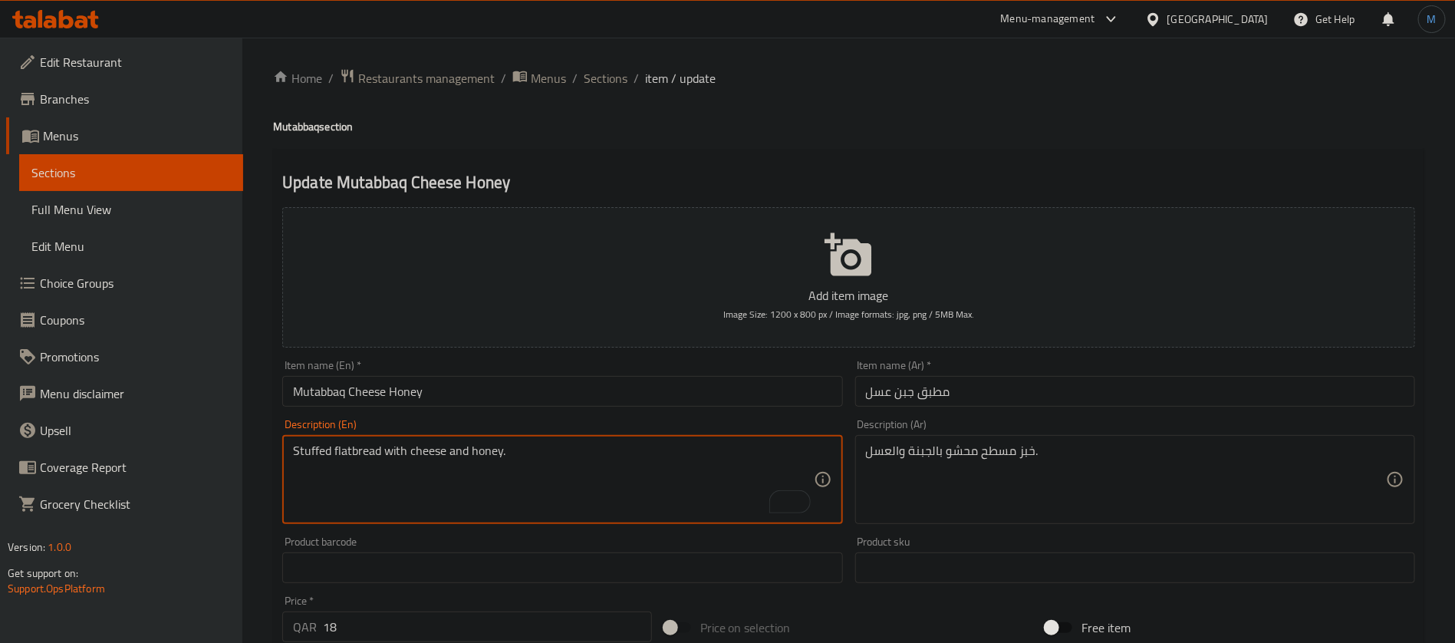
type textarea "Stuffed flatbread with cheese and honey."
click at [703, 374] on div "Item name (En)   * Mutabbaq Cheese Honey Item name (En) *" at bounding box center [562, 383] width 560 height 47
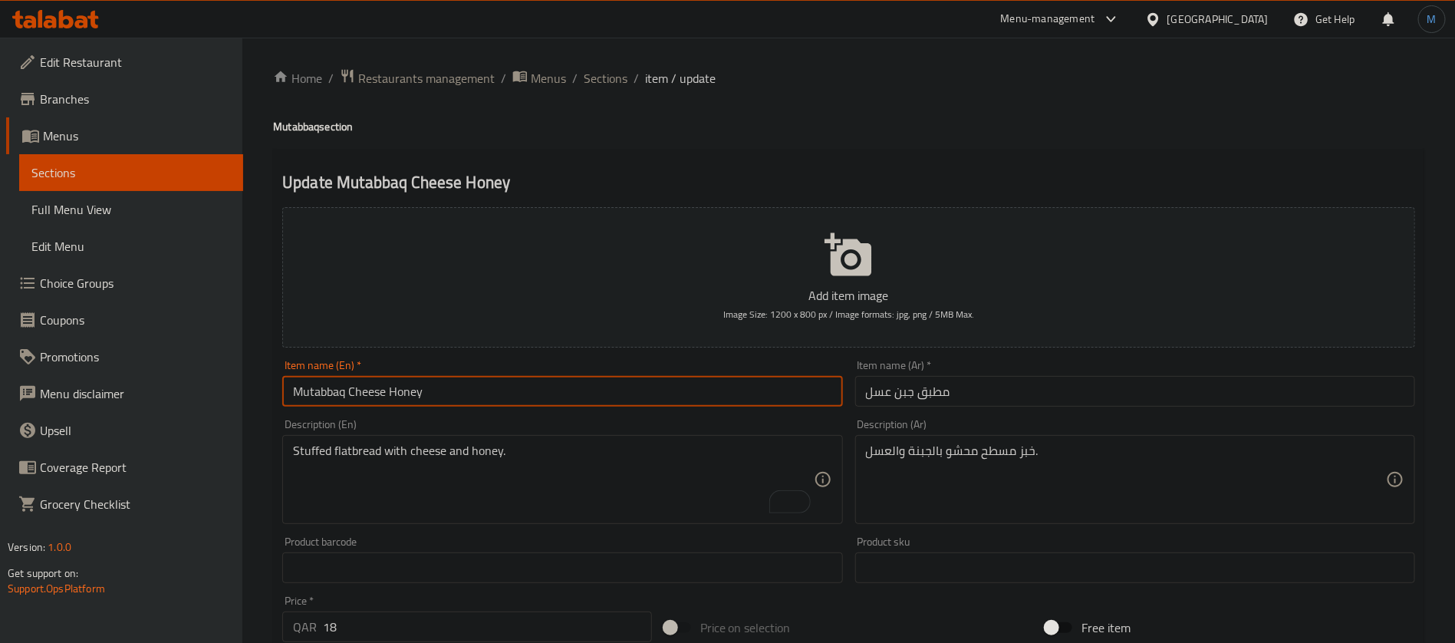
click at [545, 389] on input "Mutabbaq Cheese Honey" at bounding box center [562, 391] width 560 height 31
click at [614, 74] on span "Sections" at bounding box center [606, 78] width 44 height 18
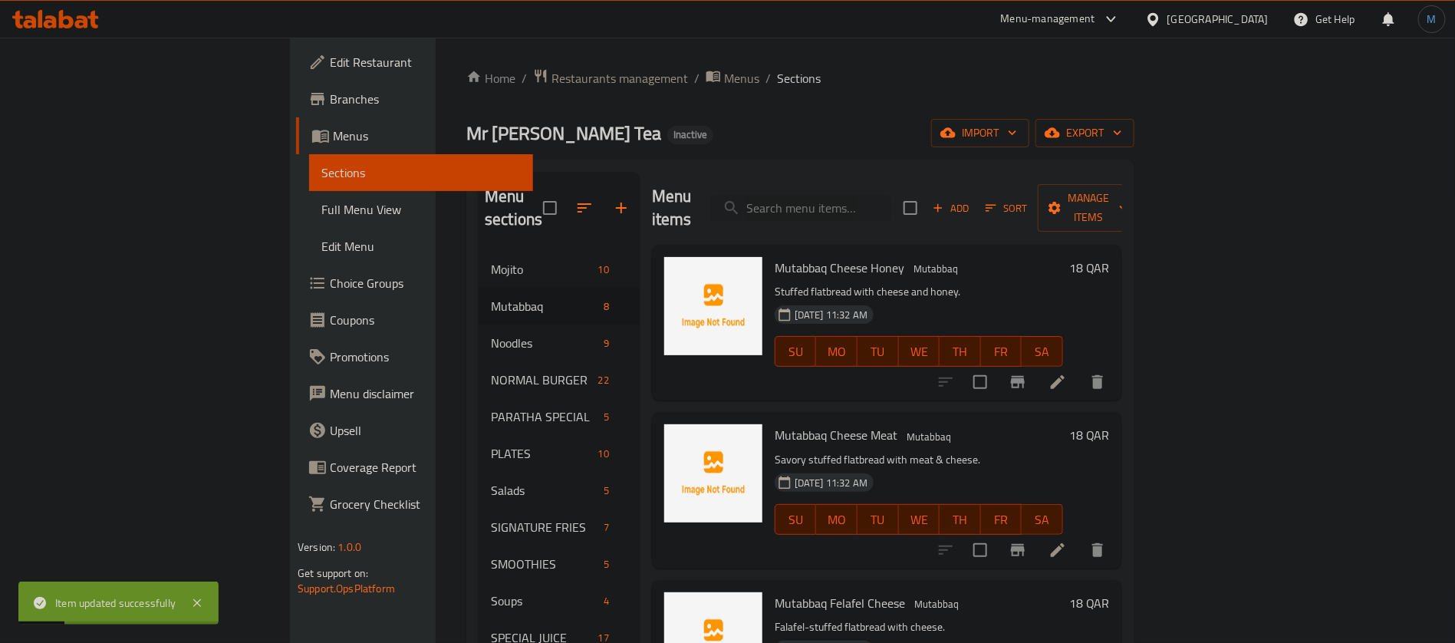
click at [1079, 536] on li at bounding box center [1057, 550] width 43 height 28
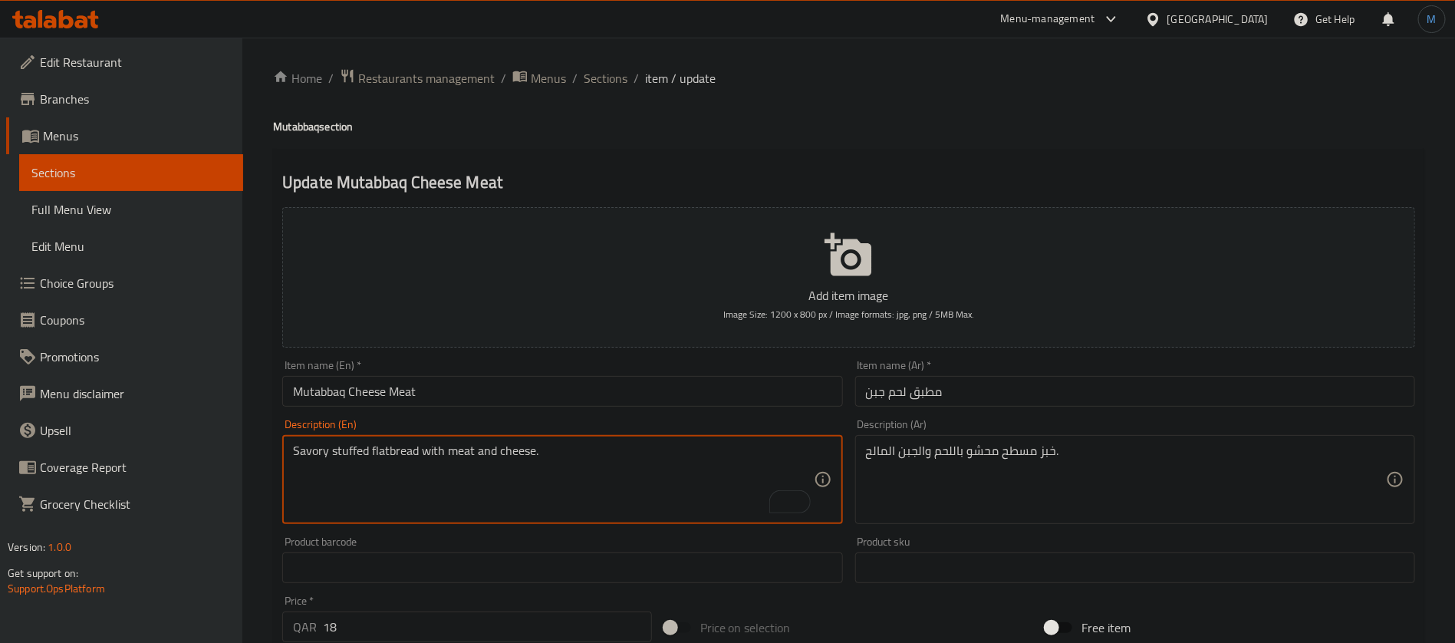
type textarea "Savory stuffed flatbread with meat and cheese."
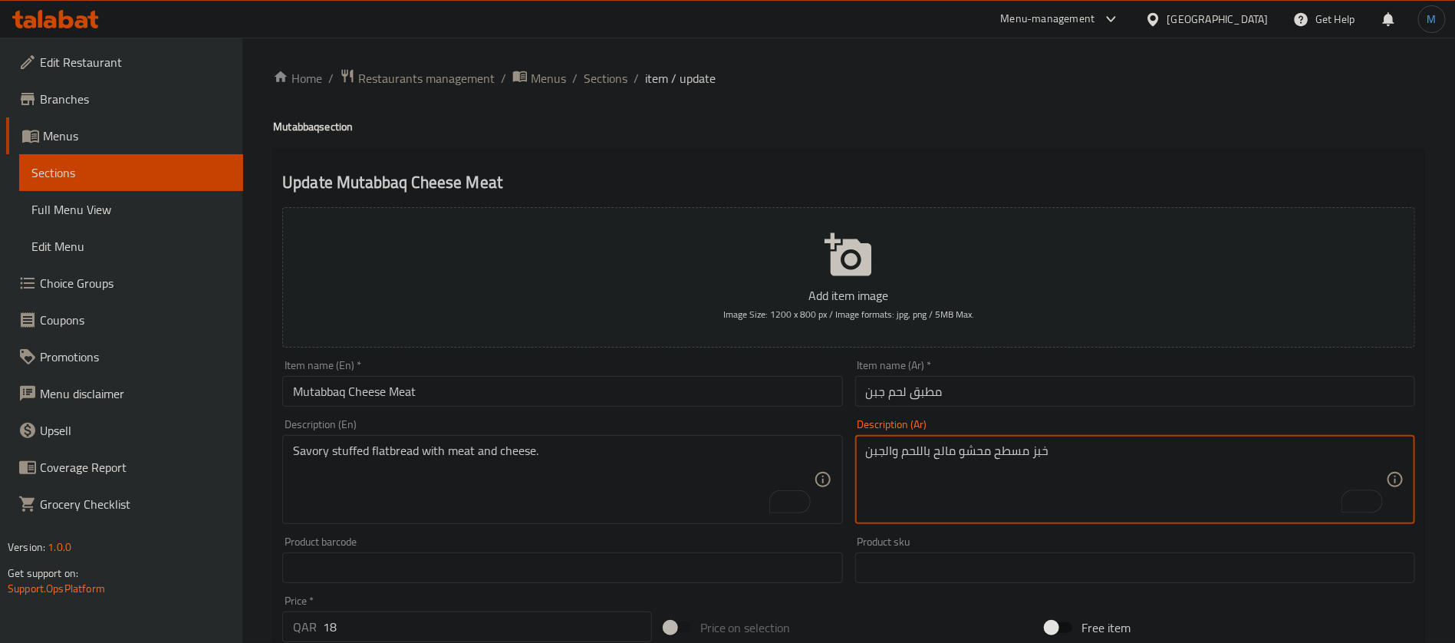
type textarea "خبز مسطح محشو مالح باللحم والجبن"
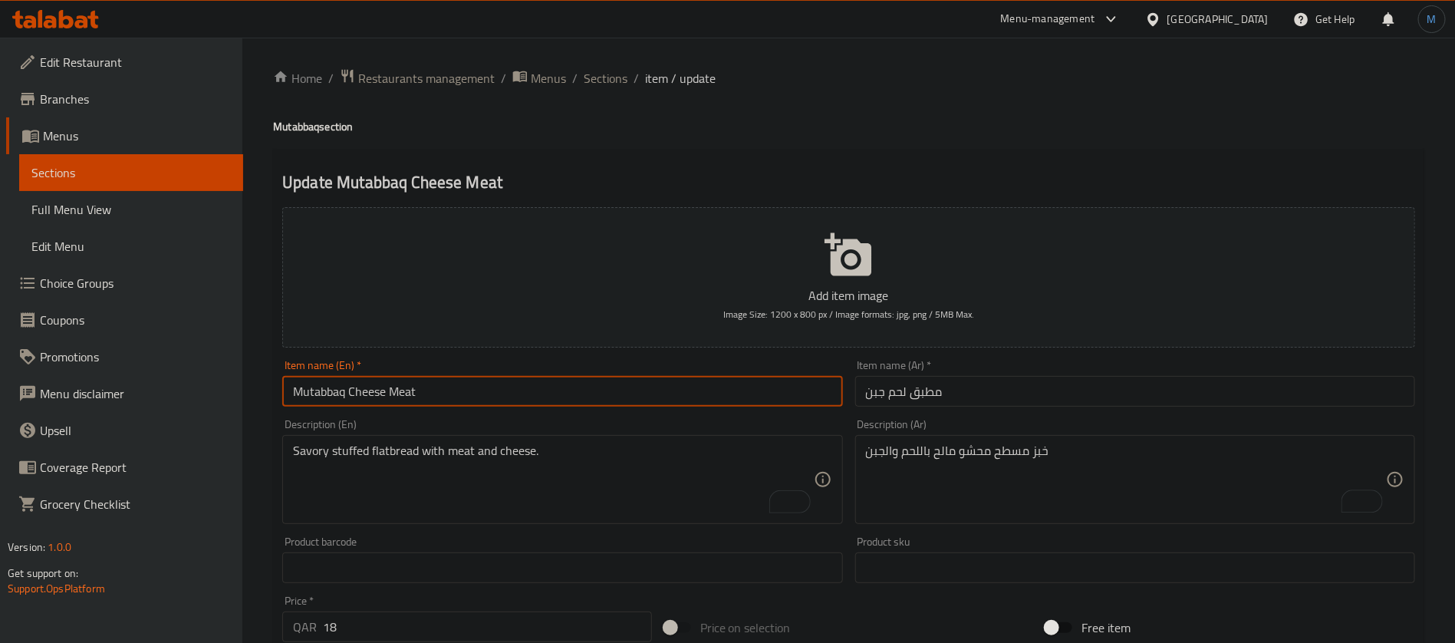
click at [548, 404] on input "Mutabbaq Cheese Meat" at bounding box center [562, 391] width 560 height 31
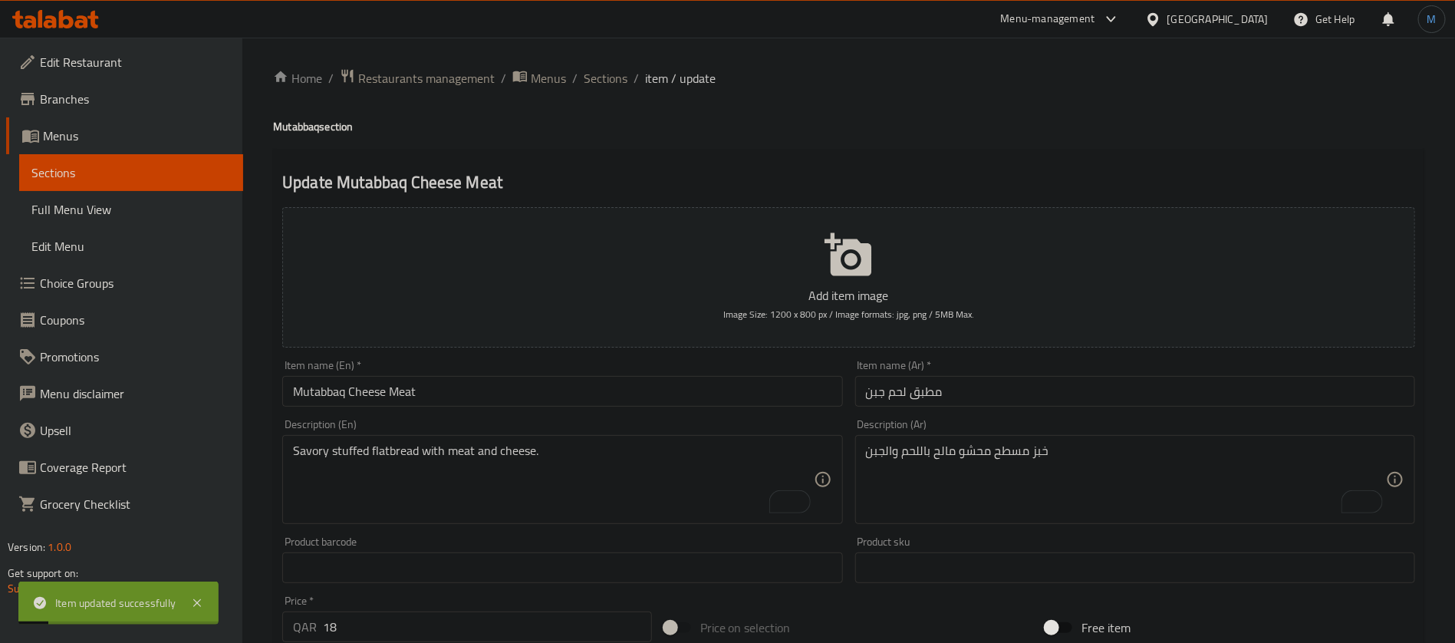
click at [620, 92] on div "Home / Restaurants management / Menus / Sections / item / update Mutabbaq secti…" at bounding box center [848, 560] width 1151 height 985
click at [617, 83] on span "Sections" at bounding box center [606, 78] width 44 height 18
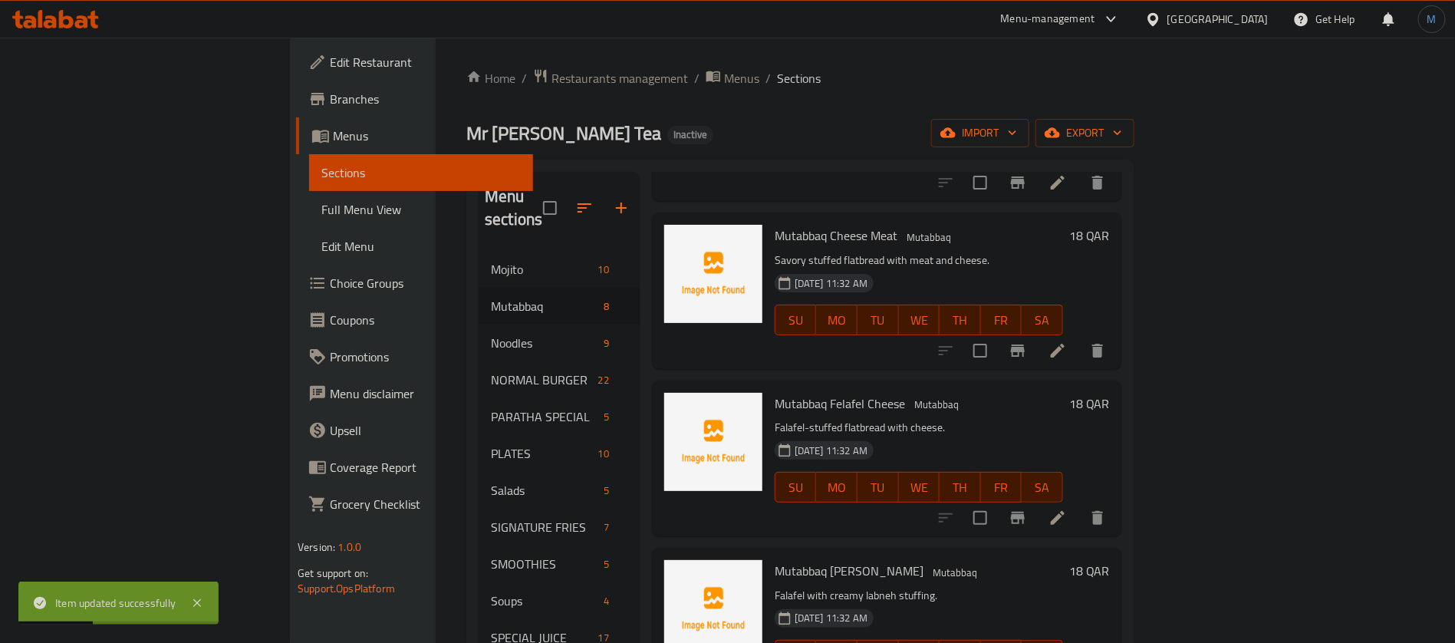
scroll to position [230, 0]
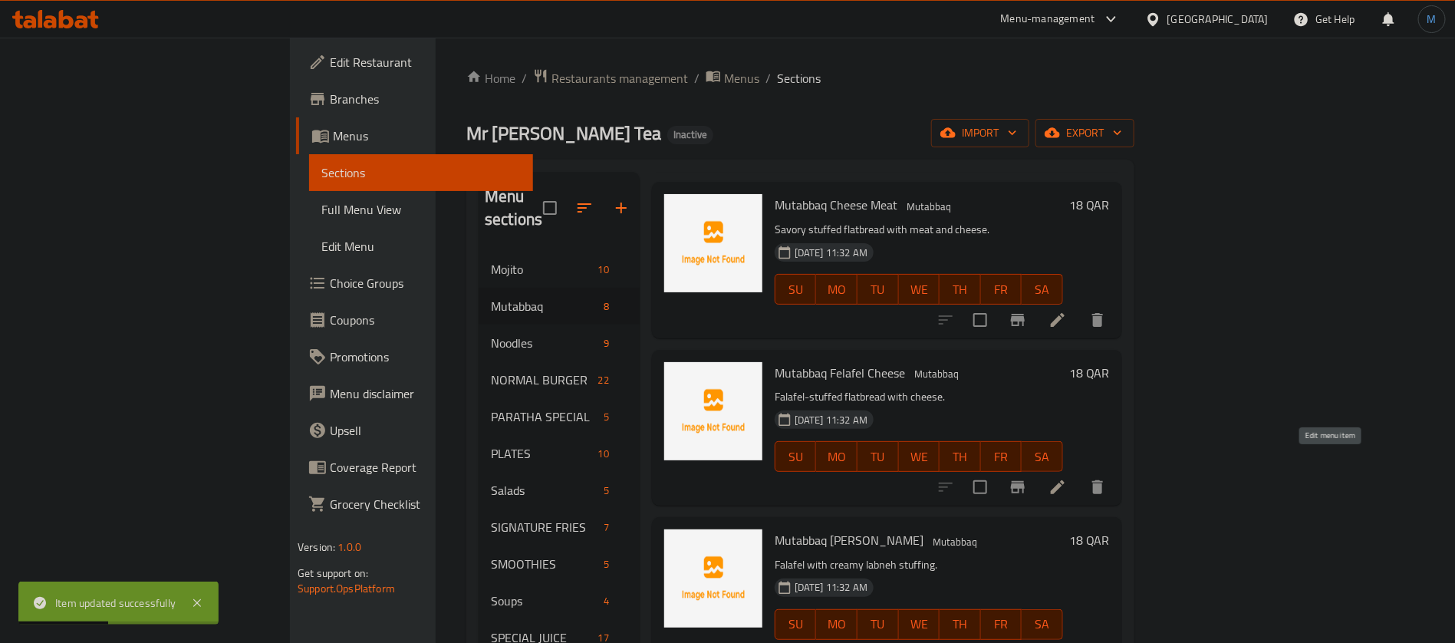
click at [1067, 478] on icon at bounding box center [1058, 487] width 18 height 18
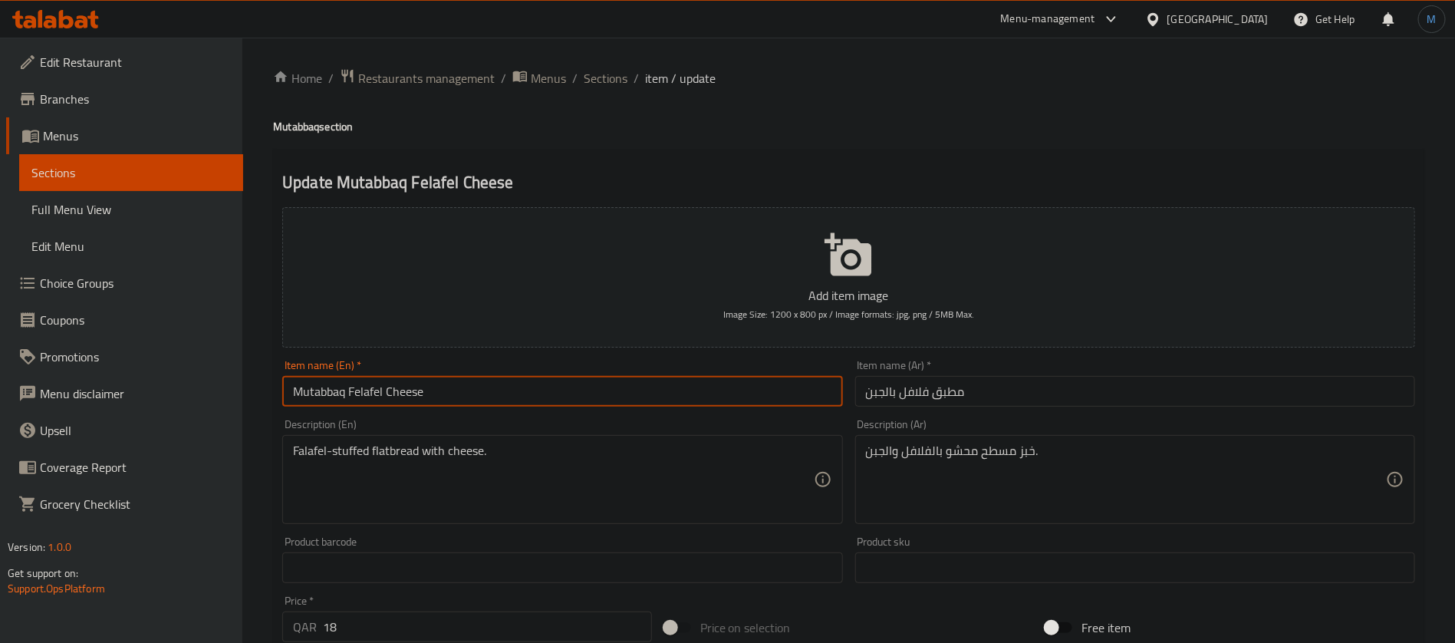
click at [609, 393] on input "Mutabbaq Felafel Cheese" at bounding box center [562, 391] width 560 height 31
click at [596, 71] on span "Sections" at bounding box center [606, 78] width 44 height 18
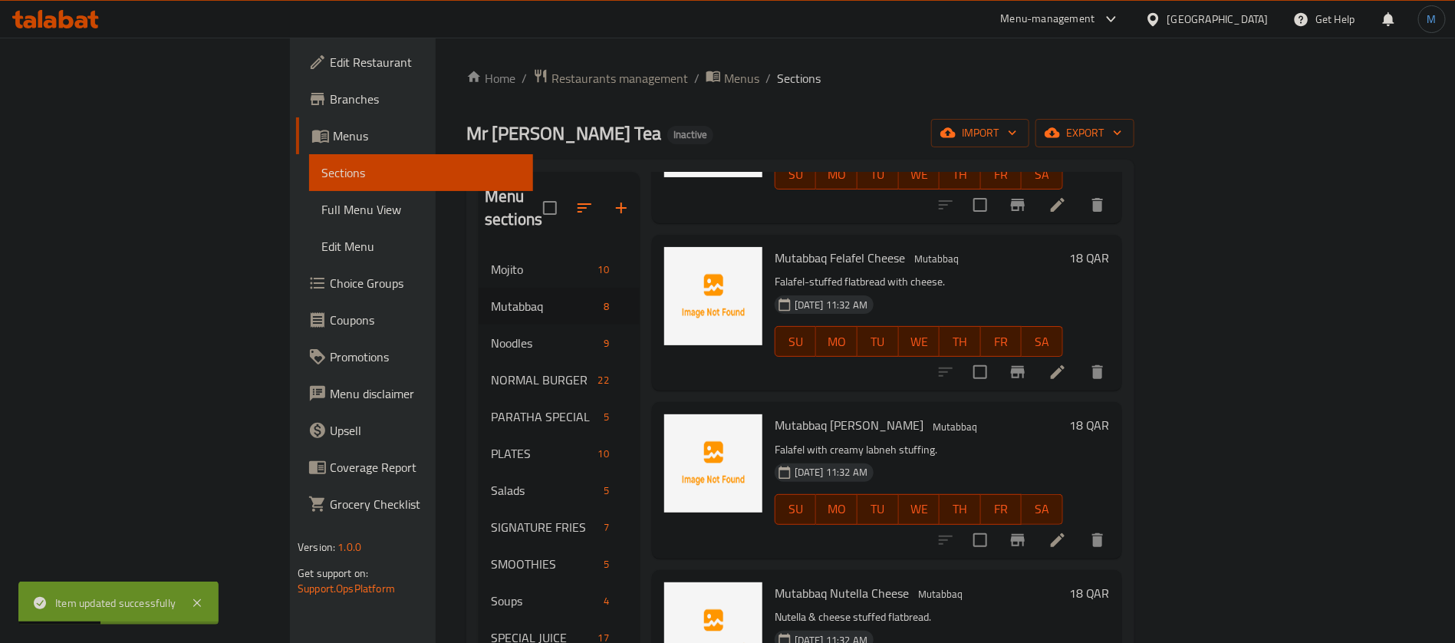
scroll to position [460, 0]
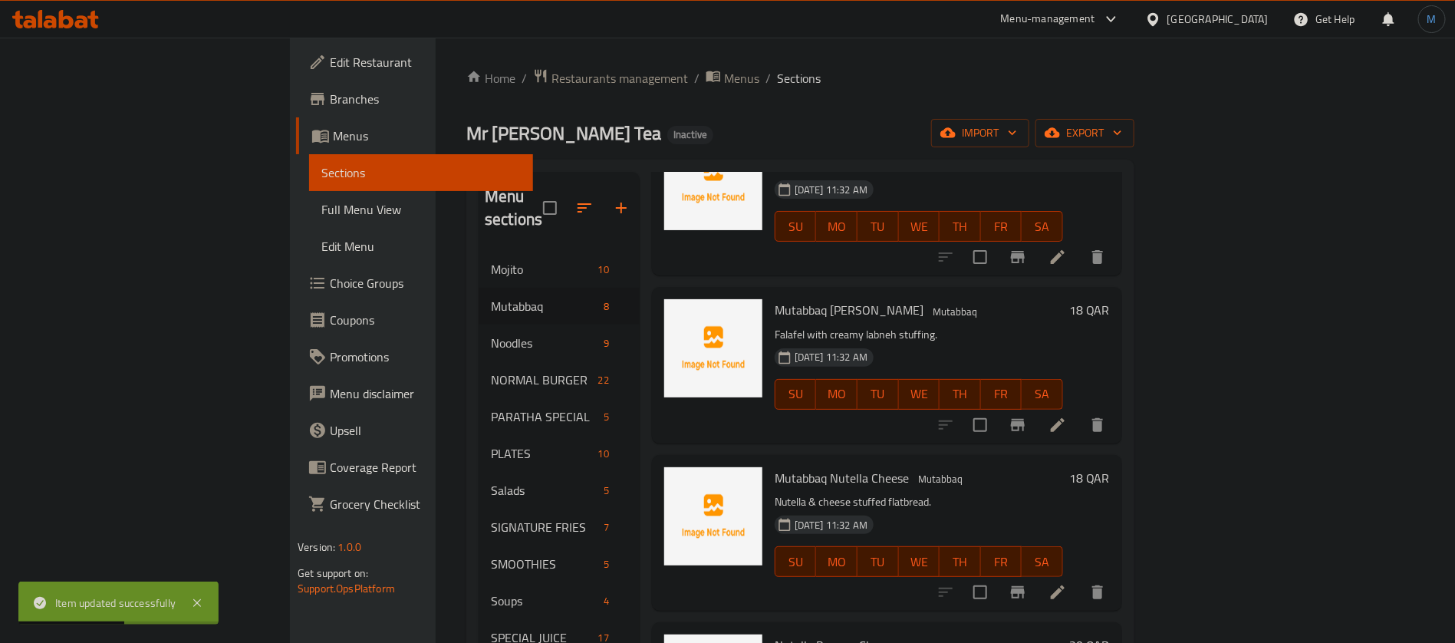
click at [1079, 411] on li at bounding box center [1057, 425] width 43 height 28
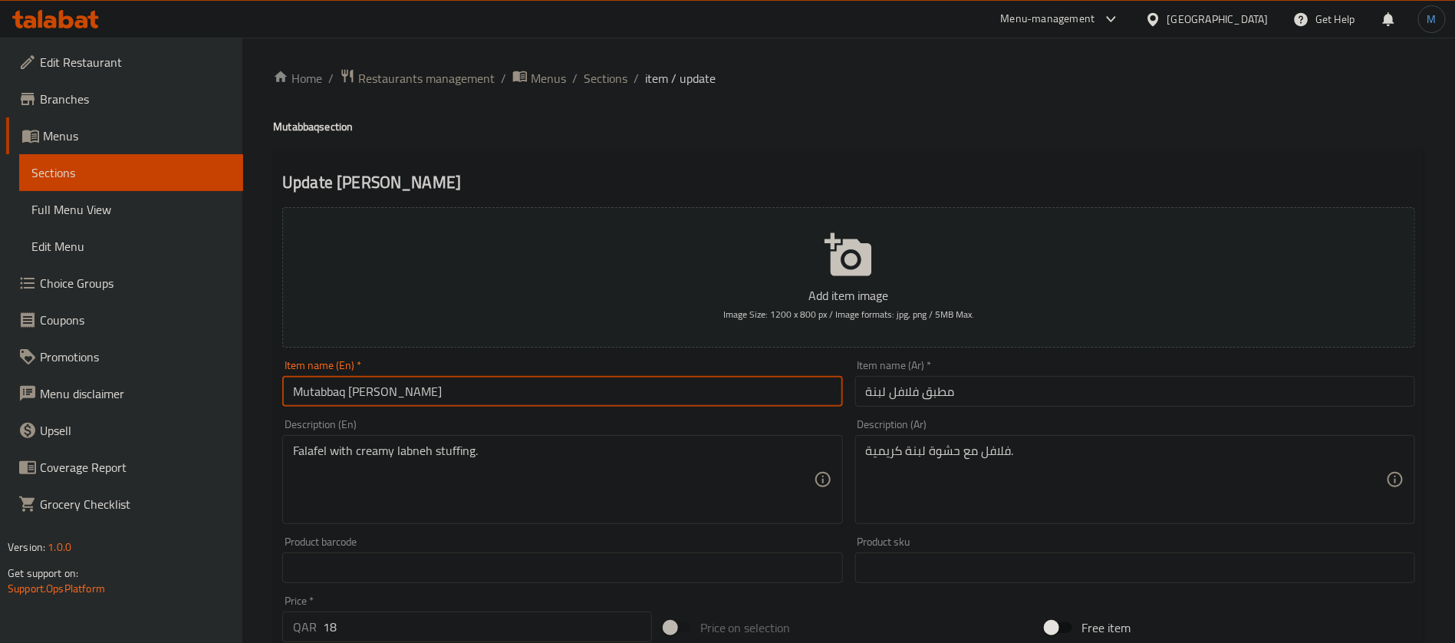
click at [663, 393] on input "Mutabbaq Felafel Lebnah" at bounding box center [562, 391] width 560 height 31
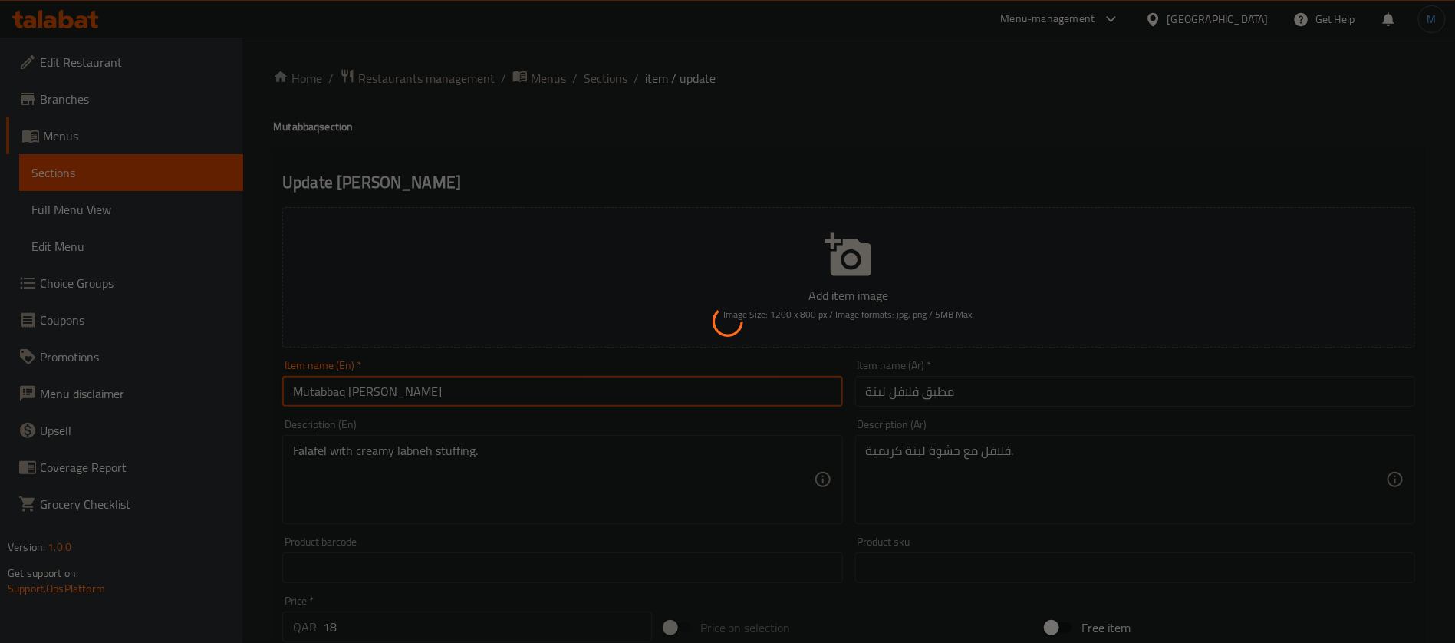
click at [372, 383] on div at bounding box center [727, 321] width 1455 height 643
click at [375, 391] on div at bounding box center [727, 321] width 1455 height 643
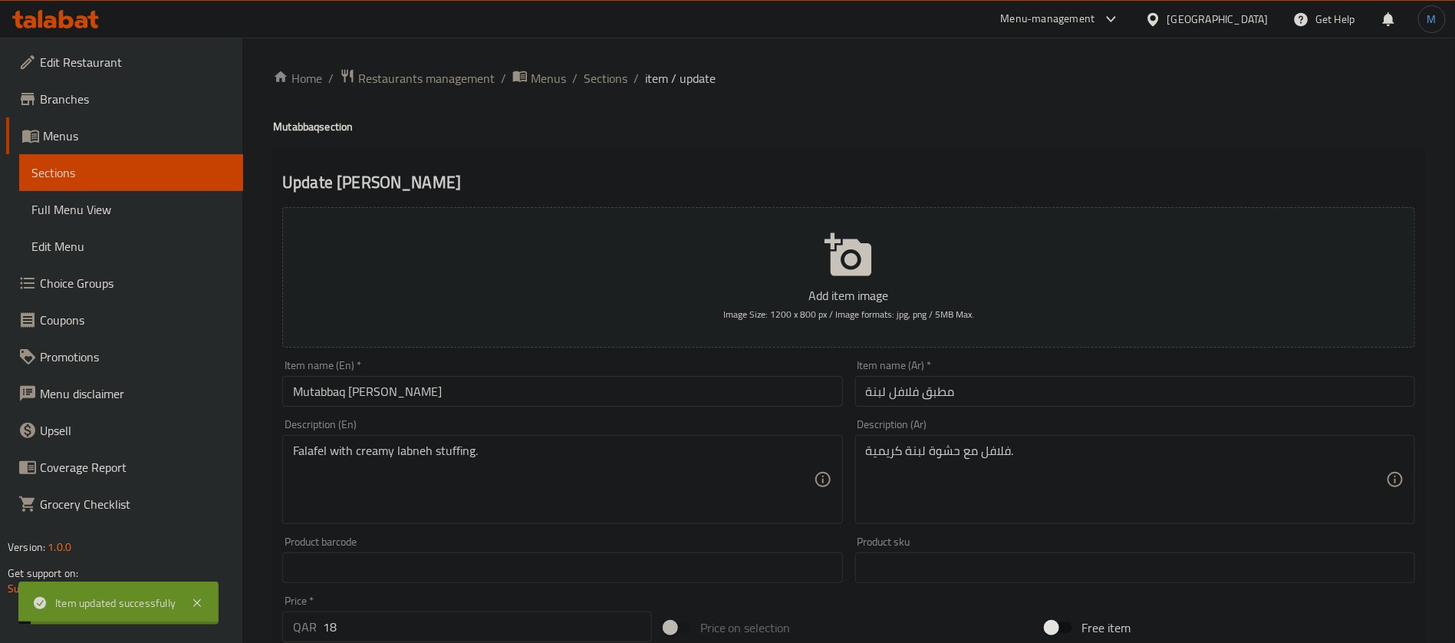
click at [375, 391] on input "Mutabbaq Felafel Lebnah" at bounding box center [562, 391] width 560 height 31
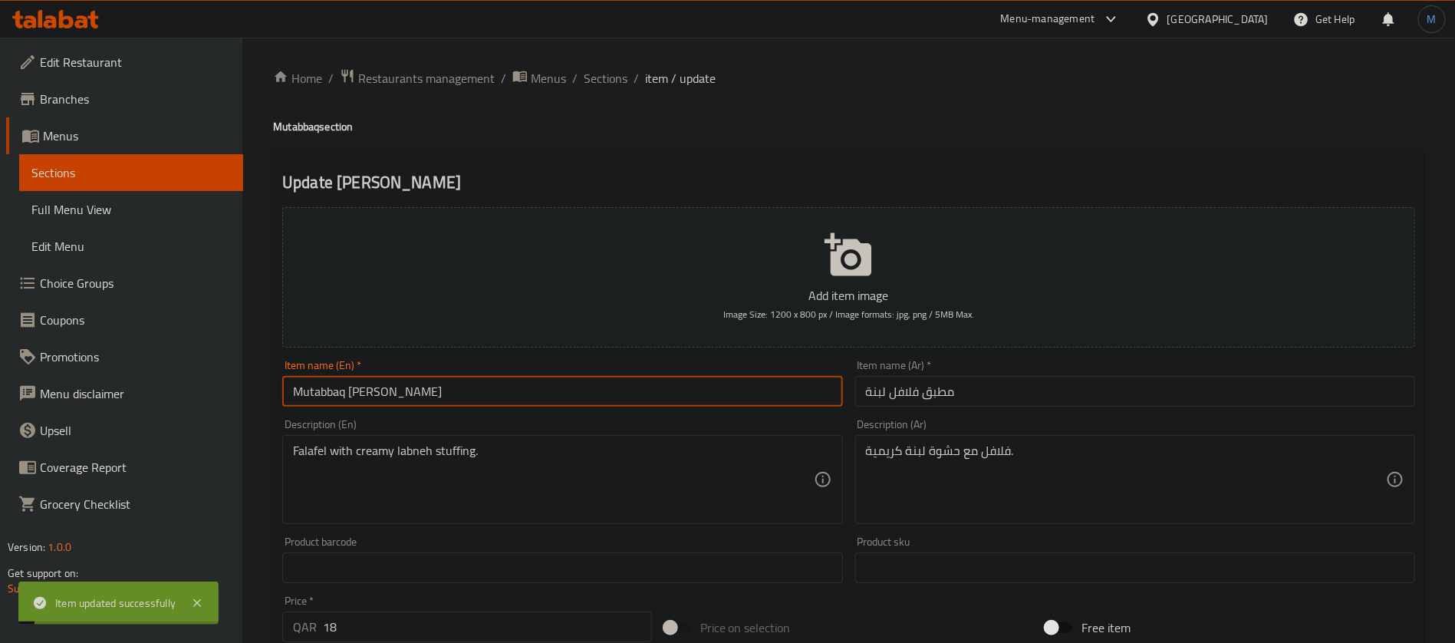
click at [375, 391] on input "Mutabbaq Felafel Lebnah" at bounding box center [562, 391] width 560 height 31
paste input "alafel"
type input "Mutabbaq Falafel Lebnah"
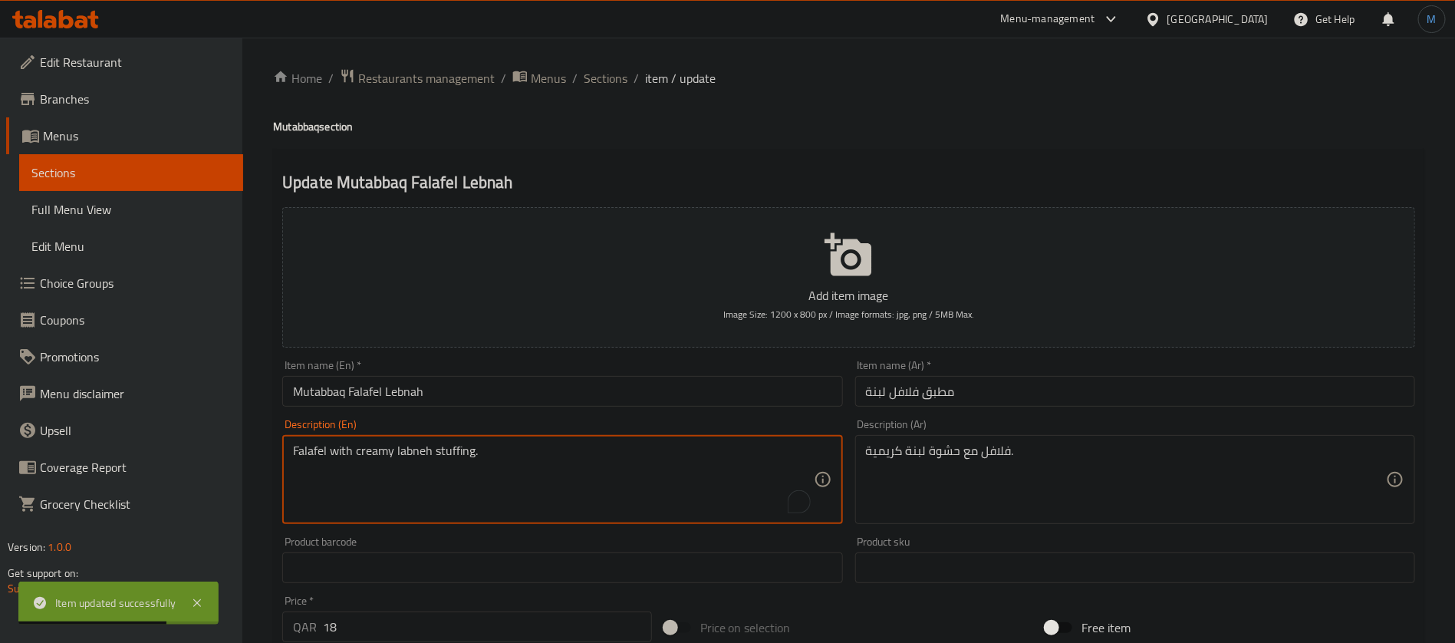
click at [302, 468] on textarea "Falafel with creamy labneh stuffing." at bounding box center [553, 479] width 520 height 73
paste textarea "To enrich screen reader interactions, please activate Accessibility in Grammarl…"
type textarea "Falafel with creamy labneh stuffing."
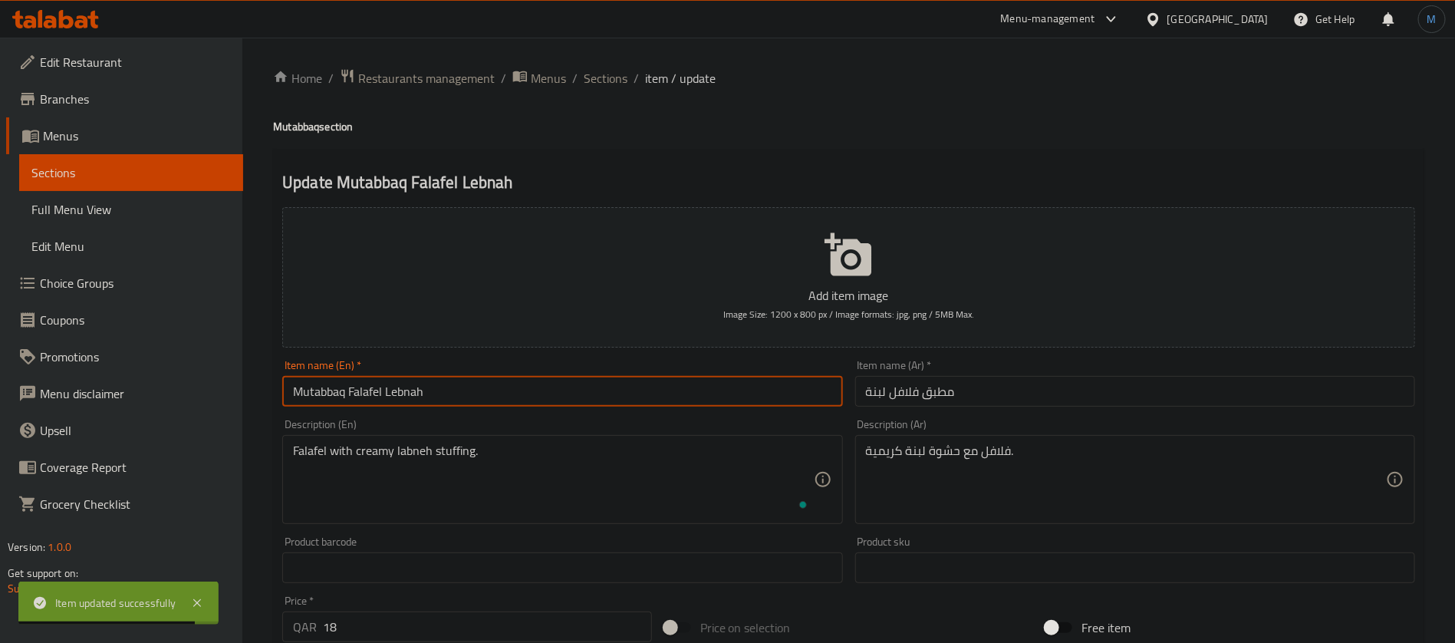
click at [493, 395] on input "Mutabbaq Falafel Lebnah" at bounding box center [562, 391] width 560 height 31
click at [608, 75] on span "Sections" at bounding box center [606, 78] width 44 height 18
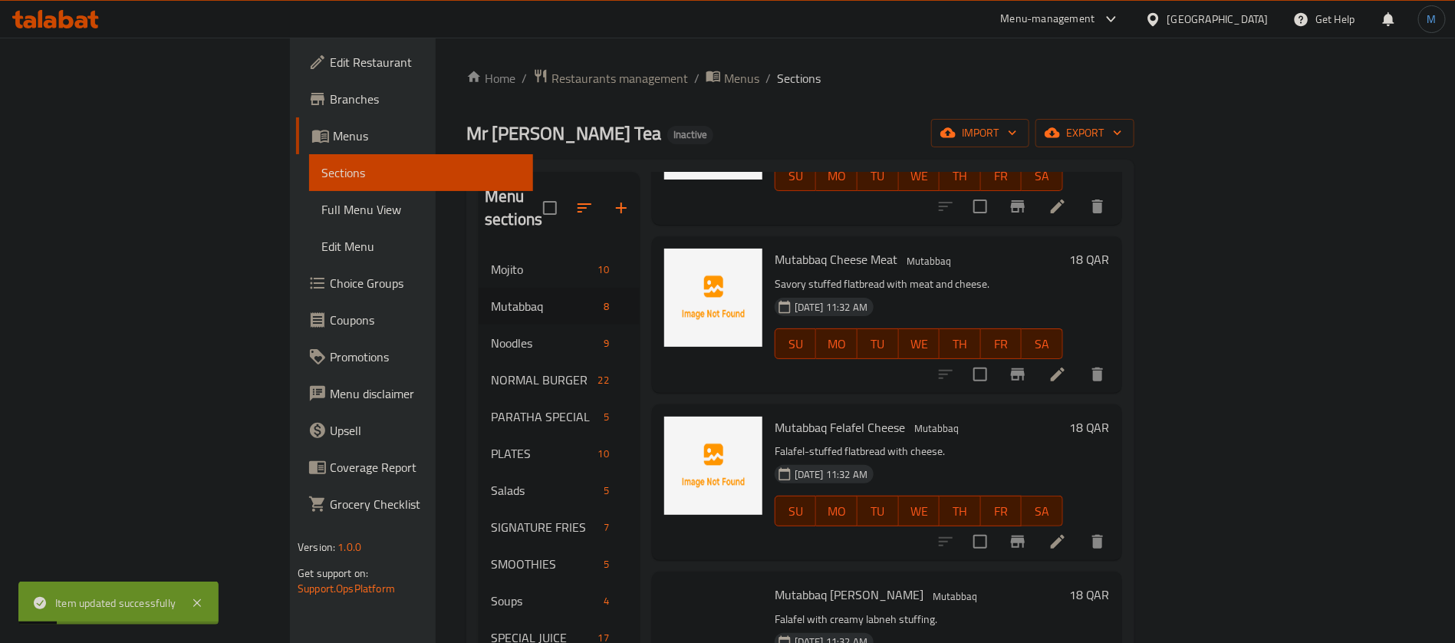
scroll to position [230, 0]
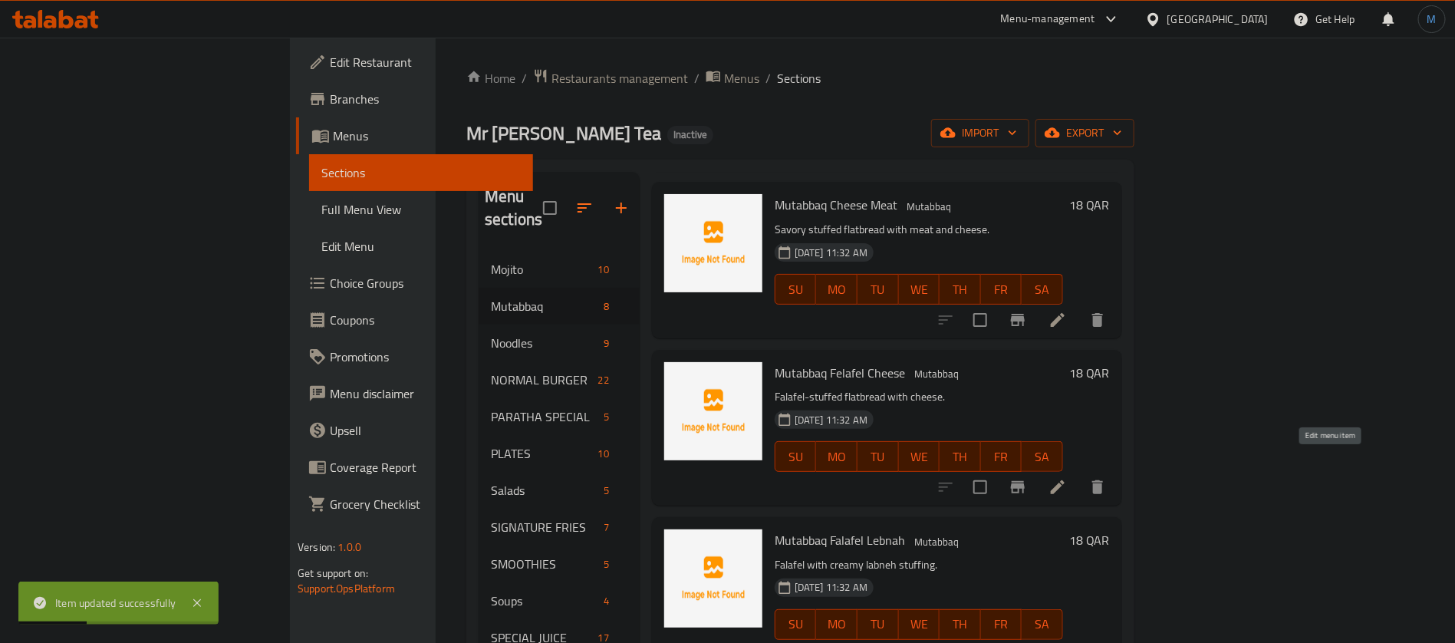
click at [1067, 478] on icon at bounding box center [1058, 487] width 18 height 18
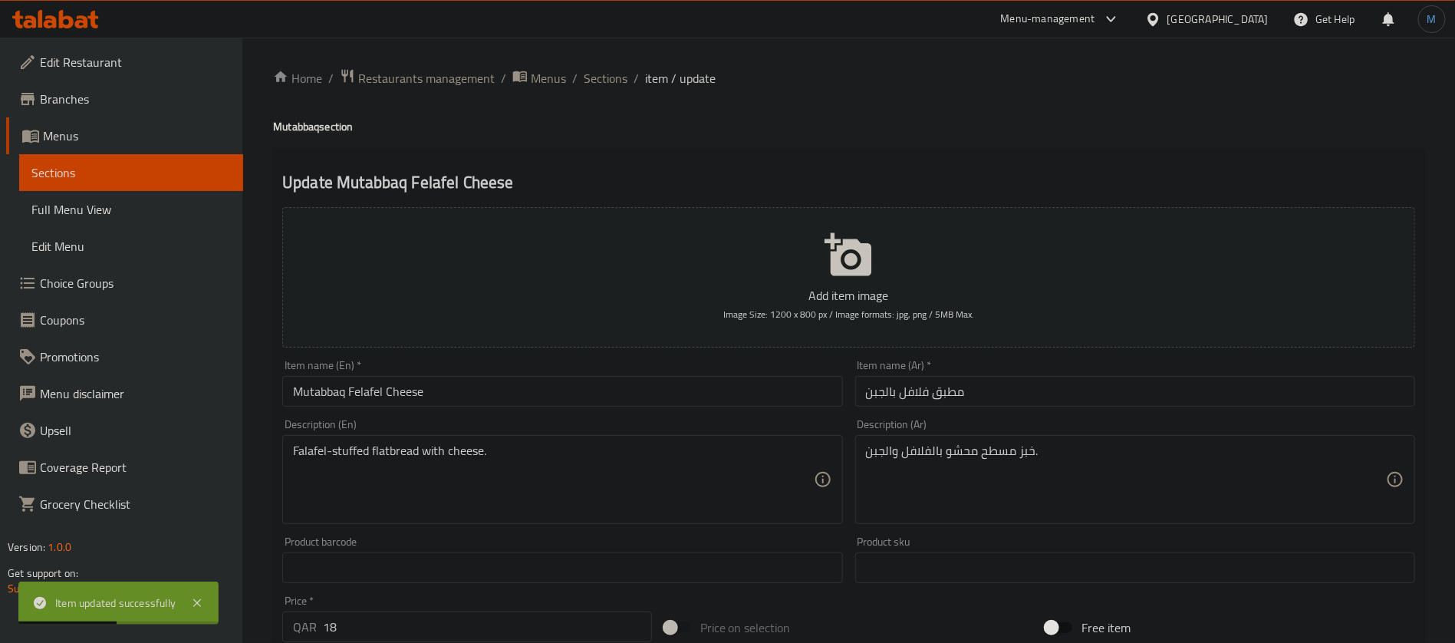
click at [358, 393] on input "Mutabbaq Felafel Cheese" at bounding box center [562, 391] width 560 height 31
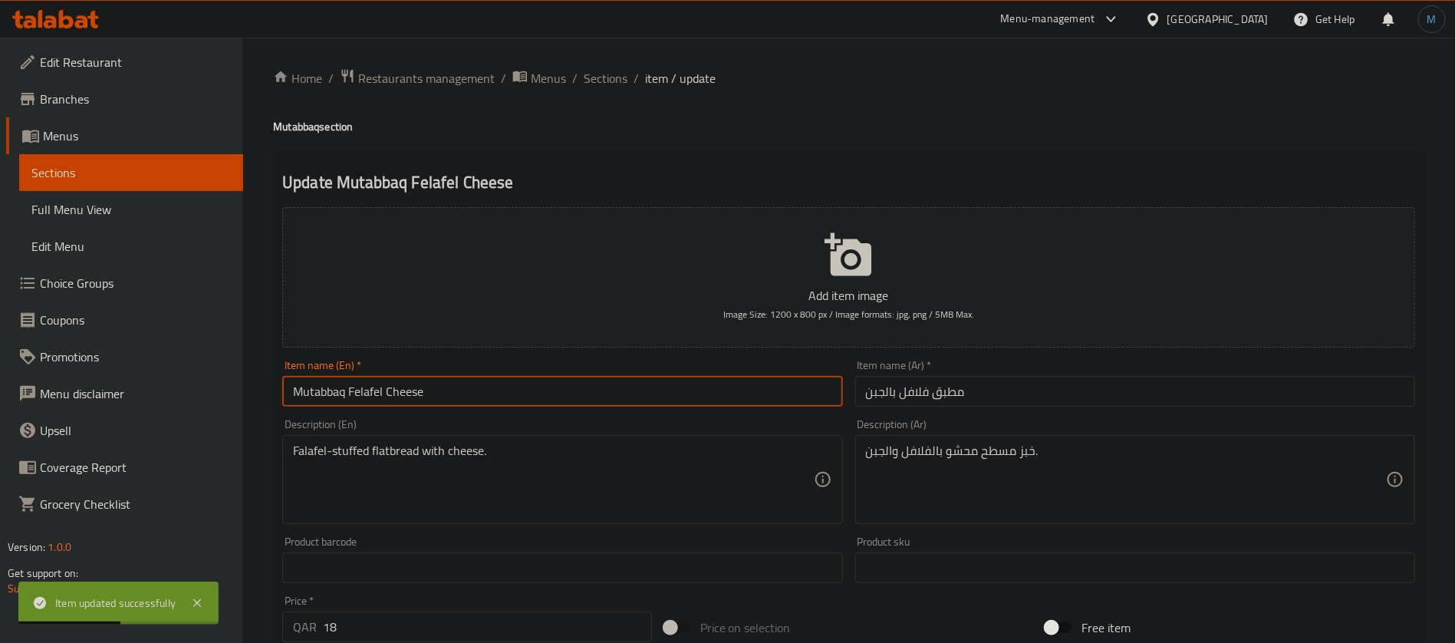
click at [358, 393] on input "Mutabbaq Felafel Cheese" at bounding box center [562, 391] width 560 height 31
paste input "alafel"
type input "Mutabbaq Falafel Cheese"
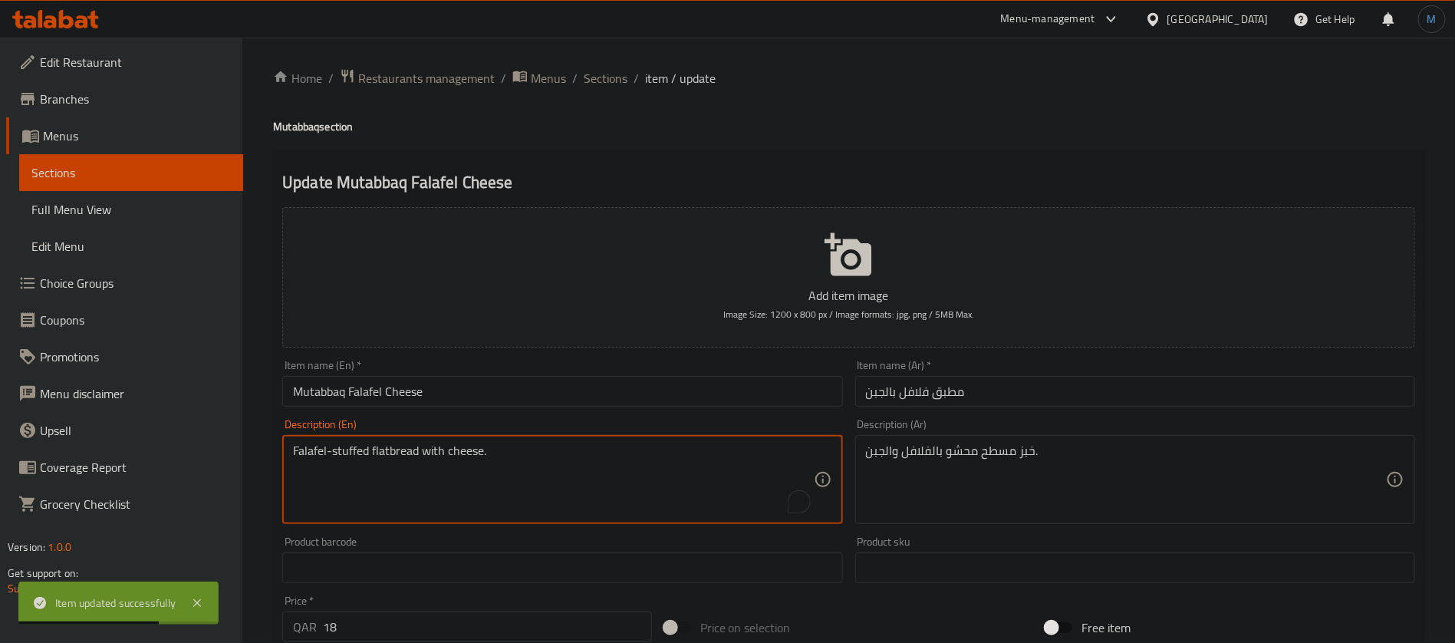
click at [298, 453] on textarea "Falafel-stuffed flatbread with cheese." at bounding box center [553, 479] width 520 height 73
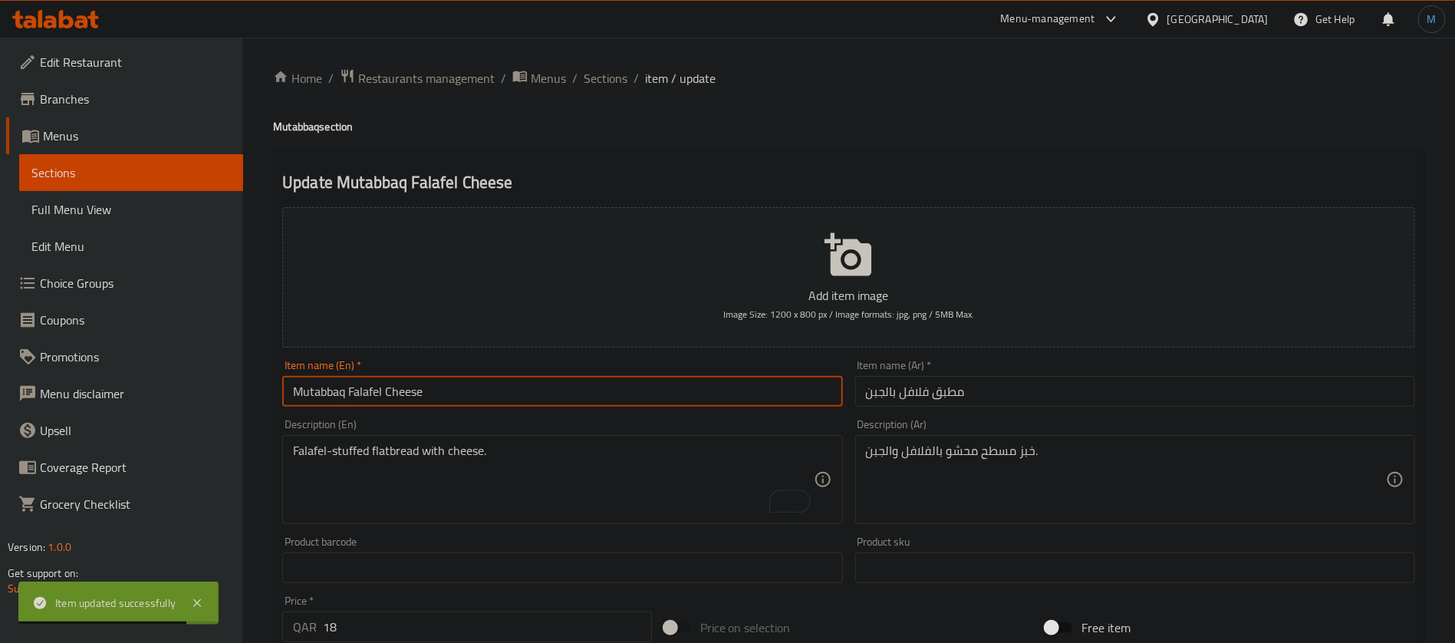
click at [383, 395] on input "Mutabbaq Falafel Cheese" at bounding box center [562, 391] width 560 height 31
click at [584, 85] on span "Sections" at bounding box center [606, 78] width 44 height 18
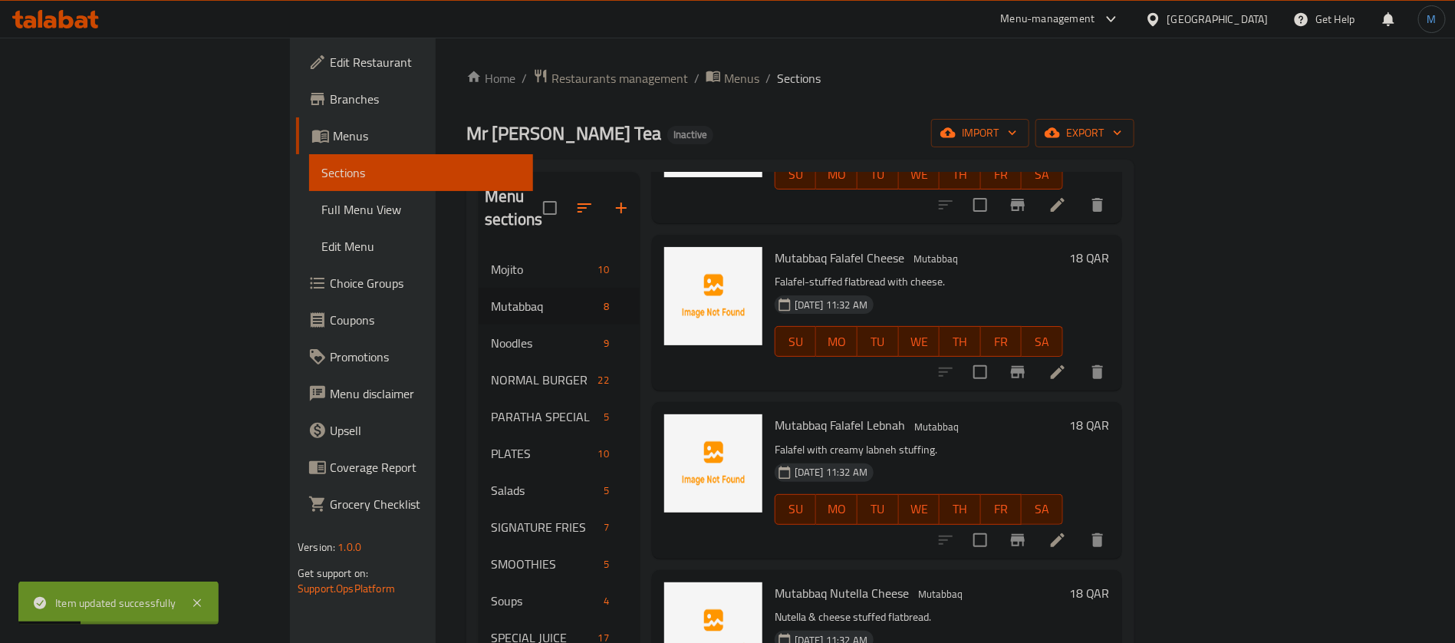
scroll to position [460, 0]
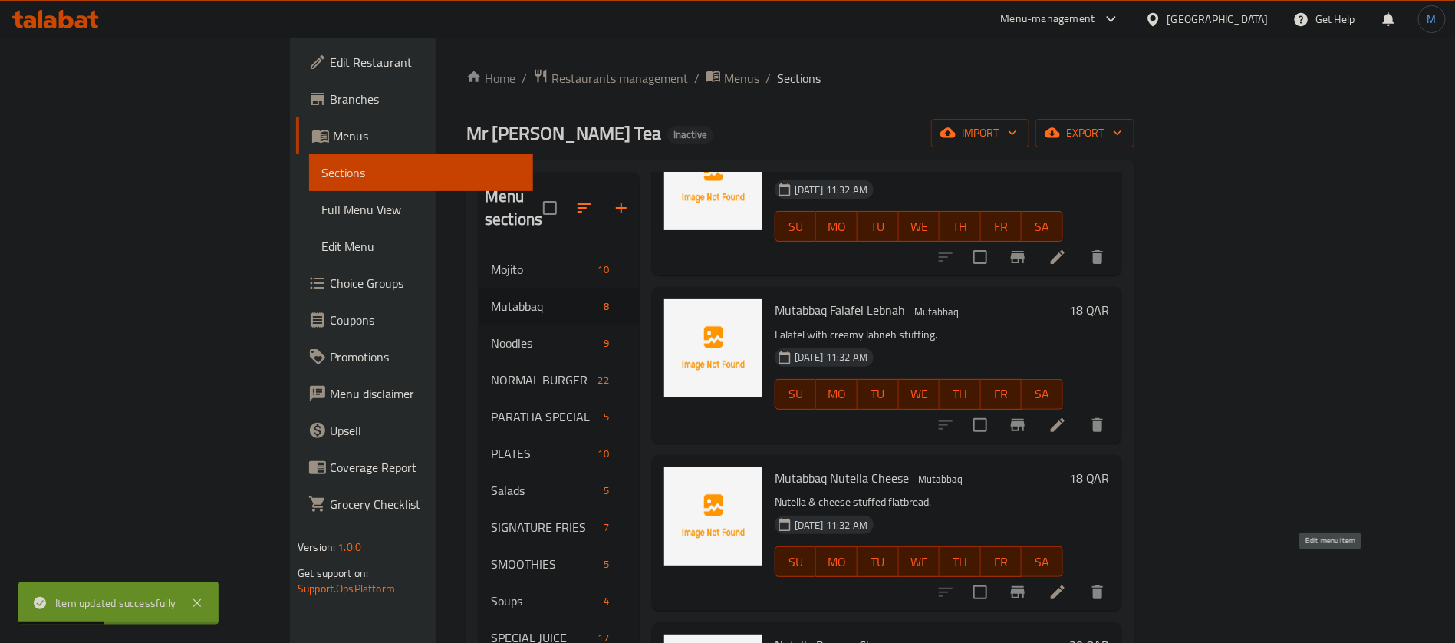
click at [1067, 583] on icon at bounding box center [1058, 592] width 18 height 18
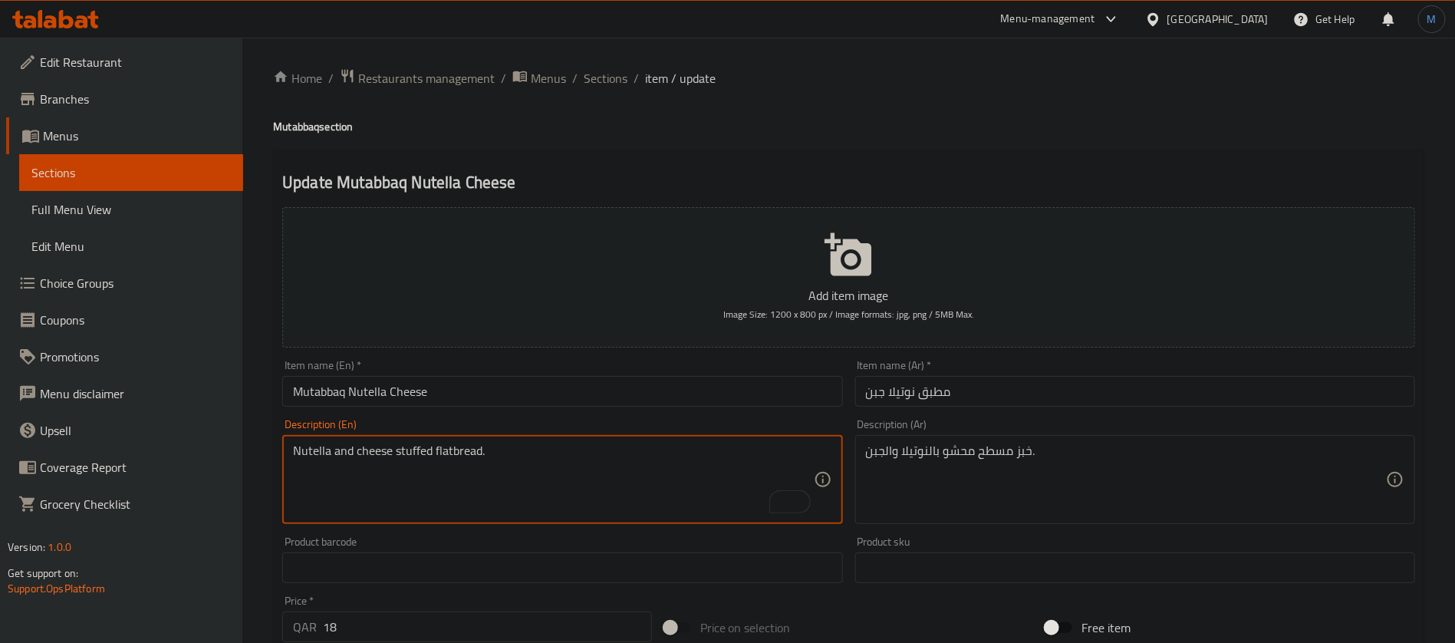
type textarea "Nutella and cheese stuffed flatbread."
click at [752, 367] on div "Item name (En)   * Mutabbaq Nutella Cheese Item name (En) *" at bounding box center [562, 383] width 560 height 47
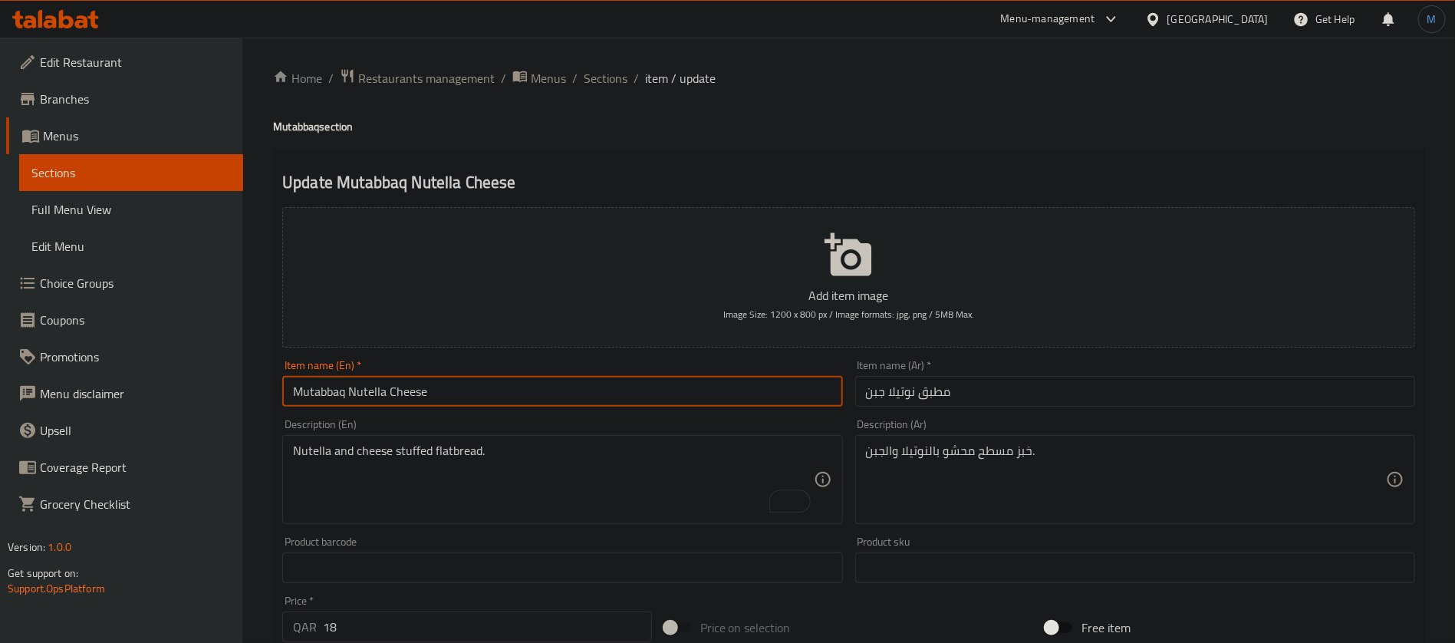
click at [749, 376] on input "Mutabbaq Nutella Cheese" at bounding box center [562, 391] width 560 height 31
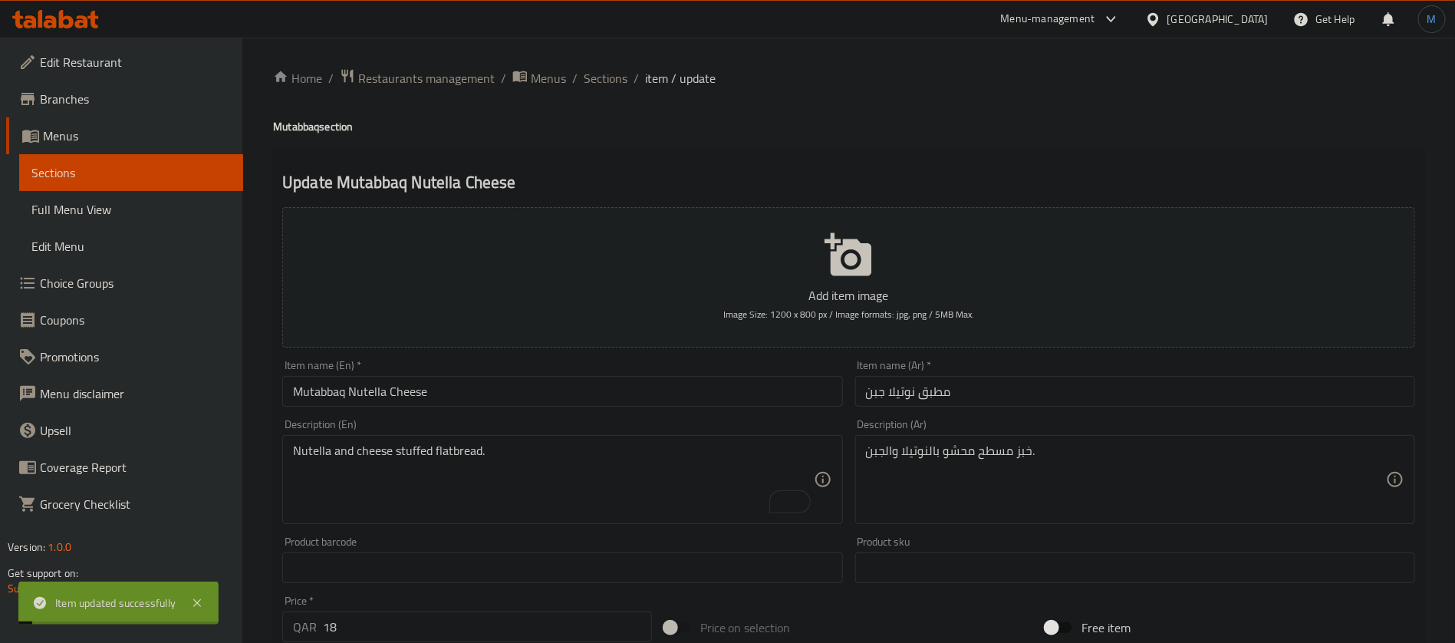
click at [607, 84] on span "Sections" at bounding box center [606, 78] width 44 height 18
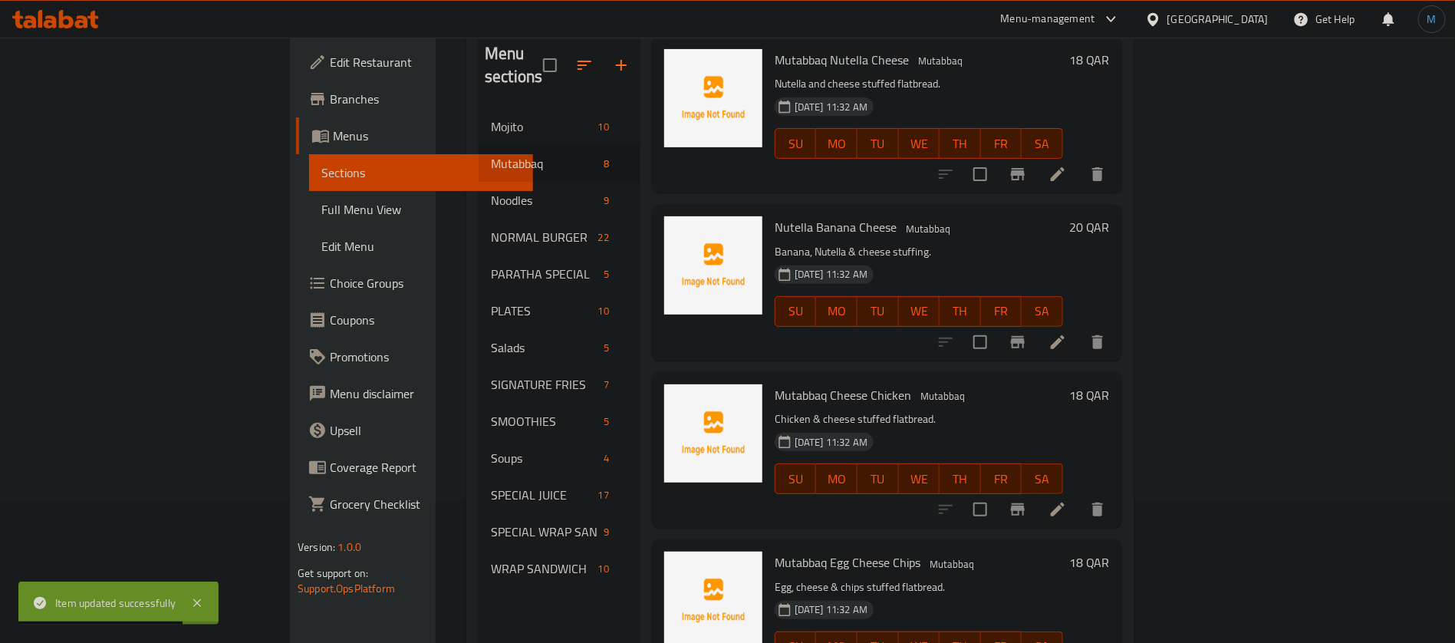
scroll to position [215, 0]
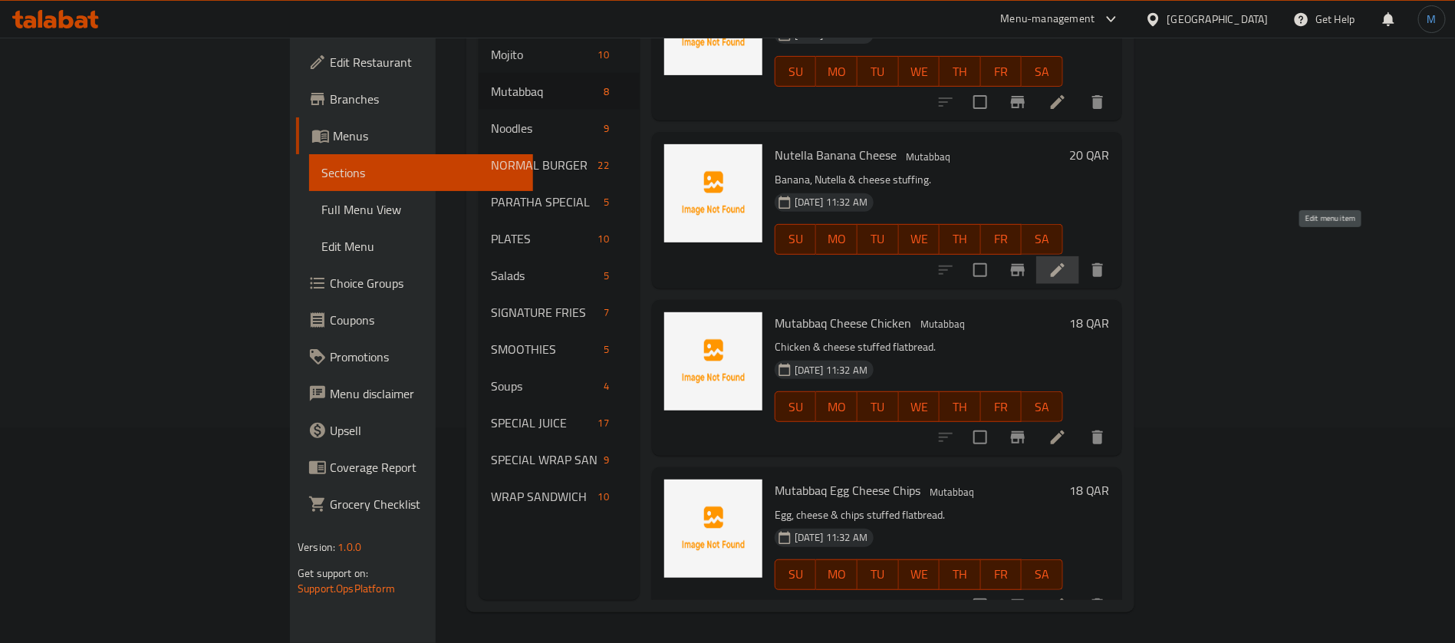
click at [1067, 261] on icon at bounding box center [1058, 270] width 18 height 18
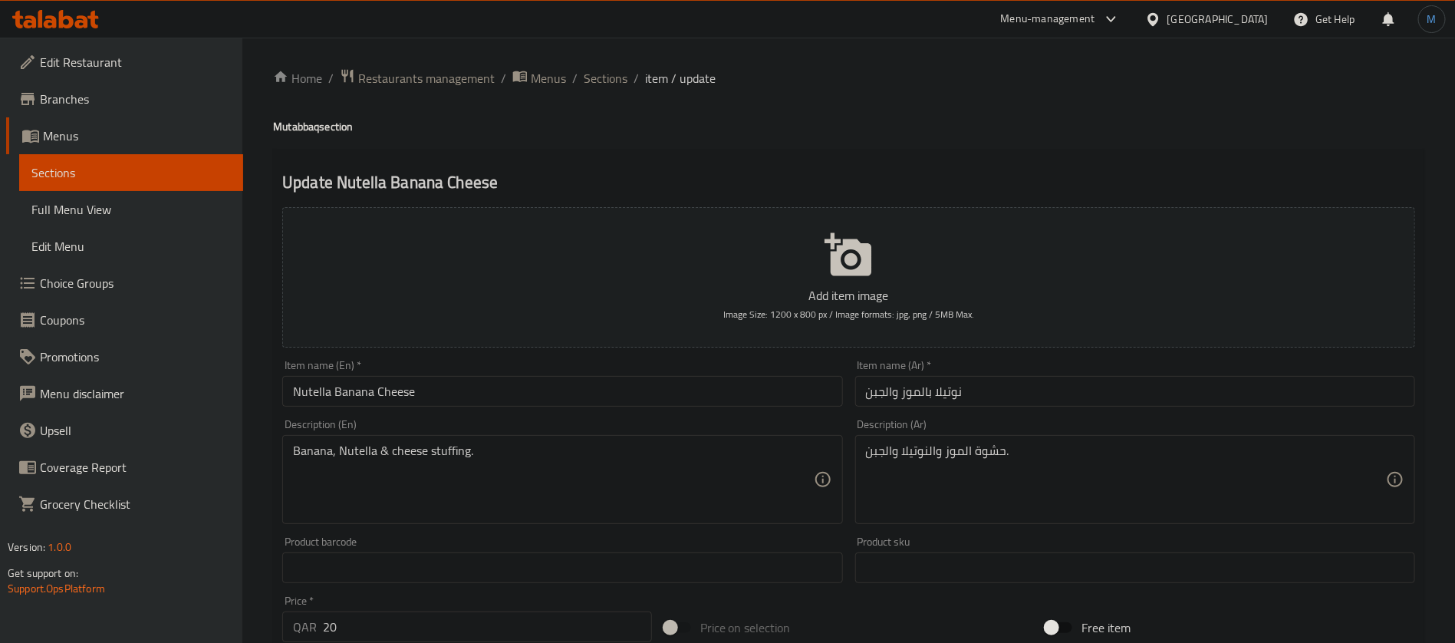
click at [299, 130] on h4 "Mutabbaq section" at bounding box center [848, 126] width 1151 height 15
copy h4 "Mutabbaq"
click at [484, 377] on input "Nutella Banana Cheese" at bounding box center [562, 391] width 560 height 31
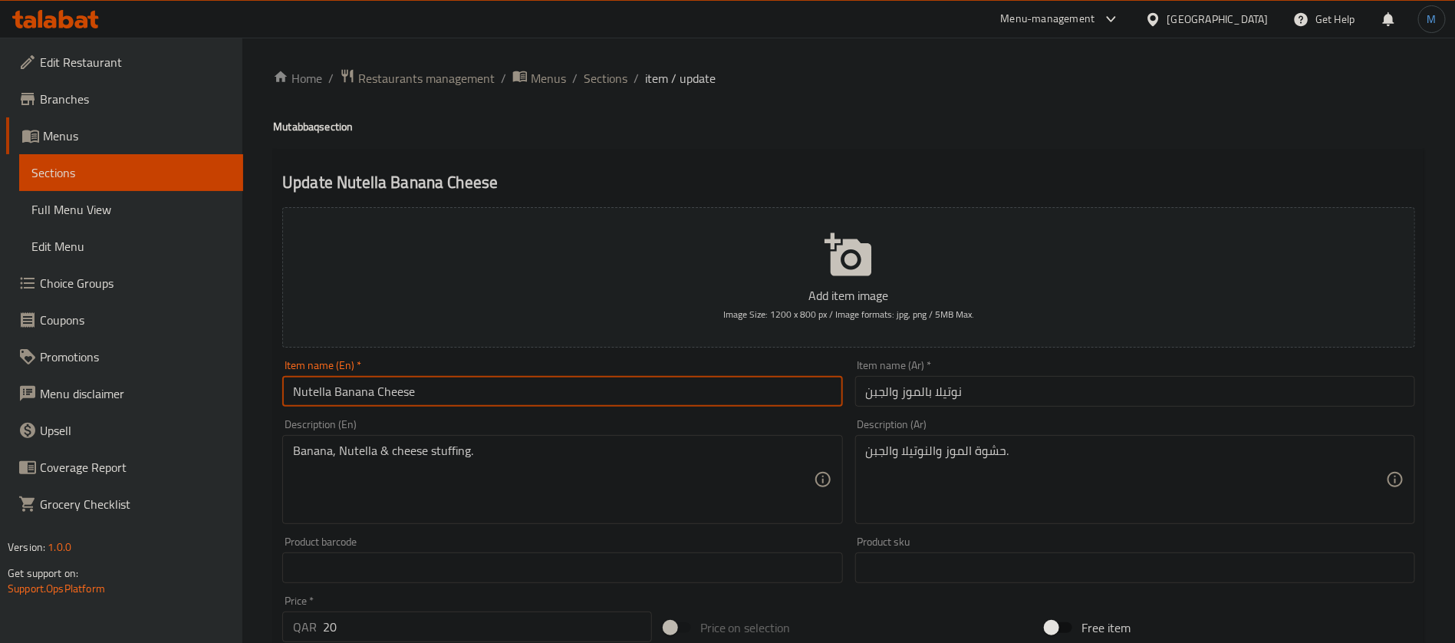
paste input "Mutabbaq"
type input "Nutella Banana Cheese Mutabbaq"
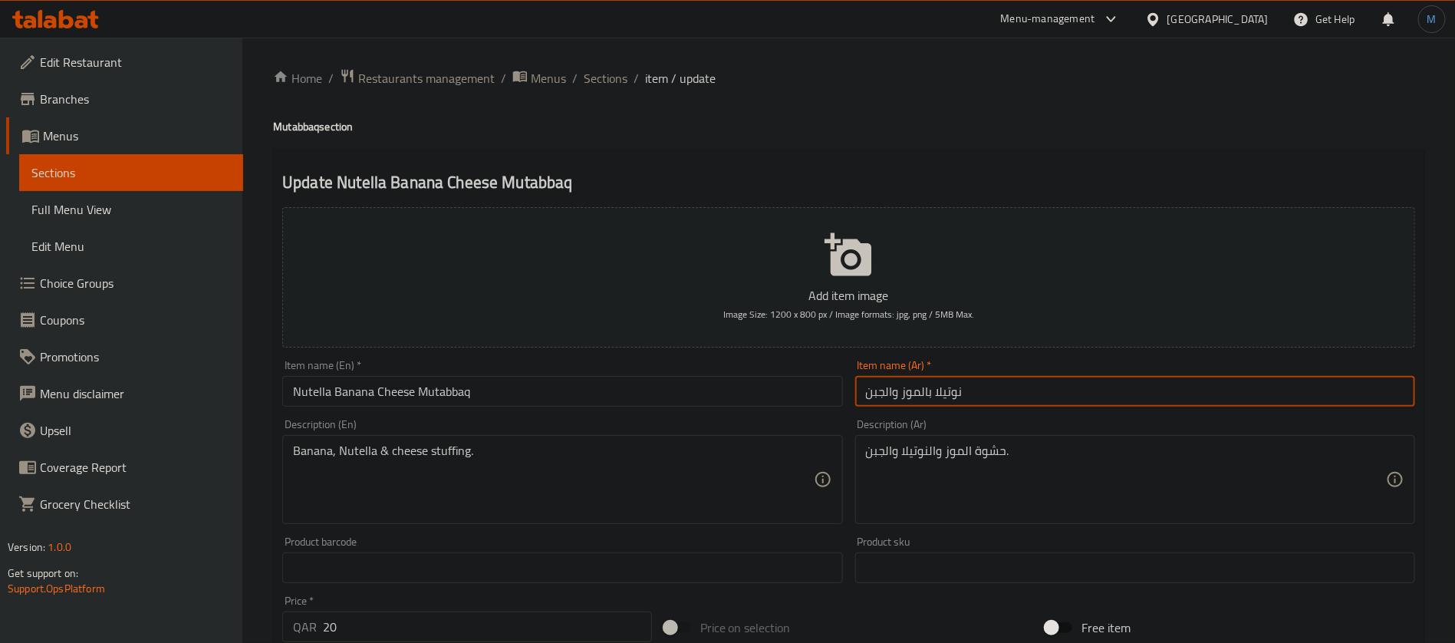
click at [1006, 392] on input "نوتيلا بالموز والجبن" at bounding box center [1135, 391] width 560 height 31
type input "مطبق نوتيلا بالموز والجبن"
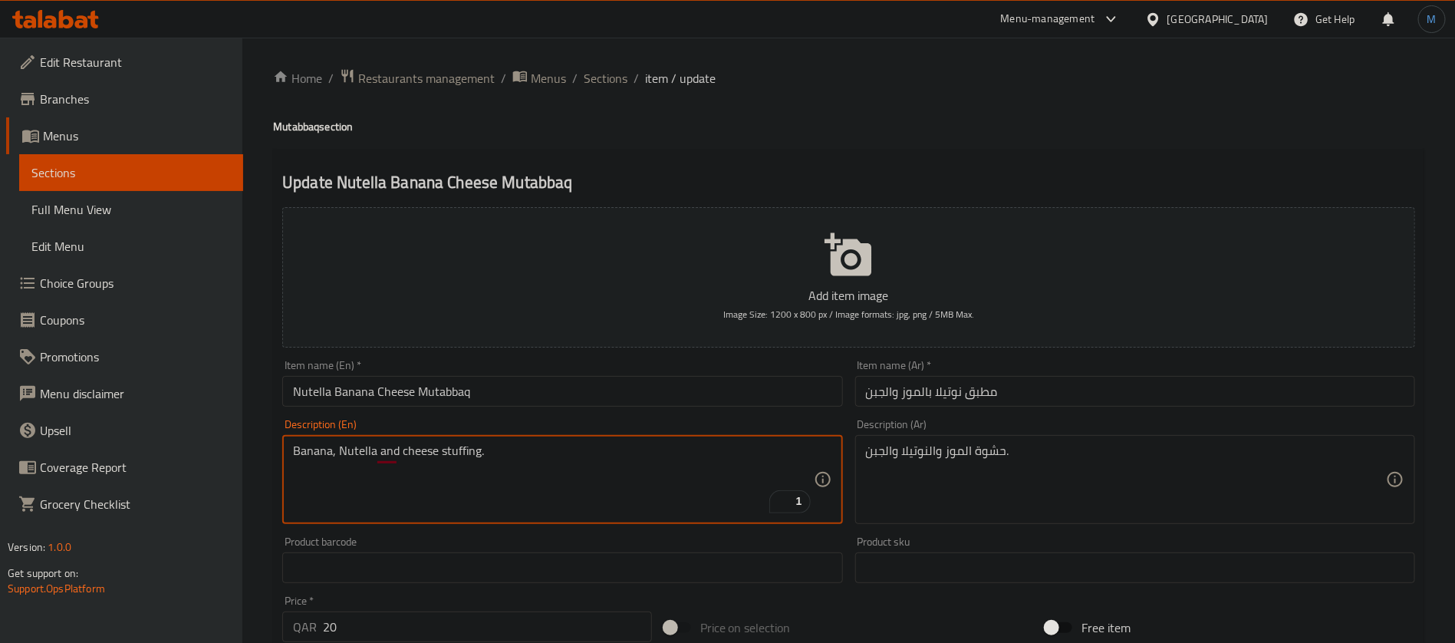
type textarea "Banana, Nutella and cheese stuffing."
click at [614, 407] on div "Item name (En)   * Nutella Banana Cheese Mutabbaq Item name (En) *" at bounding box center [562, 383] width 572 height 59
click at [612, 399] on input "Nutella Banana Cheese Mutabbaq" at bounding box center [562, 391] width 560 height 31
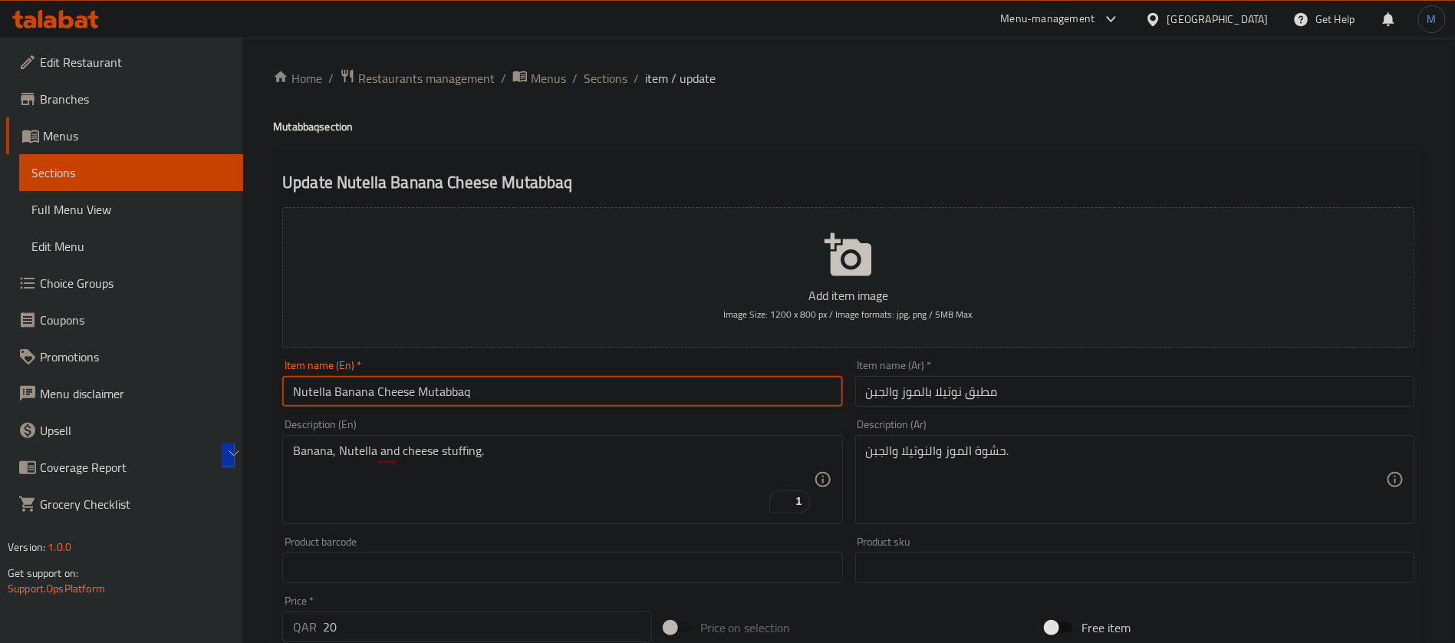
click at [576, 382] on input "Nutella Banana Cheese Mutabbaq" at bounding box center [562, 391] width 560 height 31
click at [582, 398] on input "Nutella Banana Cheese Mutabbaq" at bounding box center [562, 391] width 560 height 31
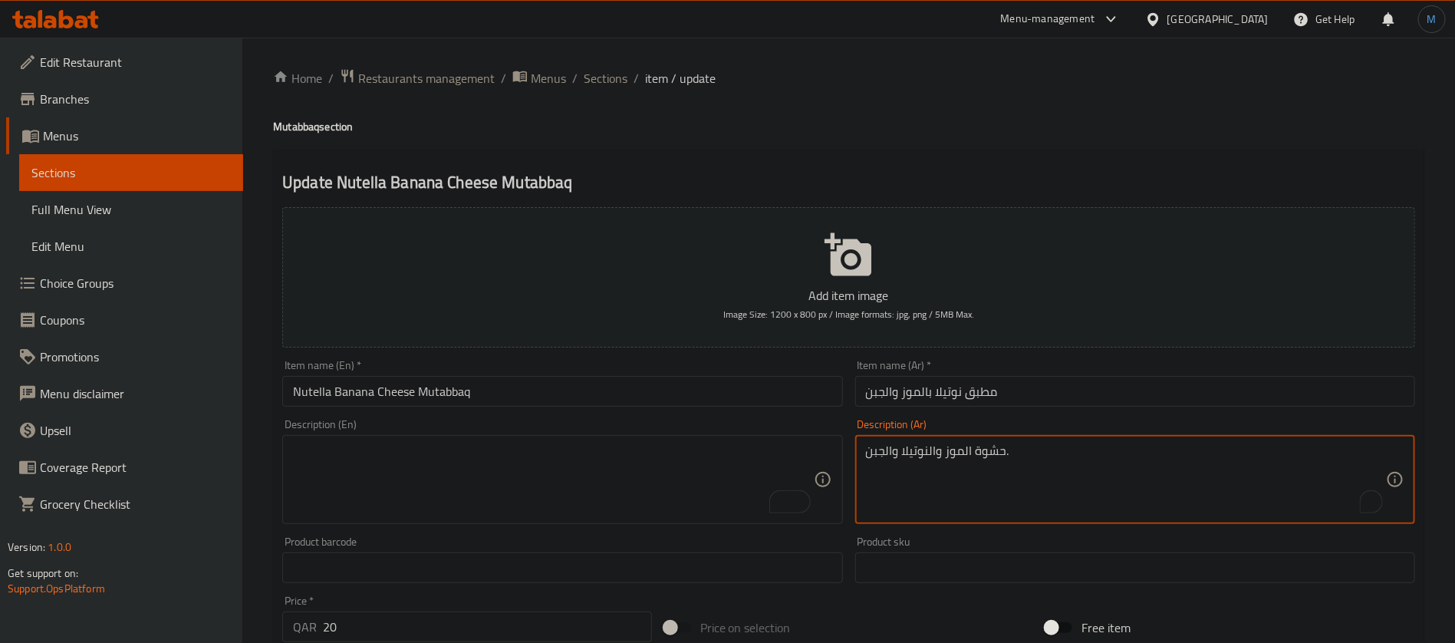
click at [1025, 456] on textarea "حشوة الموز والنوتيلا والجبن." at bounding box center [1126, 479] width 520 height 73
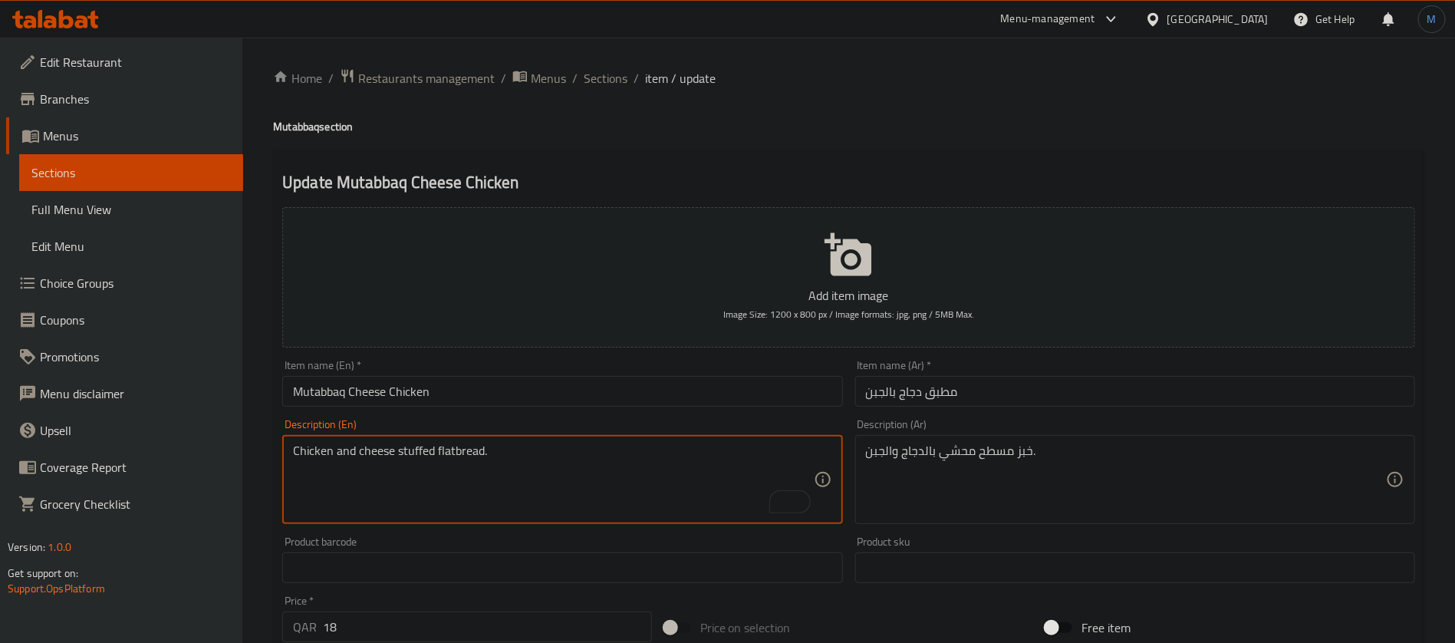
type textarea "Chicken and cheese stuffed flatbread."
click at [565, 362] on div "Item name (En)   * Mutabbaq Cheese Chicken Item name (En) *" at bounding box center [562, 383] width 560 height 47
click at [571, 387] on input "Mutabbaq Cheese Chicken" at bounding box center [562, 391] width 560 height 31
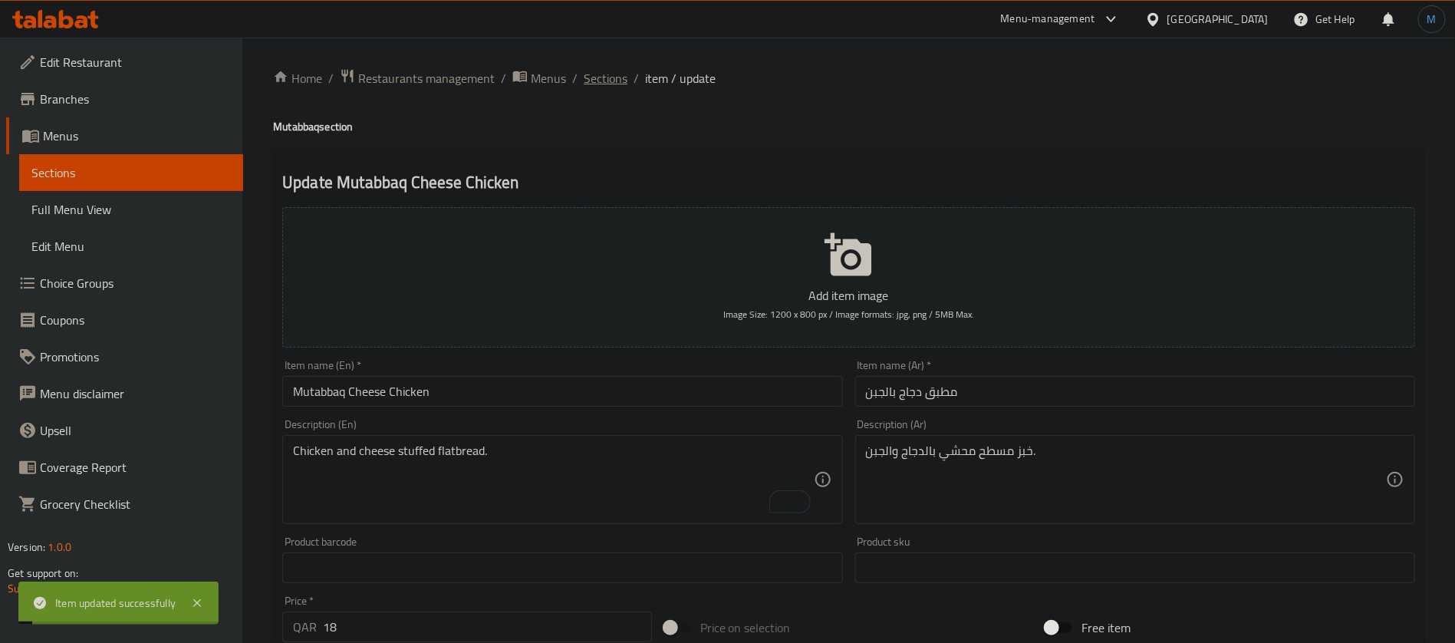
click at [598, 84] on span "Sections" at bounding box center [606, 78] width 44 height 18
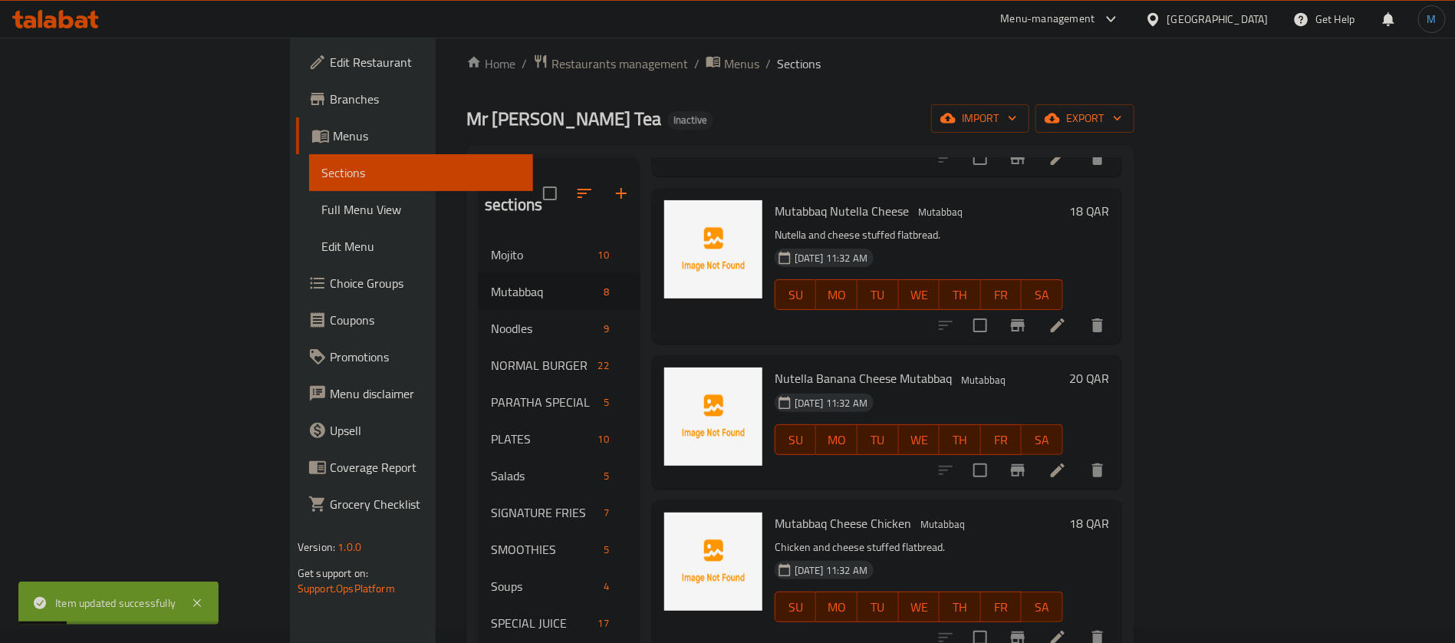
scroll to position [215, 0]
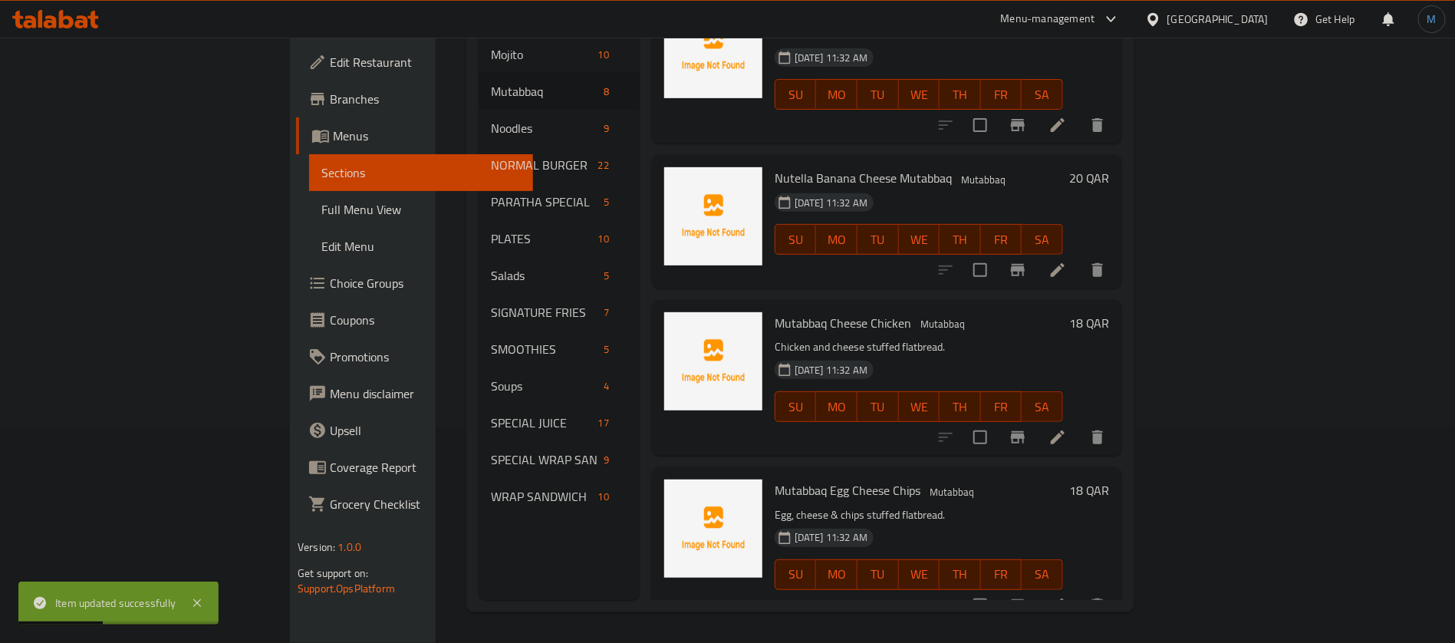
click at [1079, 591] on li at bounding box center [1057, 605] width 43 height 28
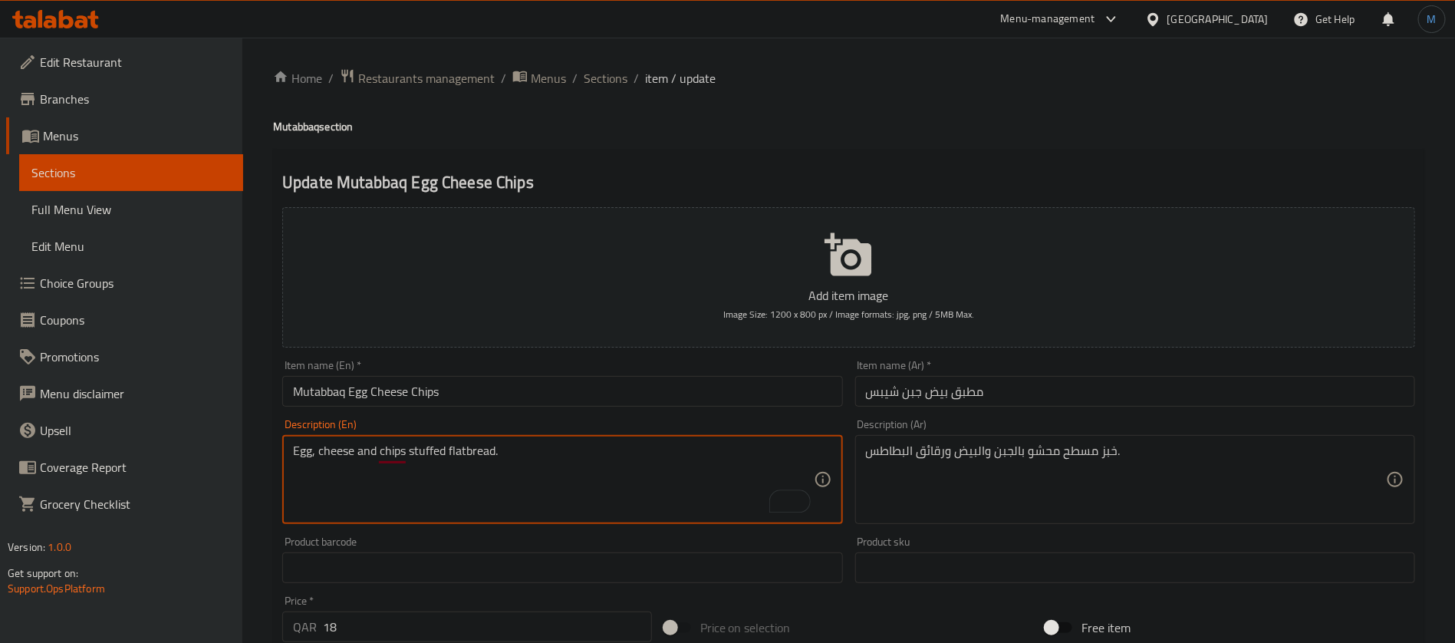
type textarea "Egg, cheese and chips stuffed flatbread."
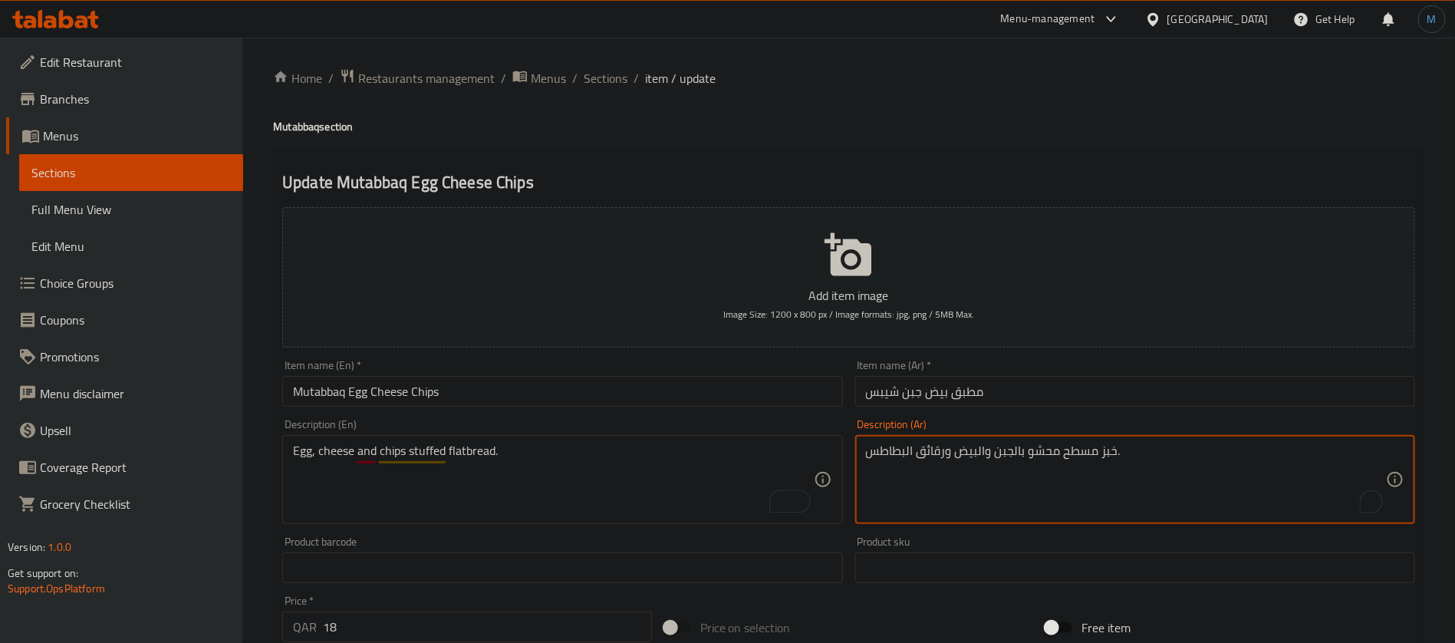
click at [929, 460] on textarea "خبز مسطح محشو بالجبن والبيض ورقائق البطاطس." at bounding box center [1126, 479] width 520 height 73
click at [903, 458] on textarea "خبز مسطح محشو بالجبن والبيض ورقائق البطاطس." at bounding box center [1126, 479] width 520 height 73
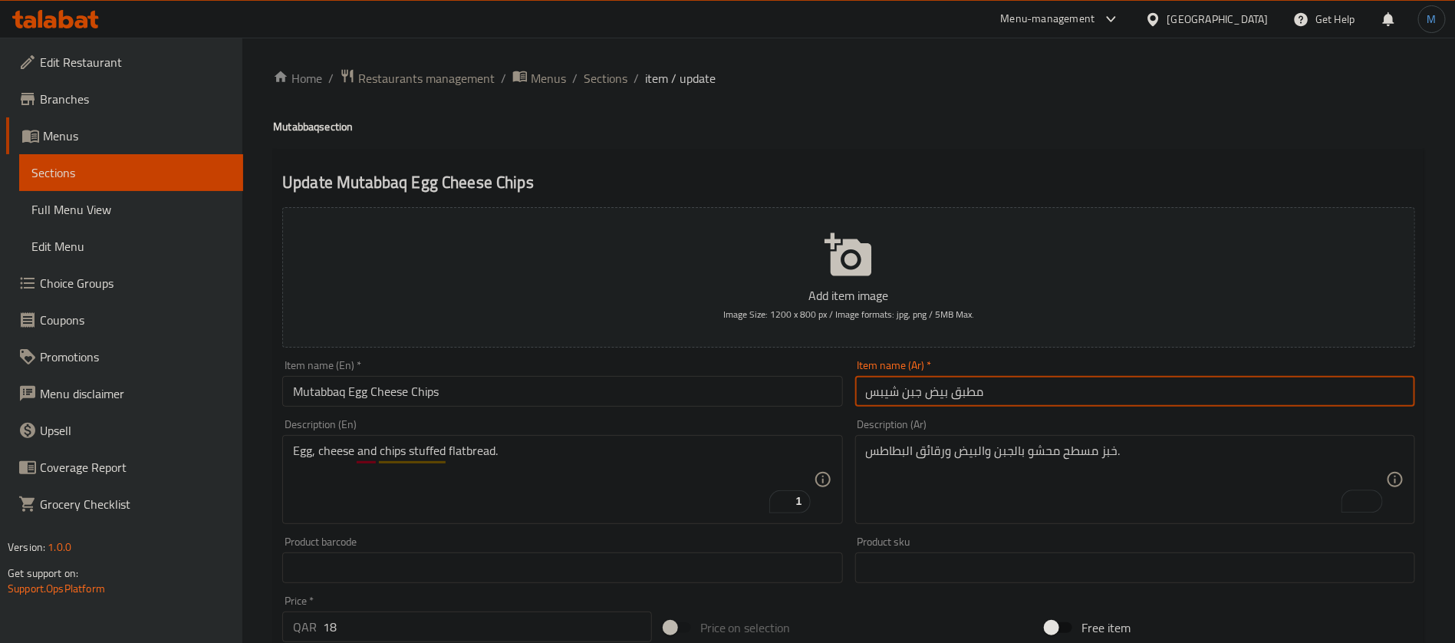
click at [889, 393] on input "مطبق بيض جبن شيبس" at bounding box center [1135, 391] width 560 height 31
paste input "ورقائق البطاط"
click at [975, 390] on input "مطبق بيض جبن ورقائق البطاطس" at bounding box center [1135, 391] width 560 height 31
type input "مطبق بيض وجبن ورقائق البطاطس"
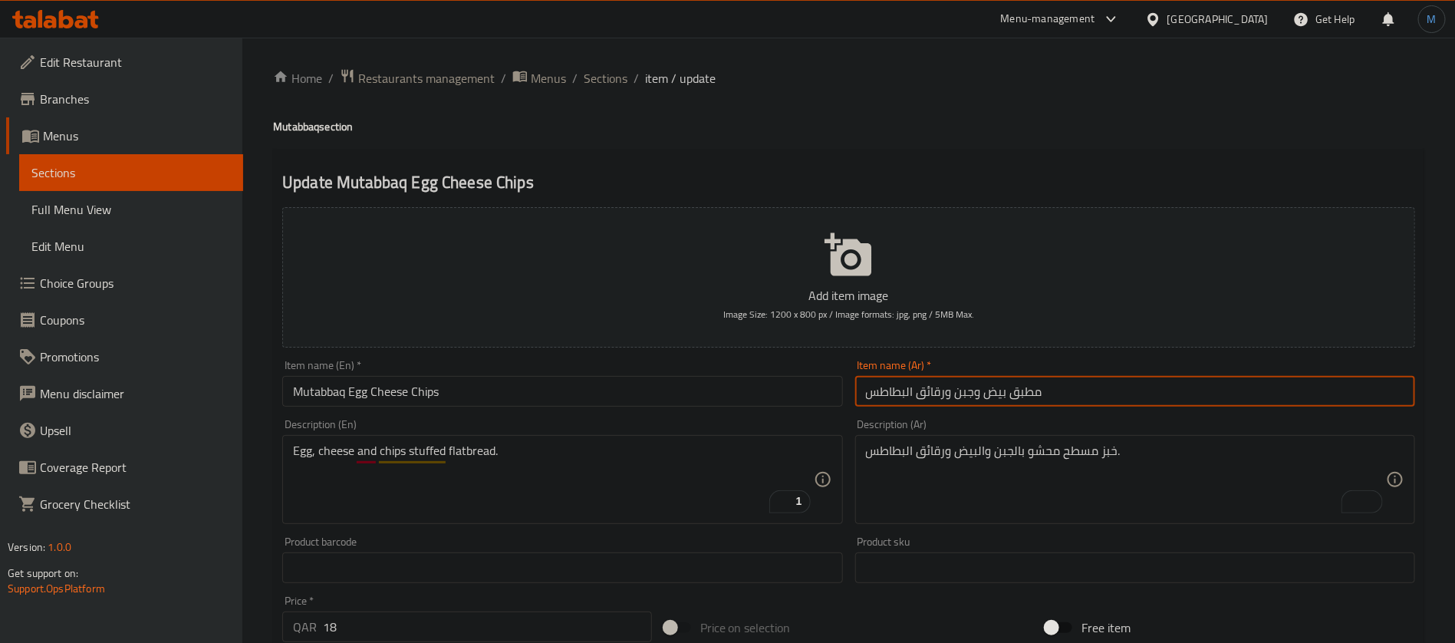
click at [609, 81] on span "Sections" at bounding box center [606, 78] width 44 height 18
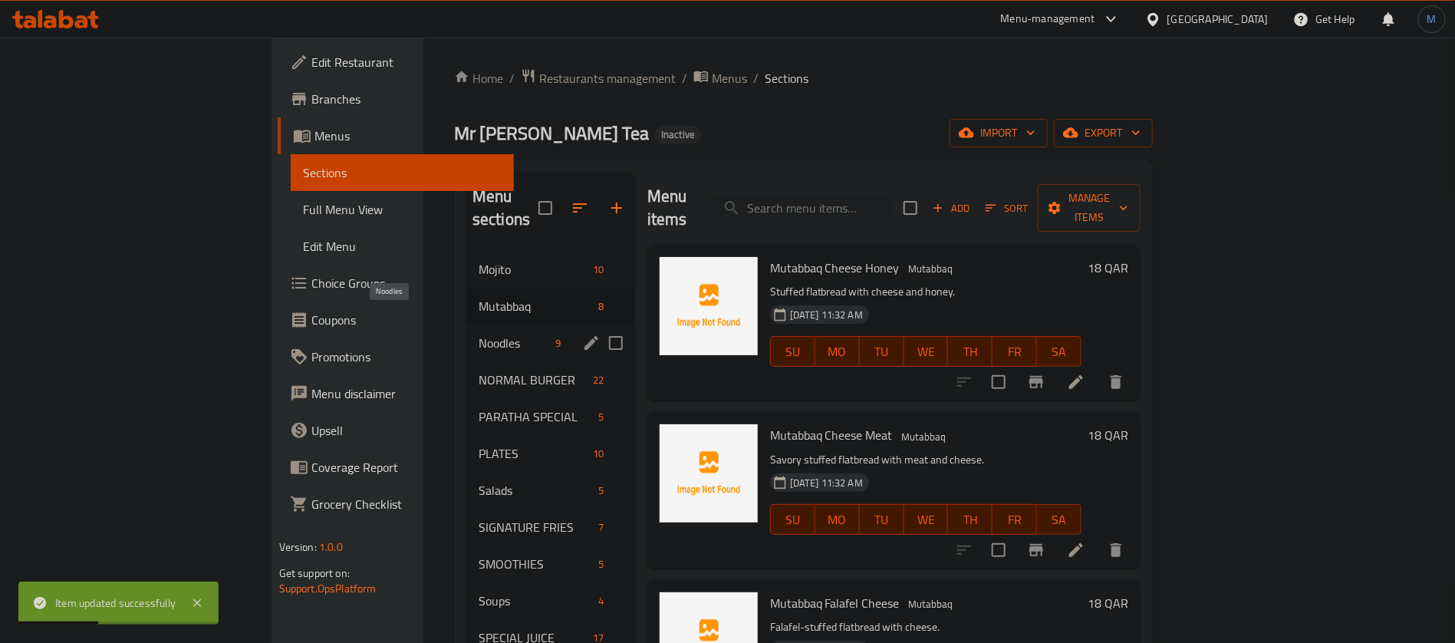
click at [479, 334] on span "Noodles" at bounding box center [514, 343] width 71 height 18
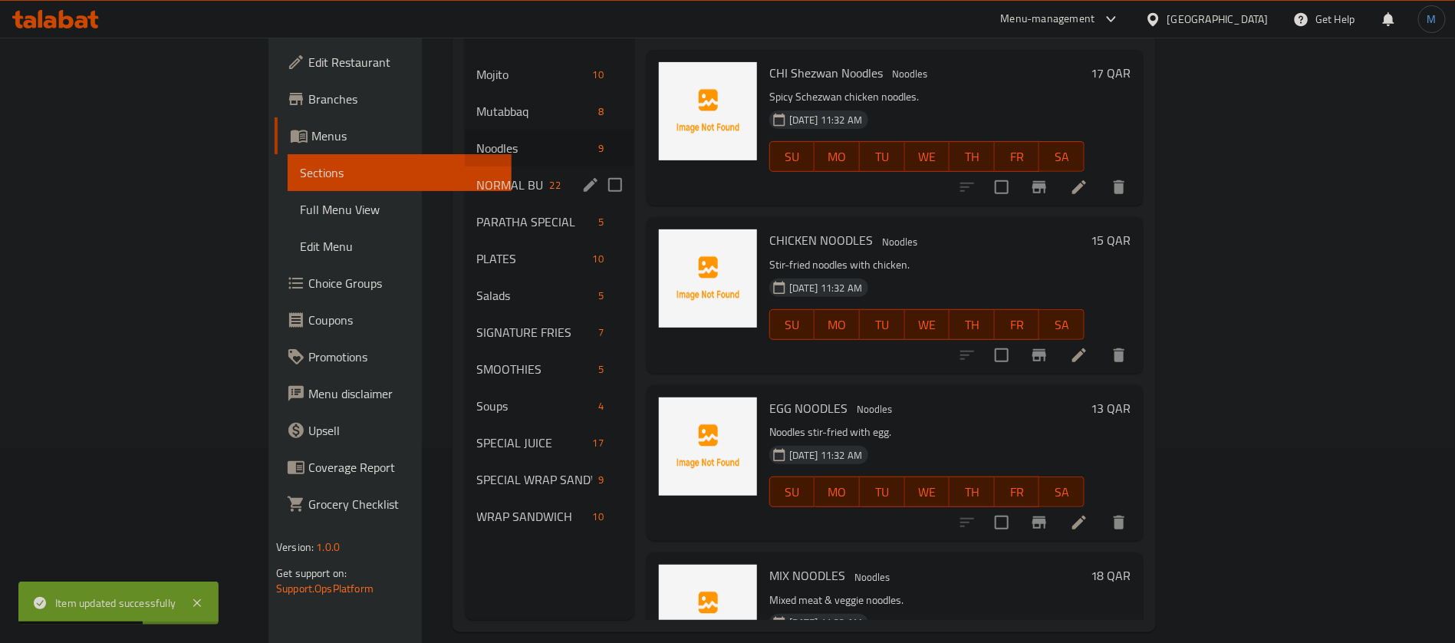
scroll to position [215, 0]
